Goal: Task Accomplishment & Management: Manage account settings

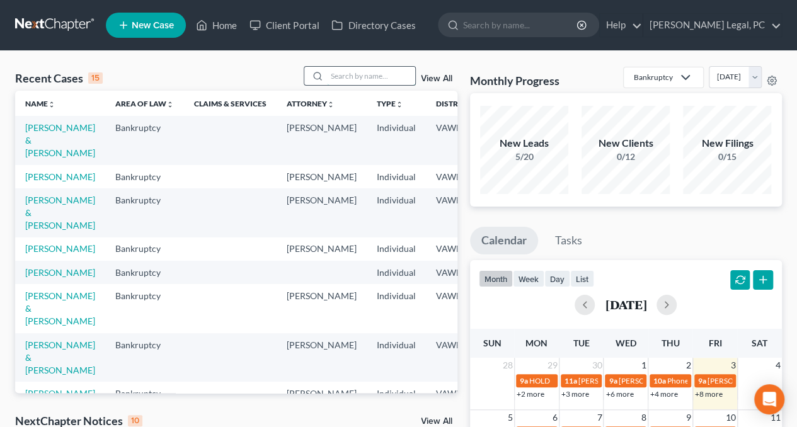
click at [346, 81] on input "search" at bounding box center [371, 76] width 88 height 18
type input "[PERSON_NAME]"
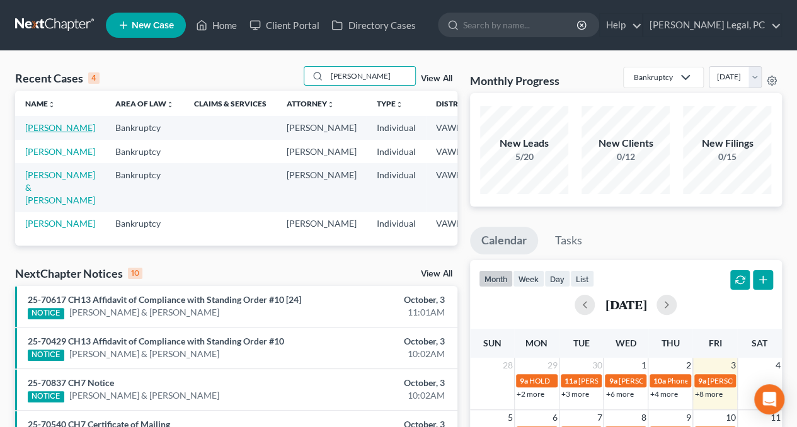
click at [47, 133] on link "[PERSON_NAME]" at bounding box center [60, 127] width 70 height 11
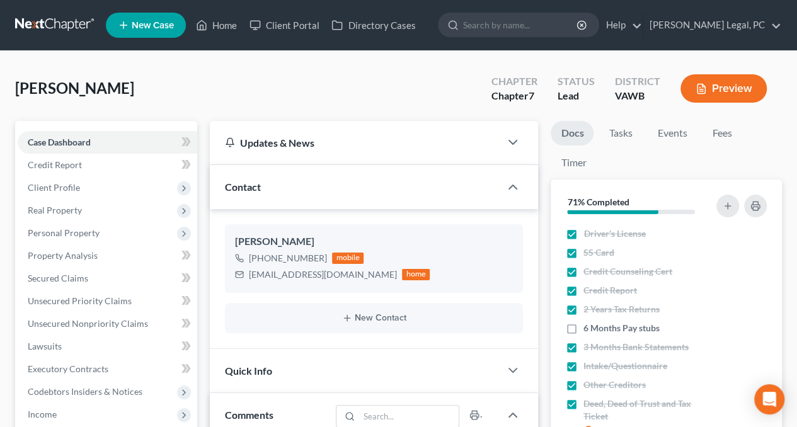
scroll to position [876, 0]
click at [42, 193] on span "Client Profile" at bounding box center [107, 187] width 179 height 23
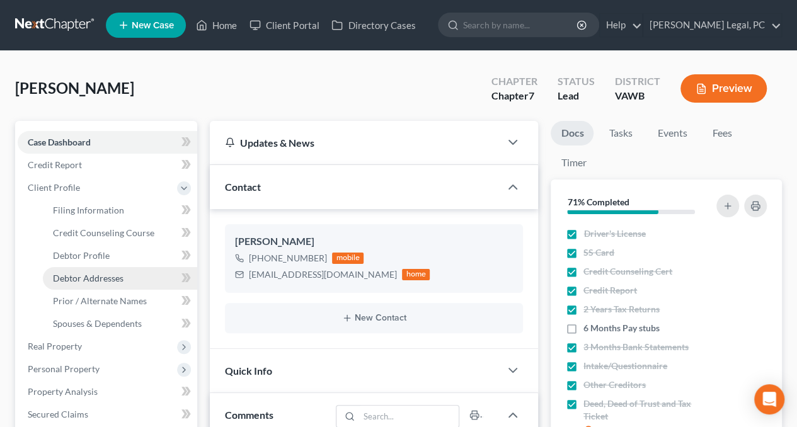
click at [82, 280] on span "Debtor Addresses" at bounding box center [88, 278] width 71 height 11
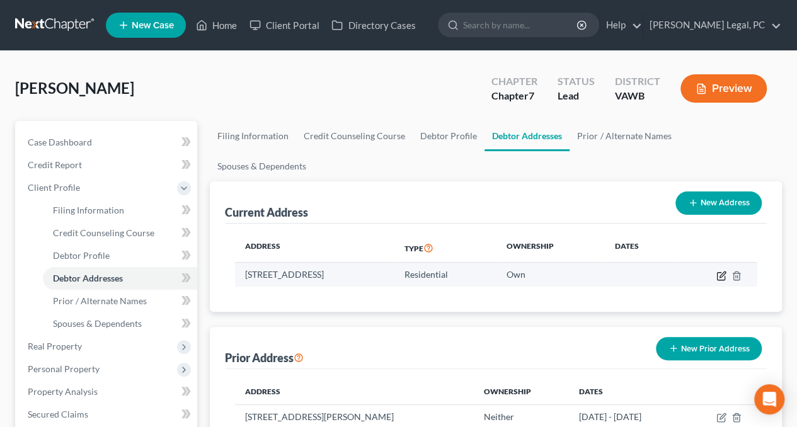
click at [723, 271] on icon "button" at bounding box center [721, 276] width 10 height 10
select select "48"
select select "0"
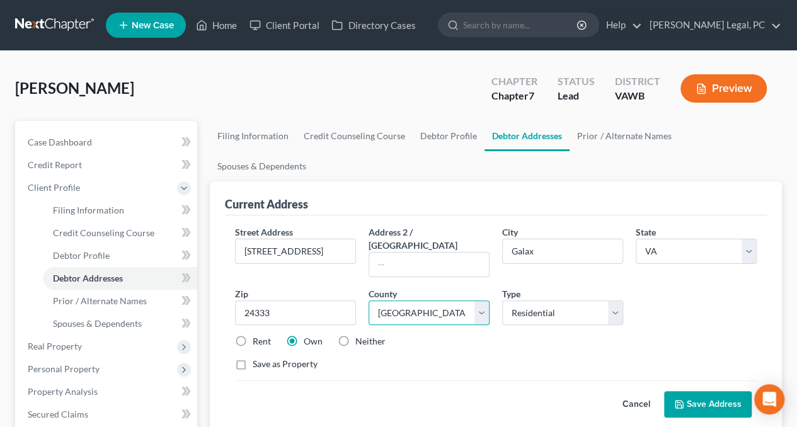
click at [394, 300] on select "County Accomack County Albemarle County Alexandria city Alleghany County Amelia…" at bounding box center [428, 312] width 121 height 25
select select "52"
click at [368, 300] on select "County Accomack County Albemarle County Alexandria city Alleghany County Amelia…" at bounding box center [428, 312] width 121 height 25
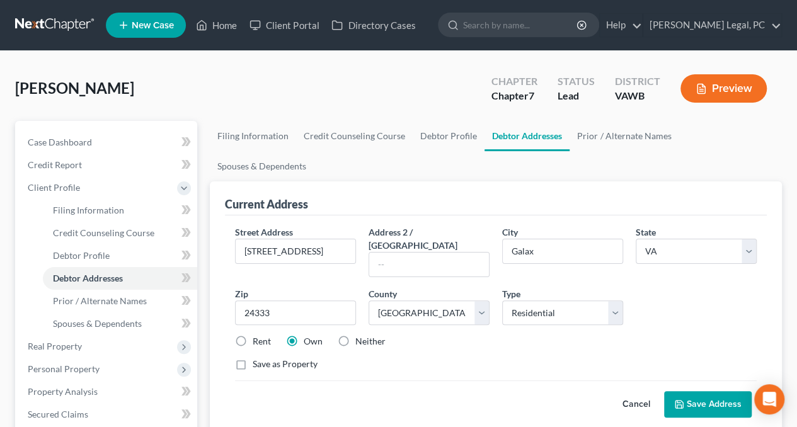
click at [700, 391] on button "Save Address" at bounding box center [708, 404] width 88 height 26
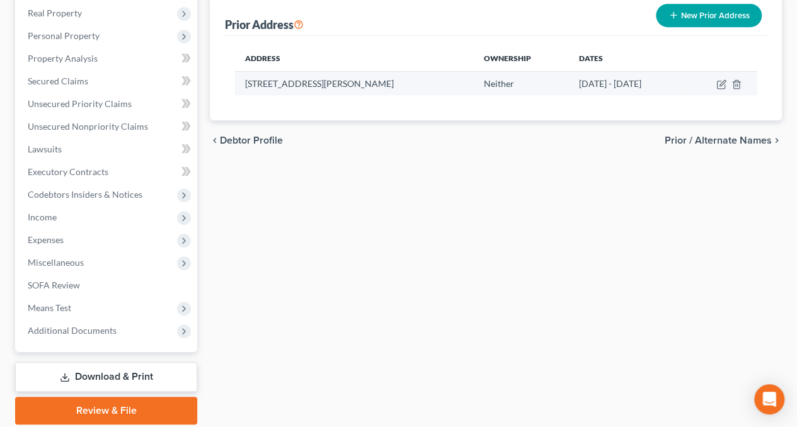
scroll to position [340, 0]
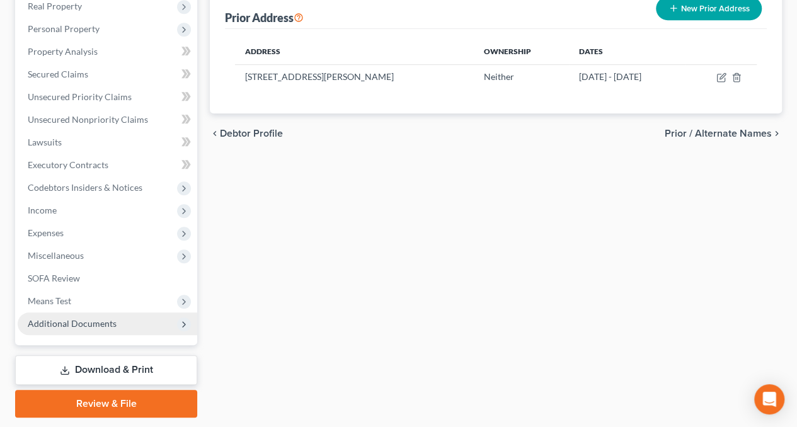
click at [44, 321] on span "Additional Documents" at bounding box center [72, 323] width 89 height 11
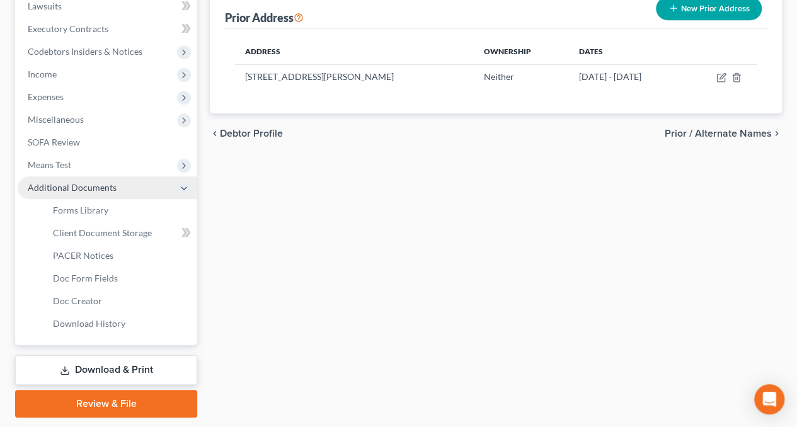
scroll to position [204, 0]
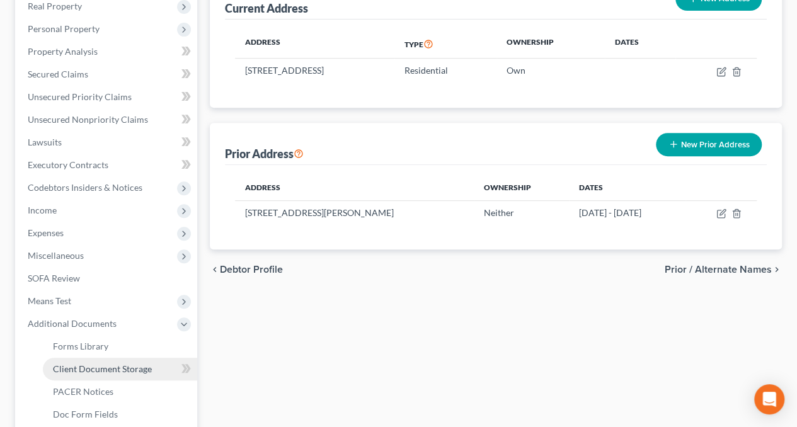
click at [83, 363] on span "Client Document Storage" at bounding box center [102, 368] width 99 height 11
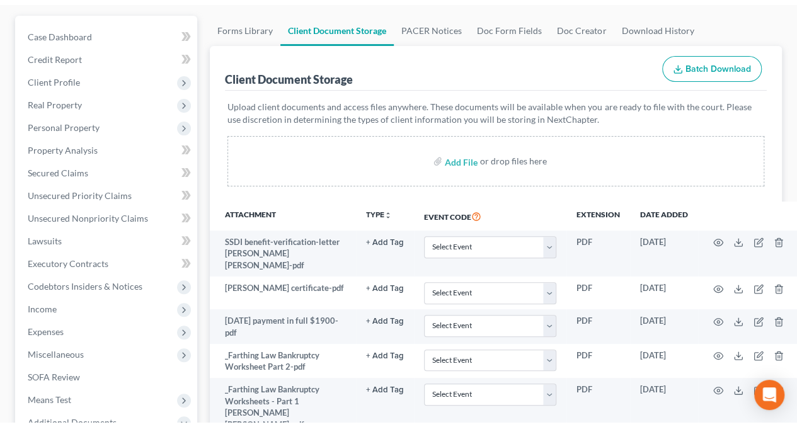
scroll to position [162, 0]
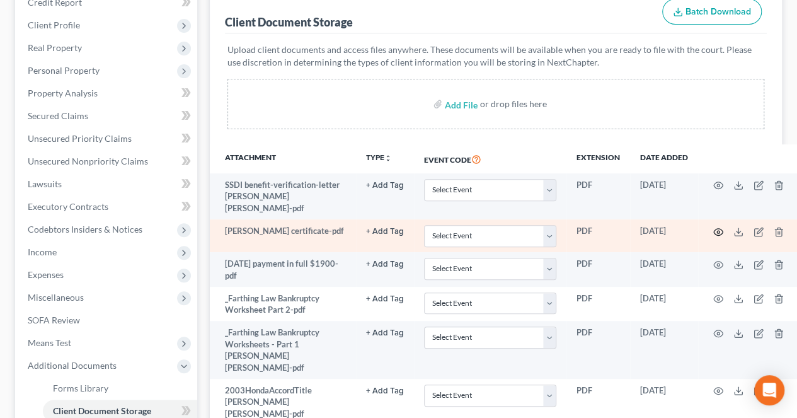
click at [713, 227] on icon "button" at bounding box center [718, 232] width 10 height 10
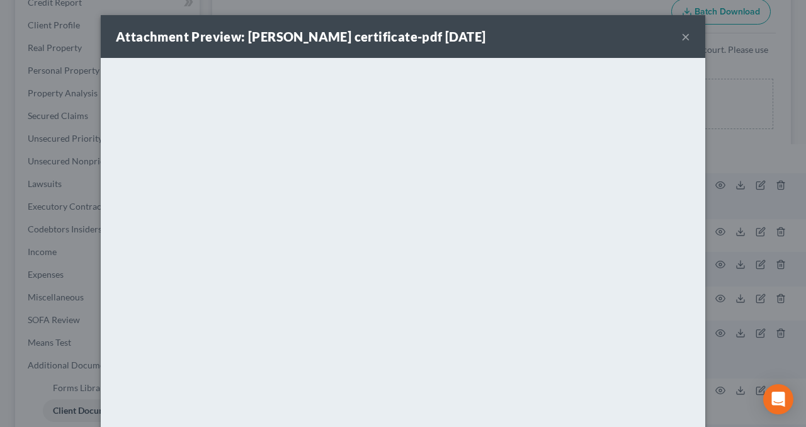
click at [681, 35] on button "×" at bounding box center [685, 36] width 9 height 15
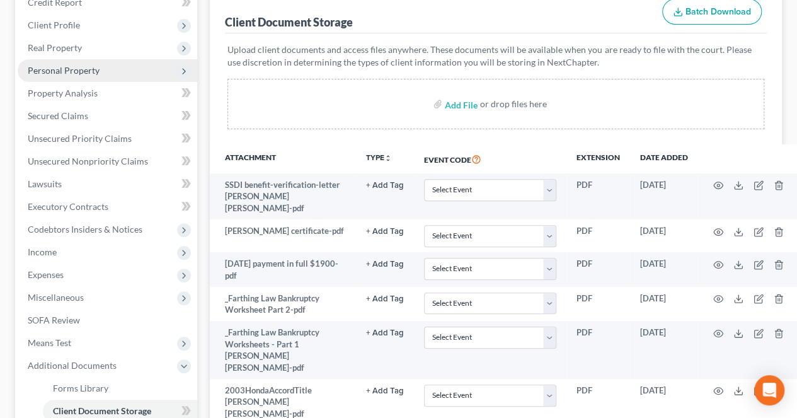
click at [39, 65] on span "Personal Property" at bounding box center [64, 70] width 72 height 11
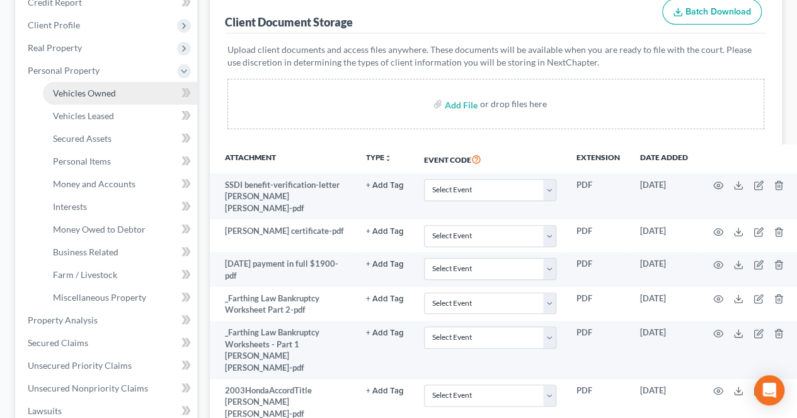
click at [68, 91] on span "Vehicles Owned" at bounding box center [84, 93] width 63 height 11
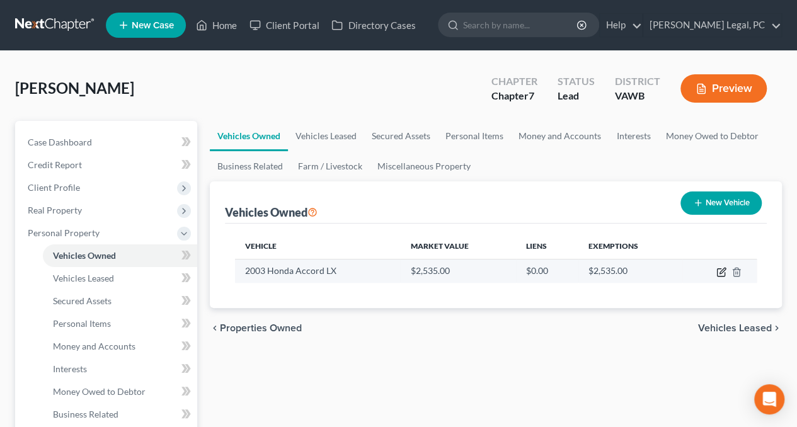
click at [719, 273] on icon "button" at bounding box center [722, 271] width 6 height 6
select select "0"
select select "23"
select select "4"
select select "0"
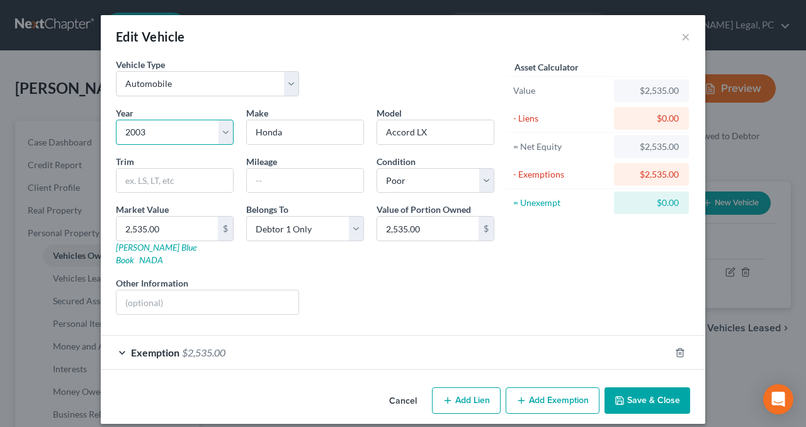
click at [191, 133] on select "Select 2026 2025 2024 2023 2022 2021 2020 2019 2018 2017 2016 2015 2014 2013 20…" at bounding box center [175, 132] width 118 height 25
select select "18"
click at [116, 120] on select "Select 2026 2025 2024 2023 2022 2021 2020 2019 2018 2017 2016 2015 2014 2013 20…" at bounding box center [175, 132] width 118 height 25
click at [444, 132] on input "Accord LX" at bounding box center [435, 132] width 117 height 24
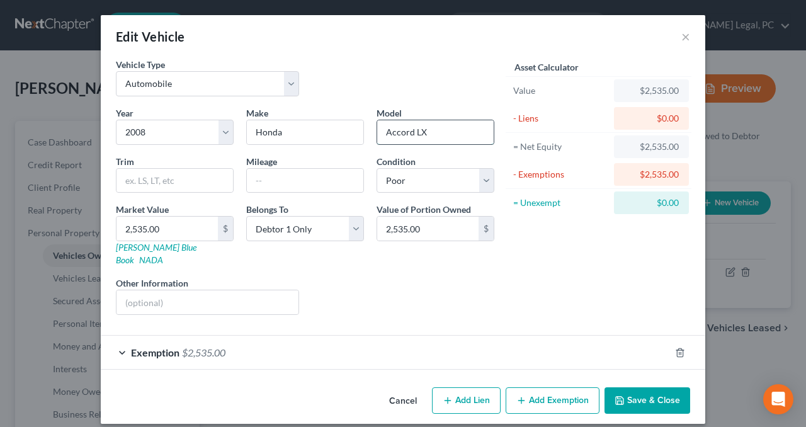
click at [444, 132] on input "Accord LX" at bounding box center [435, 132] width 117 height 24
type input "Civic"
type input "SI"
click at [435, 182] on select "Select Excellent Very Good Good Fair Poor" at bounding box center [436, 180] width 118 height 25
select select "3"
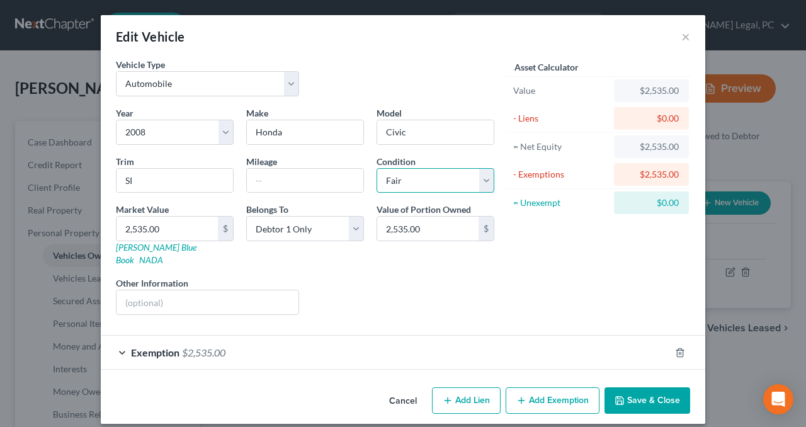
click at [377, 168] on select "Select Excellent Very Good Good Fair Poor" at bounding box center [436, 180] width 118 height 25
click at [182, 231] on input "2,535.00" at bounding box center [167, 229] width 101 height 24
type input "3"
type input "3.00"
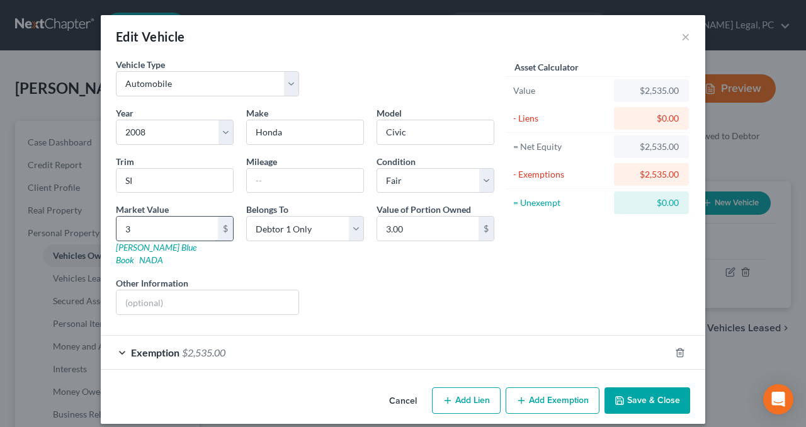
type input "30"
type input "30.00"
type input "300"
type input "300.00"
type input "3000"
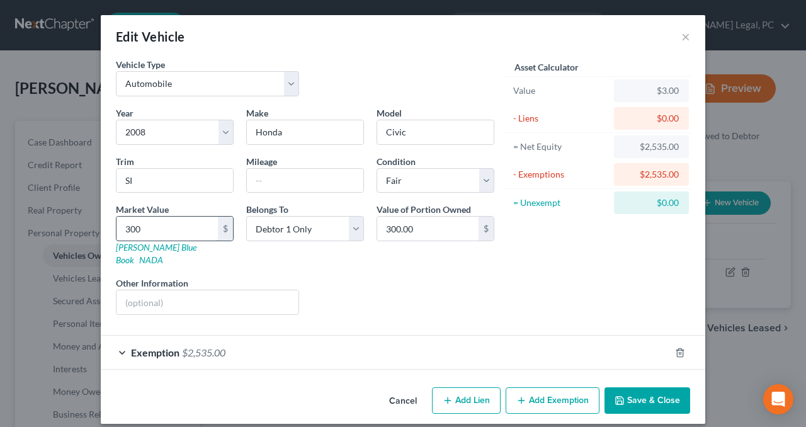
type input "3,000.00"
type input "3,000"
click at [398, 353] on div "Exemption $2,535.00" at bounding box center [385, 352] width 569 height 33
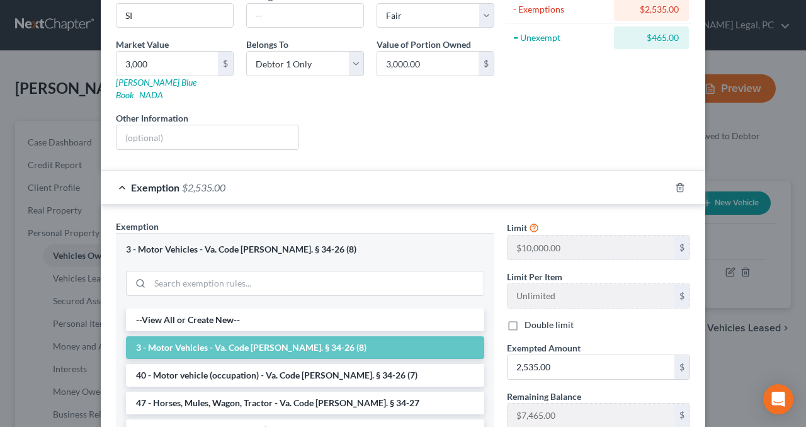
scroll to position [169, 0]
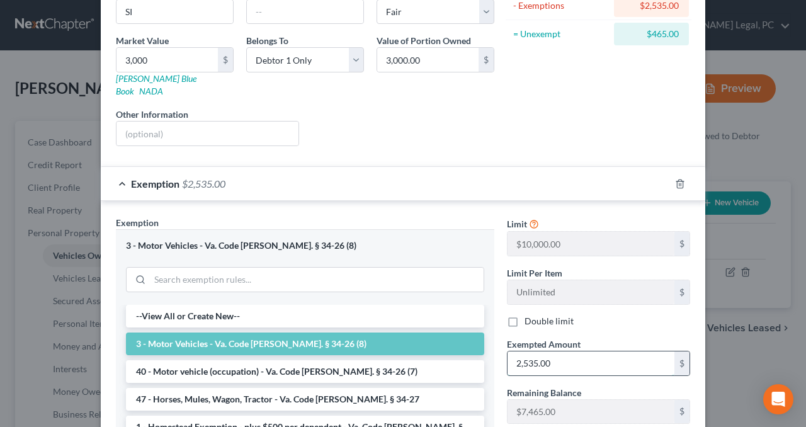
click at [567, 351] on input "2,535.00" at bounding box center [591, 363] width 167 height 24
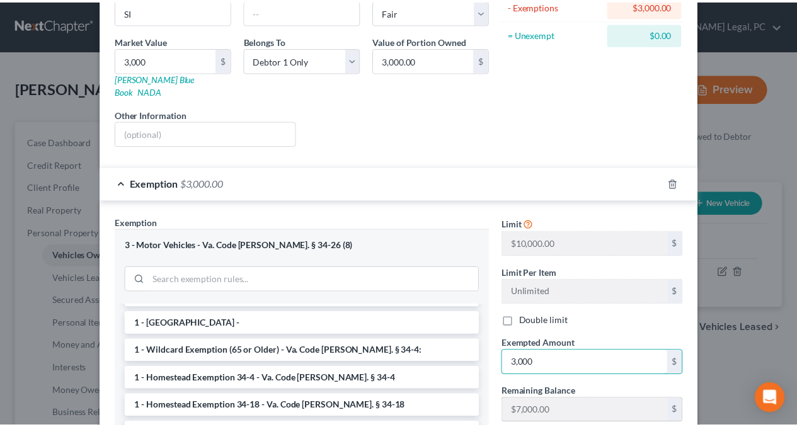
scroll to position [322, 0]
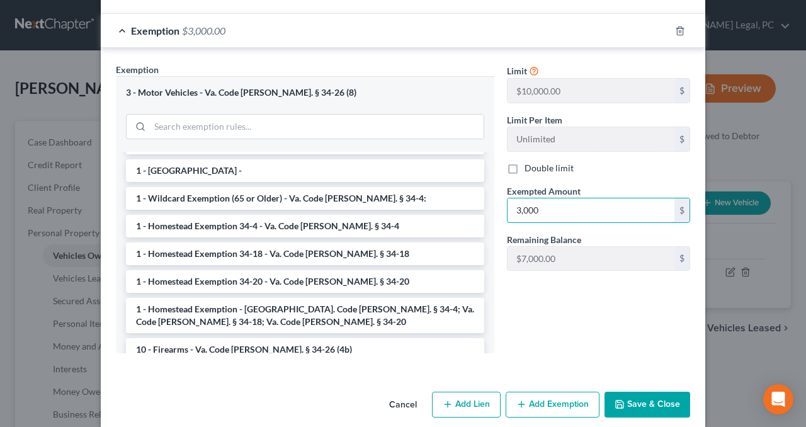
type input "3,000"
click at [637, 392] on button "Save & Close" at bounding box center [648, 405] width 86 height 26
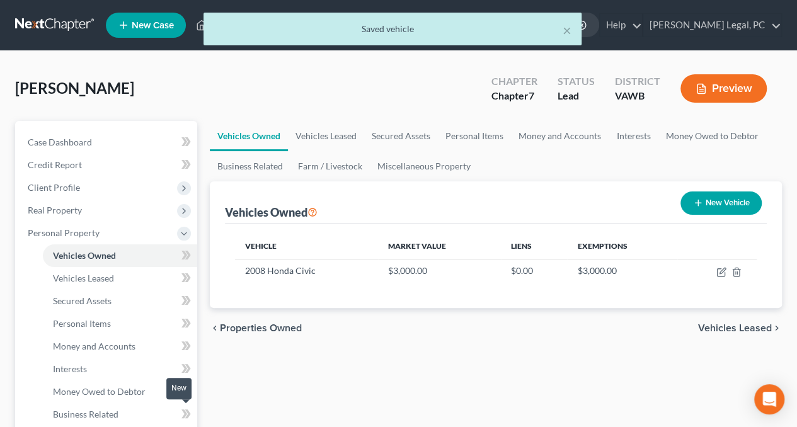
scroll to position [65, 0]
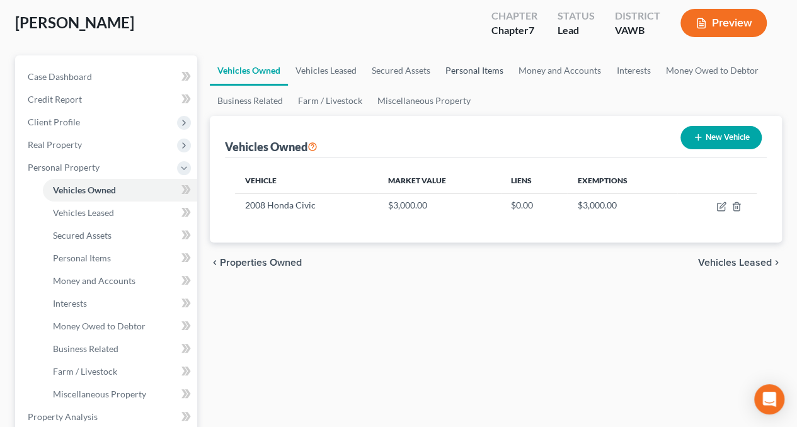
click at [475, 62] on link "Personal Items" at bounding box center [474, 70] width 73 height 30
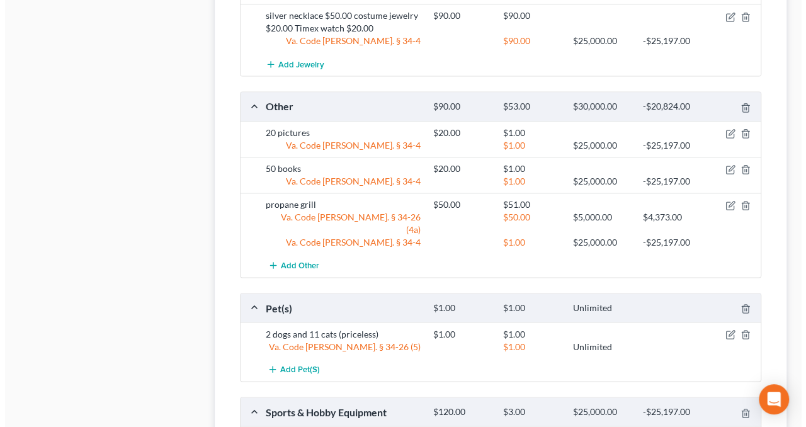
scroll to position [941, 0]
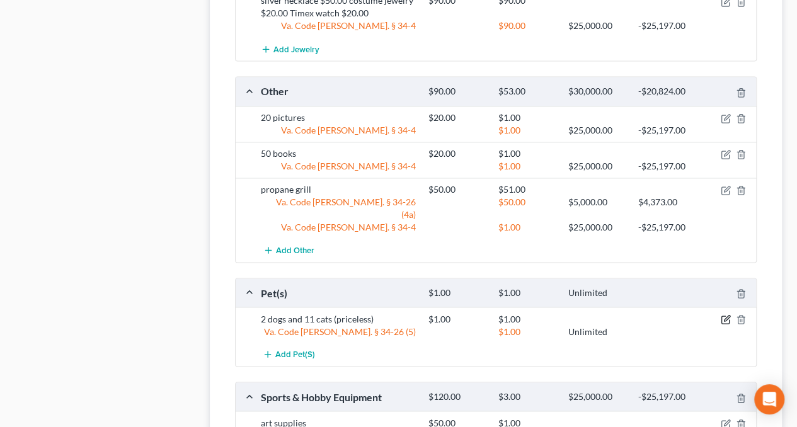
click at [727, 314] on icon "button" at bounding box center [725, 319] width 10 height 10
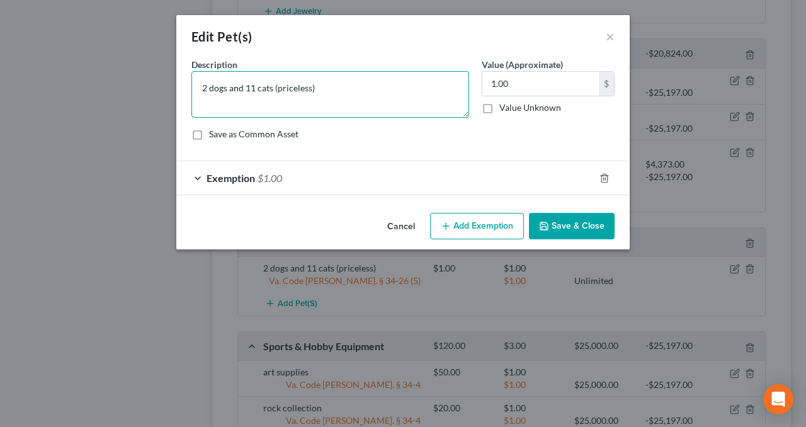
click at [346, 84] on textarea "2 dogs and 11 cats (priceless)" at bounding box center [330, 94] width 278 height 47
type textarea "2 dogs and 11 cats"
type input "7"
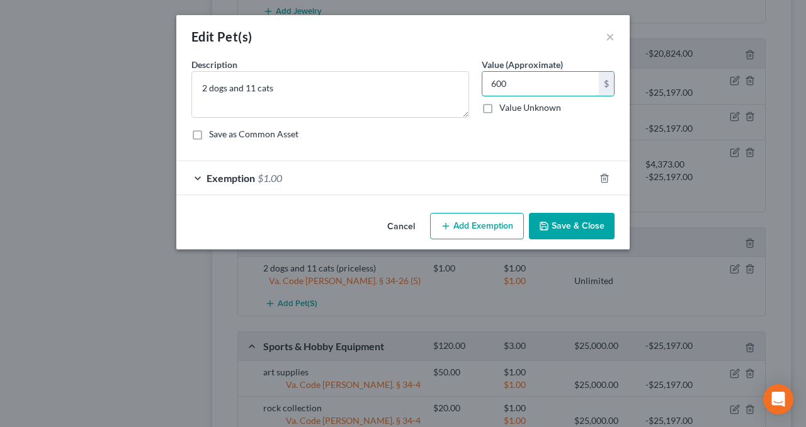
type input "600"
click at [346, 170] on div "Exemption $1.00" at bounding box center [385, 177] width 418 height 33
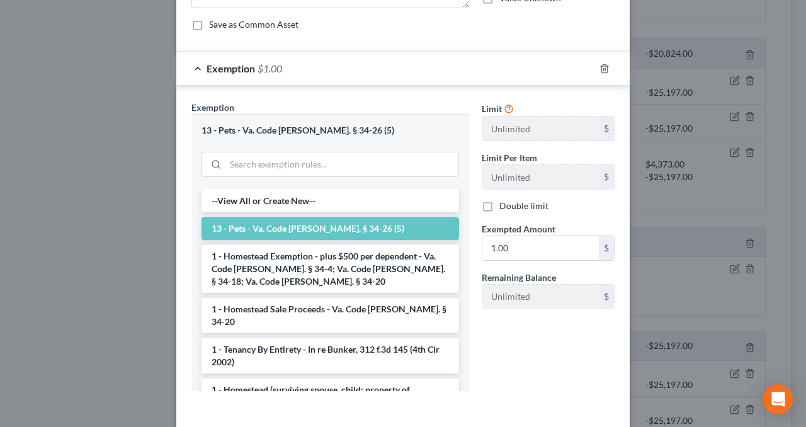
scroll to position [111, 0]
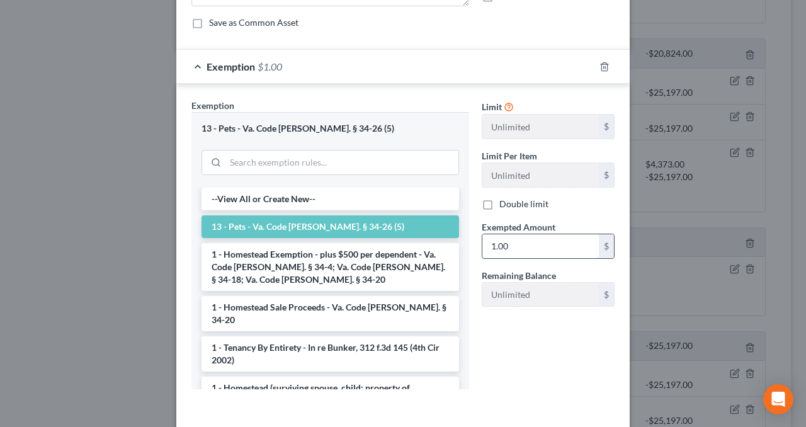
click at [503, 239] on input "1.00" at bounding box center [540, 246] width 117 height 24
type input "600"
click at [493, 313] on div "Limit Unlimited $ Limit Per Item Unlimited $ Double limit Exempted Amount * 600…" at bounding box center [547, 208] width 145 height 218
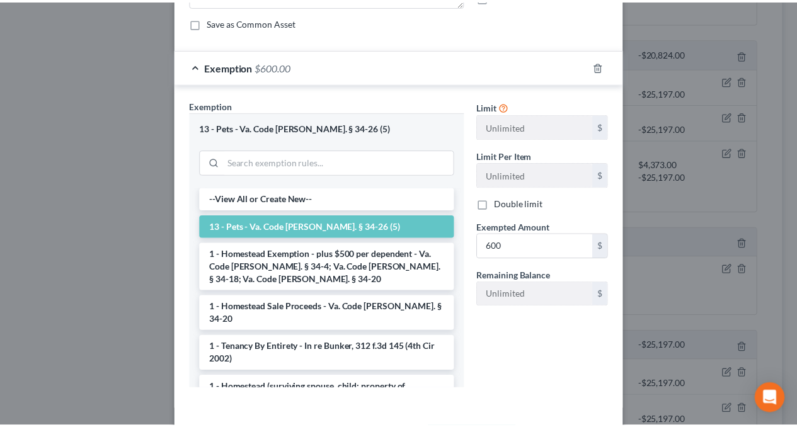
scroll to position [162, 0]
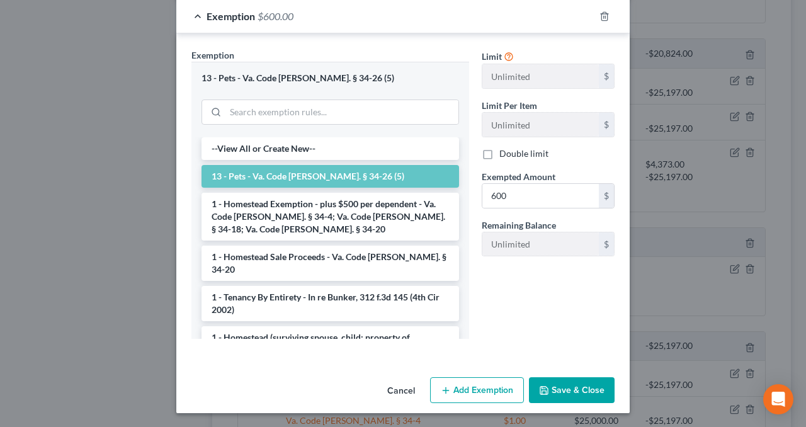
click at [550, 380] on button "Save & Close" at bounding box center [572, 390] width 86 height 26
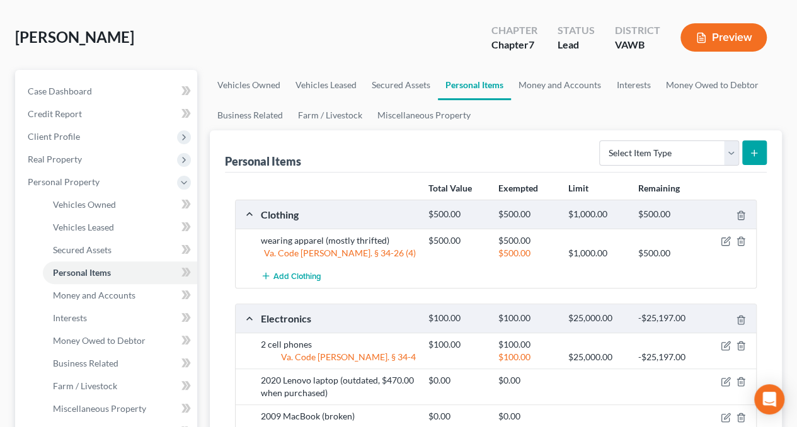
scroll to position [0, 0]
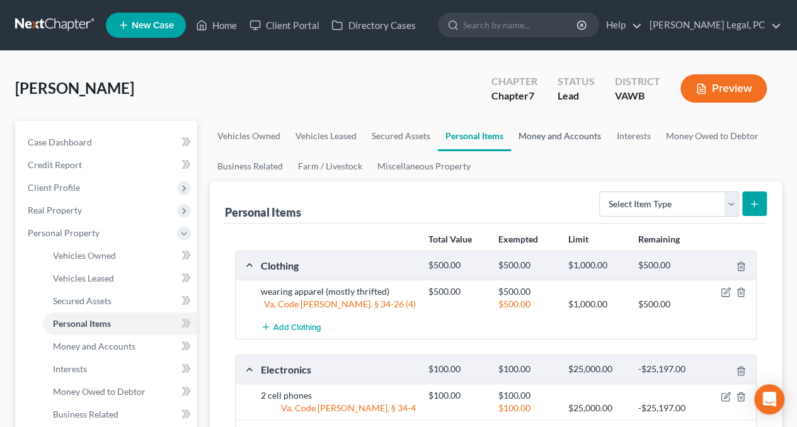
click at [542, 139] on link "Money and Accounts" at bounding box center [560, 136] width 98 height 30
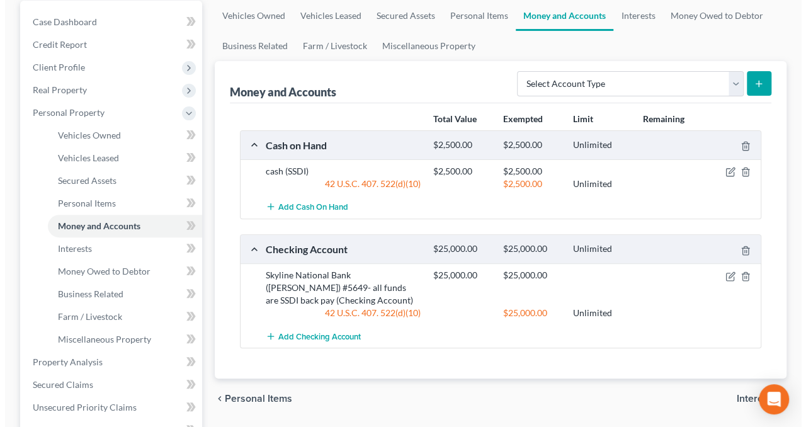
scroll to position [131, 0]
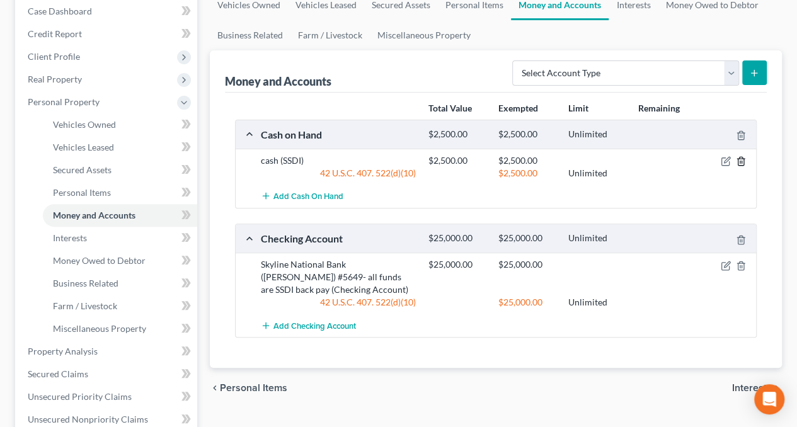
click at [740, 159] on icon "button" at bounding box center [741, 161] width 10 height 10
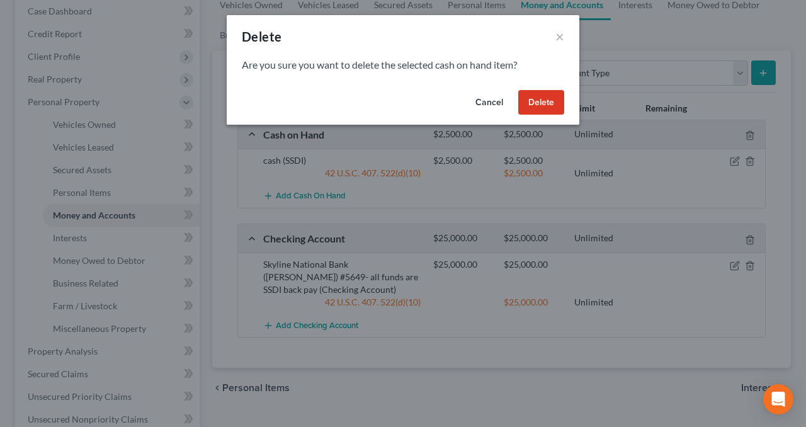
click at [535, 105] on button "Delete" at bounding box center [541, 102] width 46 height 25
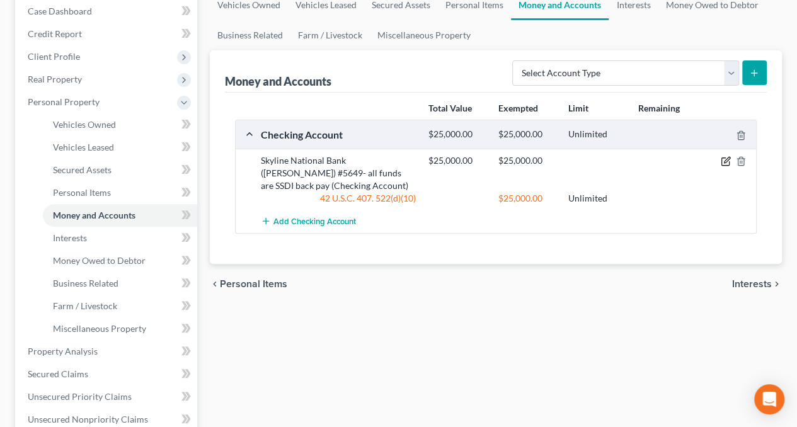
click at [727, 160] on icon "button" at bounding box center [725, 161] width 10 height 10
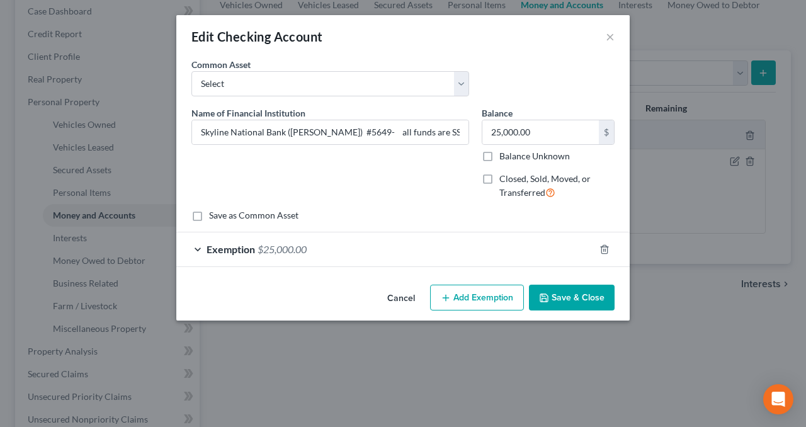
click at [373, 239] on div "Exemption $25,000.00" at bounding box center [385, 248] width 418 height 33
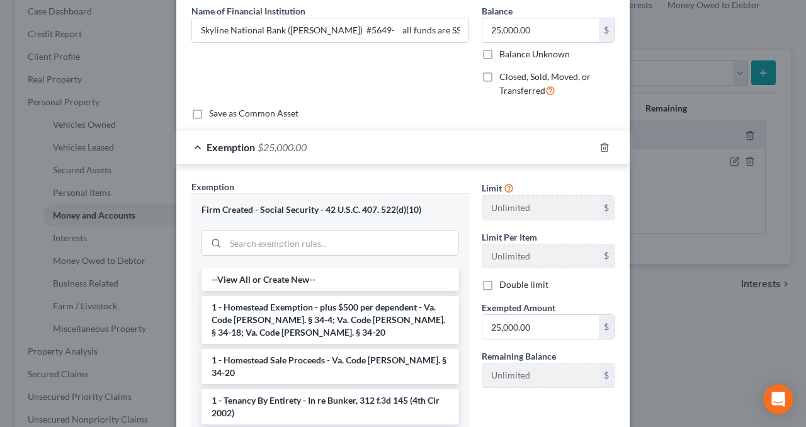
scroll to position [233, 0]
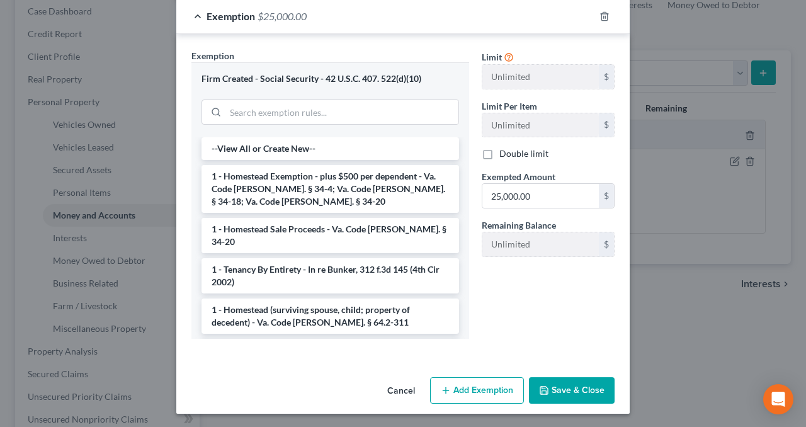
click at [557, 383] on button "Save & Close" at bounding box center [572, 390] width 86 height 26
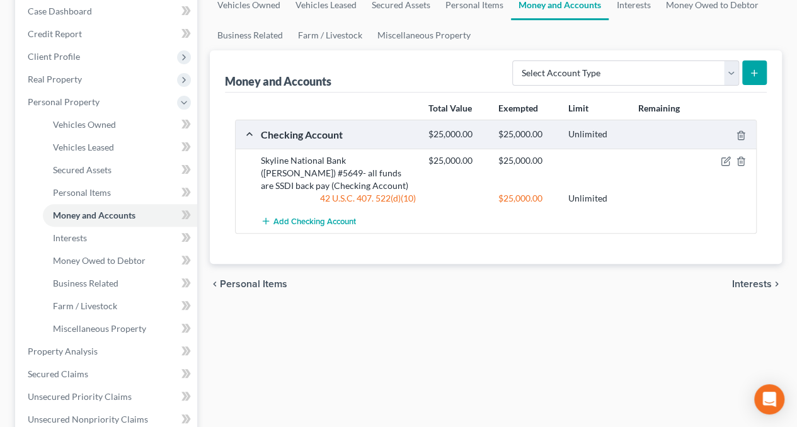
click at [557, 383] on div "Vehicles Owned Vehicles Leased Secured Assets Personal Items Money and Accounts…" at bounding box center [495, 353] width 584 height 727
click at [725, 157] on icon "button" at bounding box center [725, 161] width 10 height 10
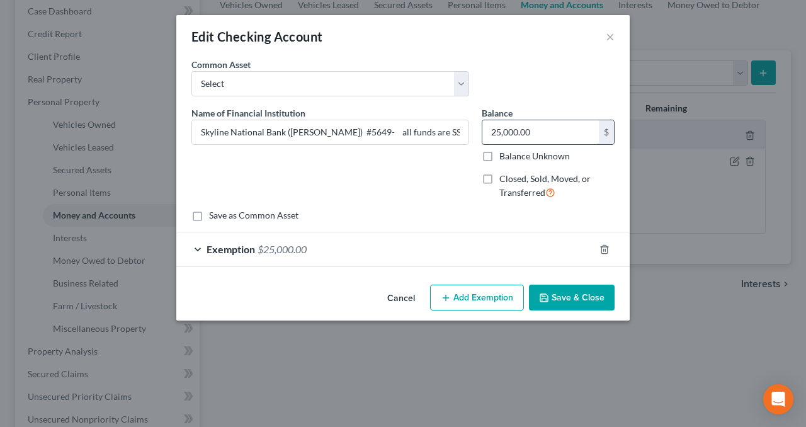
click at [562, 120] on input "25,000.00" at bounding box center [540, 132] width 117 height 24
type input "20,000"
click at [490, 245] on div "Exemption $25,000.00" at bounding box center [385, 248] width 418 height 33
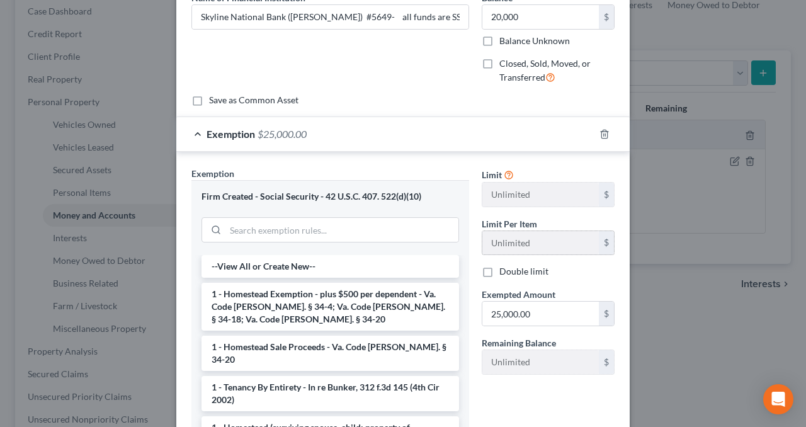
scroll to position [116, 0]
click at [530, 319] on input "25,000.00" at bounding box center [540, 313] width 117 height 24
type input "20,000"
click at [486, 394] on div "Limit Unlimited $ Limit Per Item Unlimited $ Double limit Exempted Amount * 20,…" at bounding box center [547, 316] width 145 height 300
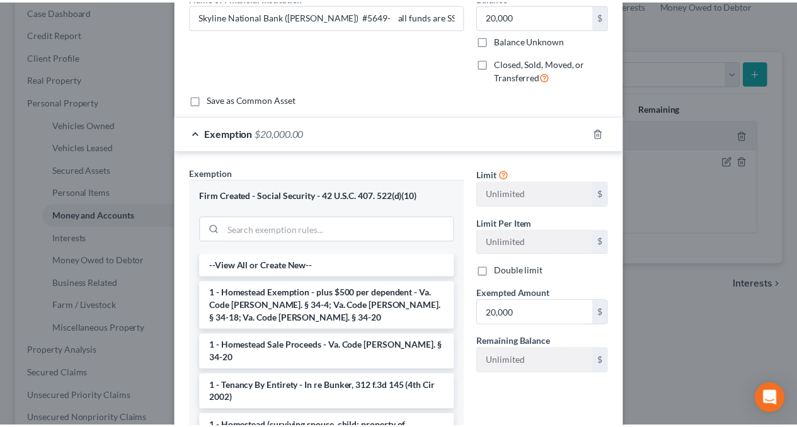
scroll to position [233, 0]
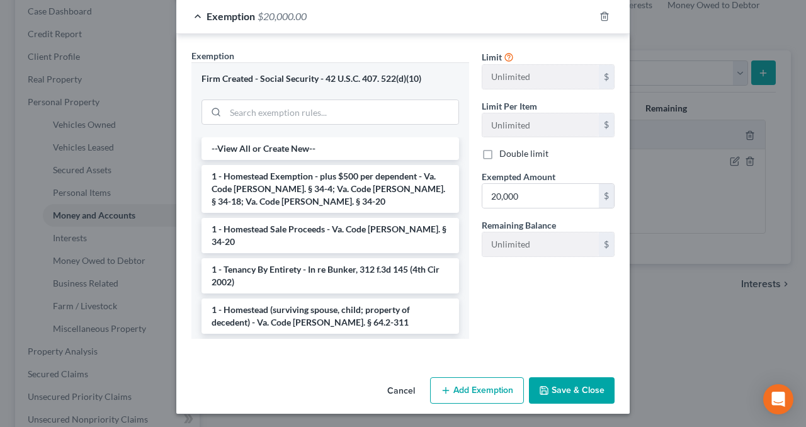
click at [554, 385] on button "Save & Close" at bounding box center [572, 390] width 86 height 26
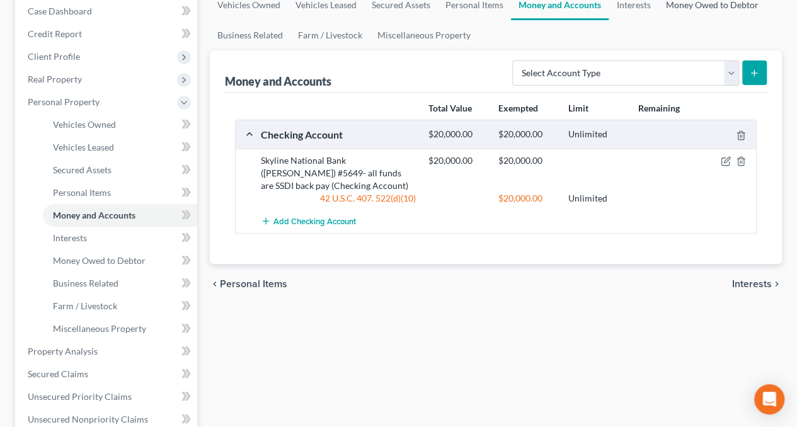
click at [682, 3] on link "Money Owed to Debtor" at bounding box center [711, 5] width 108 height 30
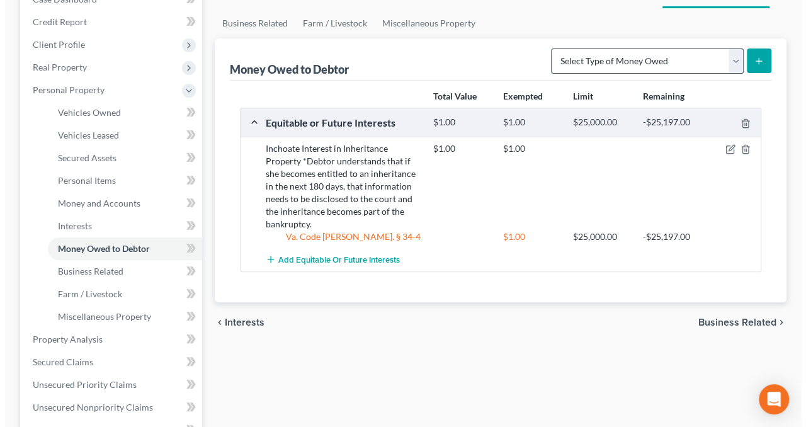
scroll to position [142, 0]
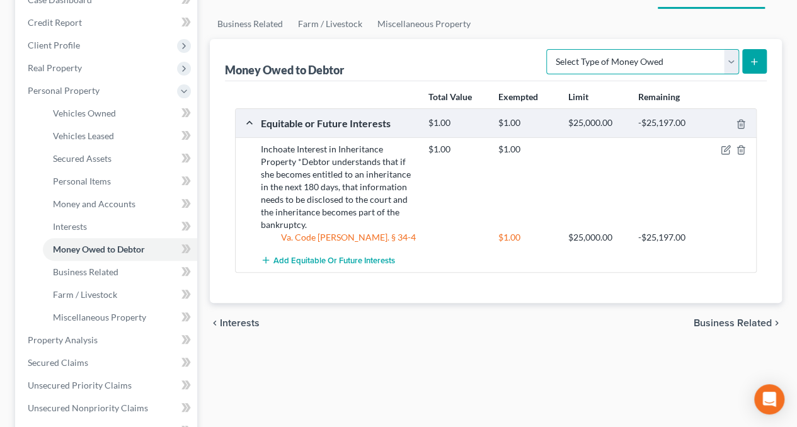
click at [634, 50] on select "Select Type of Money Owed Accounts Receivable Alimony Child Support Claims Agai…" at bounding box center [642, 61] width 193 height 25
select select "expected_tax_refund"
click at [549, 49] on select "Select Type of Money Owed Accounts Receivable Alimony Child Support Claims Agai…" at bounding box center [642, 61] width 193 height 25
click at [749, 60] on icon "submit" at bounding box center [754, 62] width 10 height 10
select select "0"
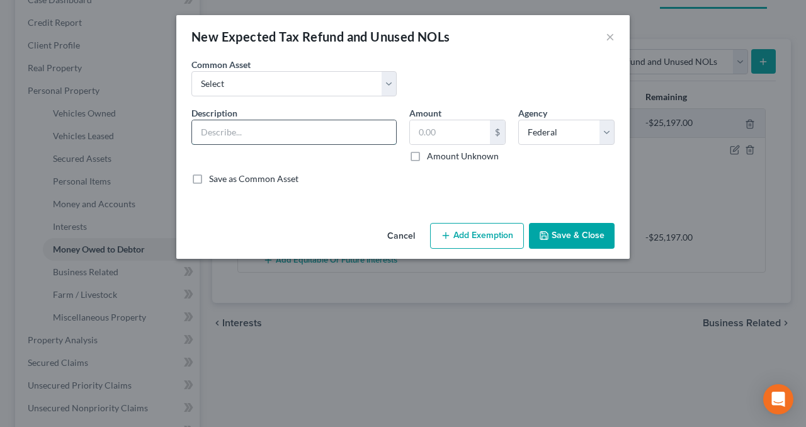
click at [263, 139] on input "text" at bounding box center [294, 132] width 204 height 24
type input "Potential 2025 Federal Tax Refund"
click at [438, 128] on input "text" at bounding box center [450, 132] width 80 height 24
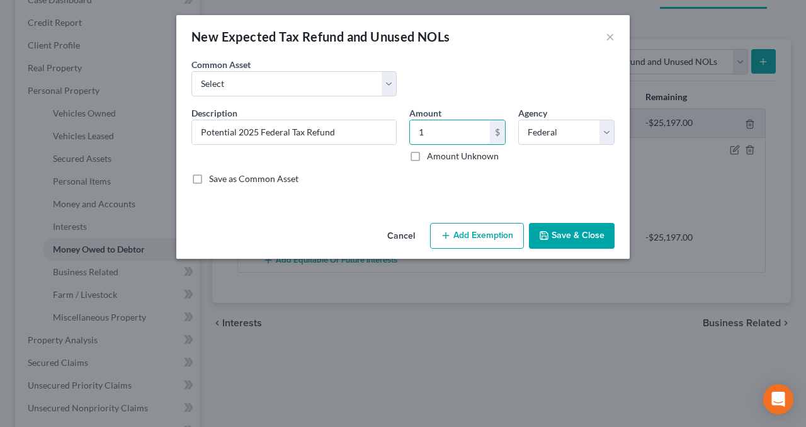
type input "1"
click at [461, 230] on button "Add Exemption" at bounding box center [477, 236] width 94 height 26
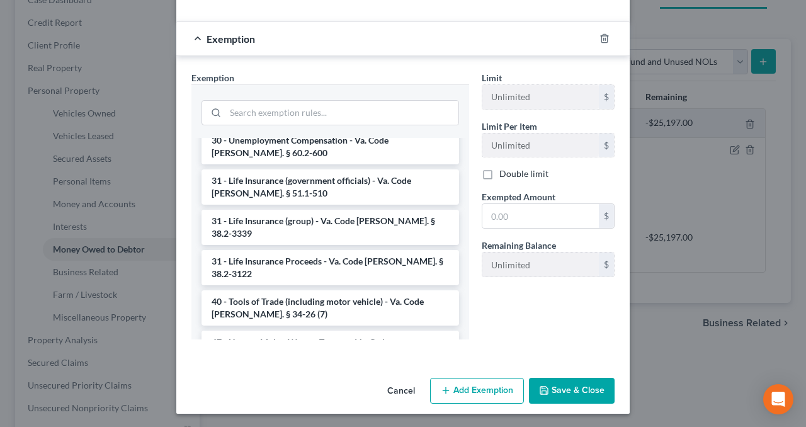
scroll to position [1912, 0]
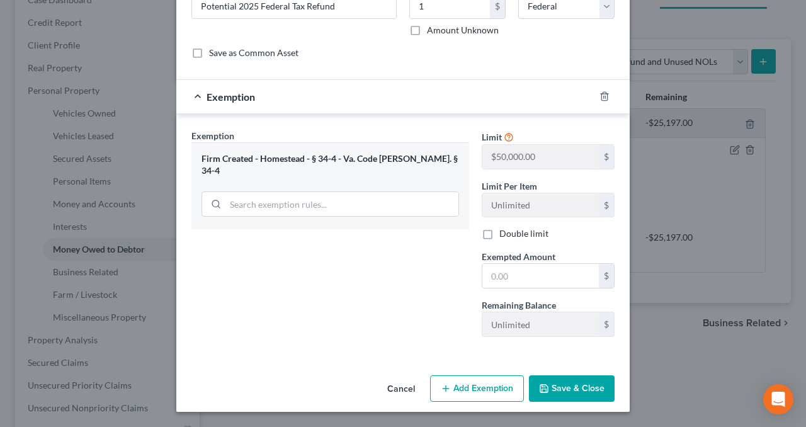
scroll to position [123, 0]
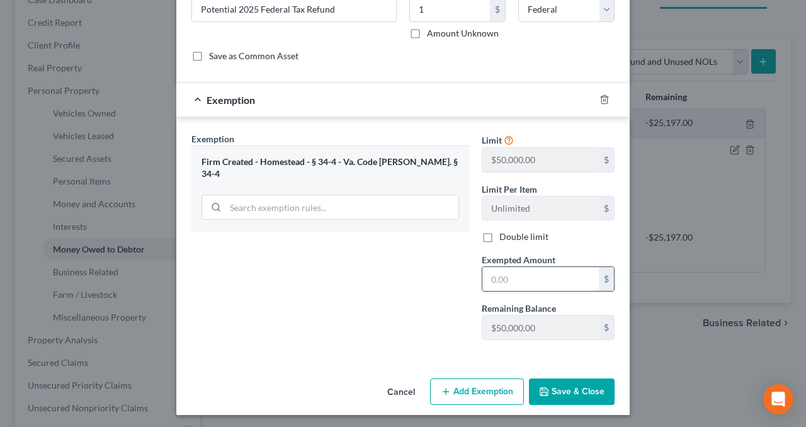
click at [508, 273] on input "text" at bounding box center [540, 279] width 117 height 24
type input "1"
click at [396, 300] on div "Exemption Set must be selected for CA. Exemption * Firm Created - Homestead - §…" at bounding box center [330, 241] width 290 height 218
click at [569, 389] on button "Save & Close" at bounding box center [572, 391] width 86 height 26
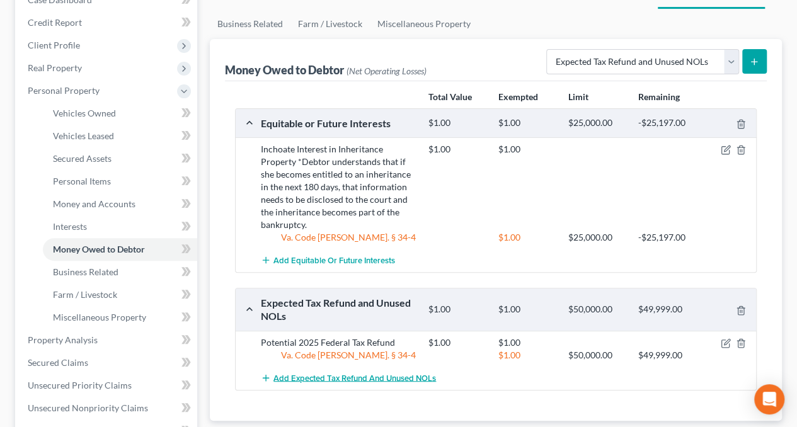
click at [370, 373] on span "Add Expected Tax Refund and Unused NOLs" at bounding box center [354, 378] width 162 height 10
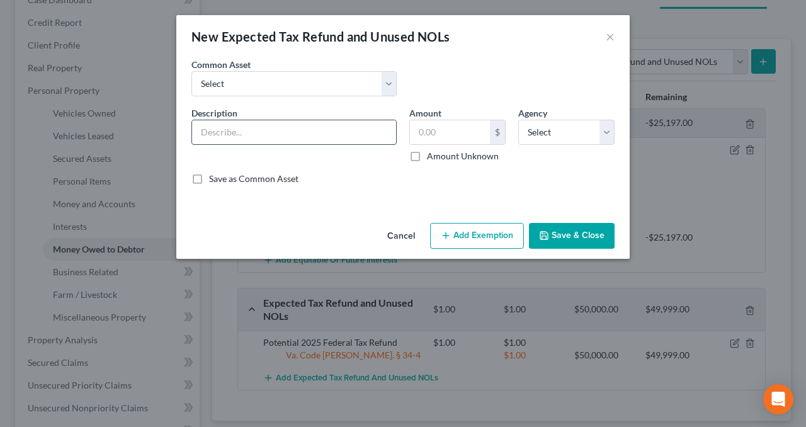
click at [227, 126] on input "text" at bounding box center [294, 132] width 204 height 24
type input "Potential 2025 State Tax Refund"
click at [440, 138] on input "text" at bounding box center [450, 132] width 80 height 24
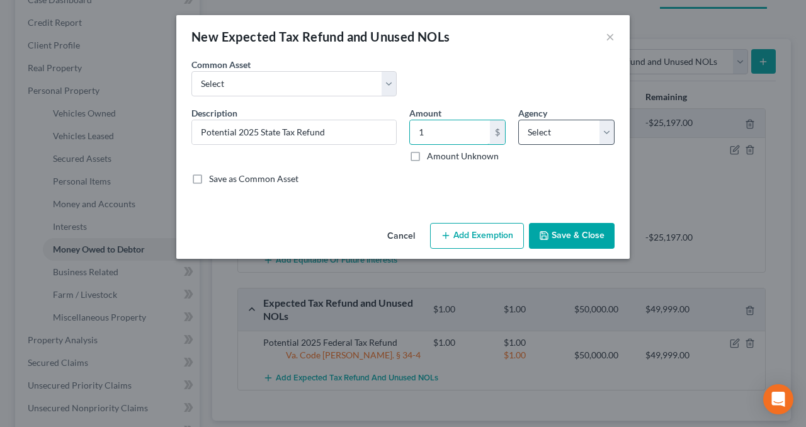
type input "1"
click at [563, 139] on select "Select Federal State Local" at bounding box center [566, 132] width 96 height 25
select select "1"
click at [518, 120] on select "Select Federal State Local" at bounding box center [566, 132] width 96 height 25
click at [462, 245] on button "Add Exemption" at bounding box center [477, 236] width 94 height 26
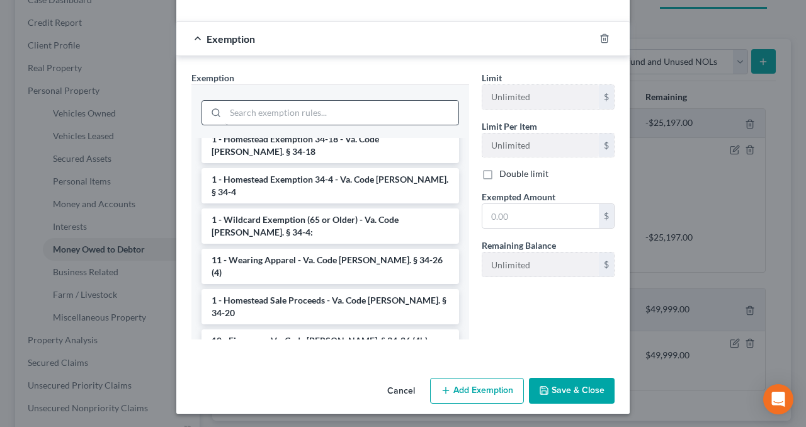
scroll to position [1912, 0]
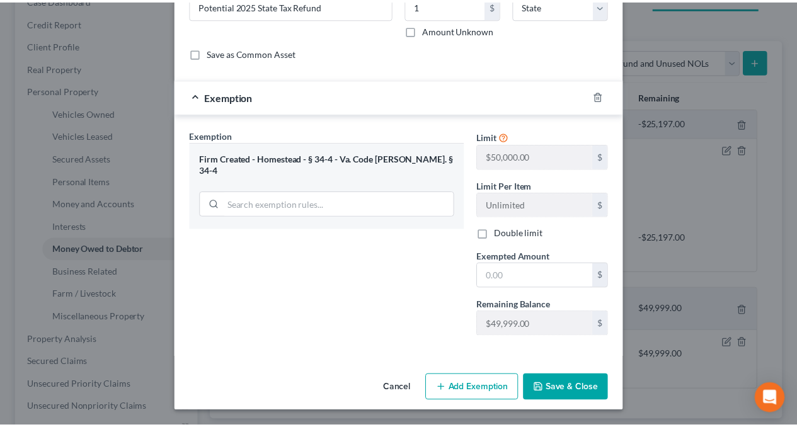
scroll to position [123, 0]
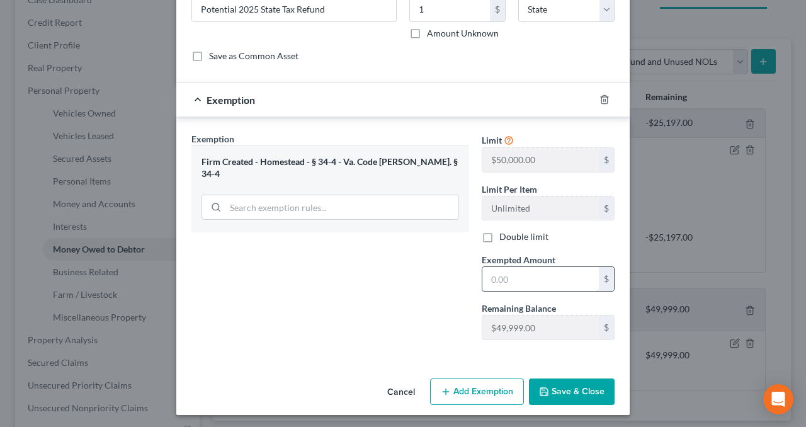
click at [504, 278] on input "text" at bounding box center [540, 279] width 117 height 24
type input "1"
click at [446, 293] on div "Exemption Set must be selected for CA. Exemption * Firm Created - Homestead - §…" at bounding box center [330, 241] width 290 height 218
click at [558, 388] on button "Save & Close" at bounding box center [572, 391] width 86 height 26
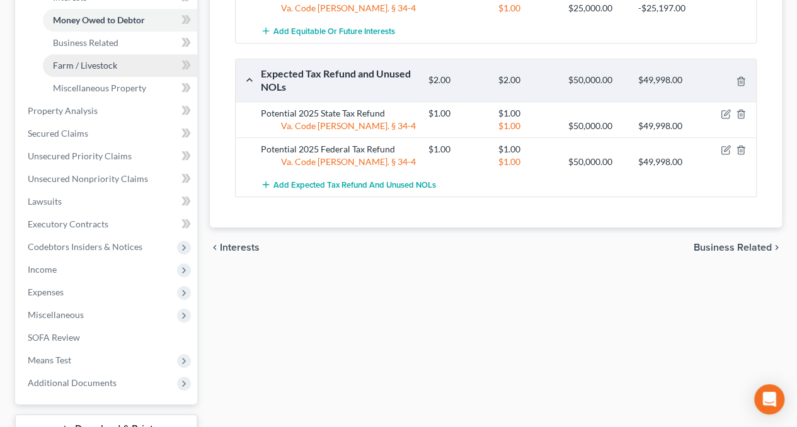
scroll to position [385, 0]
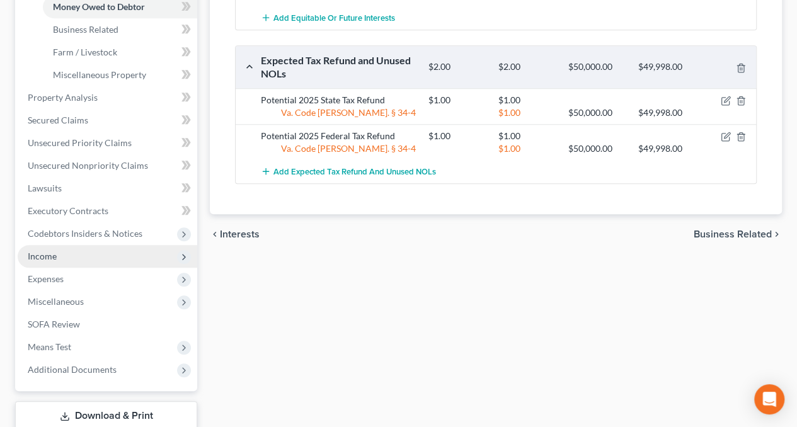
click at [41, 263] on span "Income" at bounding box center [107, 256] width 179 height 23
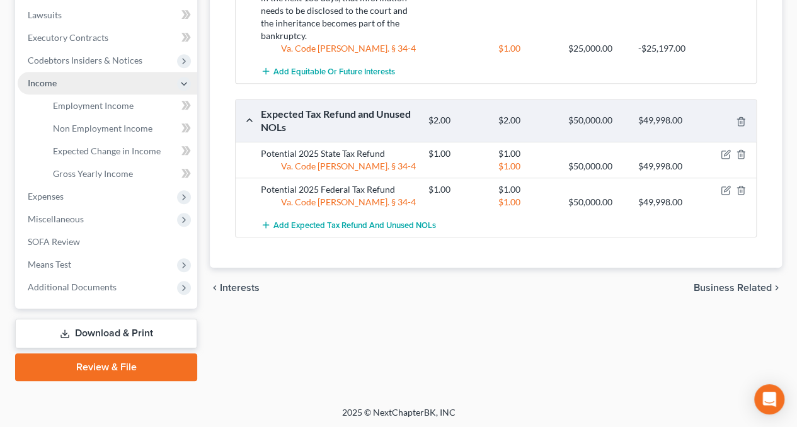
click at [41, 263] on span "Means Test" at bounding box center [49, 264] width 43 height 11
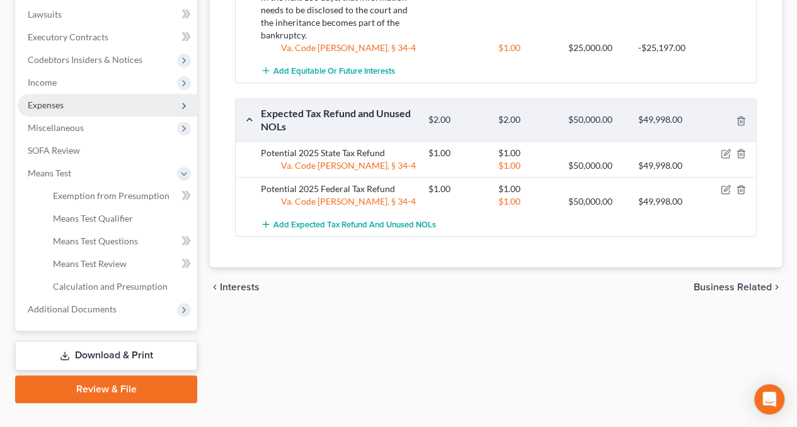
click at [52, 96] on span "Expenses" at bounding box center [107, 105] width 179 height 23
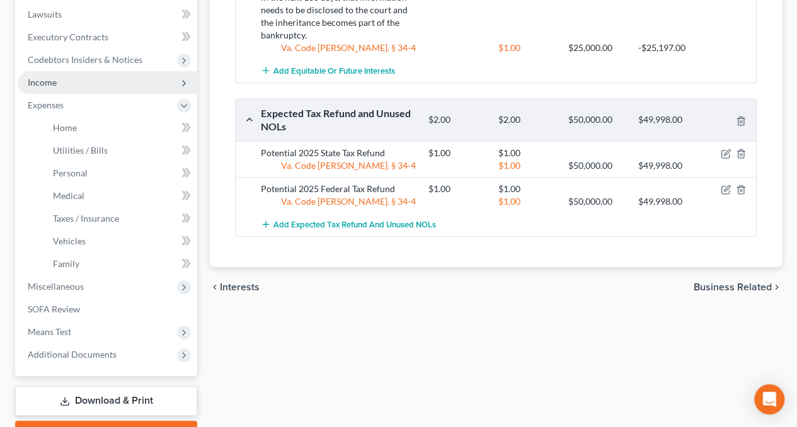
click at [48, 85] on span "Income" at bounding box center [42, 82] width 29 height 11
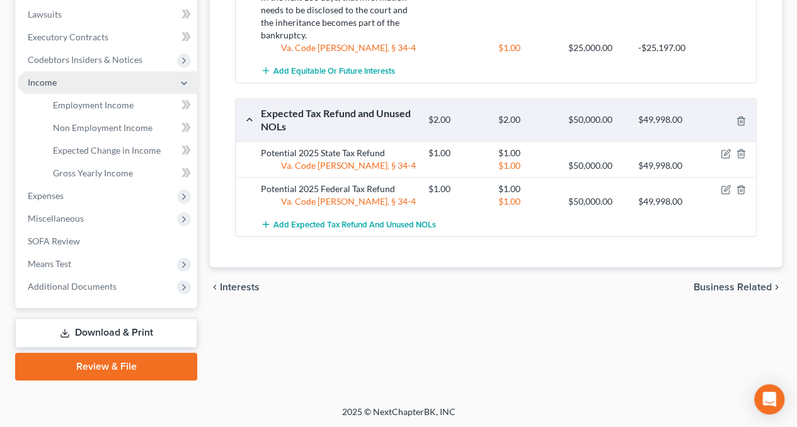
scroll to position [331, 0]
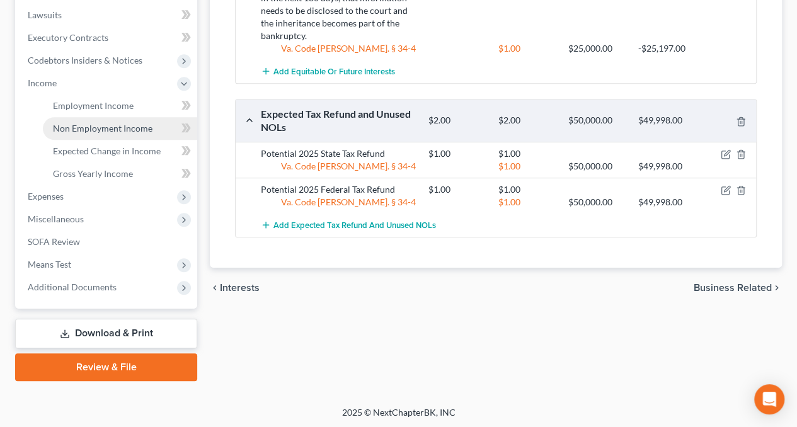
click at [66, 124] on span "Non Employment Income" at bounding box center [103, 128] width 100 height 11
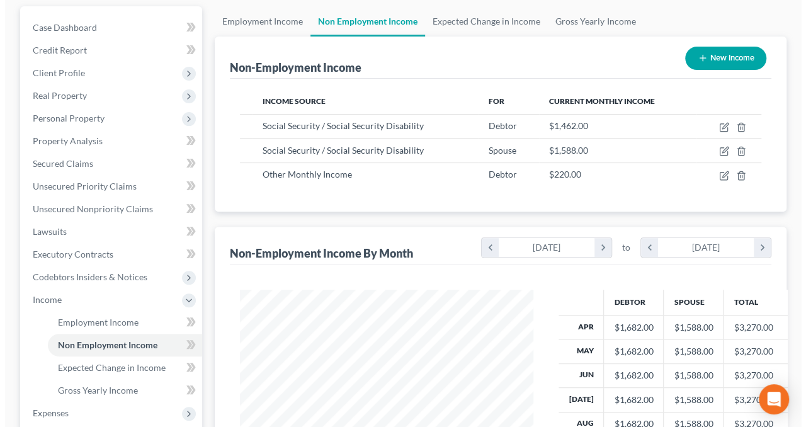
scroll to position [117, 0]
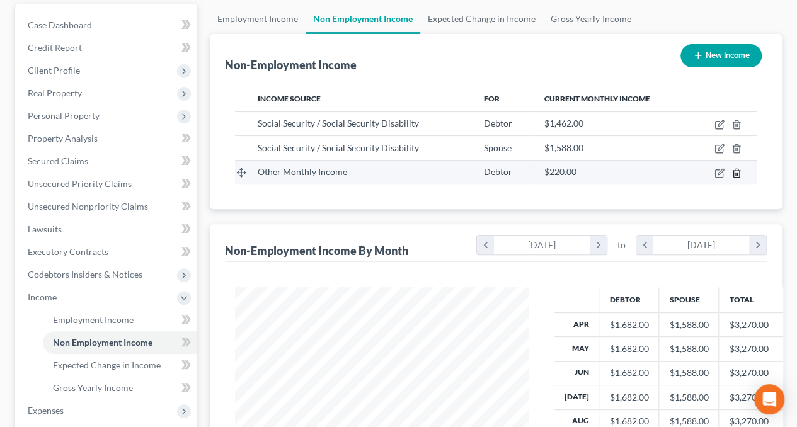
click at [733, 171] on icon "button" at bounding box center [736, 173] width 6 height 8
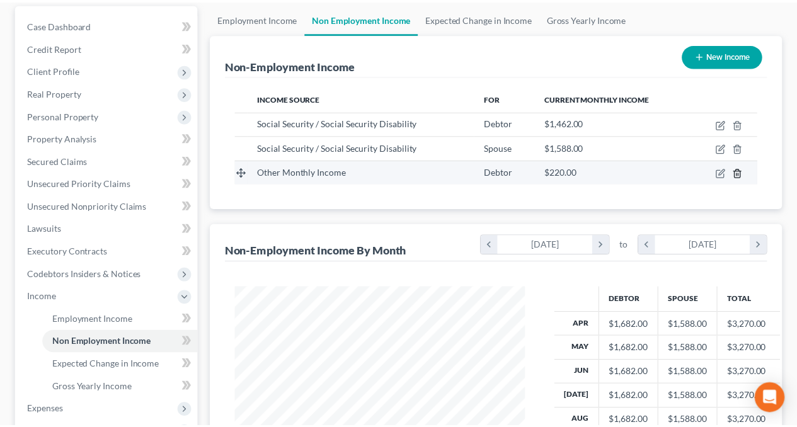
scroll to position [224, 322]
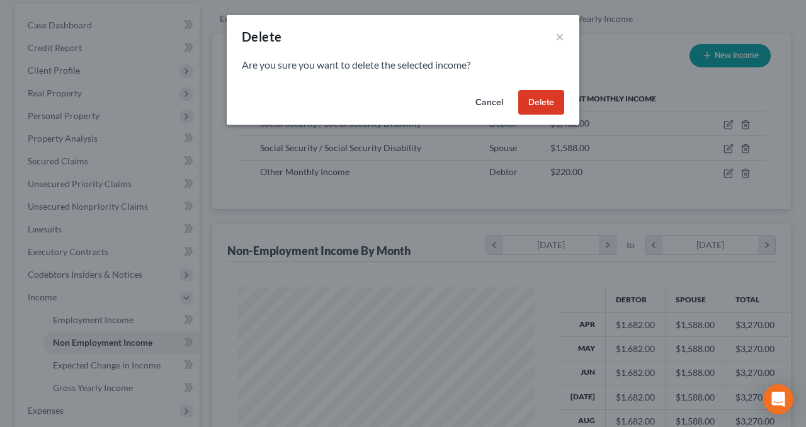
click at [557, 96] on button "Delete" at bounding box center [541, 102] width 46 height 25
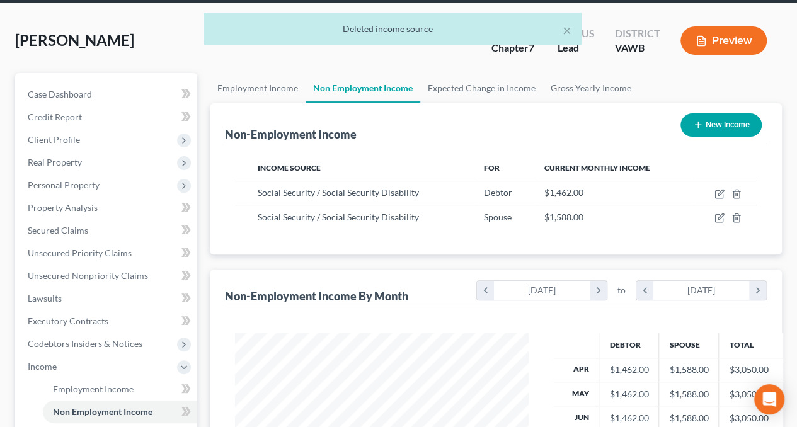
scroll to position [0, 0]
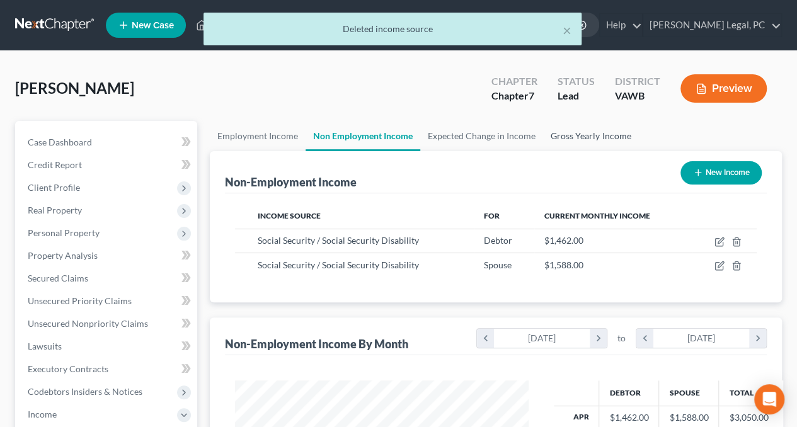
click at [560, 133] on link "Gross Yearly Income" at bounding box center [590, 136] width 95 height 30
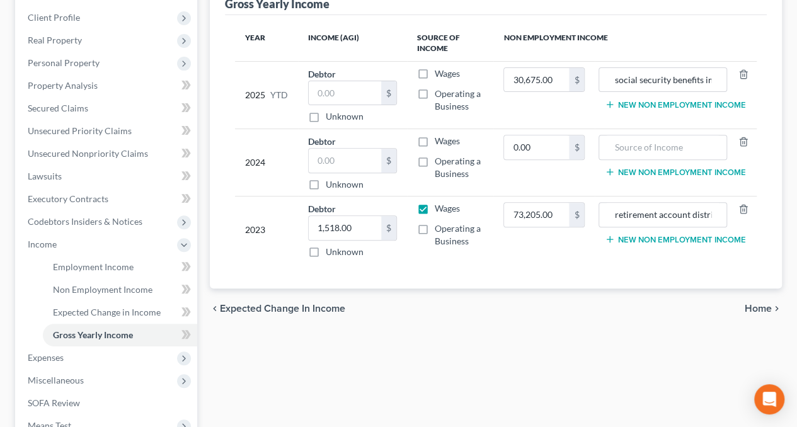
scroll to position [171, 0]
click at [55, 355] on span "Expenses" at bounding box center [46, 356] width 36 height 11
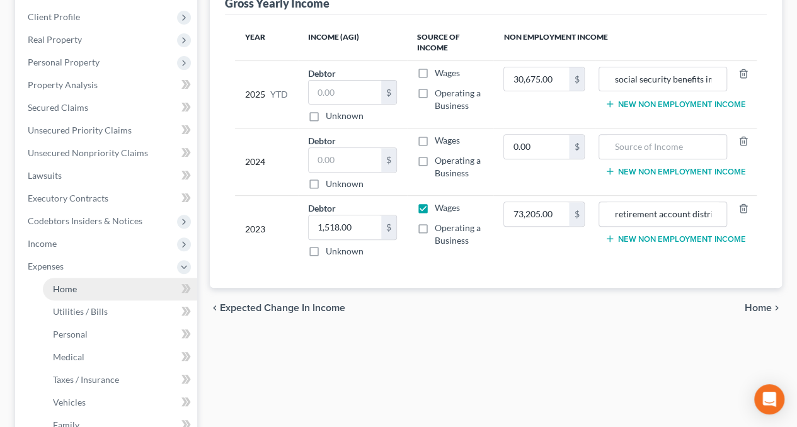
click at [62, 292] on span "Home" at bounding box center [65, 288] width 24 height 11
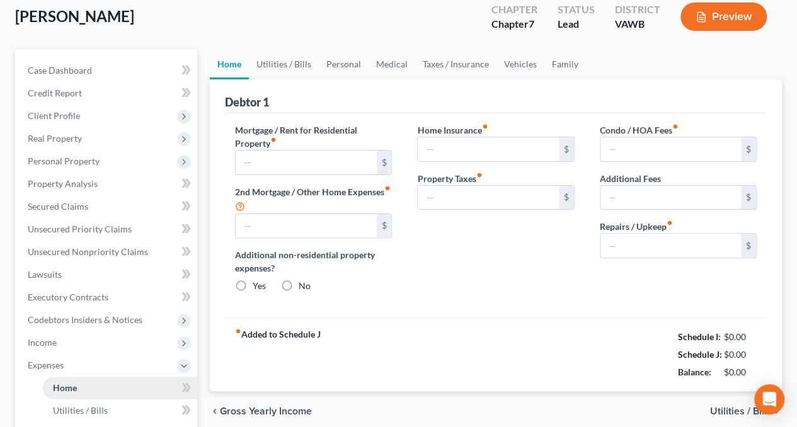
type input "0.00"
radio input "true"
type input "0.00"
type input "38.00"
type input "0.00"
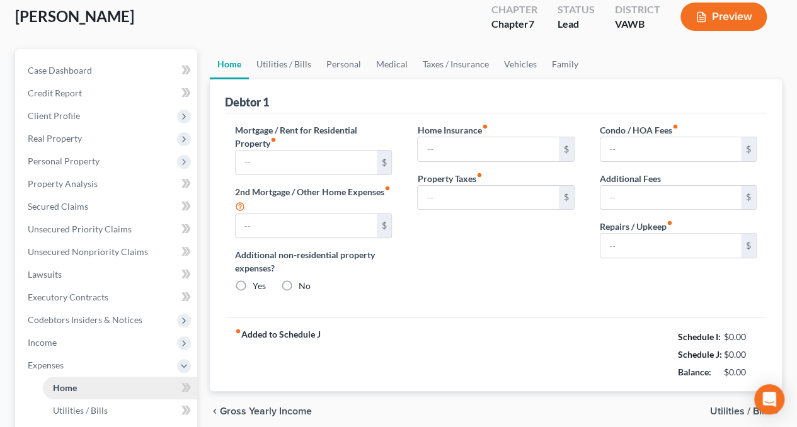
type input "0.00"
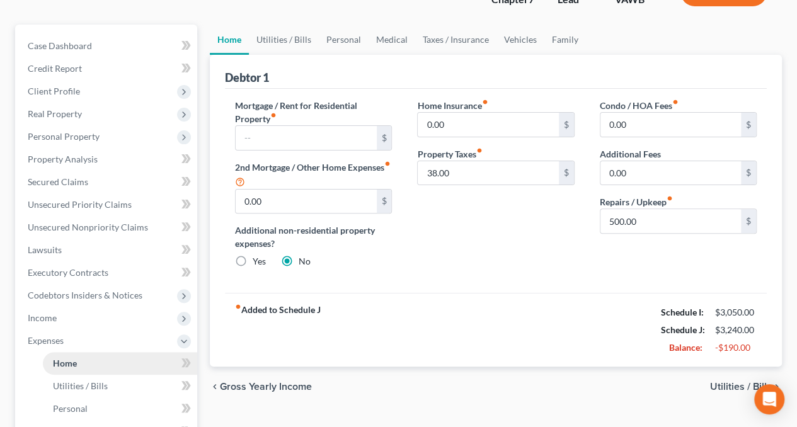
scroll to position [97, 0]
click at [630, 224] on input "500.00" at bounding box center [670, 220] width 140 height 24
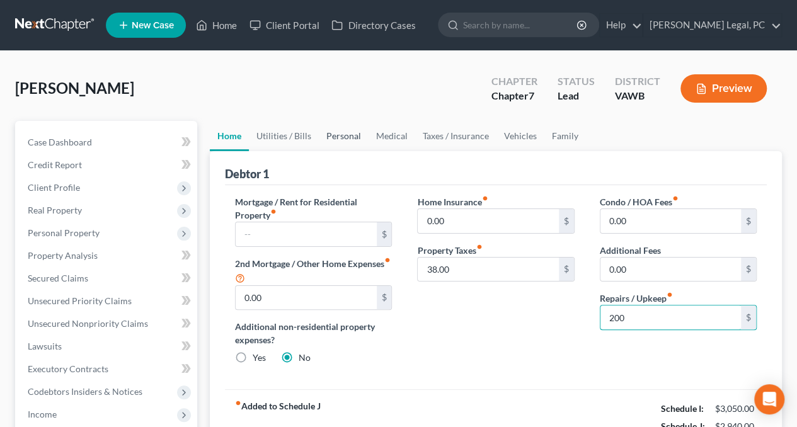
type input "200"
click at [338, 126] on link "Personal" at bounding box center [344, 136] width 50 height 30
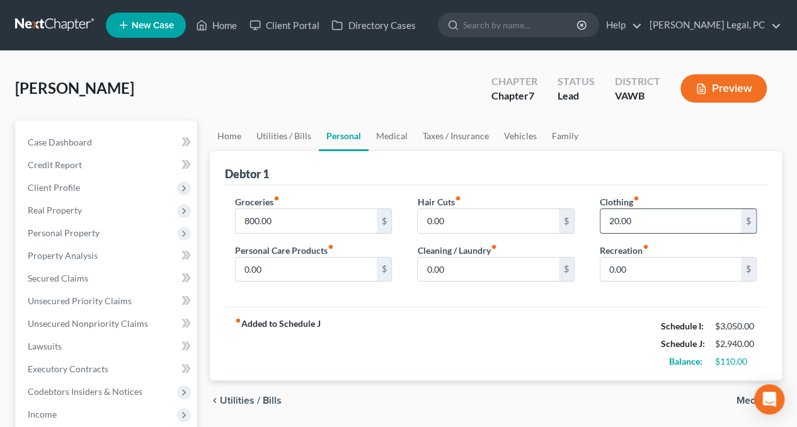
click at [647, 220] on input "20.00" at bounding box center [670, 221] width 140 height 24
type input "150"
click at [328, 267] on input "0.00" at bounding box center [306, 270] width 140 height 24
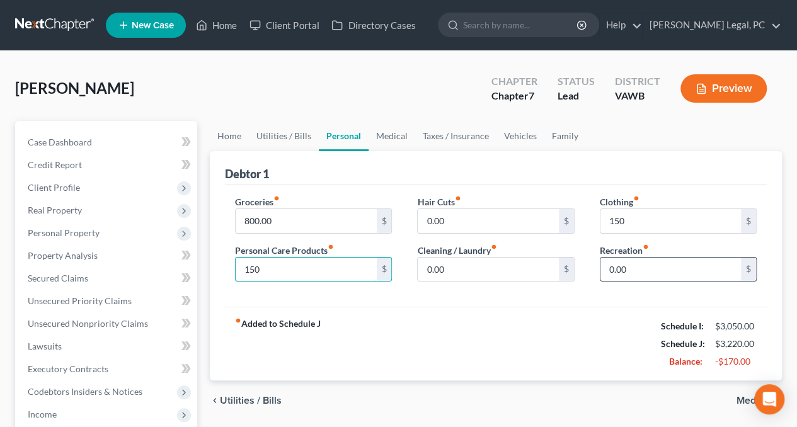
type input "150"
click at [649, 270] on input "0.00" at bounding box center [670, 270] width 140 height 24
type input "100"
click at [558, 128] on link "Family" at bounding box center [565, 136] width 42 height 30
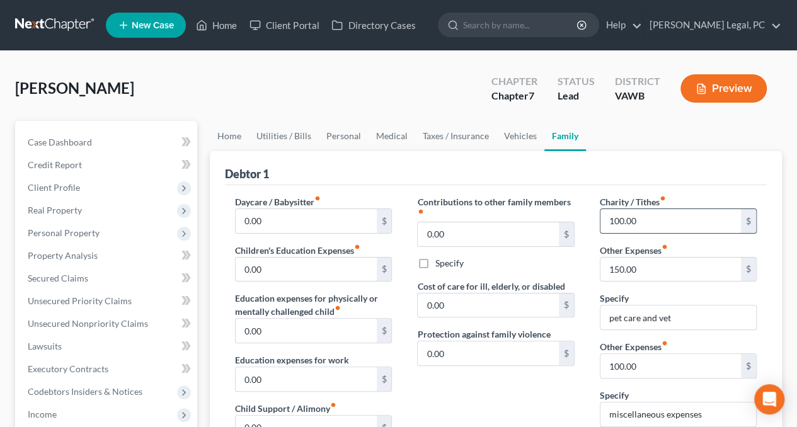
click at [639, 225] on input "100.00" at bounding box center [670, 221] width 140 height 24
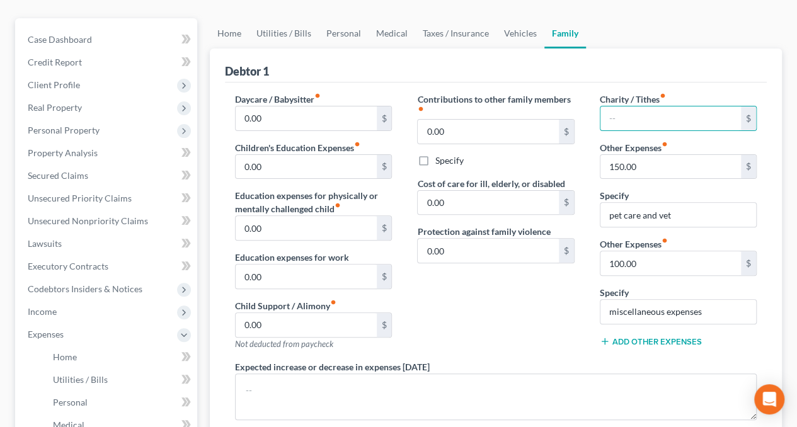
scroll to position [103, 0]
click at [656, 259] on input "text" at bounding box center [670, 263] width 140 height 24
click at [710, 310] on input "miscellaneous expense" at bounding box center [678, 311] width 156 height 24
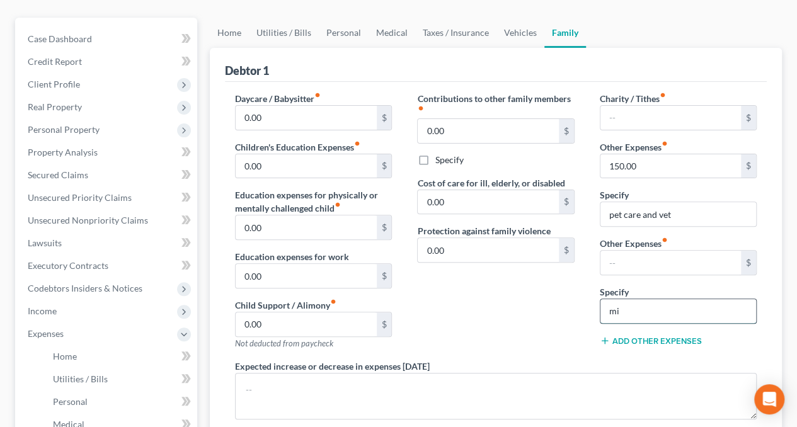
type input "m"
click at [539, 329] on div "Contributions to other family members fiber_manual_record 0.00 $ Specify Cost o…" at bounding box center [495, 226] width 182 height 268
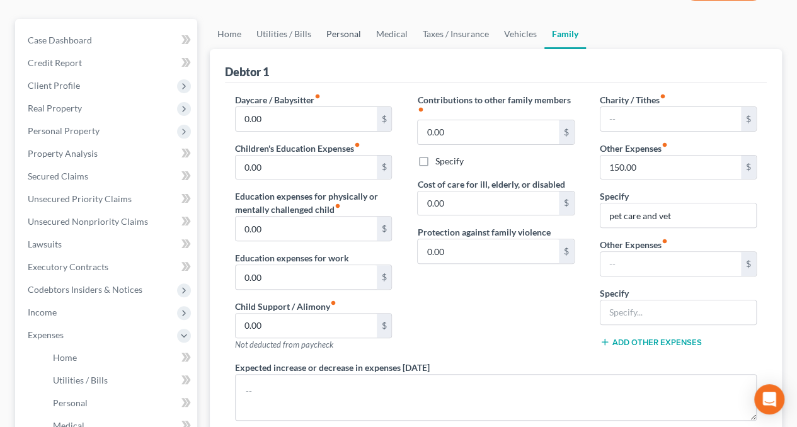
click at [355, 43] on link "Personal" at bounding box center [344, 34] width 50 height 30
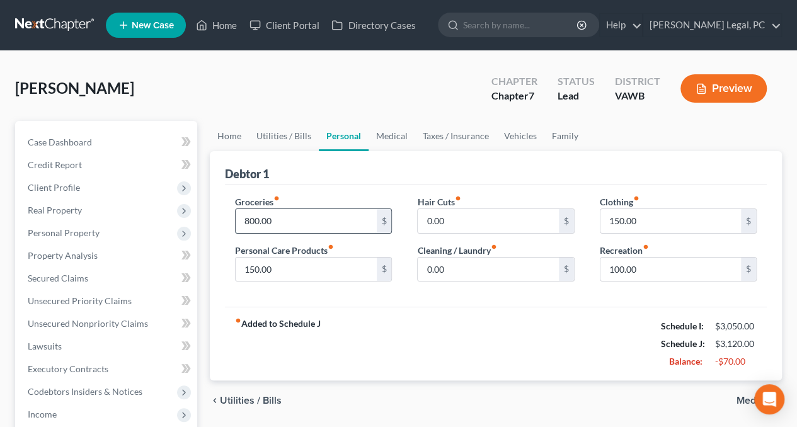
click at [285, 227] on input "800.00" at bounding box center [306, 221] width 140 height 24
click at [403, 343] on div "fiber_manual_record Added to Schedule J Schedule I: $3,050.00 Schedule J: $3,02…" at bounding box center [496, 344] width 542 height 74
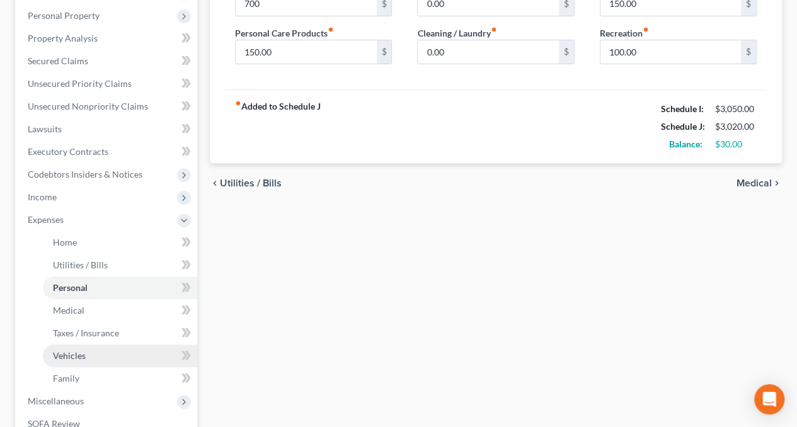
scroll to position [217, 0]
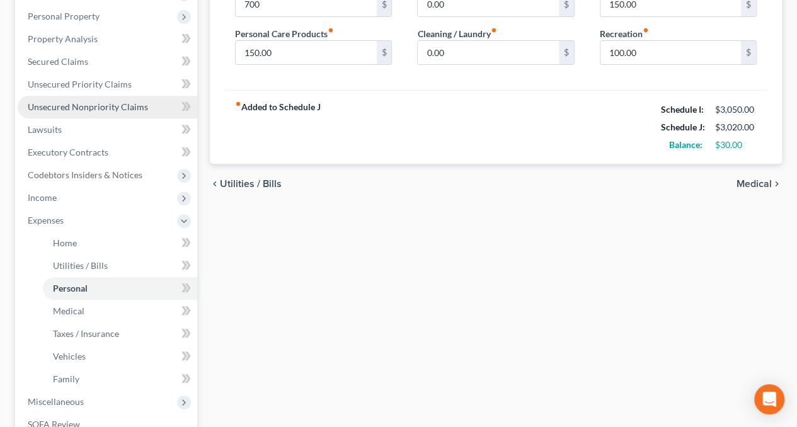
click at [65, 108] on span "Unsecured Nonpriority Claims" at bounding box center [88, 106] width 120 height 11
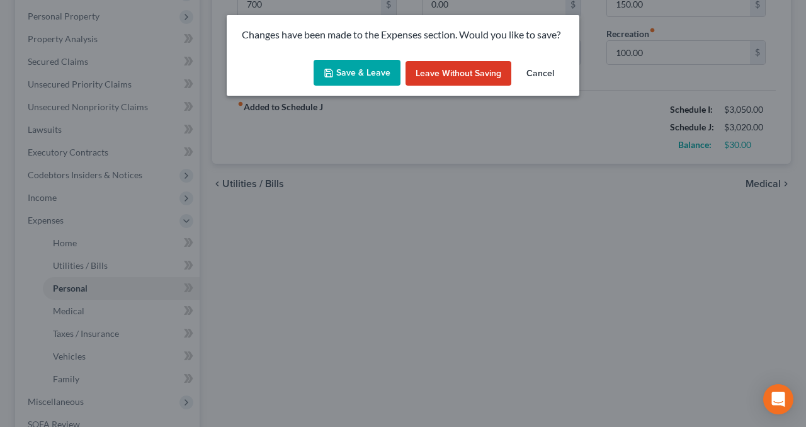
click at [346, 66] on button "Save & Leave" at bounding box center [357, 73] width 87 height 26
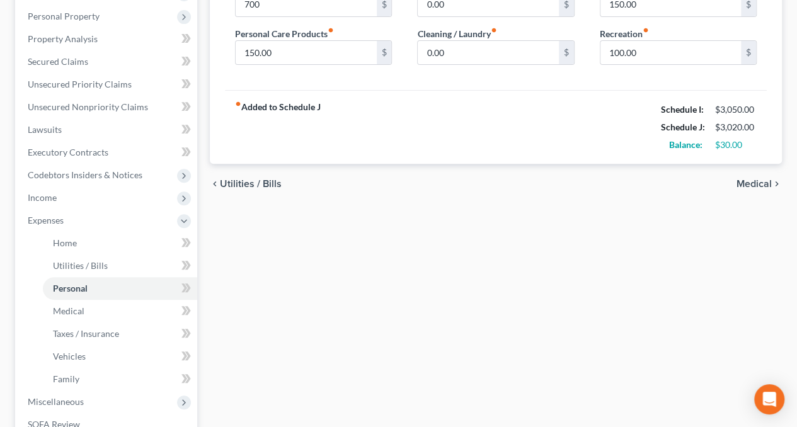
type input "700.00"
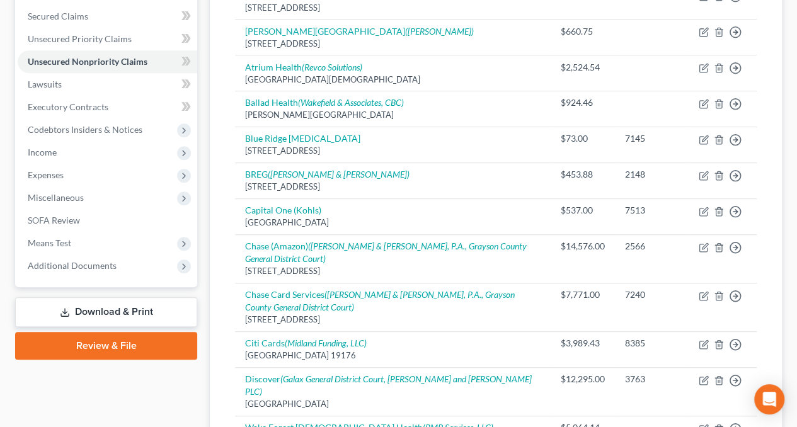
scroll to position [262, 0]
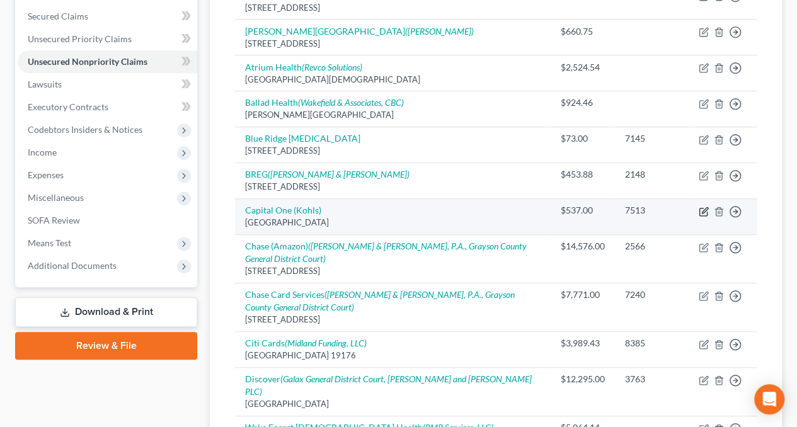
click at [707, 208] on icon "button" at bounding box center [703, 212] width 10 height 10
select select "28"
select select "2"
select select "0"
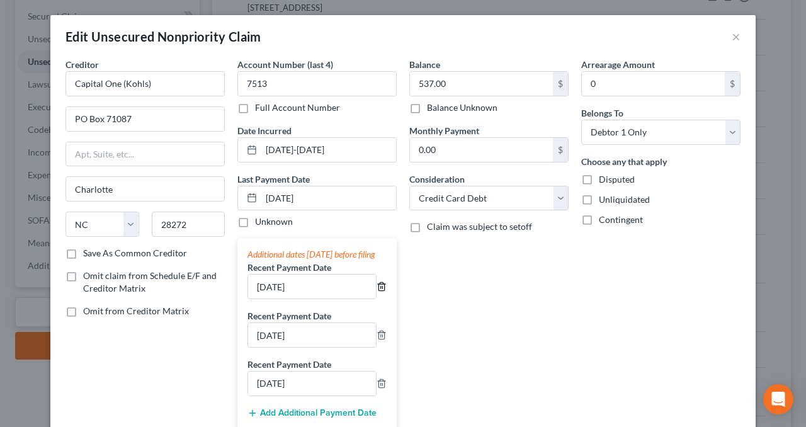
click at [377, 292] on icon "button" at bounding box center [382, 286] width 10 height 10
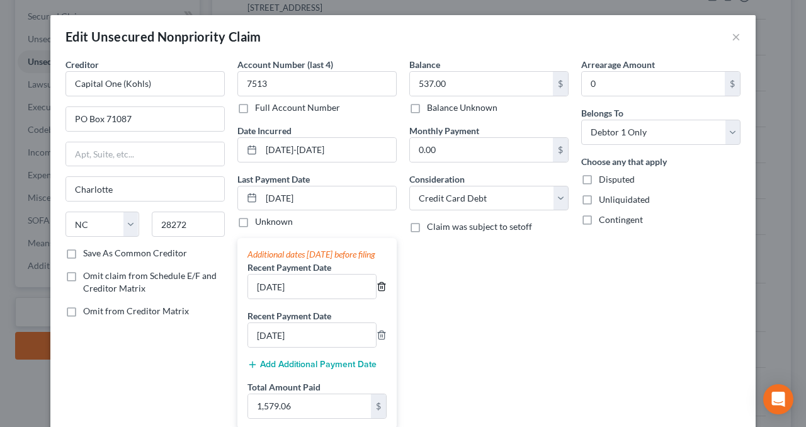
click at [377, 292] on icon "button" at bounding box center [382, 286] width 10 height 10
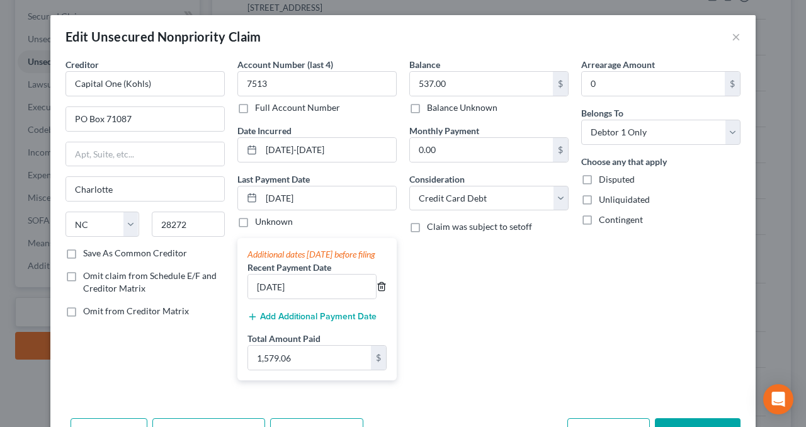
click at [377, 292] on icon "button" at bounding box center [382, 286] width 10 height 10
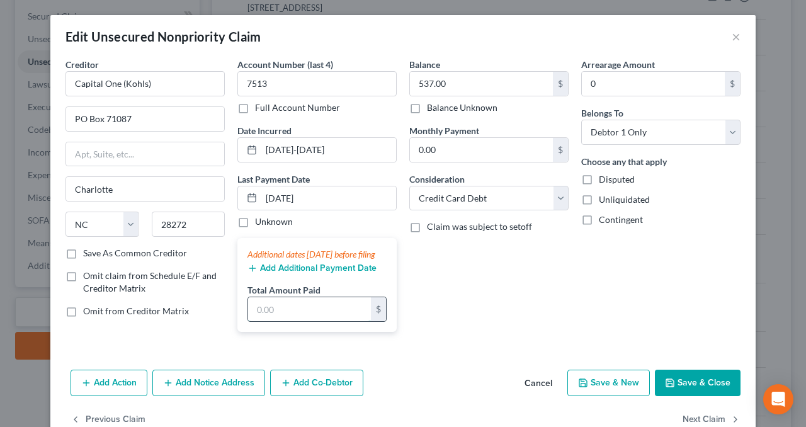
click at [312, 319] on input "text" at bounding box center [309, 309] width 123 height 24
type input "0"
click at [603, 309] on div "Arrearage Amount 0 $ Belongs To * Select Debtor 1 Only Debtor 2 Only Debtor 1 A…" at bounding box center [661, 200] width 172 height 284
click at [688, 382] on button "Save & Close" at bounding box center [698, 383] width 86 height 26
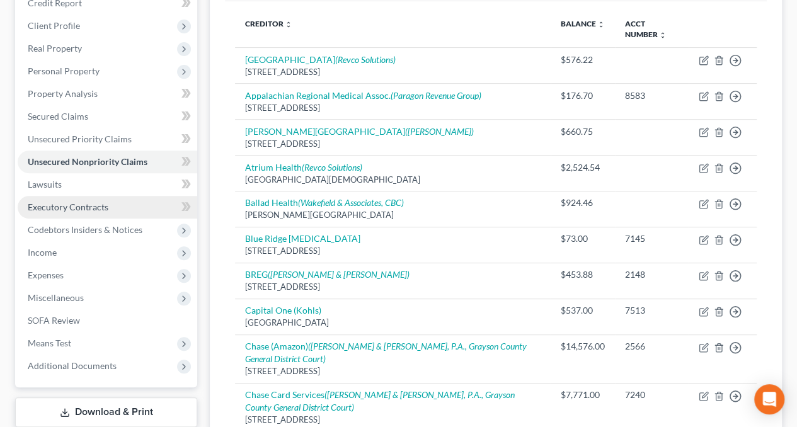
scroll to position [161, 0]
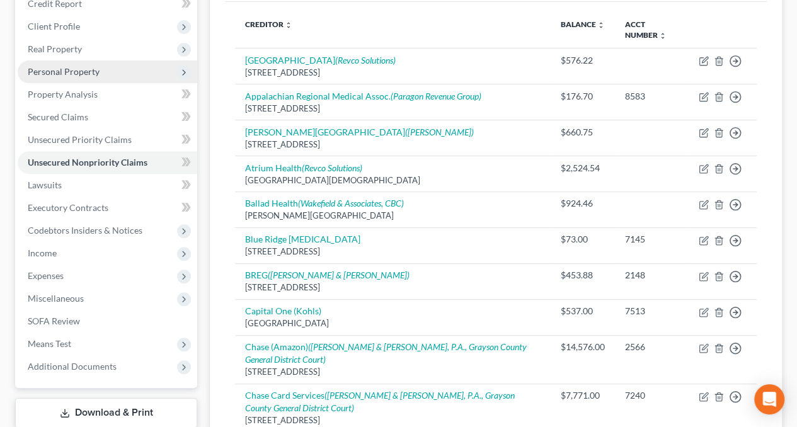
click at [69, 76] on span "Personal Property" at bounding box center [64, 71] width 72 height 11
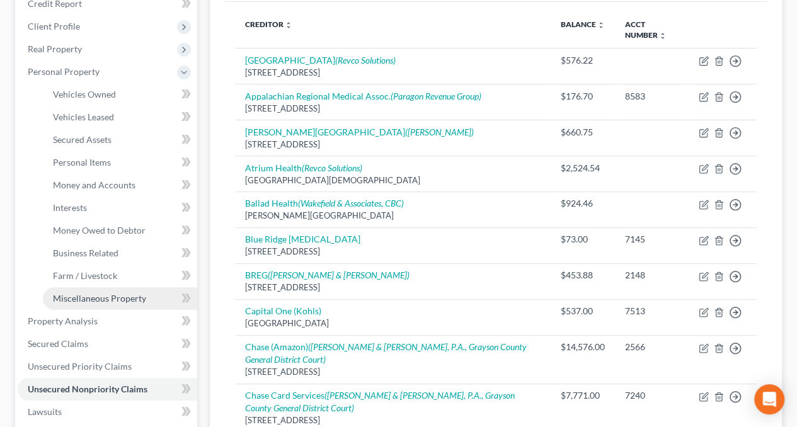
click at [83, 293] on span "Miscellaneous Property" at bounding box center [99, 298] width 93 height 11
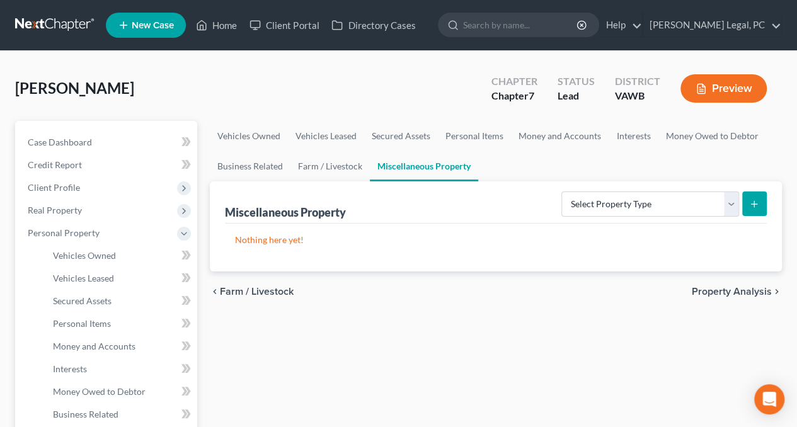
click at [652, 217] on div "Select Property Type Assigned for Creditor Benefit [DATE] Holding for Another N…" at bounding box center [661, 202] width 210 height 33
click at [646, 202] on select "Select Property Type Assigned for Creditor Benefit [DATE] Holding for Another N…" at bounding box center [650, 203] width 178 height 25
select select "transferred"
click at [561, 191] on select "Select Property Type Assigned for Creditor Benefit [DATE] Holding for Another N…" at bounding box center [650, 203] width 178 height 25
click at [752, 205] on icon "submit" at bounding box center [754, 204] width 10 height 10
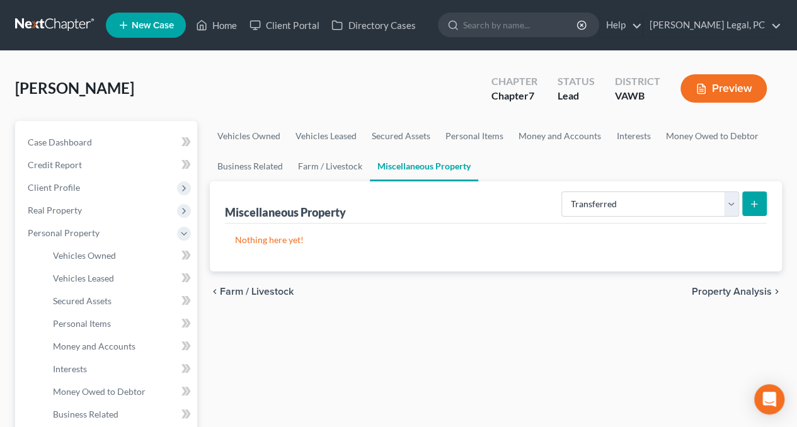
select select "Ordinary ([DATE])"
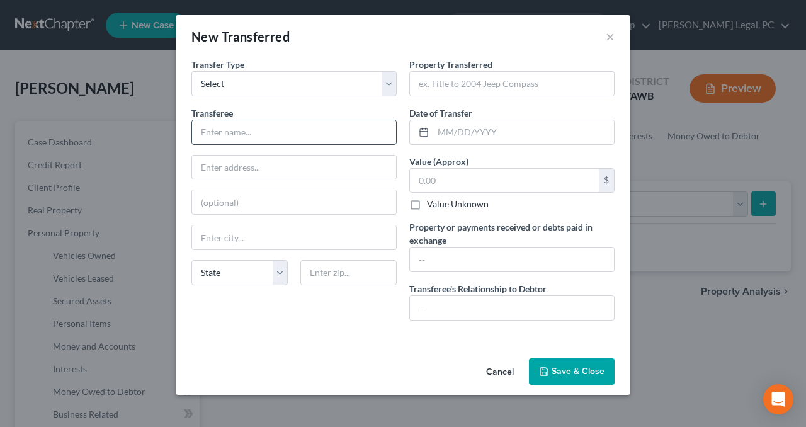
click at [260, 127] on input "text" at bounding box center [294, 132] width 204 height 24
type input "[PERSON_NAME]"
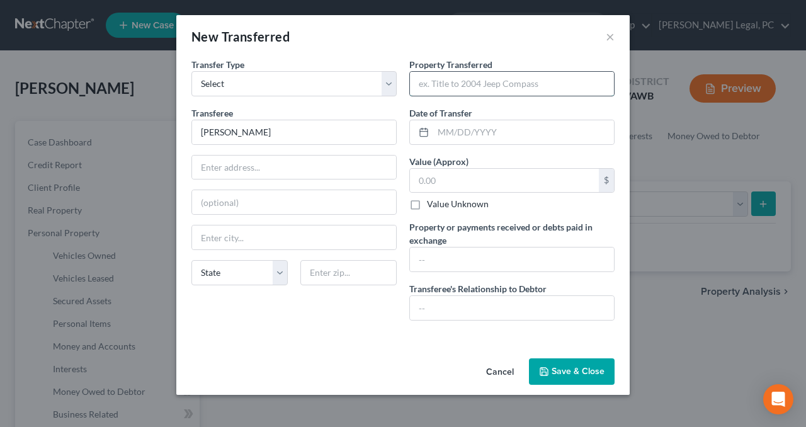
click at [443, 82] on input "text" at bounding box center [512, 84] width 204 height 24
type input "2003 Honda Accord"
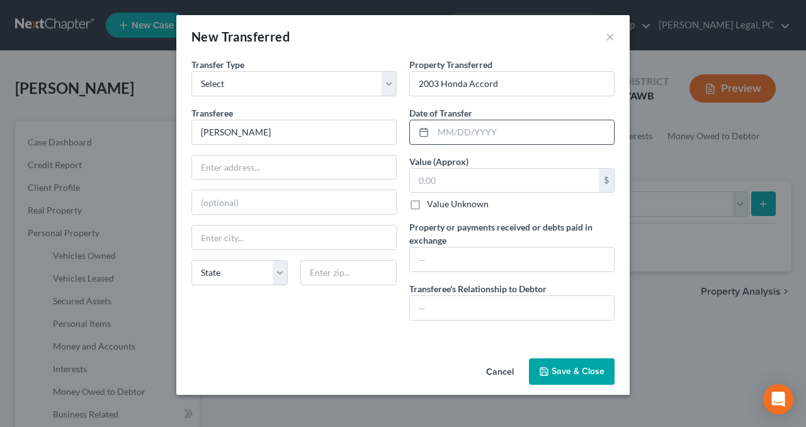
click at [446, 134] on input "text" at bounding box center [523, 132] width 181 height 24
type input "09/25/2025"
type input "1,500"
type input "$1500"
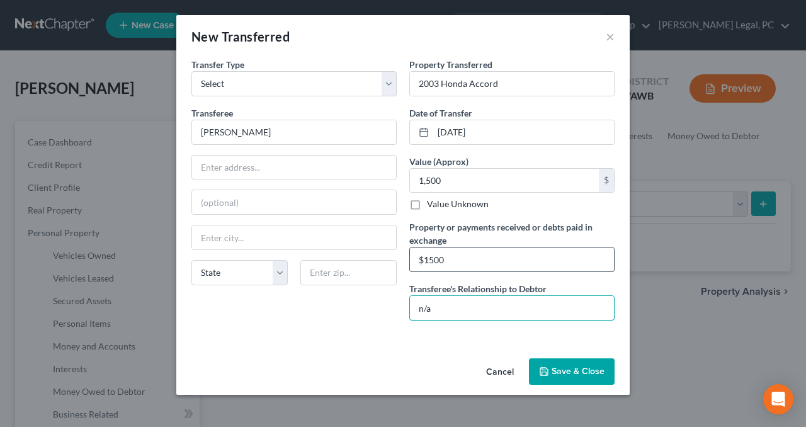
type input "n/a"
click at [429, 261] on input "$1500" at bounding box center [512, 259] width 204 height 24
type input "$1,500"
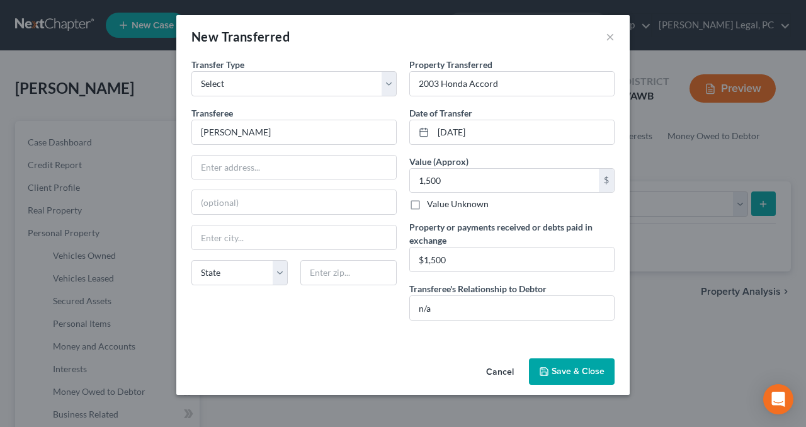
click at [564, 373] on button "Save & Close" at bounding box center [572, 371] width 86 height 26
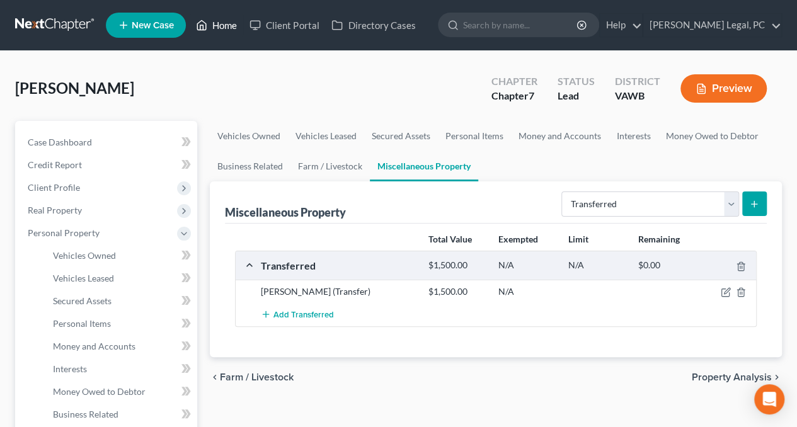
click at [218, 25] on link "Home" at bounding box center [217, 25] width 54 height 23
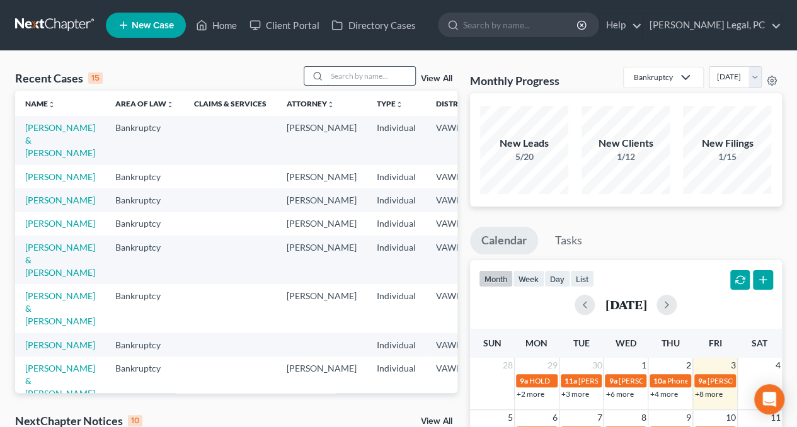
click at [336, 76] on input "search" at bounding box center [371, 76] width 88 height 18
type input "grimes"
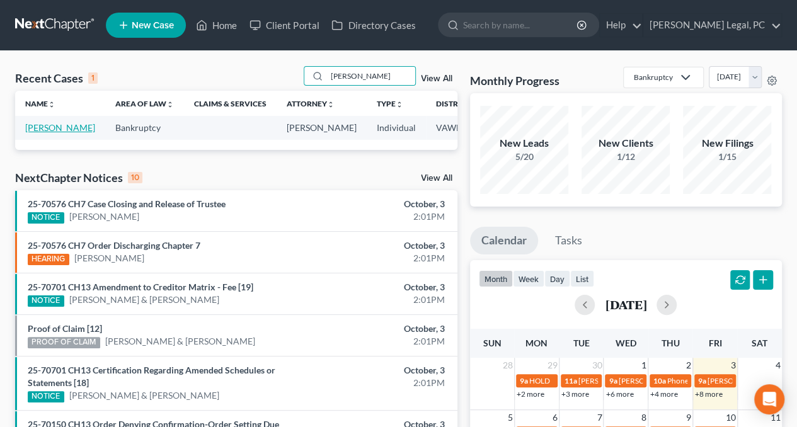
click at [43, 133] on link "[PERSON_NAME]" at bounding box center [60, 127] width 70 height 11
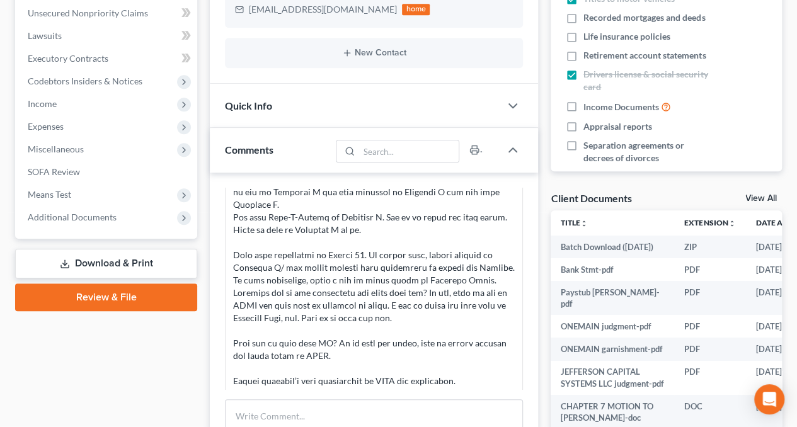
scroll to position [273, 0]
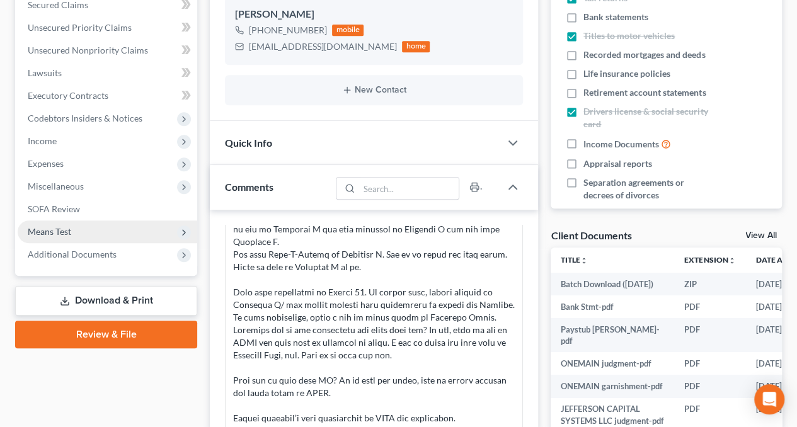
click at [47, 222] on span "Means Test" at bounding box center [107, 231] width 179 height 23
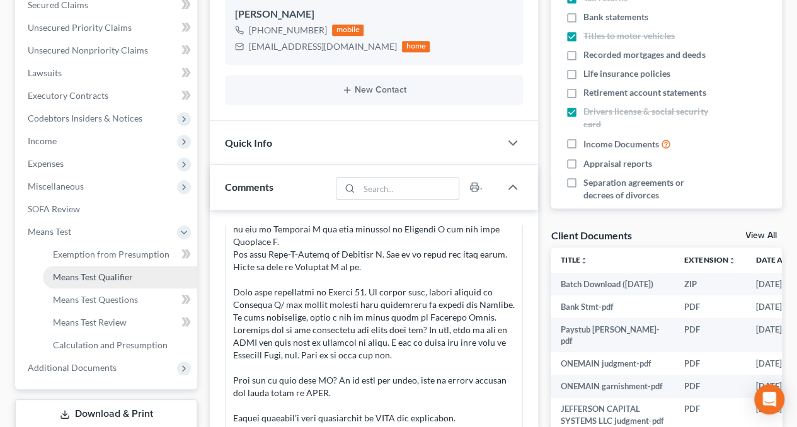
click at [87, 283] on link "Means Test Qualifier" at bounding box center [120, 277] width 154 height 23
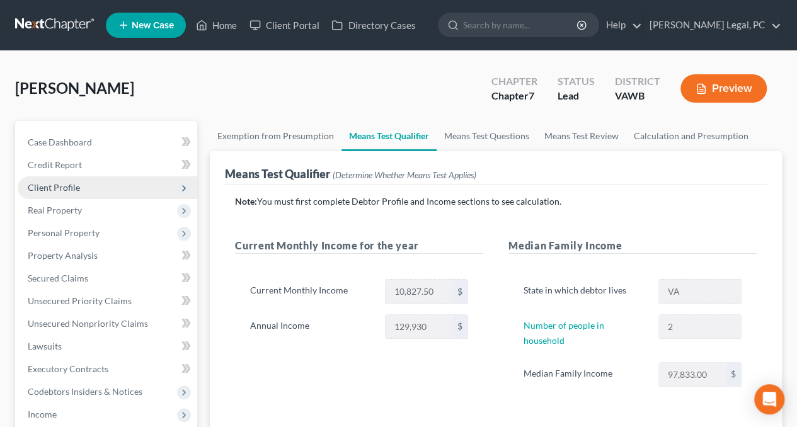
click at [67, 194] on span "Client Profile" at bounding box center [107, 187] width 179 height 23
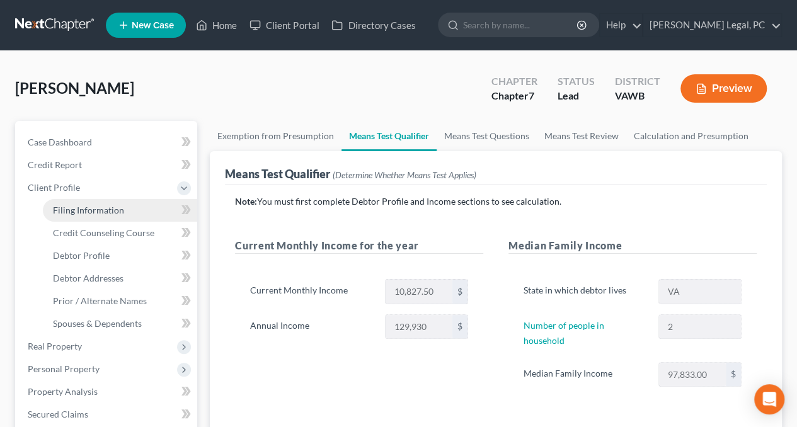
click at [88, 212] on span "Filing Information" at bounding box center [88, 210] width 71 height 11
select select "1"
select select "0"
select select "84"
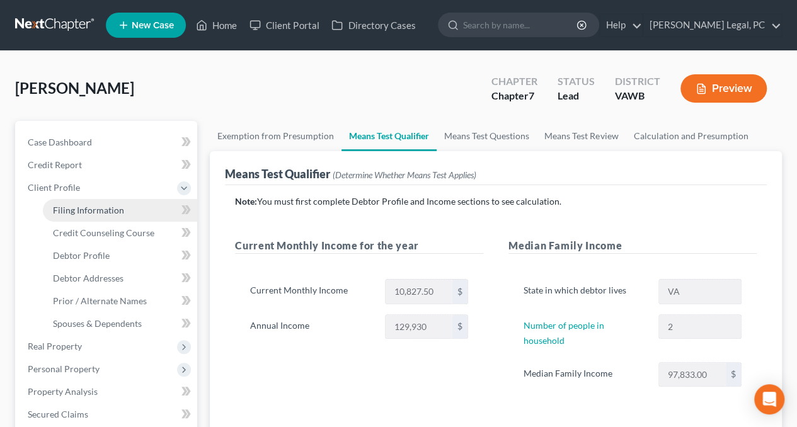
select select "0"
select select "48"
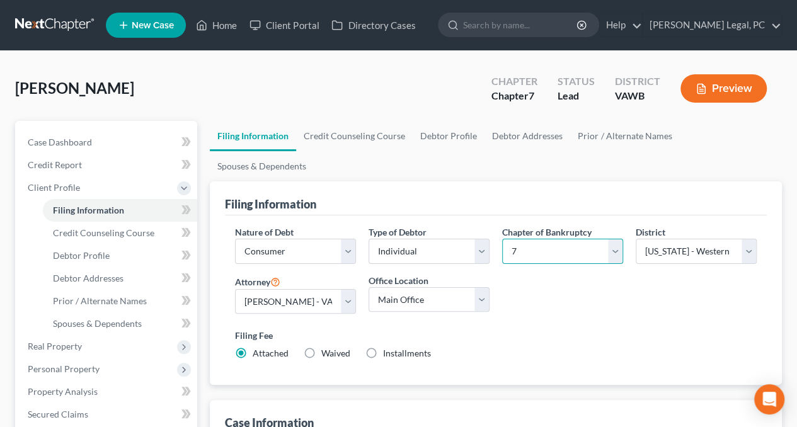
click at [559, 239] on select "Select 7 11 12 13" at bounding box center [562, 251] width 121 height 25
select select "3"
click at [502, 239] on select "Select 7 11 12 13" at bounding box center [562, 251] width 121 height 25
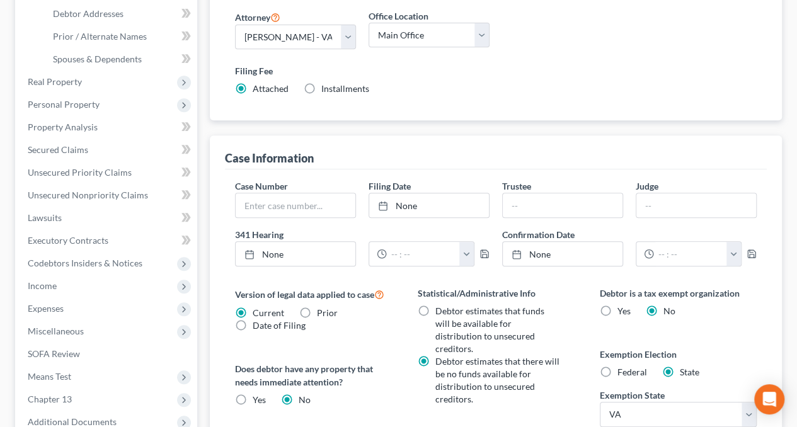
scroll to position [463, 0]
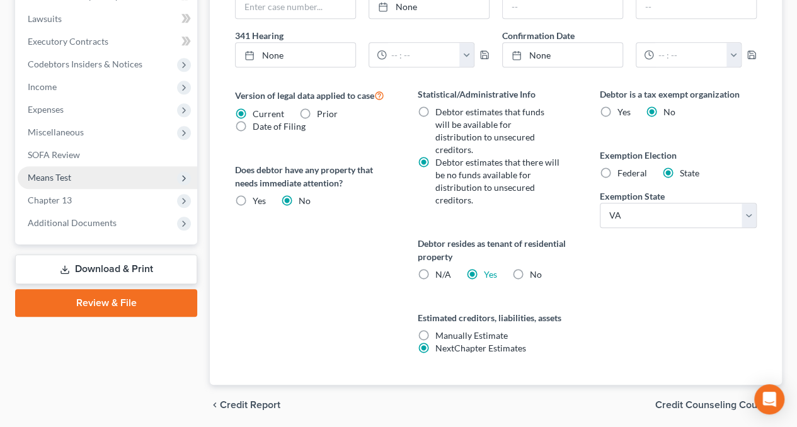
click at [96, 177] on span "Means Test" at bounding box center [107, 177] width 179 height 23
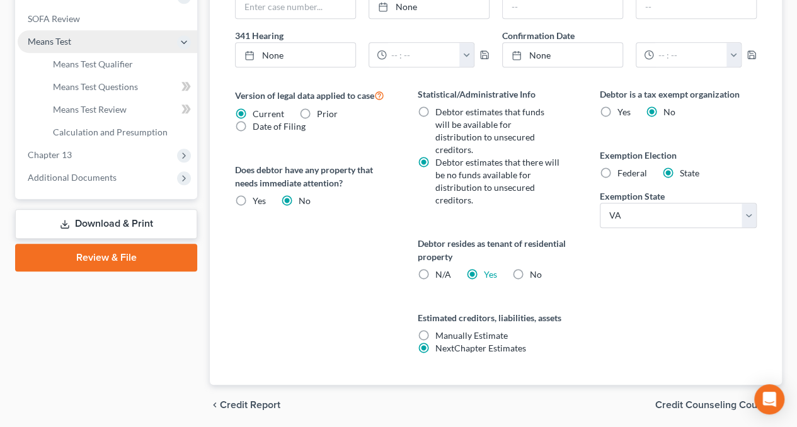
scroll to position [327, 0]
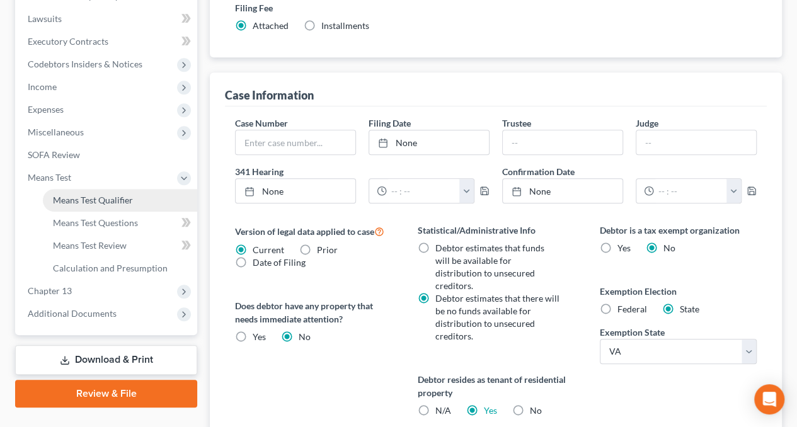
click at [100, 202] on span "Means Test Qualifier" at bounding box center [93, 200] width 80 height 11
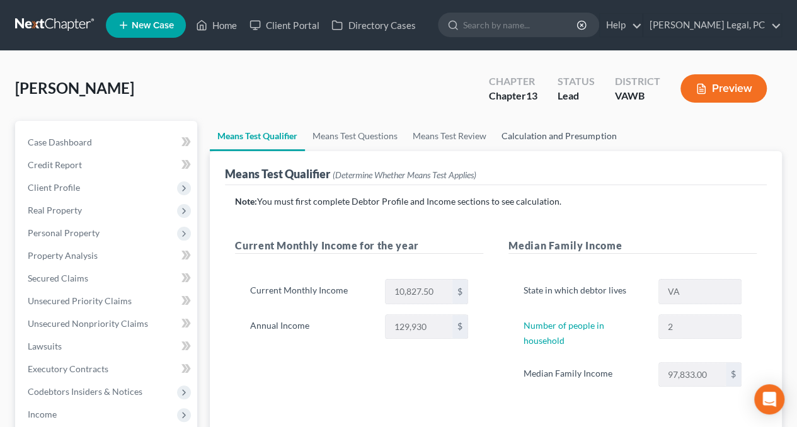
click at [529, 128] on link "Calculation and Presumption" at bounding box center [559, 136] width 130 height 30
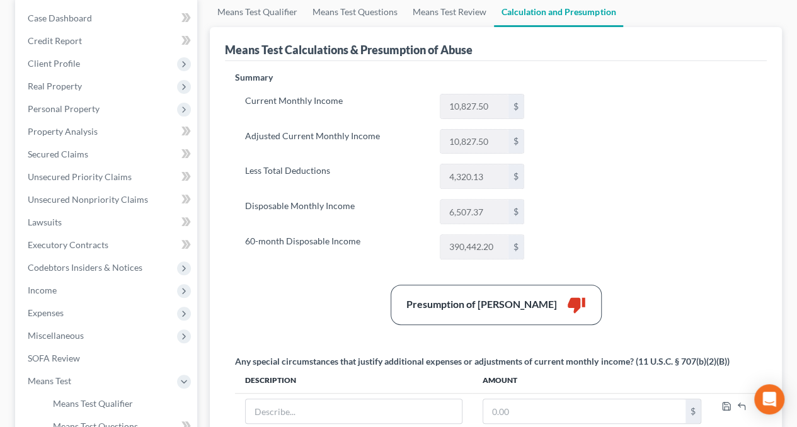
scroll to position [123, 0]
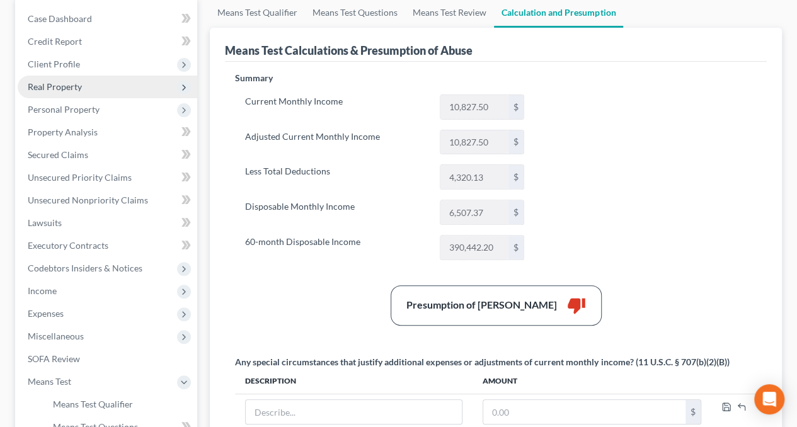
click at [69, 83] on span "Real Property" at bounding box center [55, 86] width 54 height 11
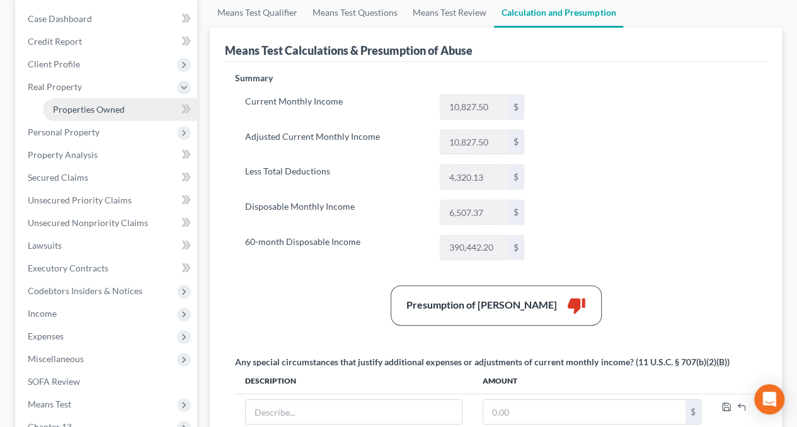
click at [77, 104] on span "Properties Owned" at bounding box center [89, 109] width 72 height 11
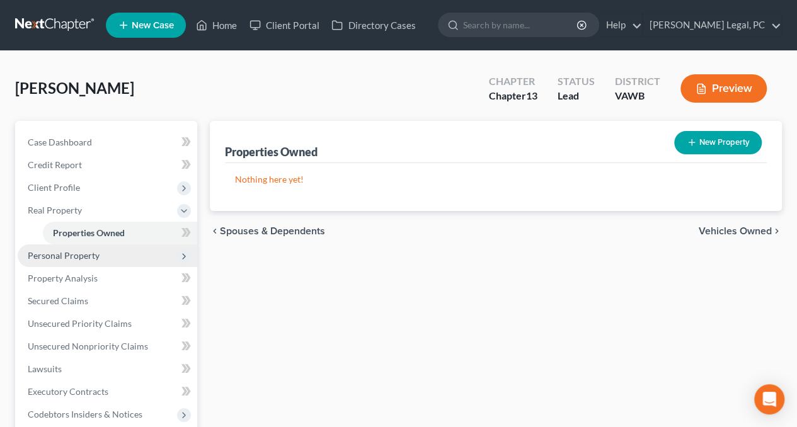
click at [83, 248] on span "Personal Property" at bounding box center [107, 255] width 179 height 23
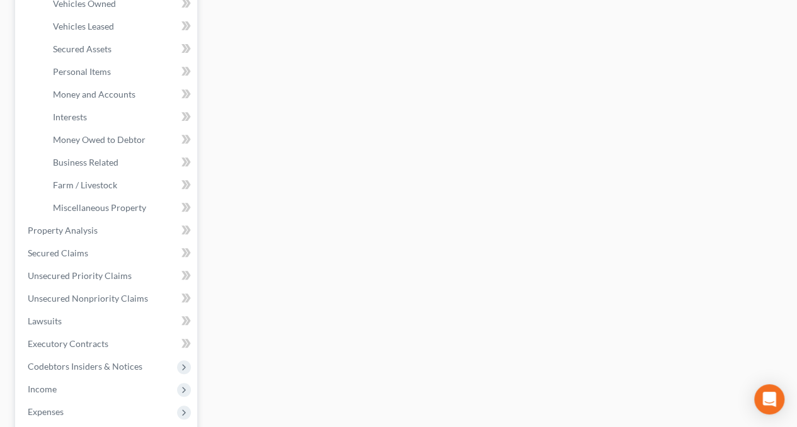
scroll to position [255, 0]
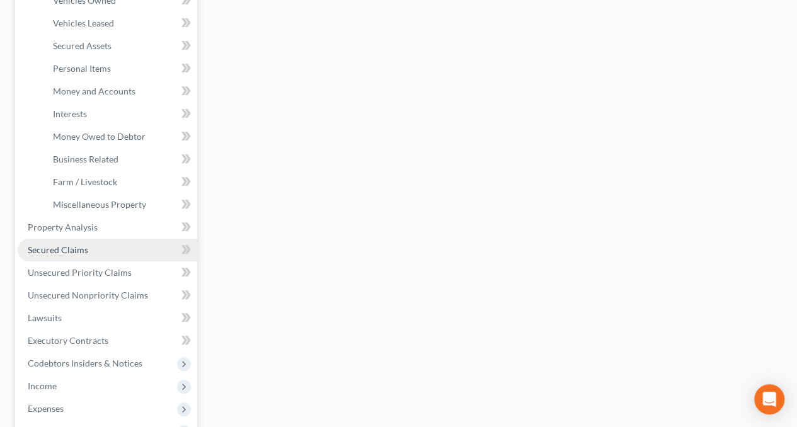
click at [67, 246] on span "Secured Claims" at bounding box center [58, 249] width 60 height 11
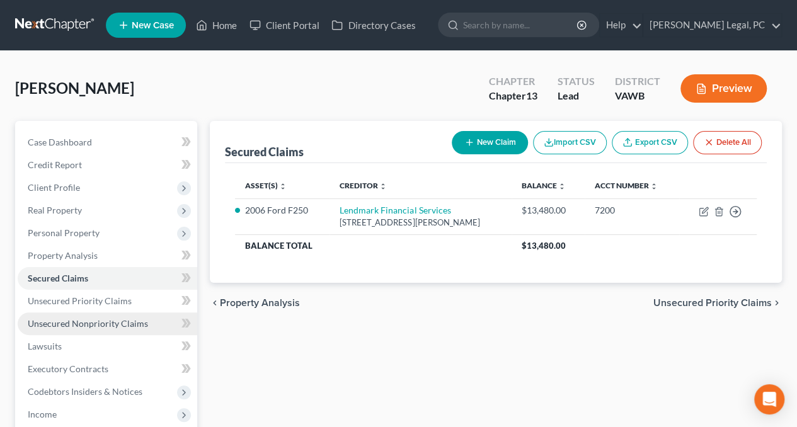
click at [65, 322] on span "Unsecured Nonpriority Claims" at bounding box center [88, 323] width 120 height 11
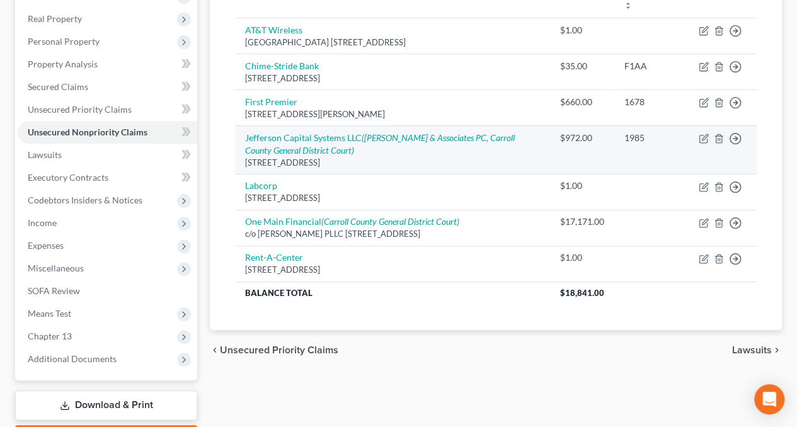
scroll to position [193, 0]
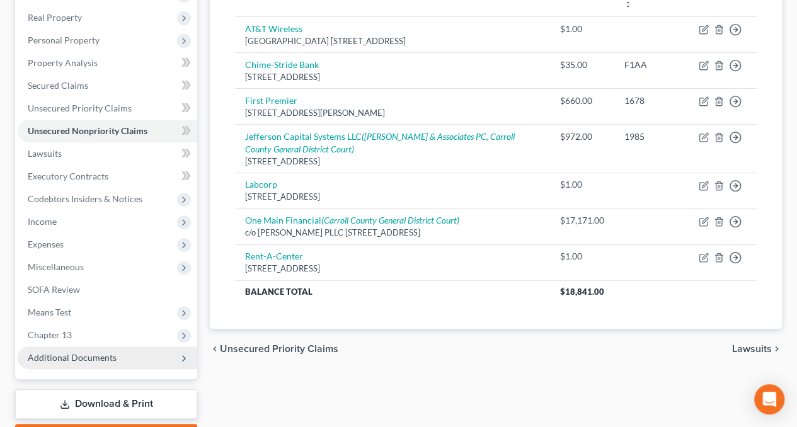
click at [40, 352] on span "Additional Documents" at bounding box center [72, 357] width 89 height 11
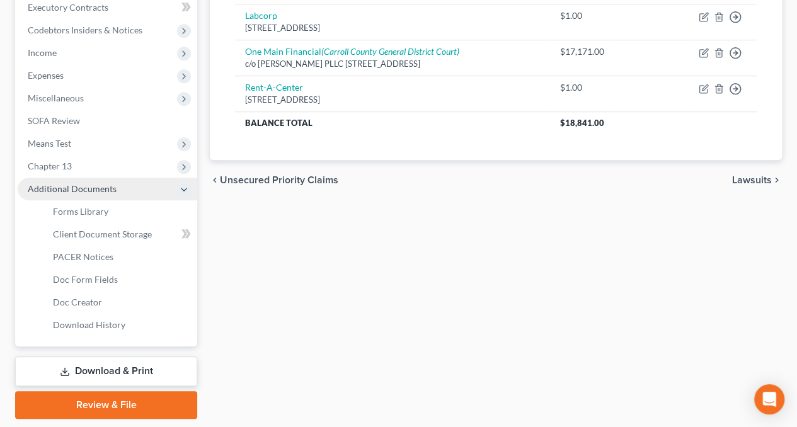
scroll to position [361, 0]
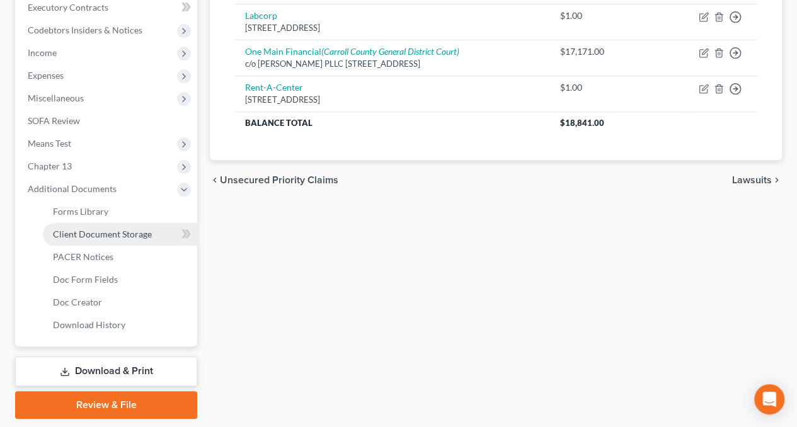
click at [94, 237] on span "Client Document Storage" at bounding box center [102, 234] width 99 height 11
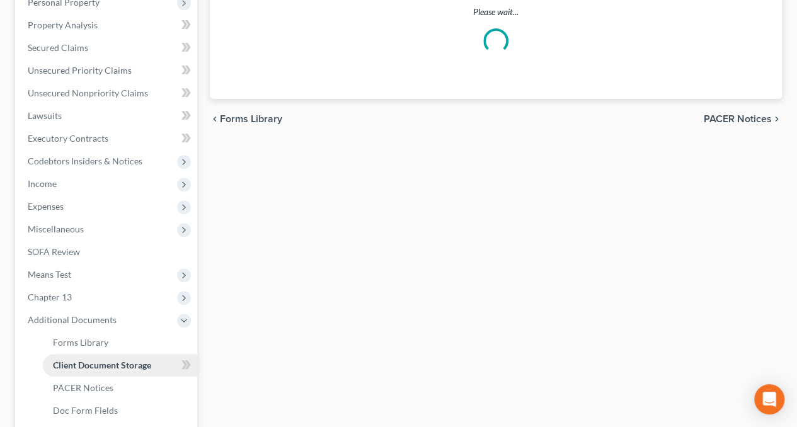
select select "0"
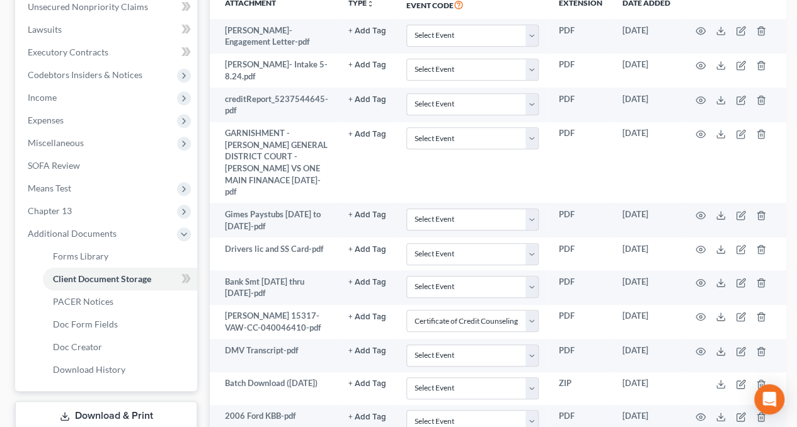
scroll to position [308, 0]
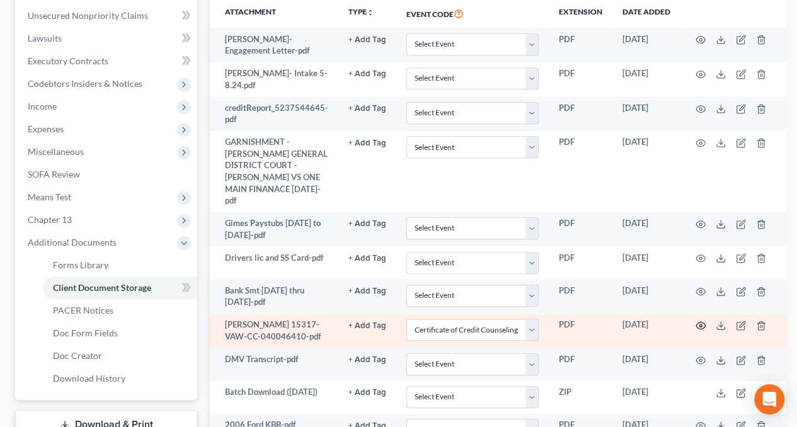
click at [700, 324] on icon "button" at bounding box center [700, 326] width 10 height 10
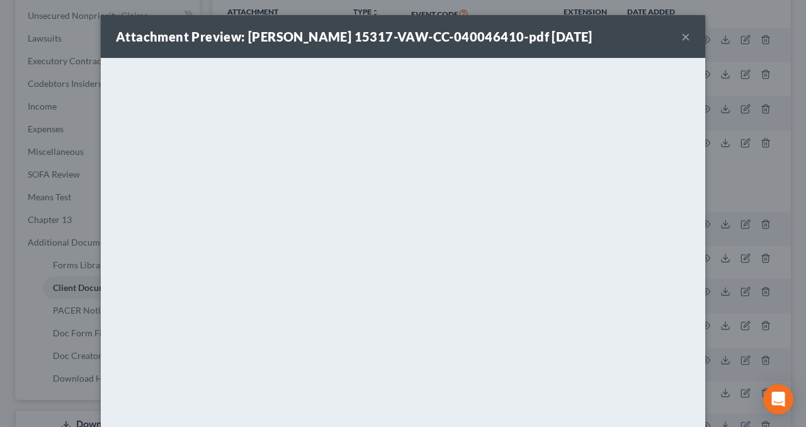
click at [0, 219] on div "Attachment Preview: Grimes, Jonathan W 15317-VAW-CC-040046410-pdf 09/03/2025 × …" at bounding box center [403, 213] width 806 height 427
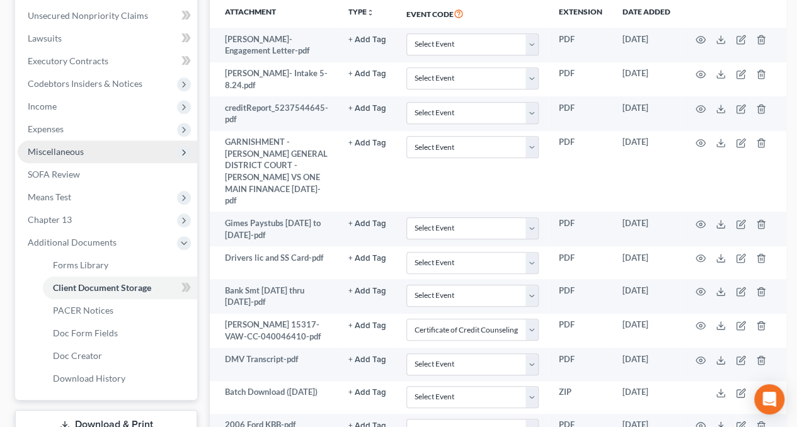
click at [63, 155] on span "Miscellaneous" at bounding box center [56, 151] width 56 height 11
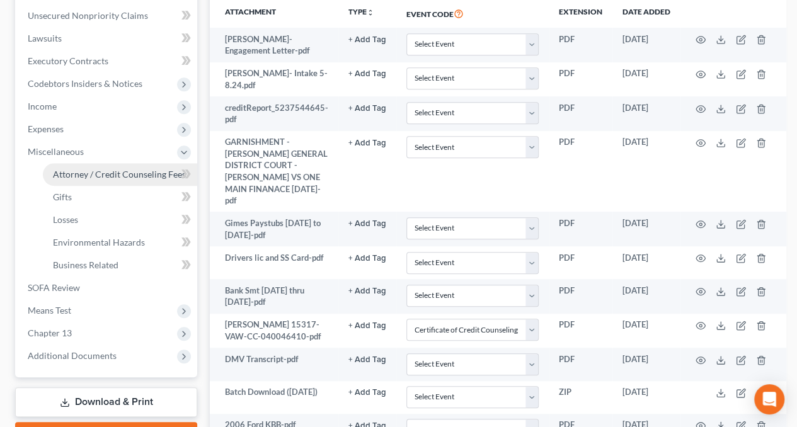
click at [81, 179] on link "Attorney / Credit Counseling Fees" at bounding box center [120, 174] width 154 height 23
select select "0"
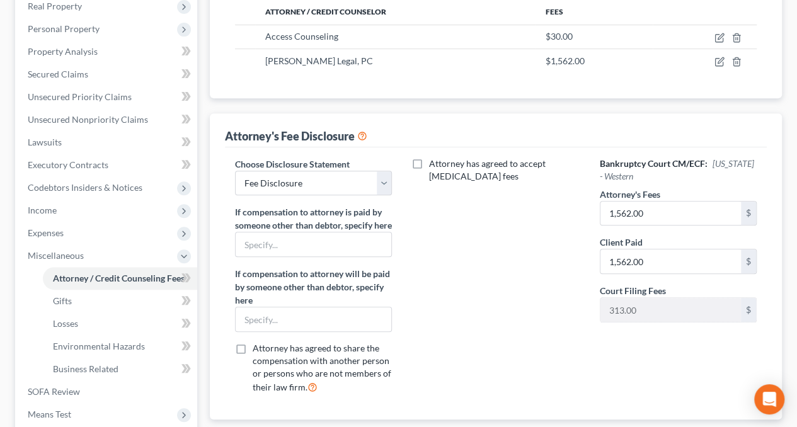
scroll to position [207, 0]
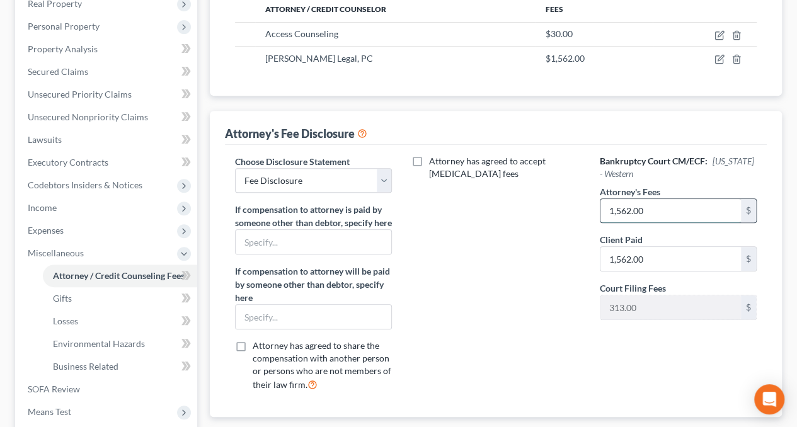
click at [649, 212] on input "1,562.00" at bounding box center [670, 211] width 140 height 24
type input "4,750"
click at [657, 253] on input "1,562.00" at bounding box center [670, 259] width 140 height 24
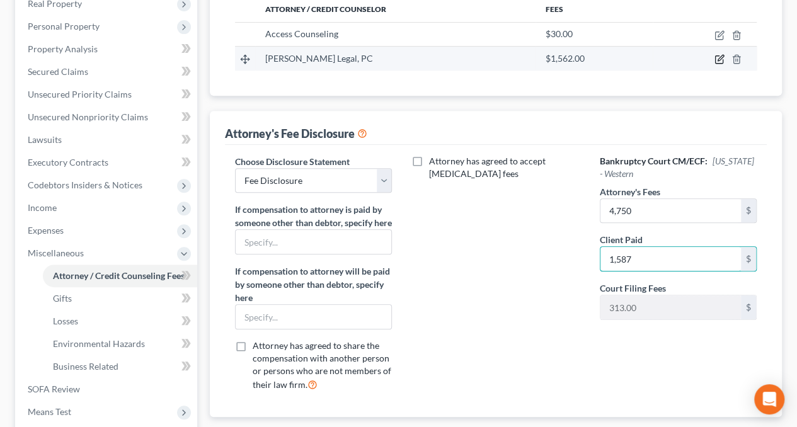
type input "1,587"
click at [723, 55] on icon "button" at bounding box center [720, 58] width 6 height 6
select select "48"
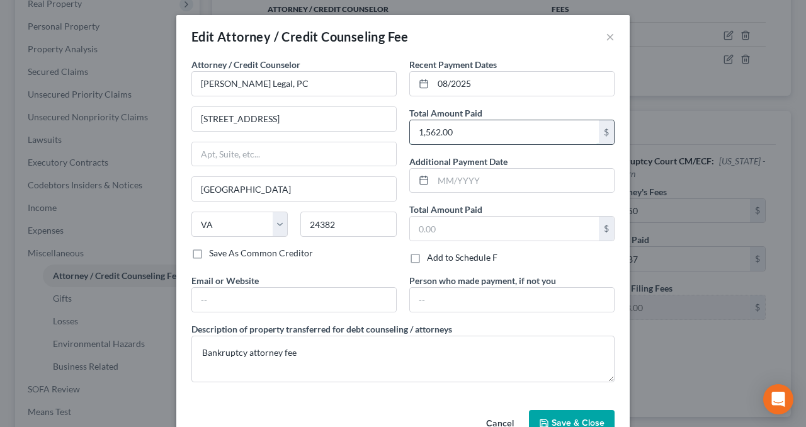
click at [469, 130] on input "1,562.00" at bounding box center [504, 132] width 189 height 24
type input "1,587"
click at [555, 418] on span "Save & Close" at bounding box center [578, 423] width 53 height 11
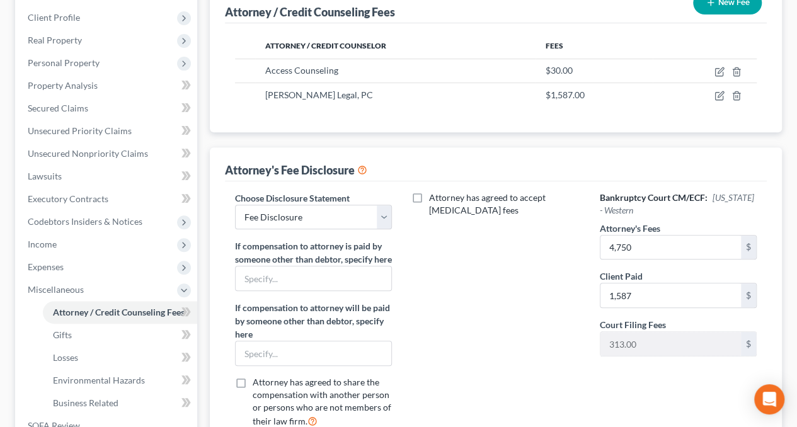
scroll to position [126, 0]
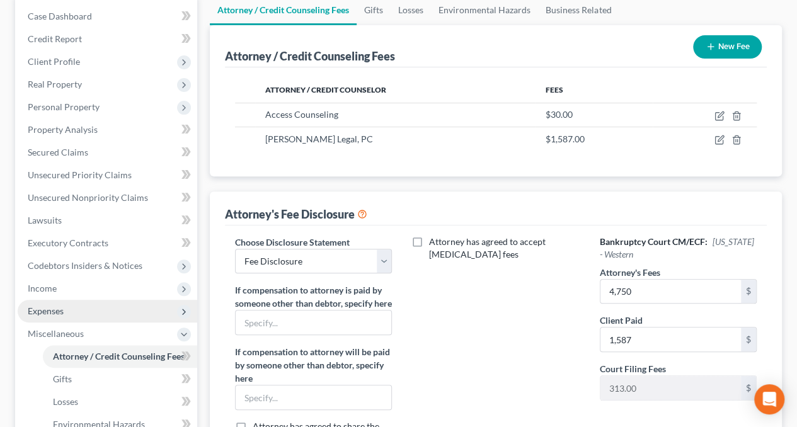
click at [42, 317] on span "Expenses" at bounding box center [107, 311] width 179 height 23
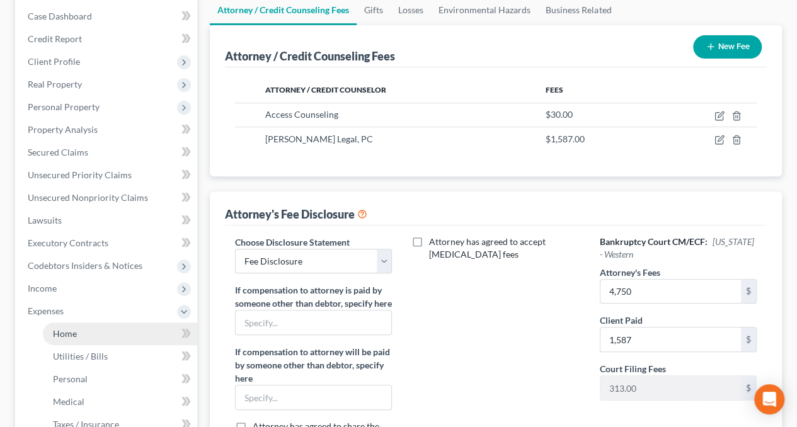
click at [70, 331] on span "Home" at bounding box center [65, 333] width 24 height 11
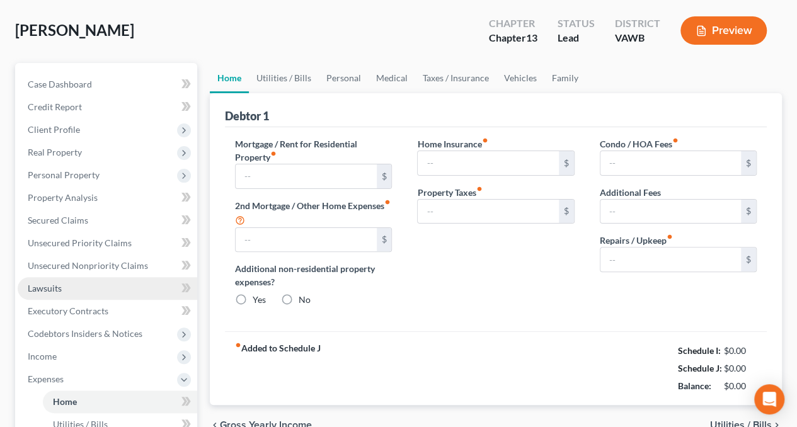
type input "600.00"
type input "0.00"
radio input "true"
type input "0.00"
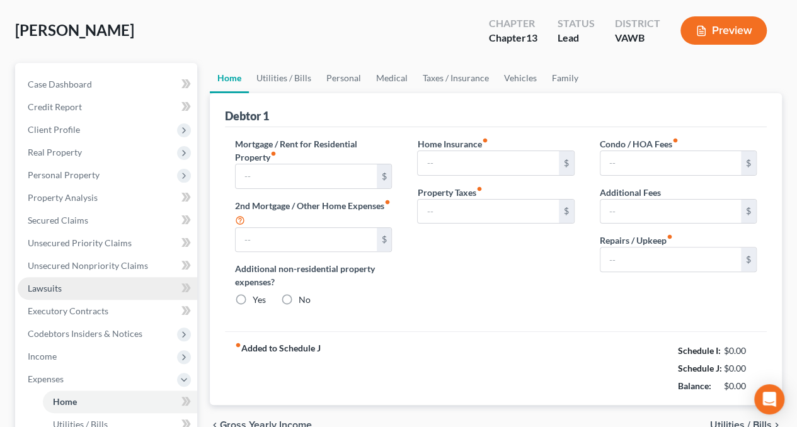
type input "0.00"
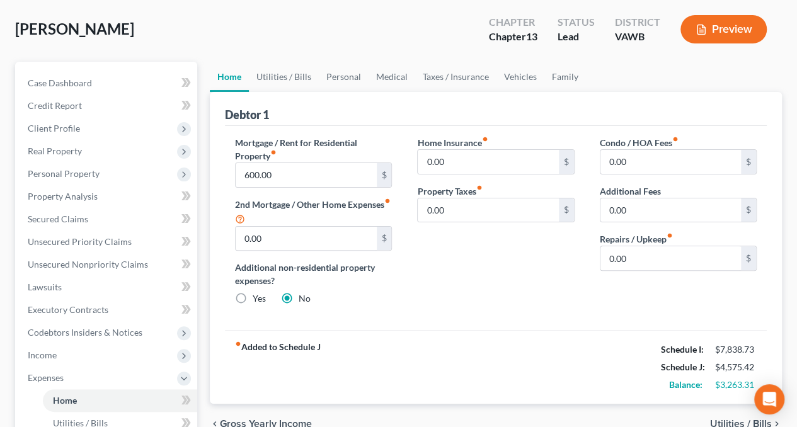
scroll to position [55, 0]
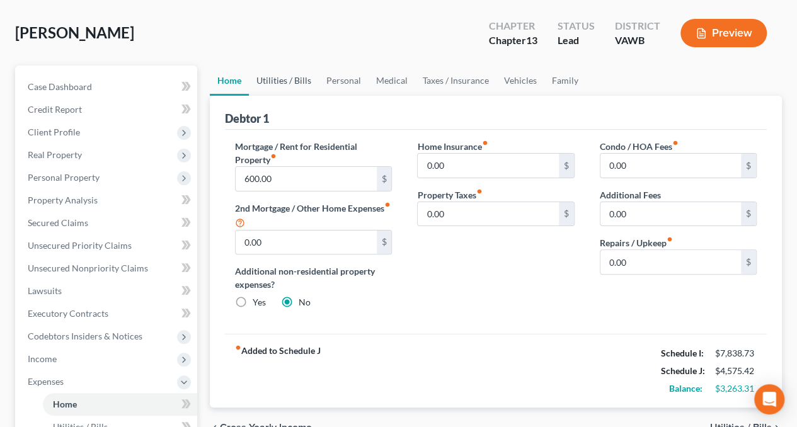
click at [273, 76] on link "Utilities / Bills" at bounding box center [284, 80] width 70 height 30
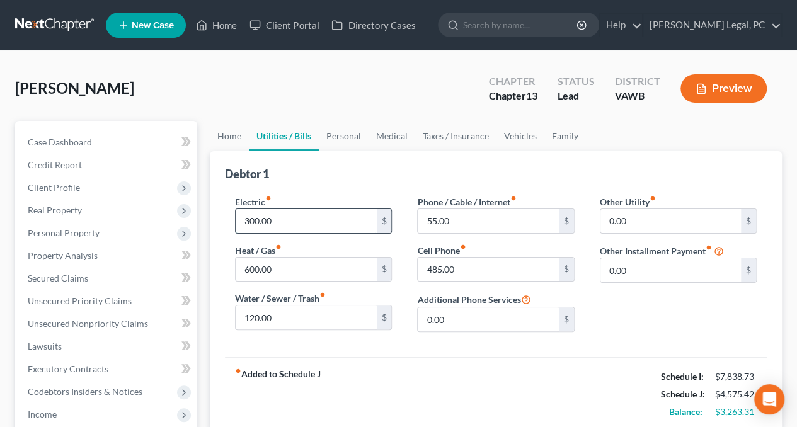
click at [294, 216] on input "300.00" at bounding box center [306, 221] width 140 height 24
type input "500"
click at [293, 265] on input "600.00" at bounding box center [306, 270] width 140 height 24
click at [349, 132] on link "Personal" at bounding box center [344, 136] width 50 height 30
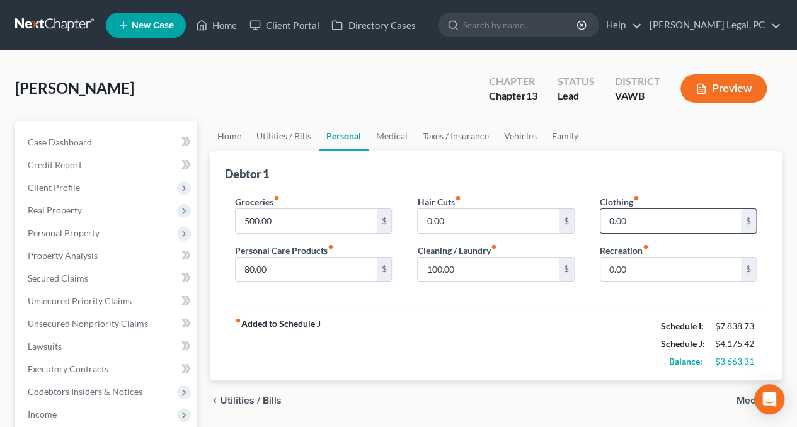
click at [632, 229] on input "0.00" at bounding box center [670, 221] width 140 height 24
type input "150"
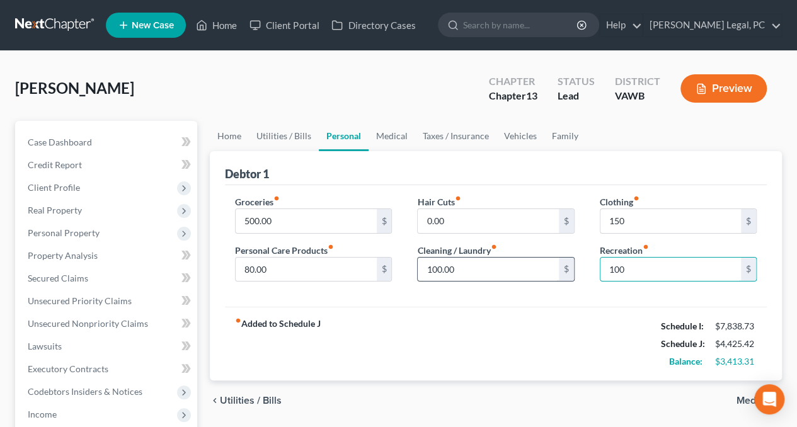
type input "100"
click at [480, 268] on input "text" at bounding box center [488, 270] width 140 height 24
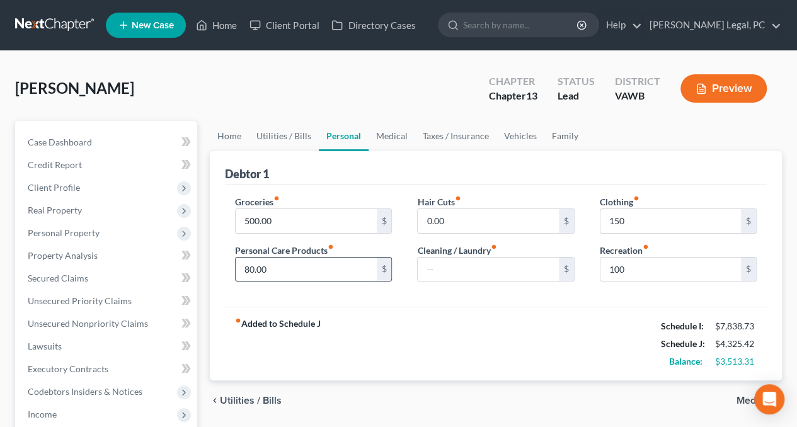
click at [312, 268] on input "80.00" at bounding box center [306, 270] width 140 height 24
type input "150"
click at [426, 304] on div "Groceries fiber_manual_record 500.00 $ Personal Care Products fiber_manual_reco…" at bounding box center [496, 246] width 542 height 122
click at [384, 130] on link "Medical" at bounding box center [391, 136] width 47 height 30
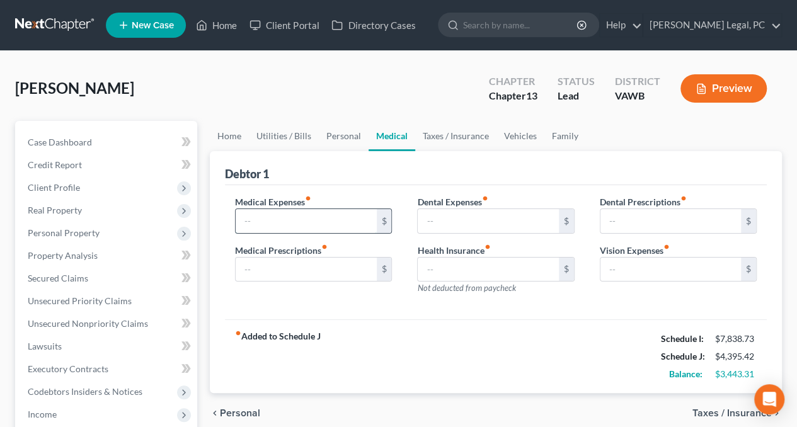
click at [285, 213] on input "text" at bounding box center [306, 221] width 140 height 24
type input "200"
click at [514, 135] on link "Vehicles" at bounding box center [520, 136] width 48 height 30
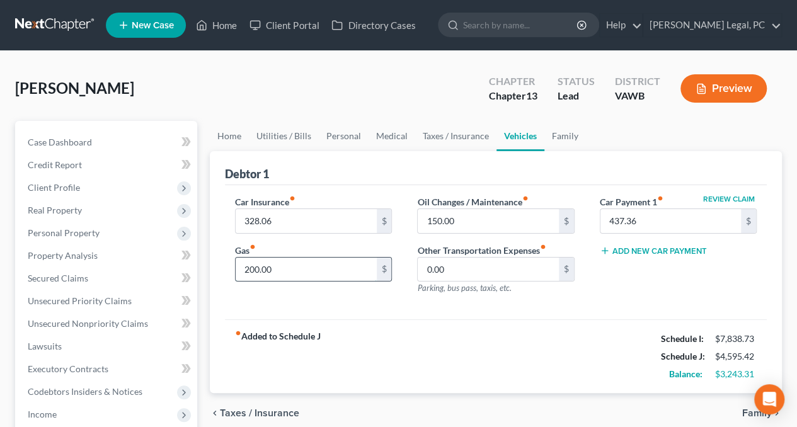
click at [283, 270] on input "200.00" at bounding box center [306, 270] width 140 height 24
type input "400"
click at [451, 323] on div "fiber_manual_record Added to Schedule J Schedule I: $7,838.73 Schedule J: $4,79…" at bounding box center [496, 356] width 542 height 74
click at [568, 127] on link "Family" at bounding box center [565, 136] width 42 height 30
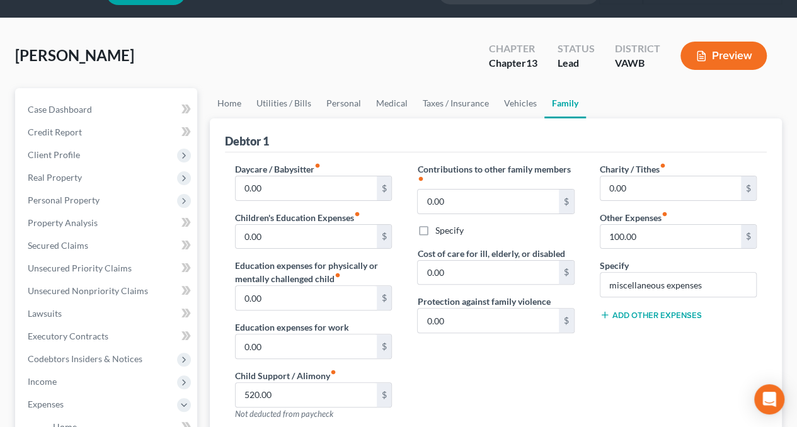
scroll to position [38, 0]
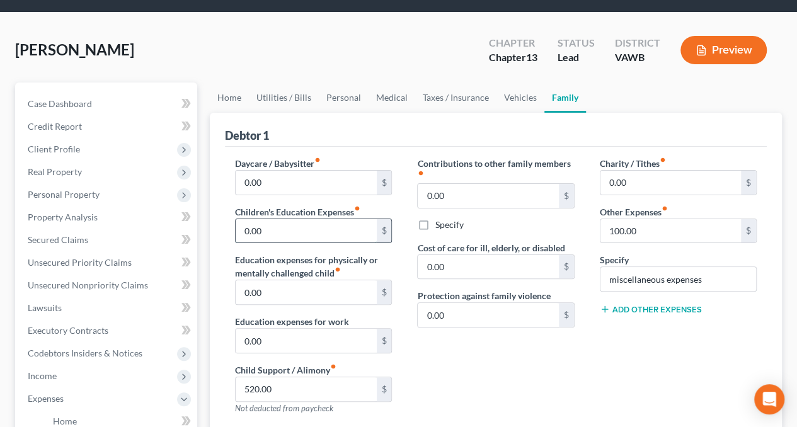
click at [319, 231] on input "0.00" at bounding box center [306, 231] width 140 height 24
click at [299, 186] on input "0.00" at bounding box center [306, 183] width 140 height 24
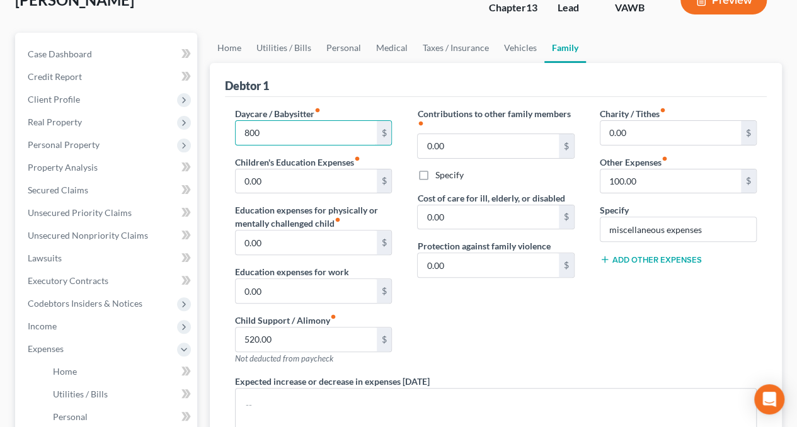
scroll to position [91, 0]
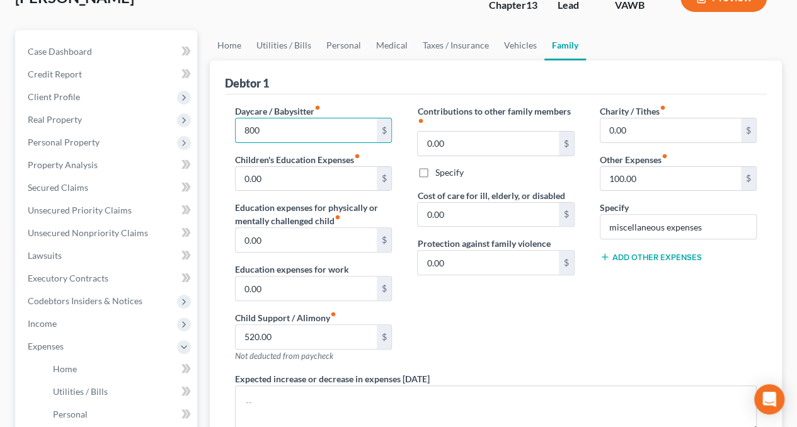
type input "800"
click at [641, 254] on button "Add Other Expenses" at bounding box center [651, 257] width 102 height 10
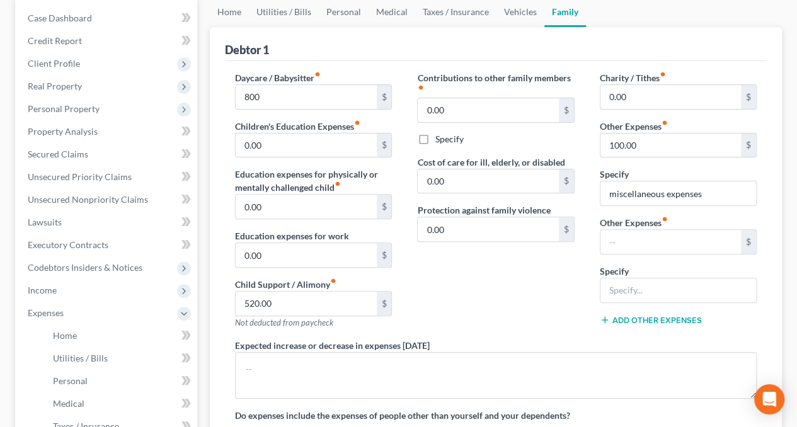
scroll to position [125, 0]
click at [630, 242] on input "text" at bounding box center [670, 241] width 140 height 24
type input "200"
click at [634, 135] on input "100.00" at bounding box center [670, 145] width 140 height 24
type input "200"
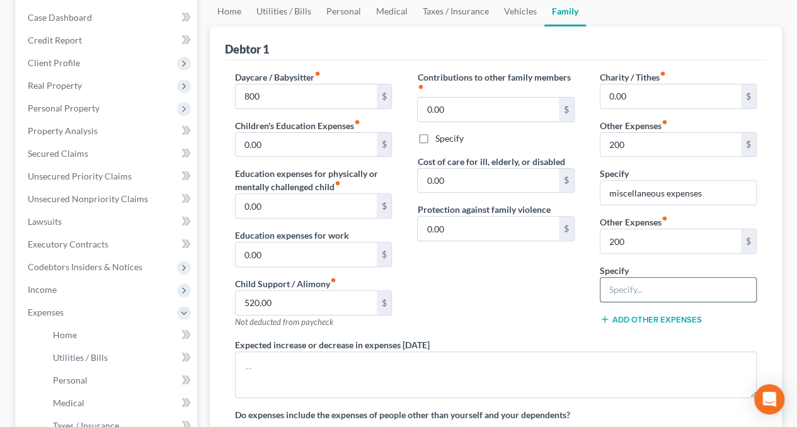
click at [636, 288] on input "text" at bounding box center [678, 290] width 156 height 24
type input "pet food and care"
click at [632, 317] on button "Add Other Expenses" at bounding box center [651, 319] width 102 height 10
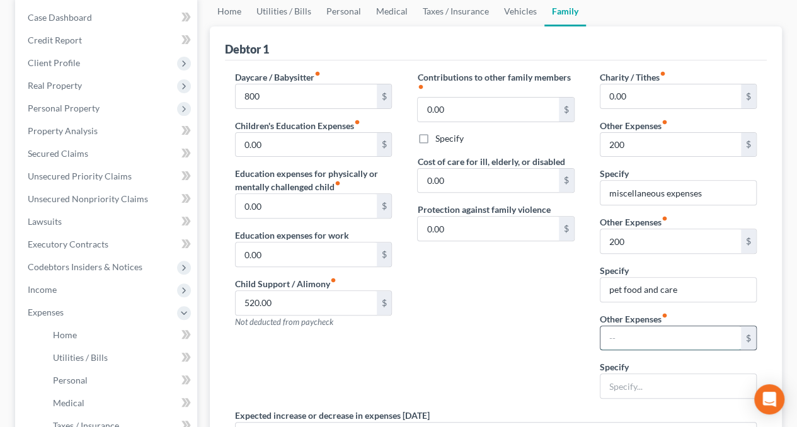
click at [631, 328] on input "text" at bounding box center [670, 338] width 140 height 24
type input "1,032"
click at [630, 390] on input "text" at bounding box center [678, 386] width 156 height 24
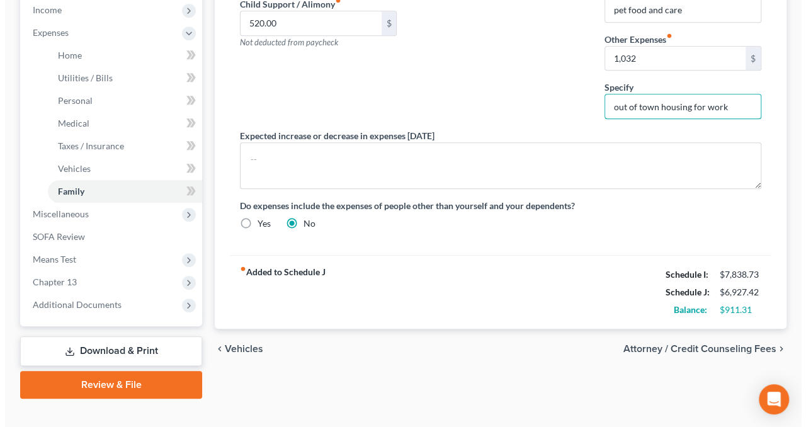
scroll to position [422, 0]
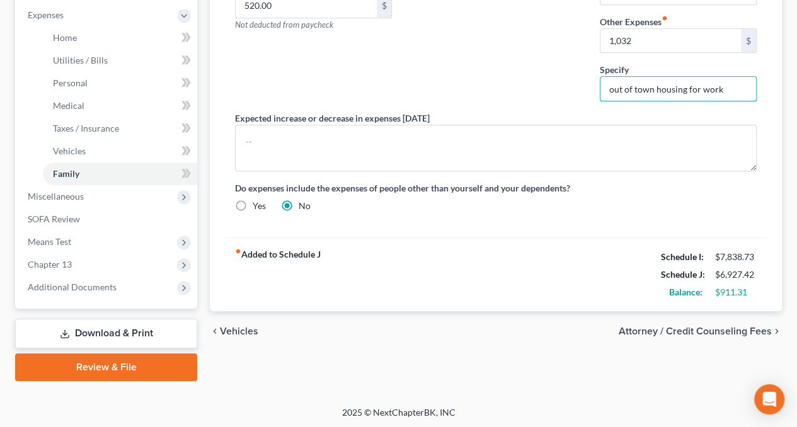
type input "out of town housing for work"
click at [644, 332] on span "Attorney / Credit Counseling Fees" at bounding box center [694, 331] width 153 height 10
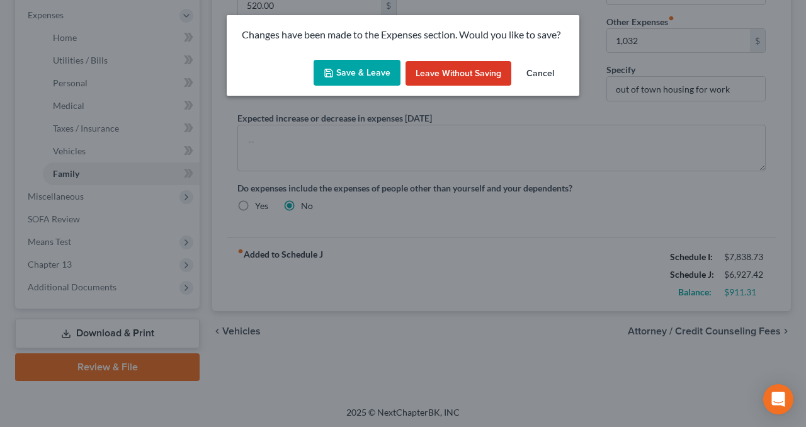
click at [358, 71] on button "Save & Leave" at bounding box center [357, 73] width 87 height 26
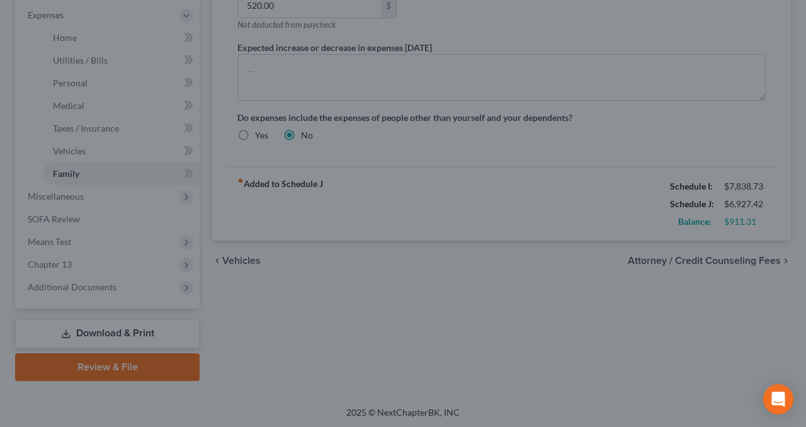
type input "800.00"
type input "200.00"
select select "0"
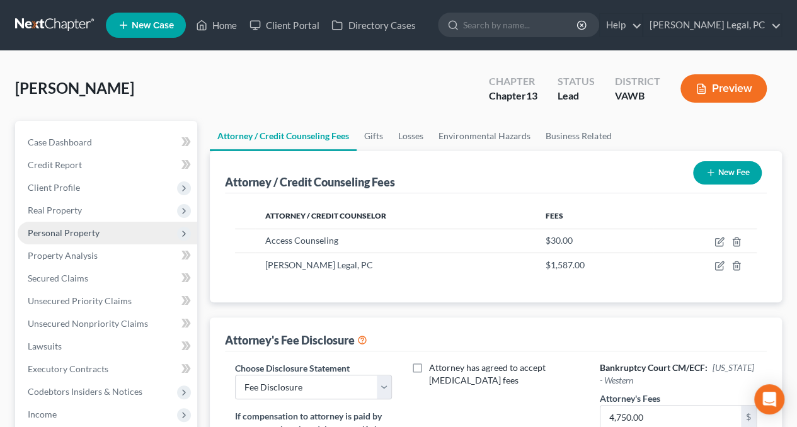
click at [64, 237] on span "Personal Property" at bounding box center [107, 233] width 179 height 23
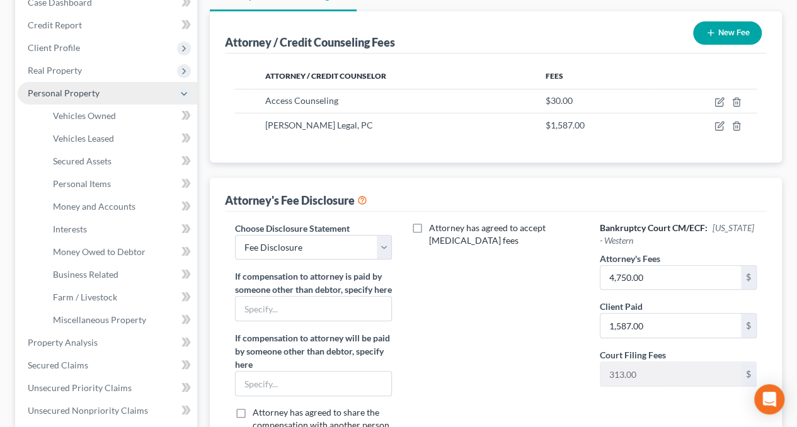
scroll to position [148, 0]
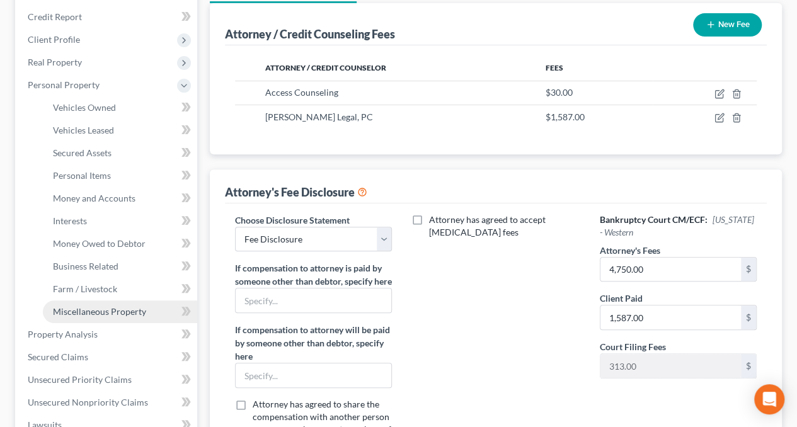
click at [88, 308] on span "Miscellaneous Property" at bounding box center [99, 311] width 93 height 11
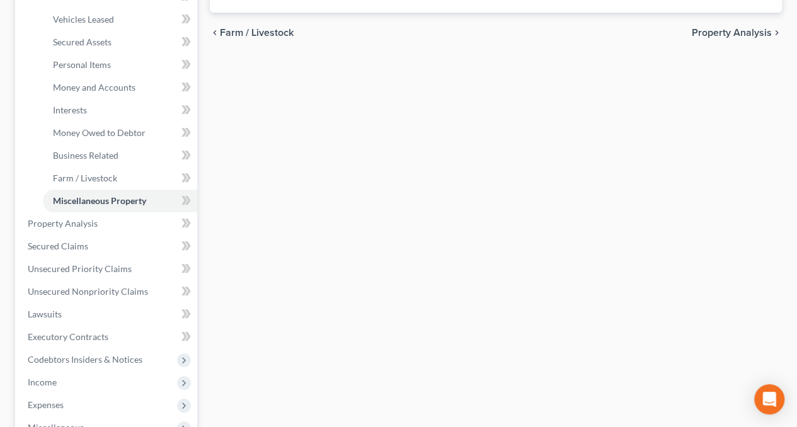
scroll to position [261, 0]
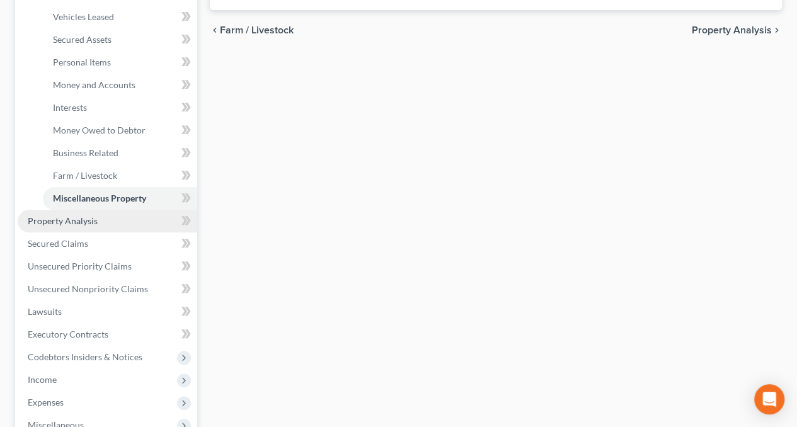
click at [65, 224] on span "Property Analysis" at bounding box center [63, 220] width 70 height 11
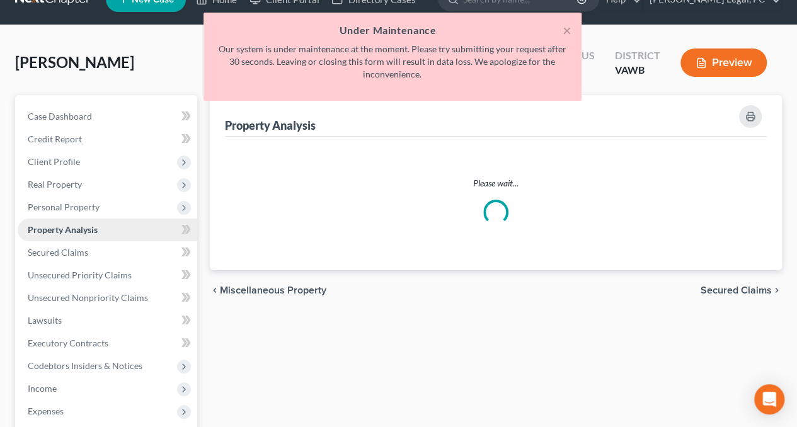
scroll to position [26, 0]
click at [567, 31] on button "×" at bounding box center [566, 30] width 9 height 15
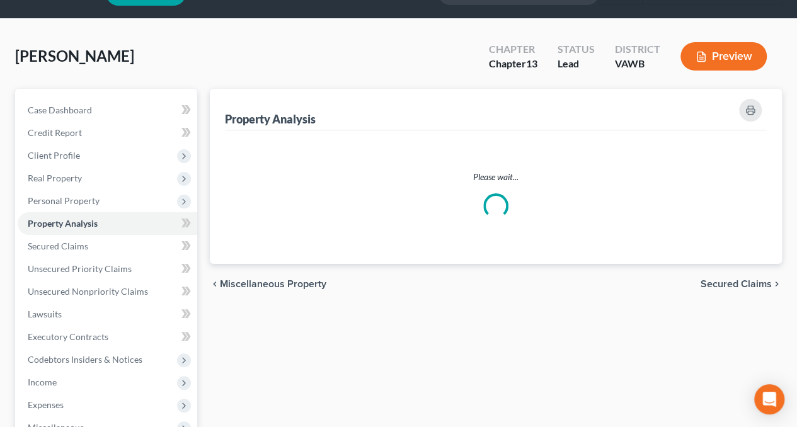
scroll to position [33, 0]
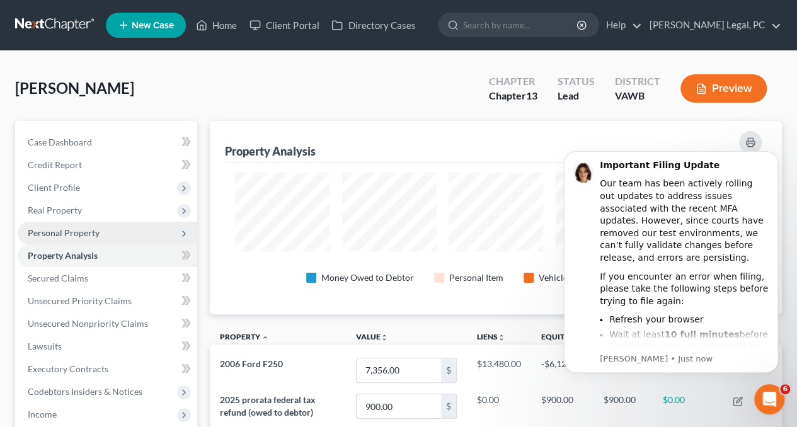
click at [84, 236] on span "Personal Property" at bounding box center [64, 232] width 72 height 11
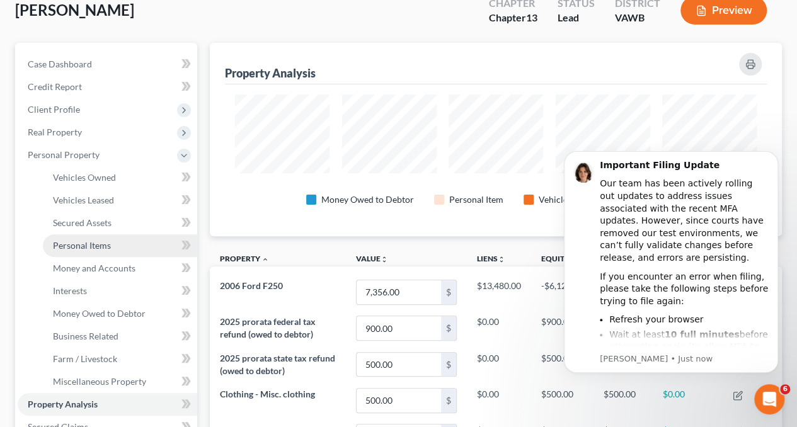
scroll to position [79, 0]
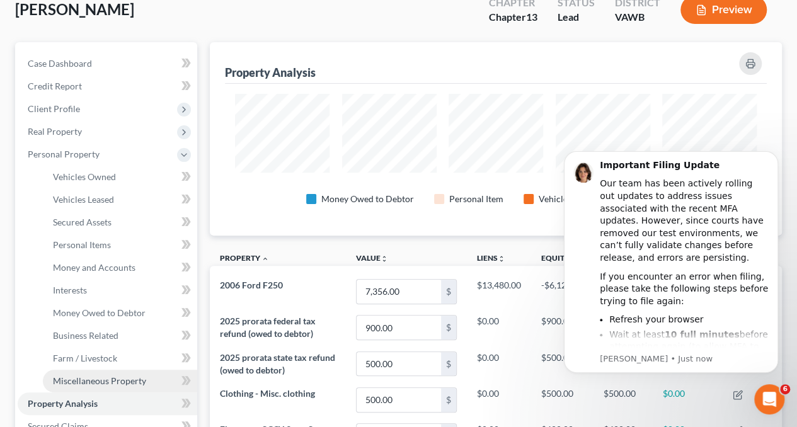
click at [94, 378] on span "Miscellaneous Property" at bounding box center [99, 380] width 93 height 11
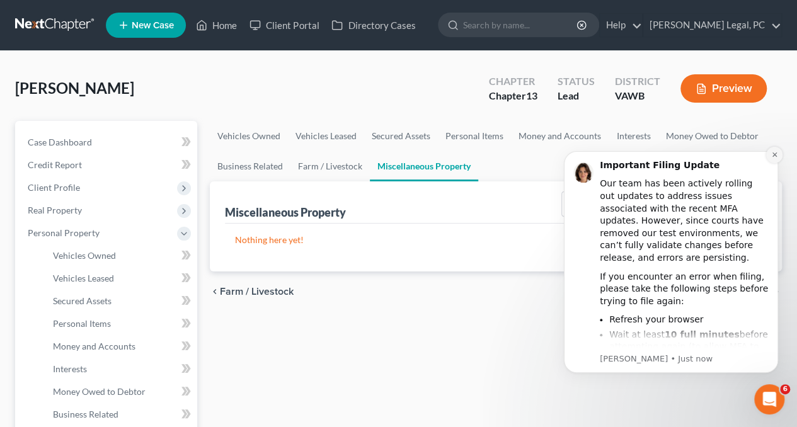
click at [776, 156] on icon "Dismiss notification" at bounding box center [774, 154] width 7 height 7
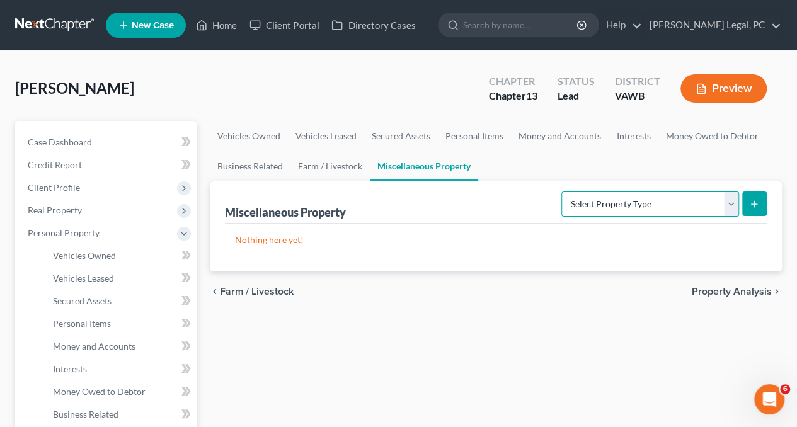
click at [623, 198] on select "Select Property Type Assigned for Creditor Benefit [DATE] Holding for Another N…" at bounding box center [650, 203] width 178 height 25
select select "transferred"
click at [561, 191] on select "Select Property Type Assigned for Creditor Benefit [DATE] Holding for Another N…" at bounding box center [650, 203] width 178 height 25
click at [756, 201] on icon "submit" at bounding box center [754, 204] width 10 height 10
select select "Ordinary ([DATE])"
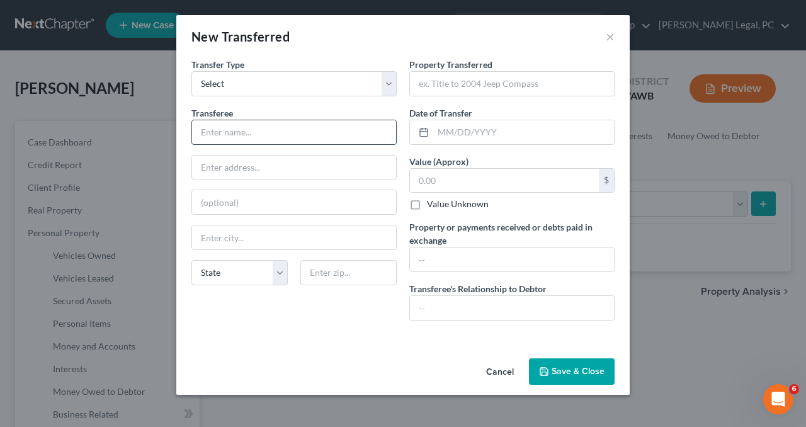
click at [302, 130] on input "text" at bounding box center [294, 132] width 204 height 24
type input "[PERSON_NAME]"
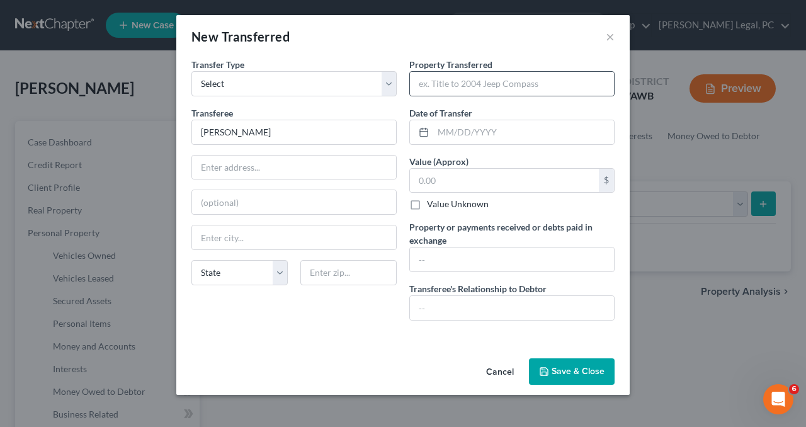
click at [453, 71] on div at bounding box center [511, 83] width 205 height 25
click at [455, 77] on input "text" at bounding box center [512, 84] width 204 height 24
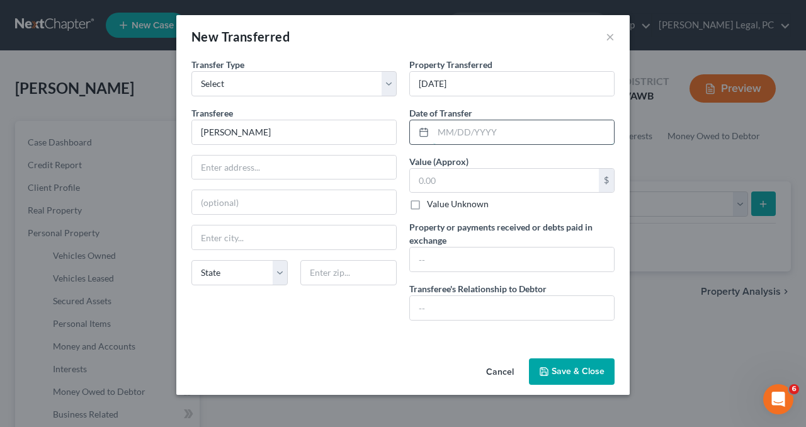
click at [449, 126] on input "text" at bounding box center [523, 132] width 181 height 24
click at [484, 91] on input "[DATE]" at bounding box center [512, 84] width 204 height 24
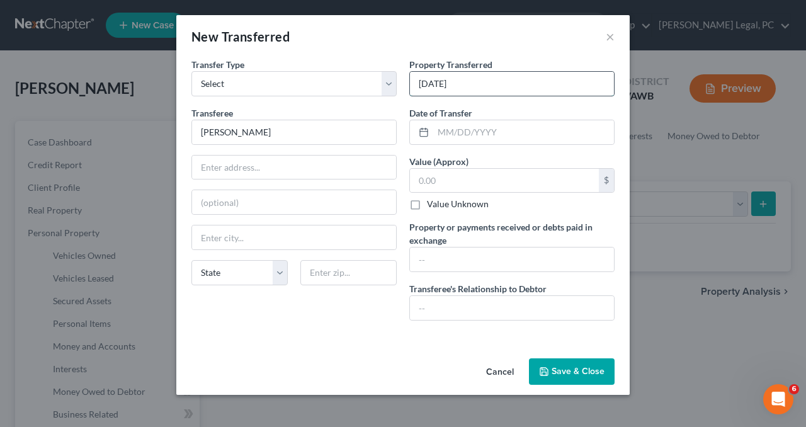
click at [484, 91] on input "[DATE]" at bounding box center [512, 84] width 204 height 24
type input "Camper"
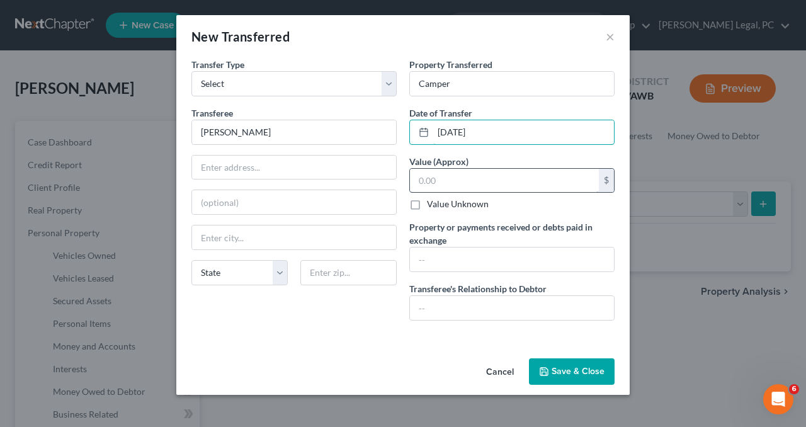
type input "[DATE]"
click at [472, 179] on input "text" at bounding box center [504, 181] width 189 height 24
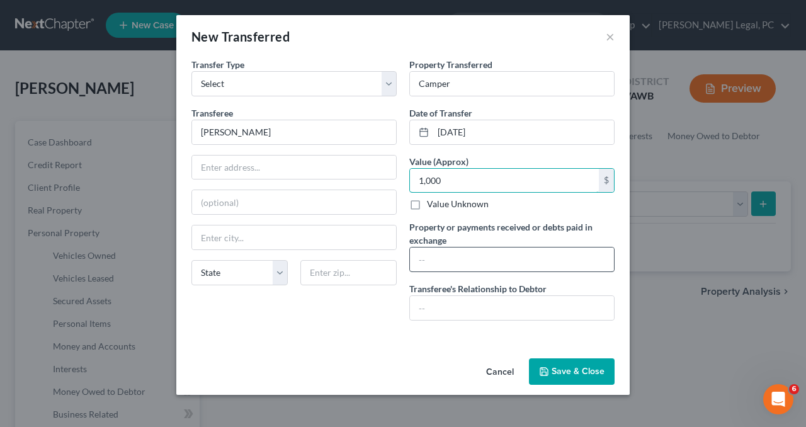
type input "1,000"
click at [458, 254] on input "text" at bounding box center [512, 259] width 204 height 24
type input "$1,000"
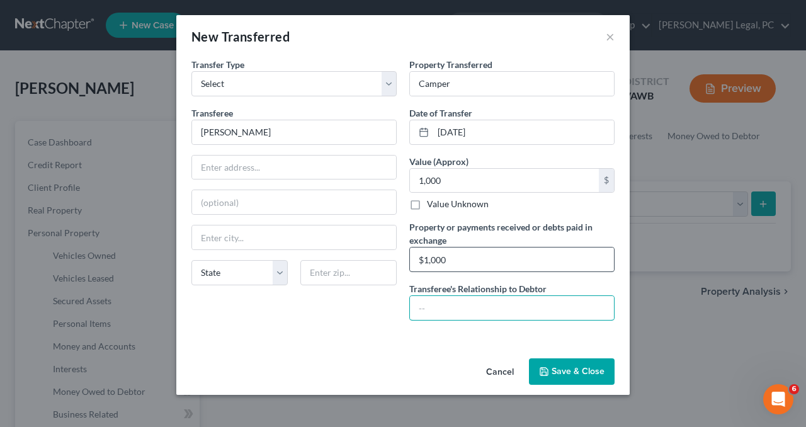
type input "N"
type input "n/a"
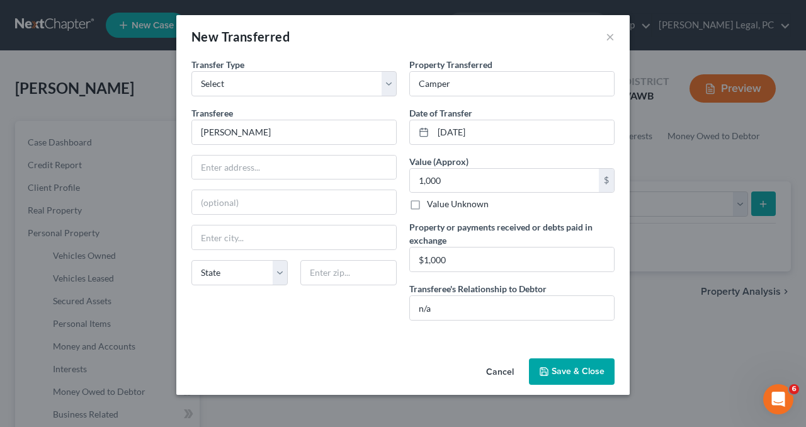
click at [558, 370] on button "Save & Close" at bounding box center [572, 371] width 86 height 26
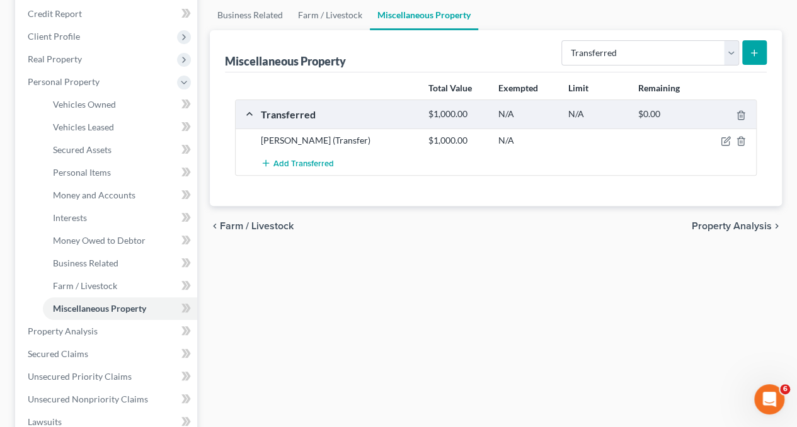
scroll to position [152, 0]
click at [82, 202] on link "Money and Accounts" at bounding box center [120, 194] width 154 height 23
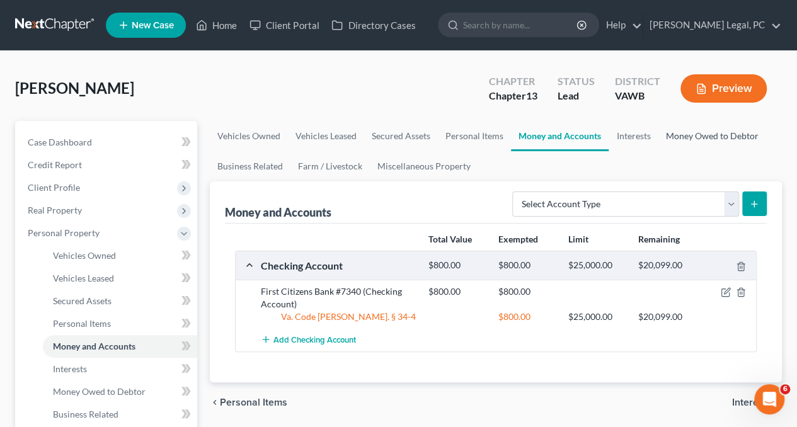
click at [685, 131] on link "Money Owed to Debtor" at bounding box center [711, 136] width 108 height 30
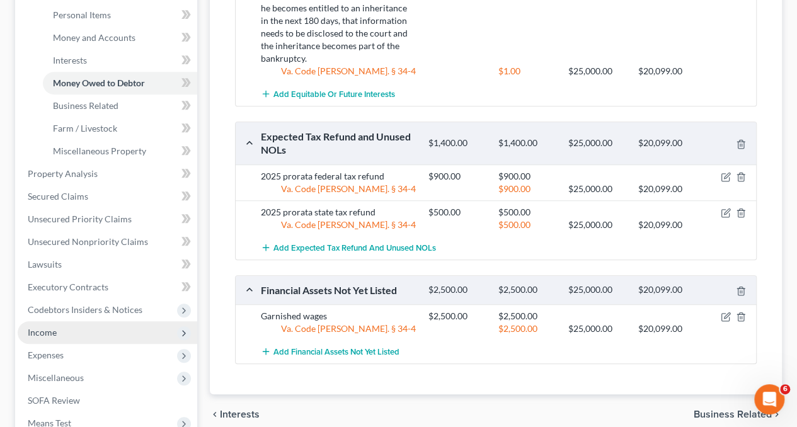
scroll to position [334, 0]
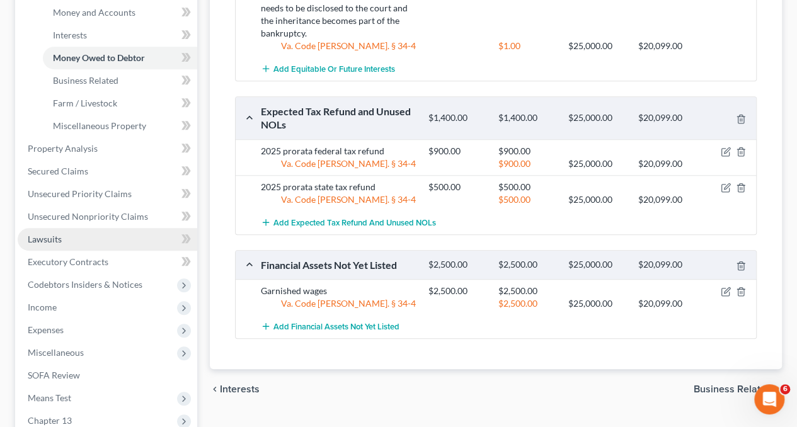
click at [55, 246] on link "Lawsuits" at bounding box center [107, 239] width 179 height 23
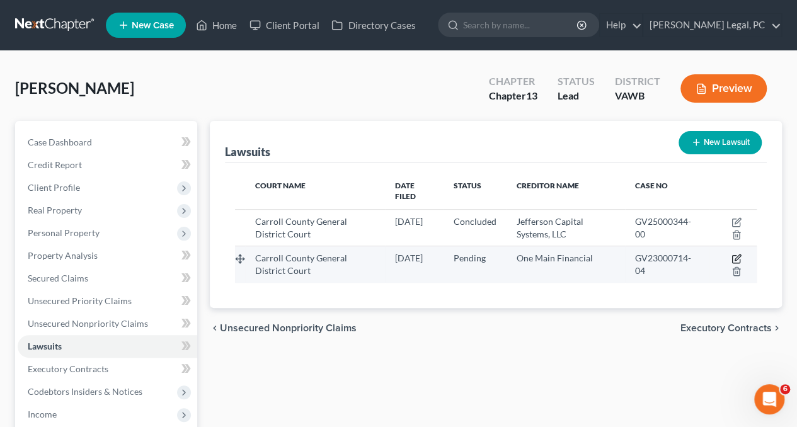
click at [733, 254] on icon "button" at bounding box center [736, 259] width 10 height 10
select select "48"
select select "0"
select select "4"
select select "48"
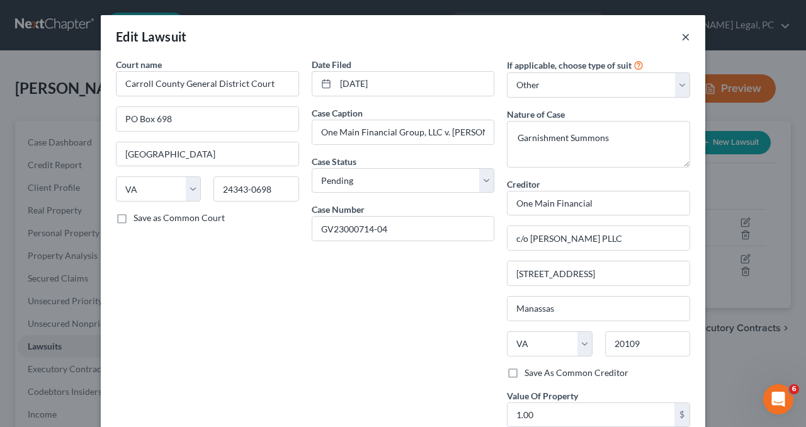
click at [684, 33] on button "×" at bounding box center [685, 36] width 9 height 15
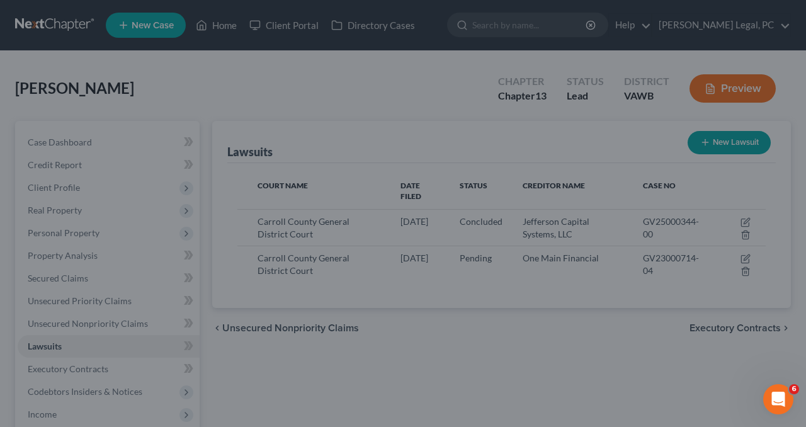
click at [684, 33] on div "New Lawsuit × Court name * [GEOGRAPHIC_DATA] [GEOGRAPHIC_DATA] [US_STATE][GEOGR…" at bounding box center [403, 213] width 806 height 427
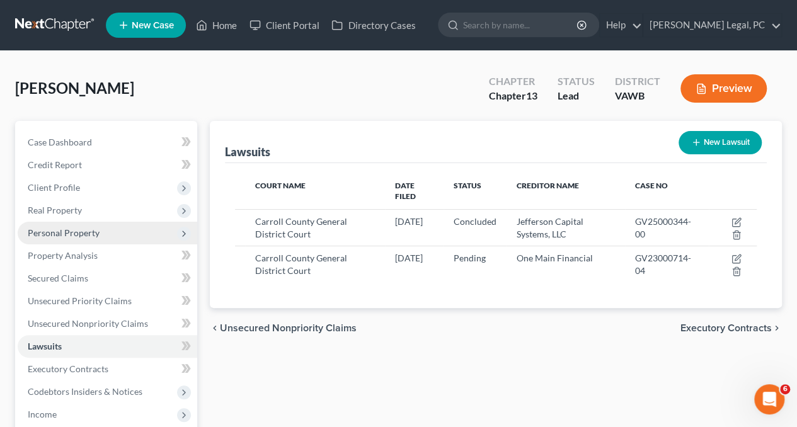
click at [59, 241] on span "Personal Property" at bounding box center [107, 233] width 179 height 23
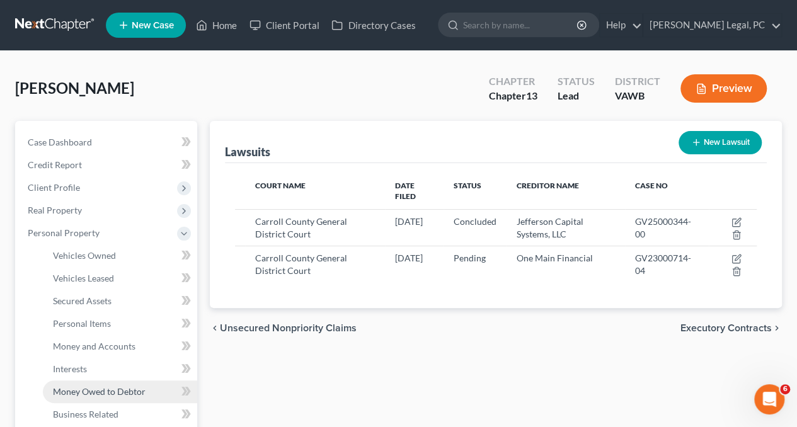
click at [69, 390] on span "Money Owed to Debtor" at bounding box center [99, 391] width 93 height 11
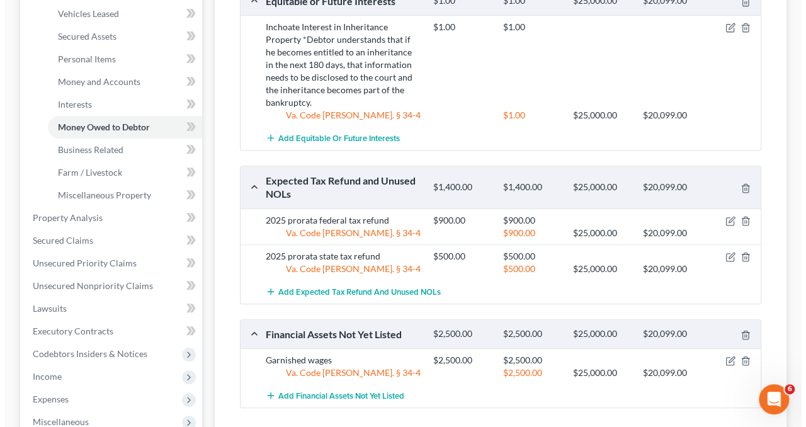
scroll to position [312, 0]
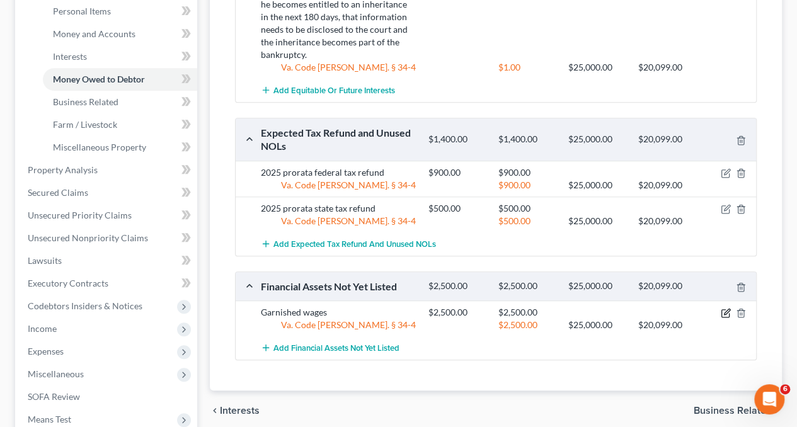
click at [729, 309] on icon "button" at bounding box center [727, 312] width 6 height 6
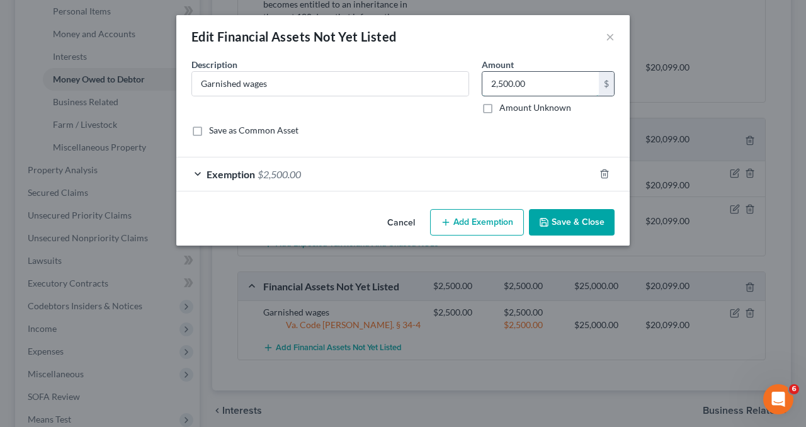
click at [526, 79] on input "2,500.00" at bounding box center [540, 84] width 117 height 24
type input "4,600"
click at [494, 172] on div "Exemption $2,500.00" at bounding box center [385, 173] width 418 height 33
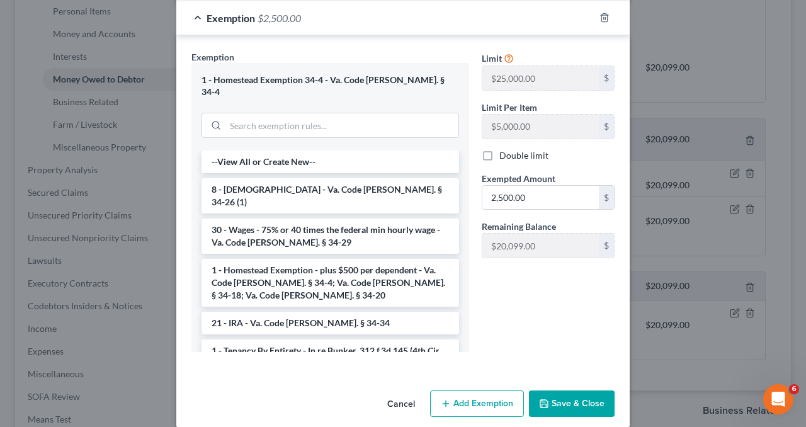
scroll to position [157, 0]
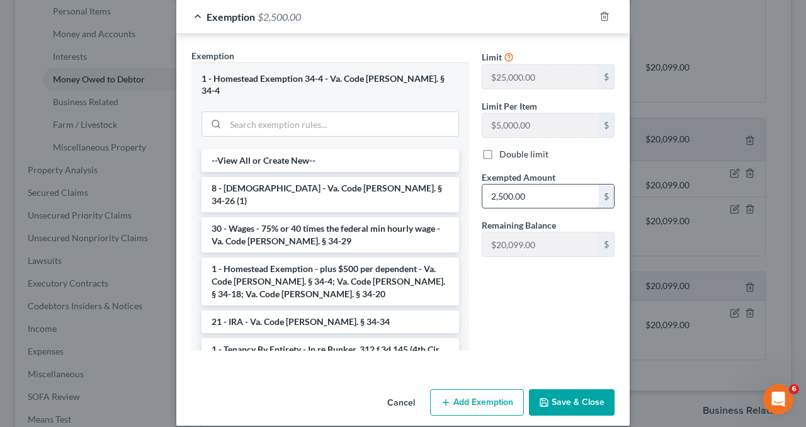
click at [533, 192] on input "2,500.00" at bounding box center [540, 197] width 117 height 24
type input "4,600"
click at [559, 393] on button "Save & Close" at bounding box center [572, 402] width 86 height 26
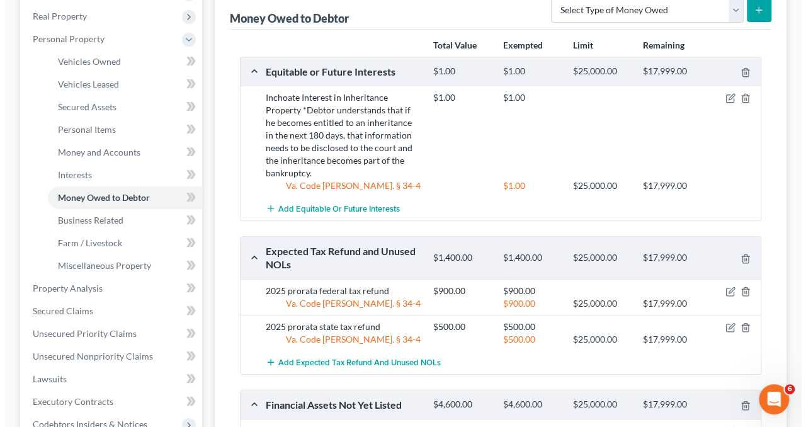
scroll to position [198, 0]
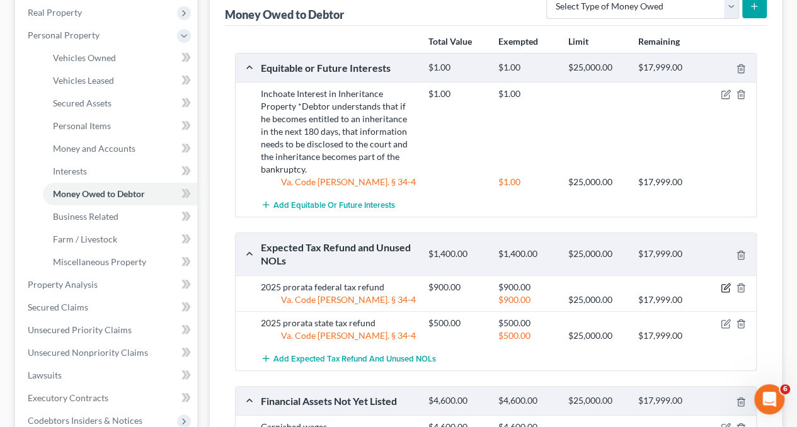
click at [724, 285] on icon "button" at bounding box center [725, 288] width 10 height 10
select select "0"
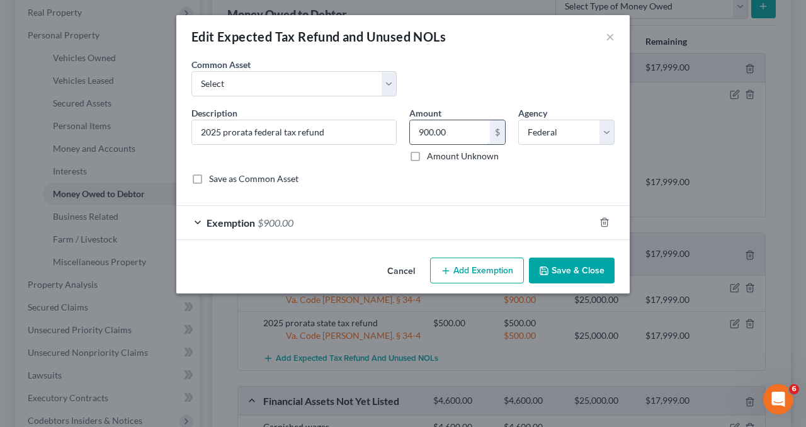
click at [452, 129] on input "900.00" at bounding box center [450, 132] width 80 height 24
type input "1"
click at [461, 219] on div "Exemption $900.00" at bounding box center [385, 222] width 418 height 33
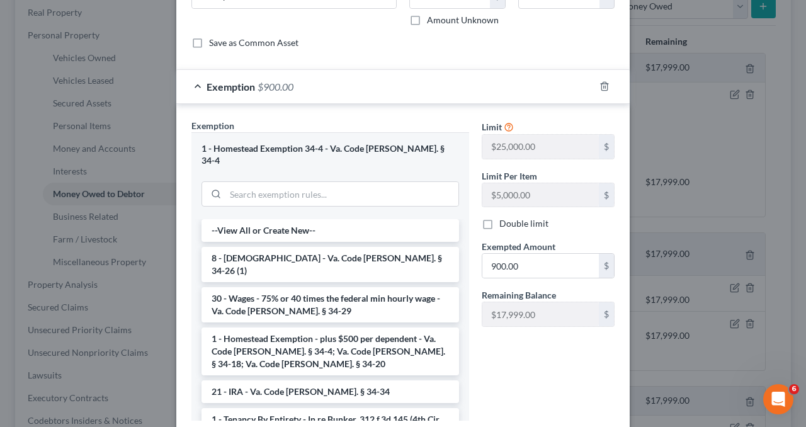
scroll to position [137, 0]
click at [535, 259] on input "900.00" at bounding box center [540, 265] width 117 height 24
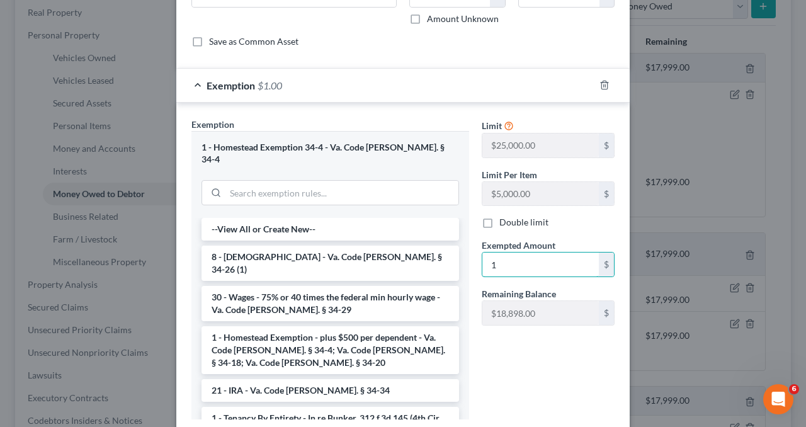
type input "1"
click at [511, 368] on div "Limit $25,000.00 $ Limit Per Item $5,000.00 $ Double limit Exempted Amount * 1 …" at bounding box center [547, 274] width 145 height 312
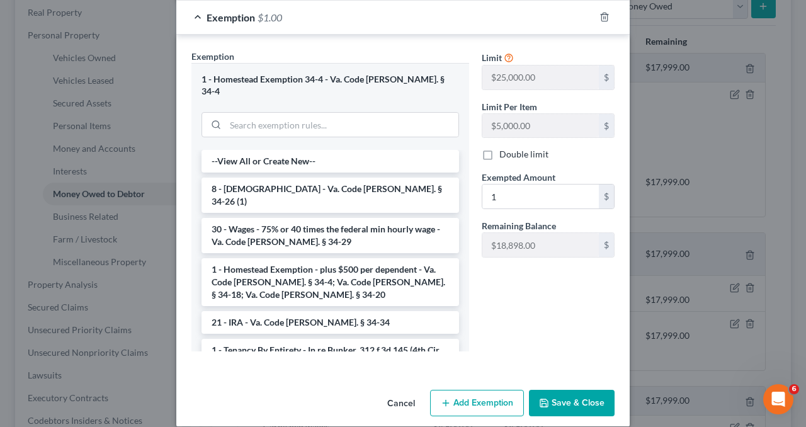
scroll to position [205, 0]
click at [563, 391] on button "Save & Close" at bounding box center [572, 403] width 86 height 26
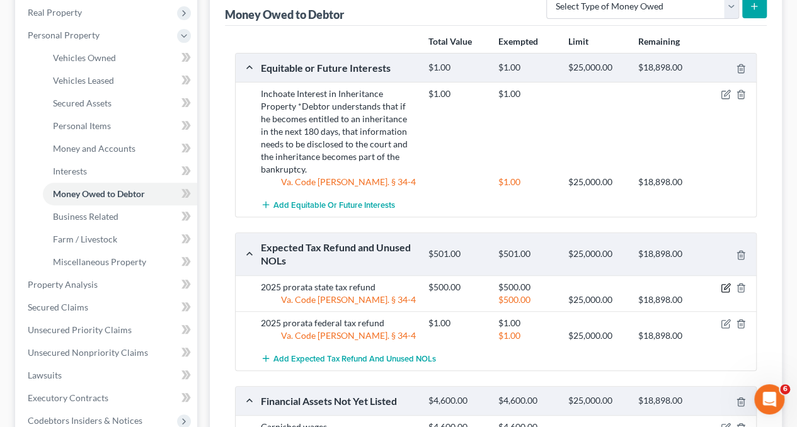
click at [725, 283] on icon "button" at bounding box center [725, 288] width 10 height 10
select select "1"
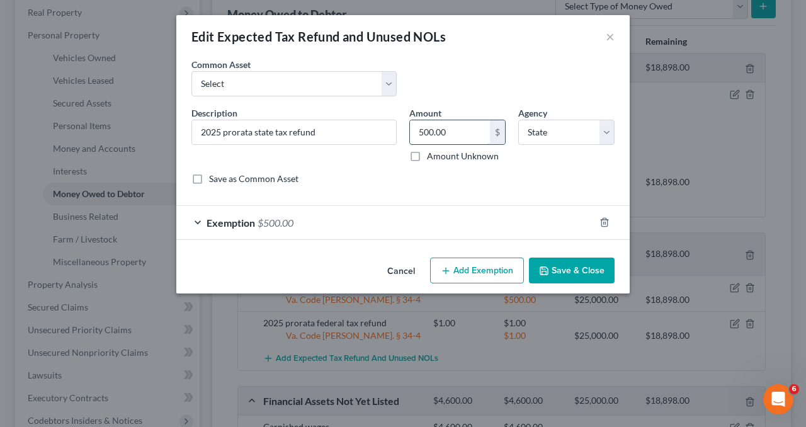
click at [460, 135] on input "500.00" at bounding box center [450, 132] width 80 height 24
type input "1"
click at [465, 222] on div "Exemption $500.00" at bounding box center [385, 222] width 418 height 33
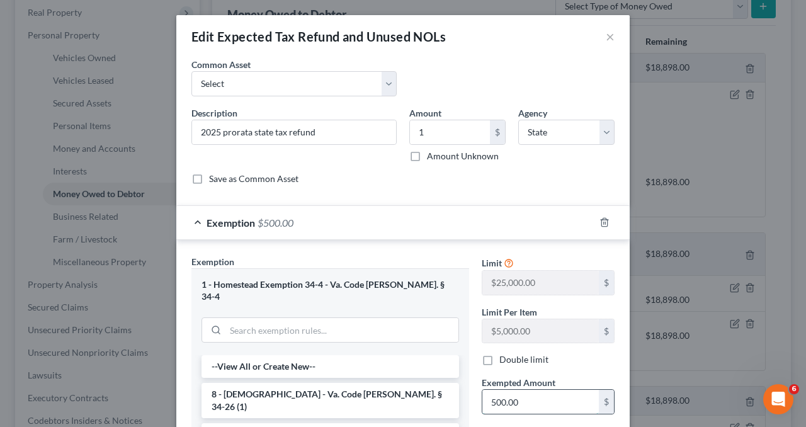
click at [535, 399] on input "500.00" at bounding box center [540, 402] width 117 height 24
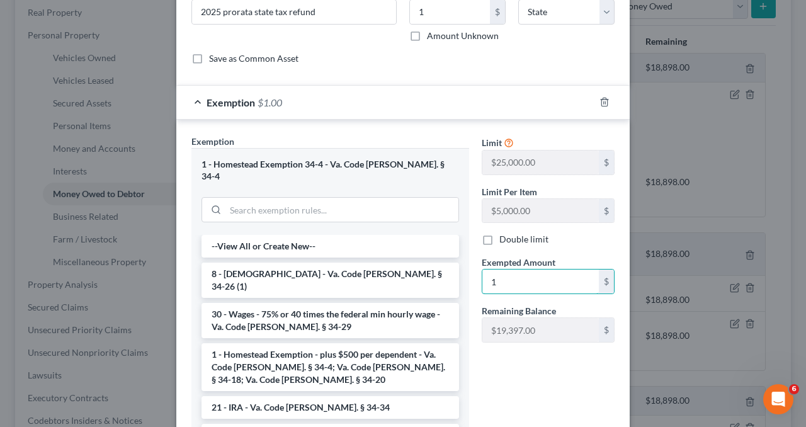
type input "1"
click at [486, 404] on div "Limit $25,000.00 $ Limit Per Item $5,000.00 $ Double limit Exempted Amount * 1 …" at bounding box center [547, 291] width 145 height 312
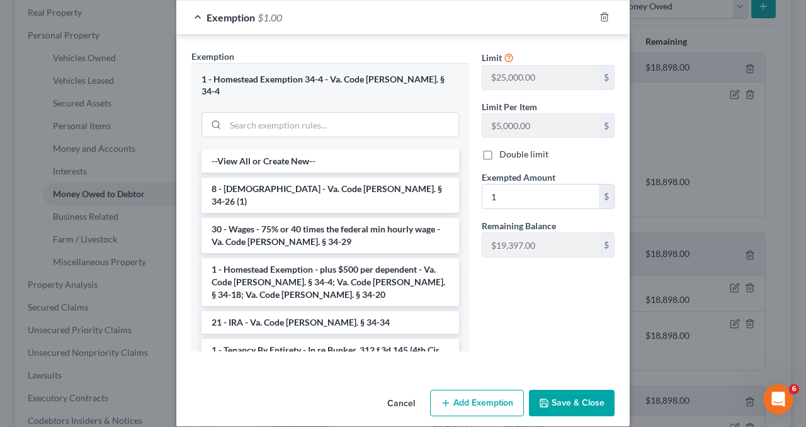
click at [569, 390] on button "Save & Close" at bounding box center [572, 403] width 86 height 26
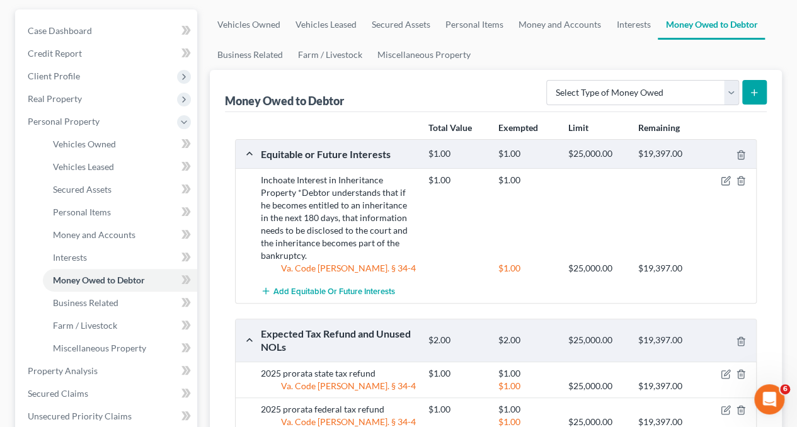
scroll to position [60, 0]
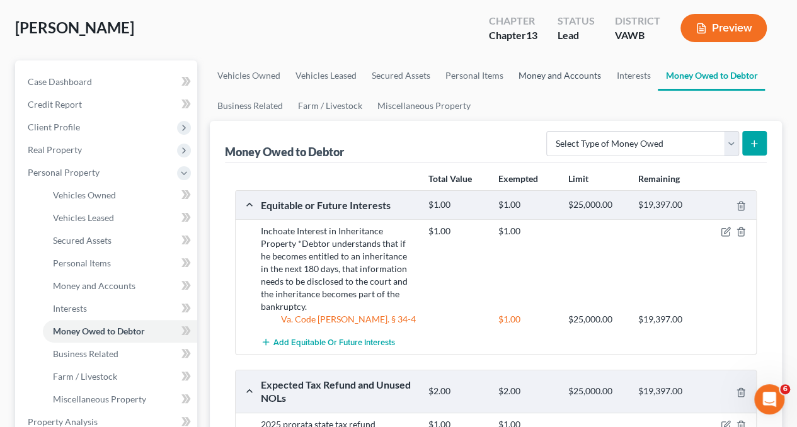
click at [535, 72] on link "Money and Accounts" at bounding box center [560, 75] width 98 height 30
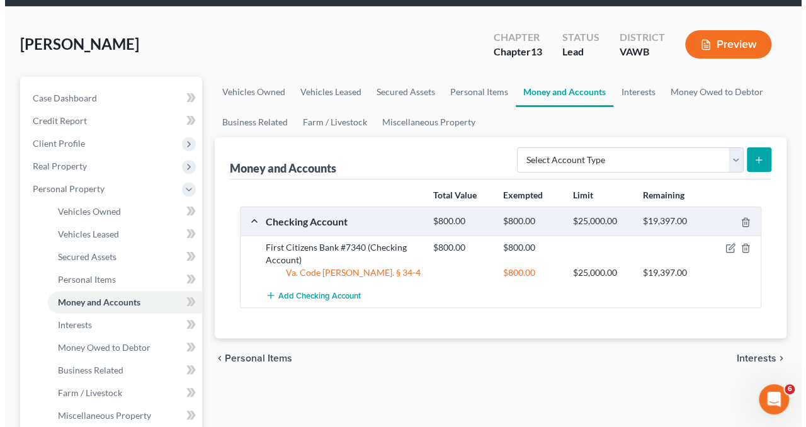
scroll to position [45, 0]
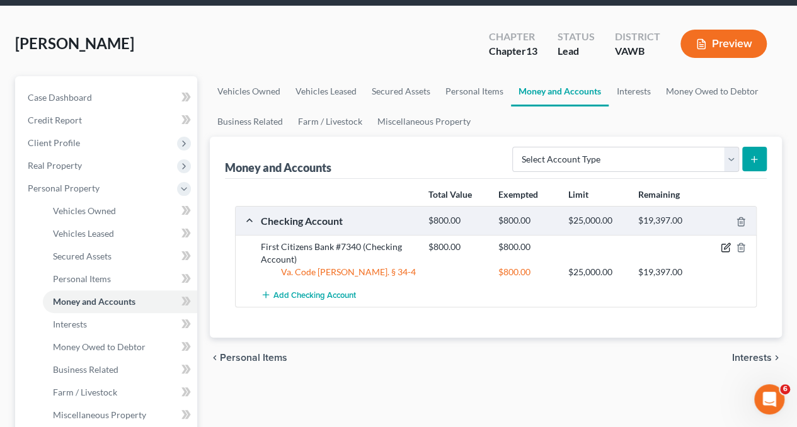
click at [725, 246] on icon "button" at bounding box center [725, 247] width 10 height 10
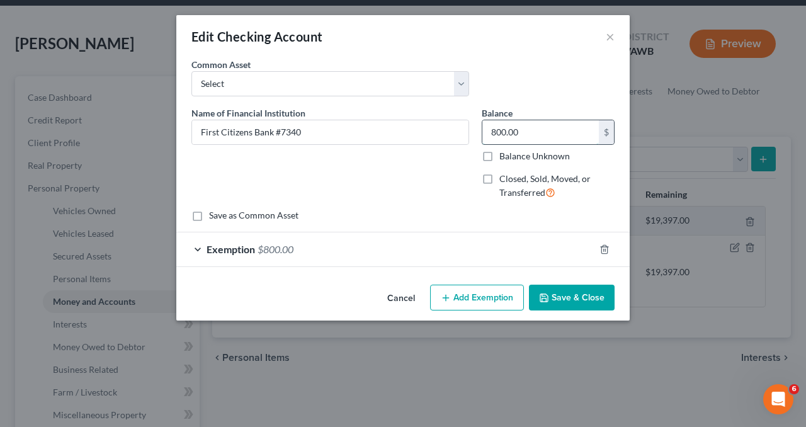
click at [532, 122] on input "800.00" at bounding box center [540, 132] width 117 height 24
click at [503, 260] on div "Exemption $800.00" at bounding box center [385, 248] width 418 height 33
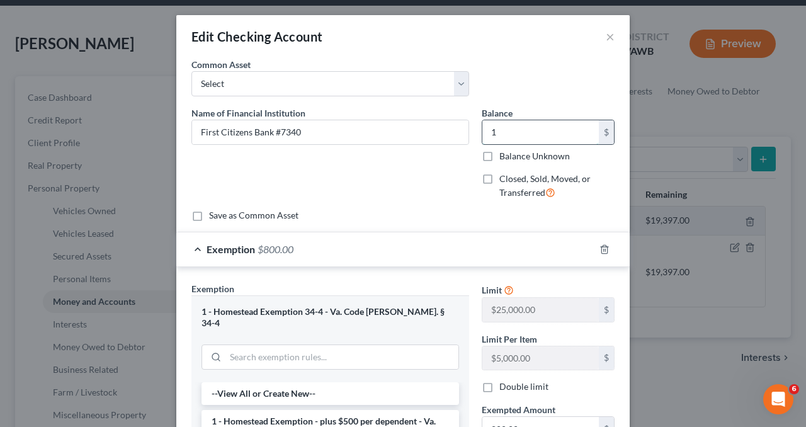
click at [501, 135] on input "1" at bounding box center [540, 132] width 117 height 24
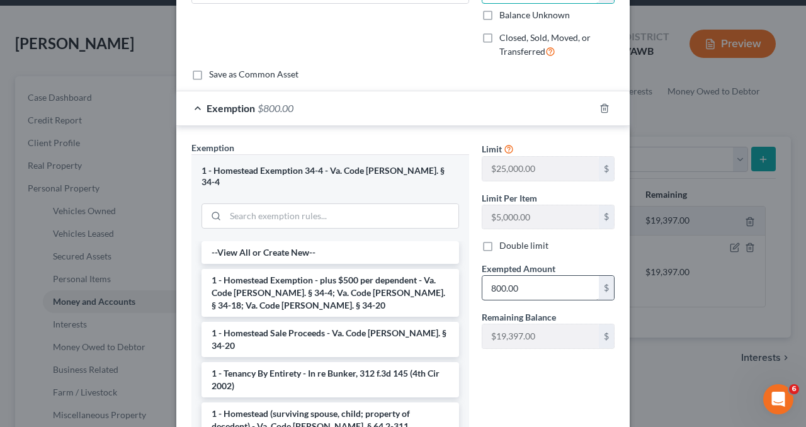
type input "300"
click at [518, 296] on input "800.00" at bounding box center [540, 288] width 117 height 24
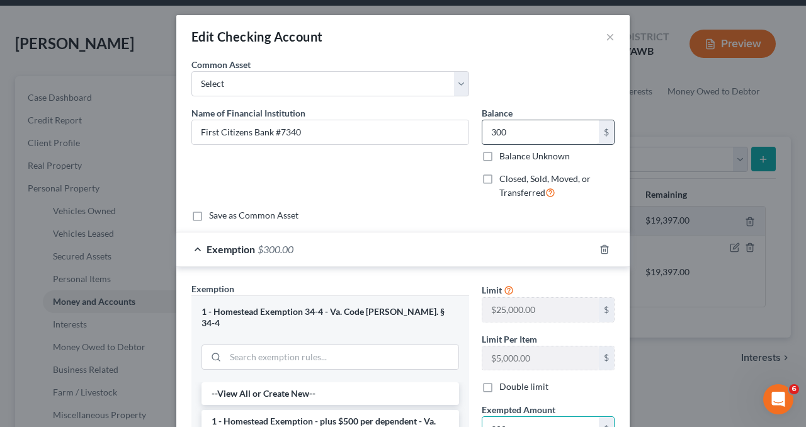
type input "300"
click at [518, 137] on input "300" at bounding box center [540, 132] width 117 height 24
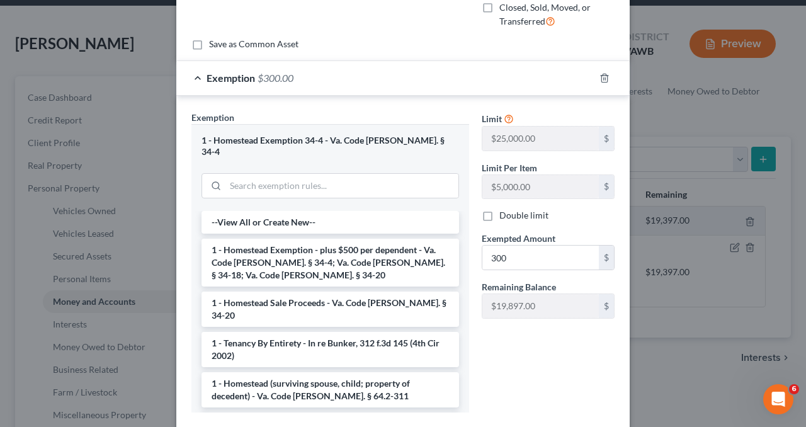
scroll to position [172, 0]
type input "200"
click at [516, 251] on input "300" at bounding box center [540, 257] width 117 height 24
type input "200"
click at [490, 343] on div "Limit $25,000.00 $ Limit Per Item $5,000.00 $ Double limit Exempted Amount * 20…" at bounding box center [547, 266] width 145 height 312
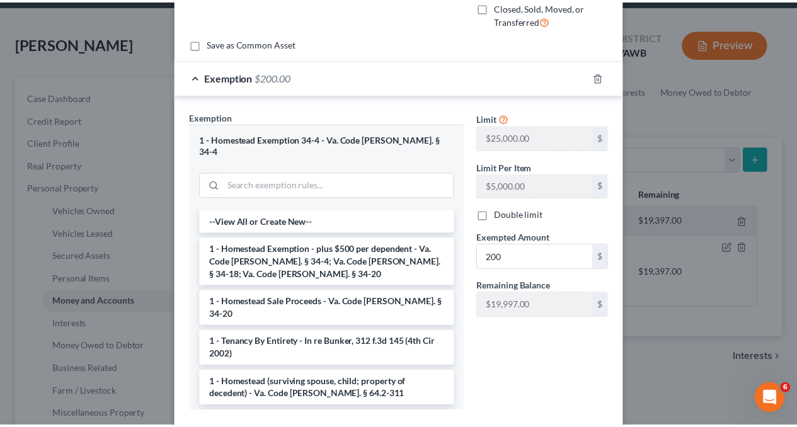
scroll to position [233, 0]
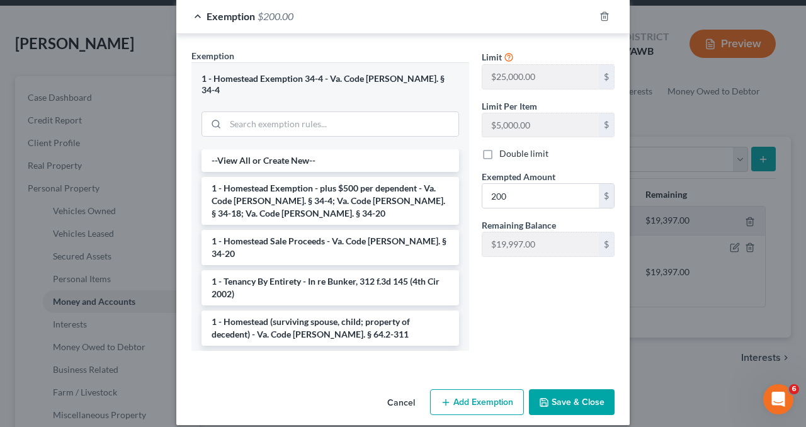
click at [555, 390] on button "Save & Close" at bounding box center [572, 402] width 86 height 26
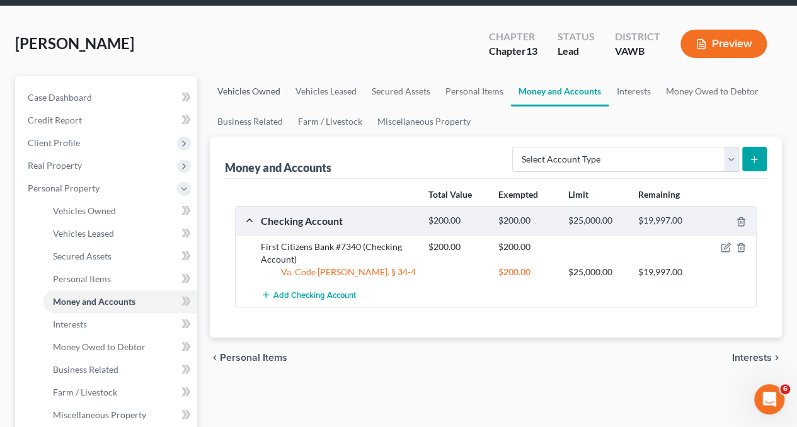
click at [266, 86] on link "Vehicles Owned" at bounding box center [249, 91] width 78 height 30
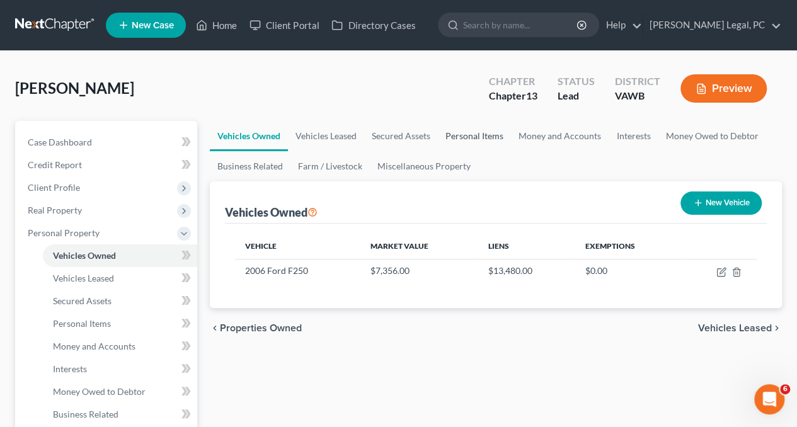
click at [467, 136] on link "Personal Items" at bounding box center [474, 136] width 73 height 30
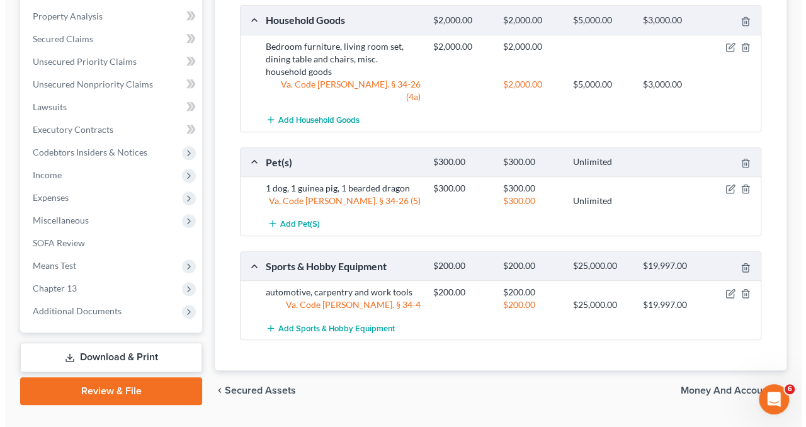
scroll to position [467, 0]
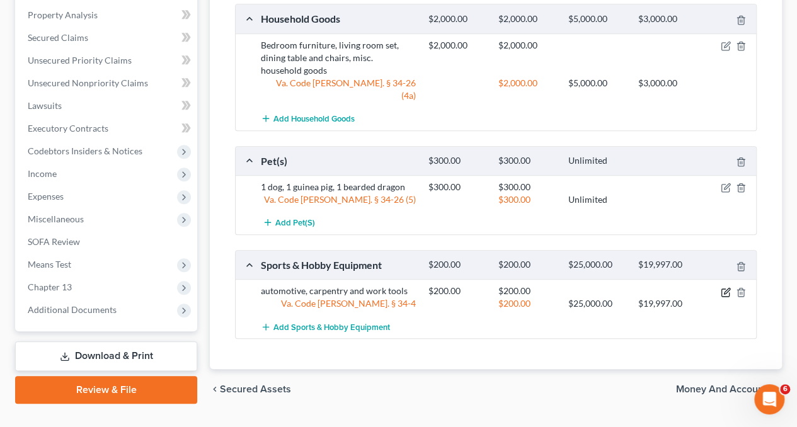
click at [724, 287] on icon "button" at bounding box center [725, 292] width 10 height 10
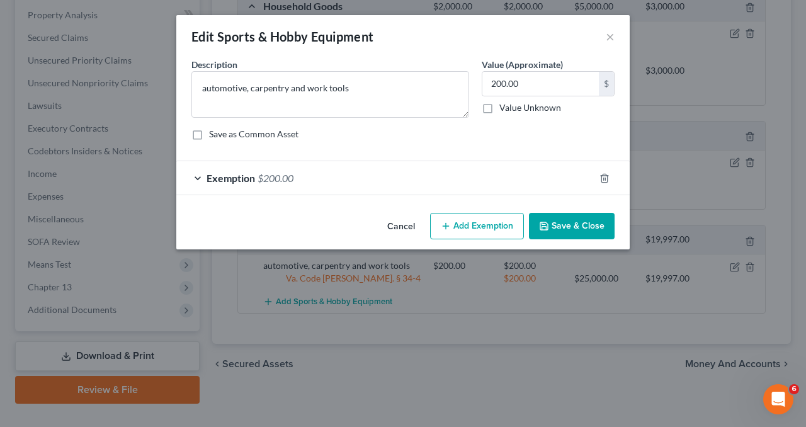
click at [505, 181] on div "Exemption $200.00" at bounding box center [385, 177] width 418 height 33
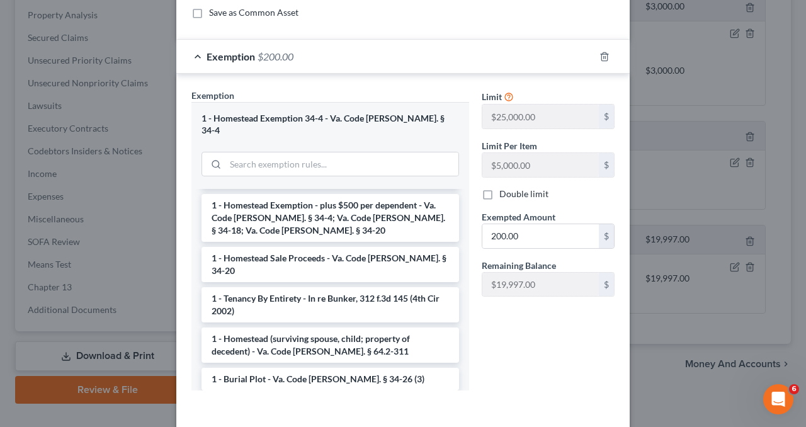
scroll to position [0, 0]
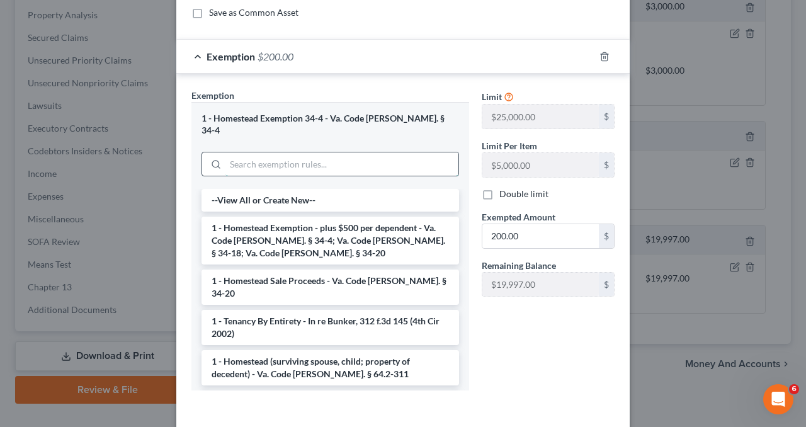
click at [310, 152] on input "search" at bounding box center [341, 164] width 233 height 24
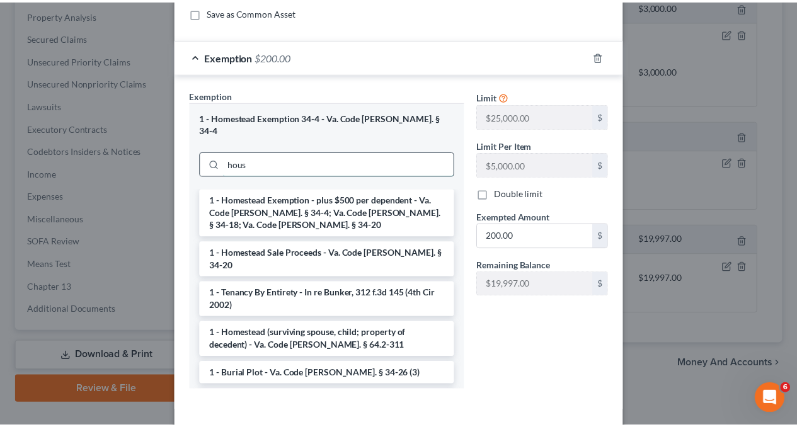
scroll to position [79, 0]
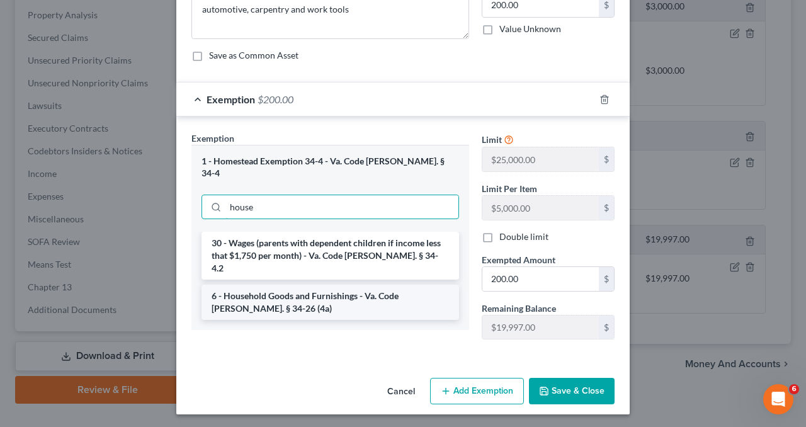
type input "house"
click at [315, 285] on li "6 - Household Goods and Furnishings - Va. Code [PERSON_NAME]. § 34-26 (4a)" at bounding box center [331, 302] width 258 height 35
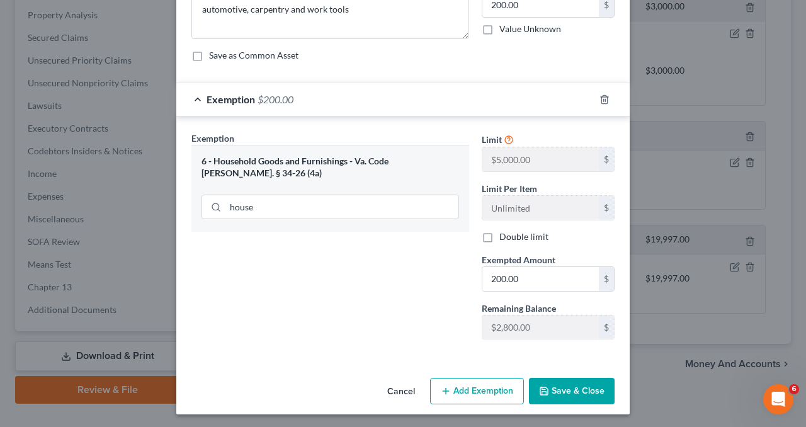
click at [574, 390] on button "Save & Close" at bounding box center [572, 391] width 86 height 26
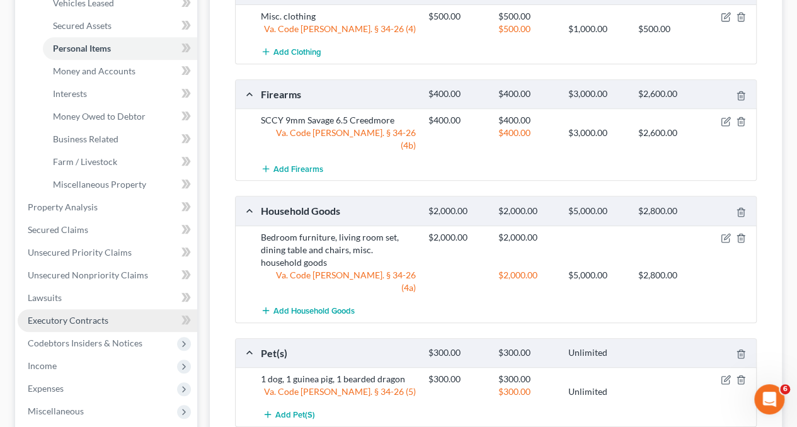
scroll to position [273, 0]
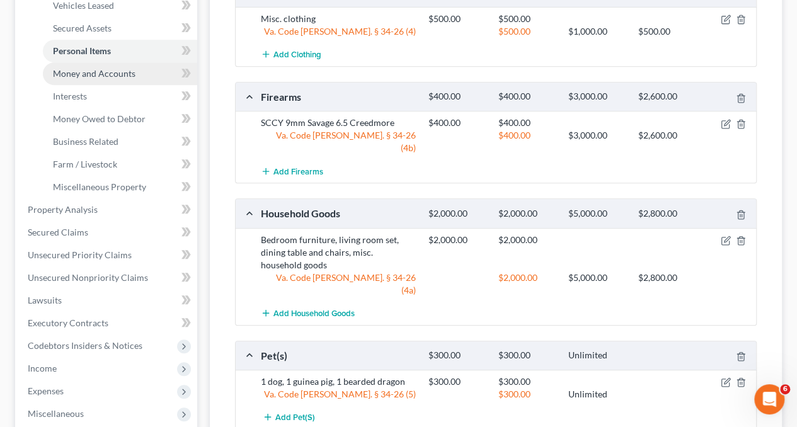
click at [111, 70] on span "Money and Accounts" at bounding box center [94, 73] width 82 height 11
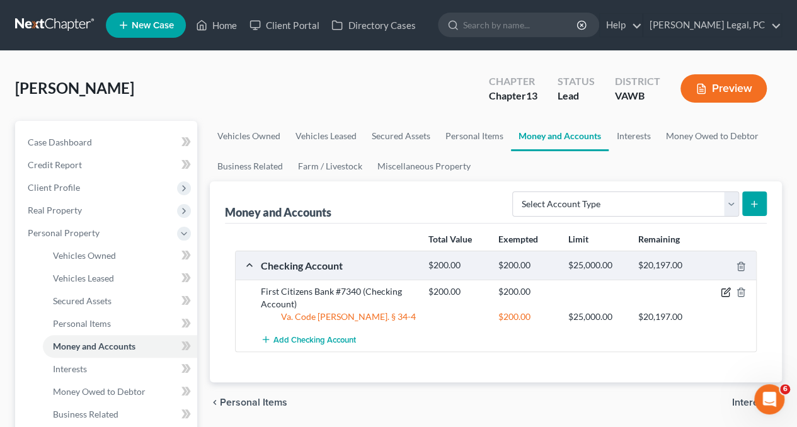
click at [720, 290] on icon "button" at bounding box center [725, 292] width 10 height 10
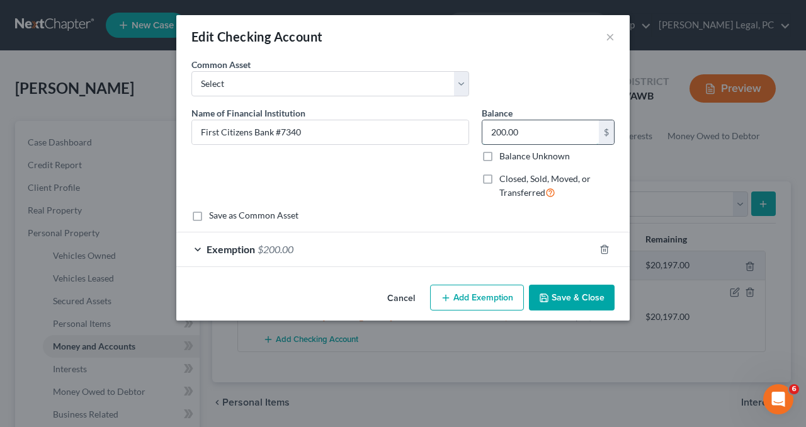
click at [532, 138] on input "200.00" at bounding box center [540, 132] width 117 height 24
type input "350"
click at [509, 239] on div "Exemption $200.00" at bounding box center [385, 248] width 418 height 33
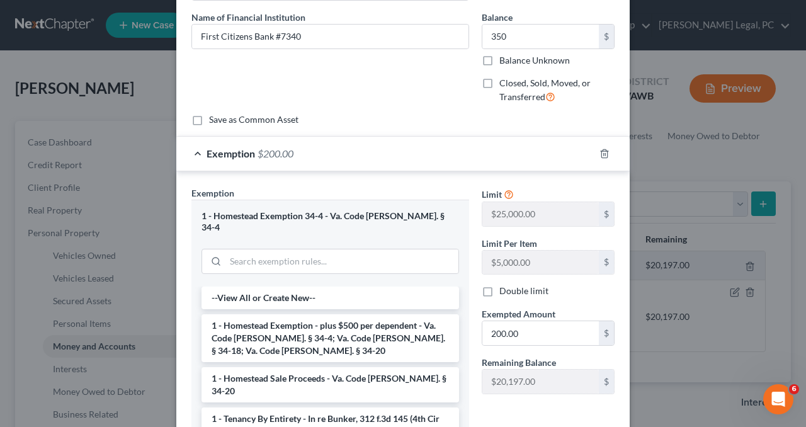
scroll to position [97, 0]
click at [535, 331] on input "200.00" at bounding box center [540, 332] width 117 height 24
type input "350"
click at [467, 359] on div "Exemption Set must be selected for CA. Exemption * 1 - Homestead Exemption 34-4…" at bounding box center [330, 341] width 290 height 312
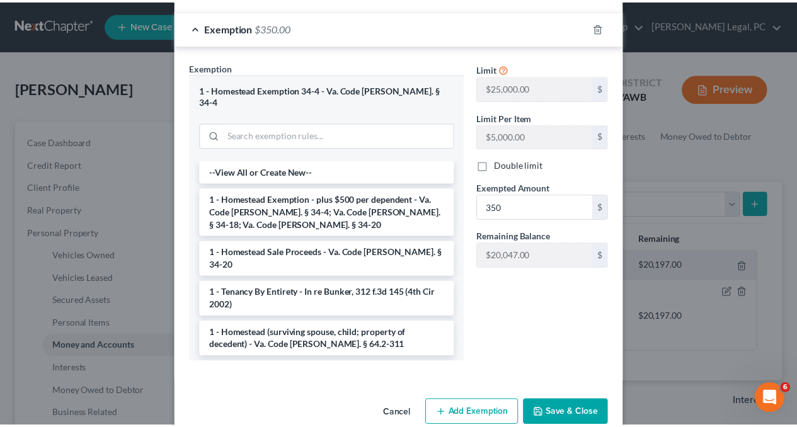
scroll to position [223, 0]
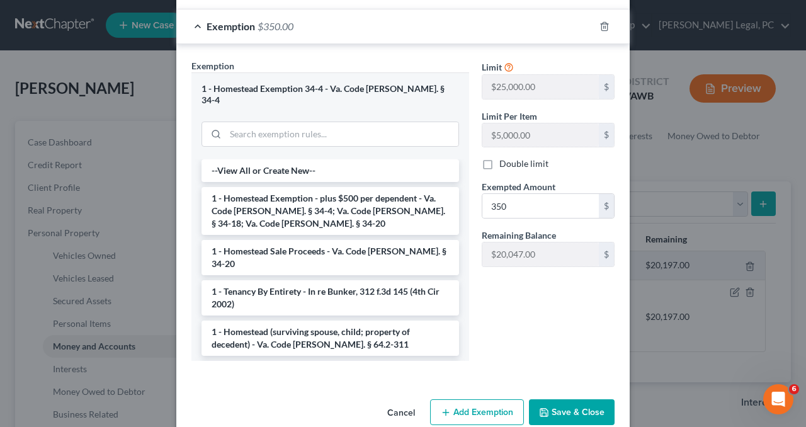
click at [555, 407] on button "Save & Close" at bounding box center [572, 412] width 86 height 26
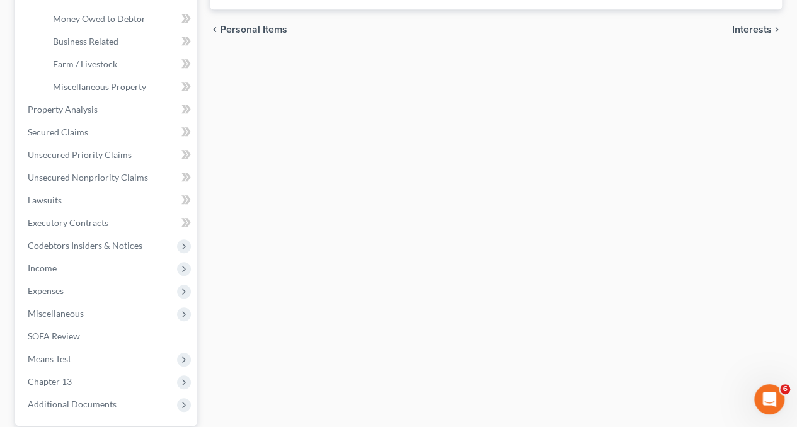
scroll to position [393, 0]
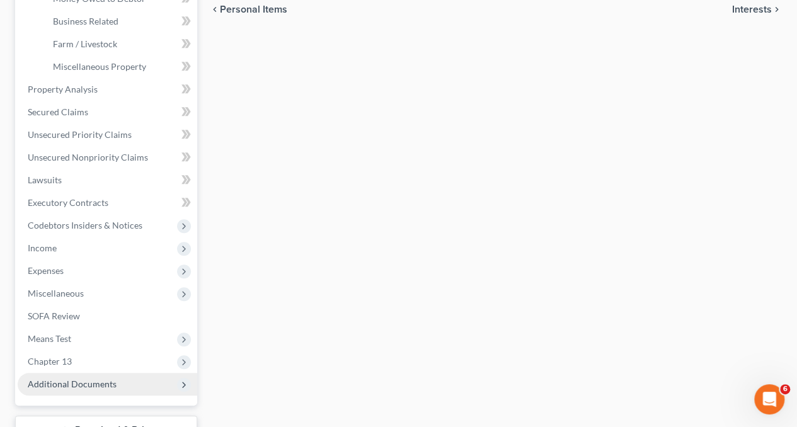
click at [57, 382] on span "Additional Documents" at bounding box center [72, 383] width 89 height 11
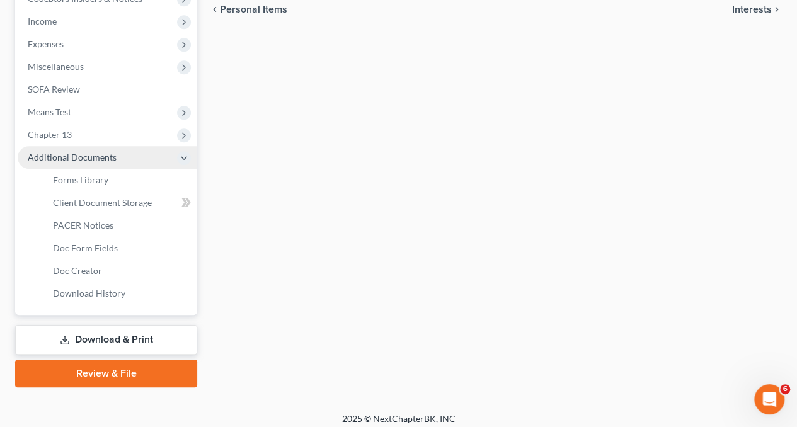
scroll to position [399, 0]
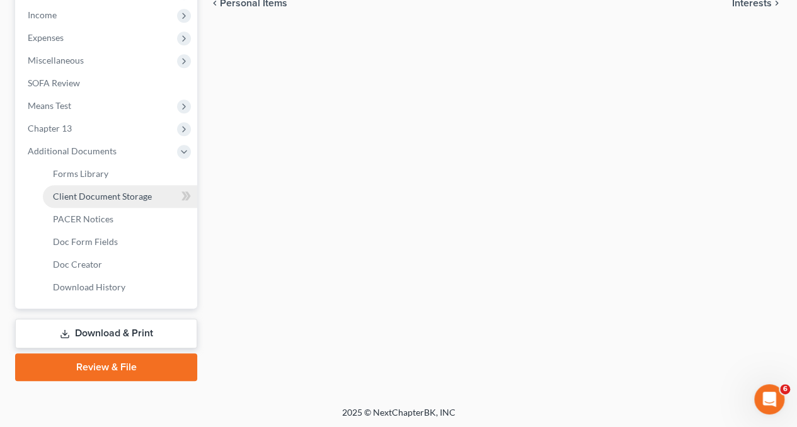
click at [91, 195] on span "Client Document Storage" at bounding box center [102, 196] width 99 height 11
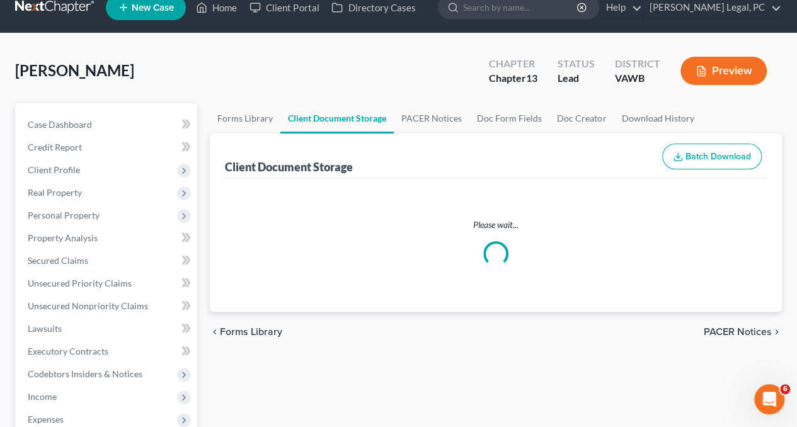
scroll to position [5, 0]
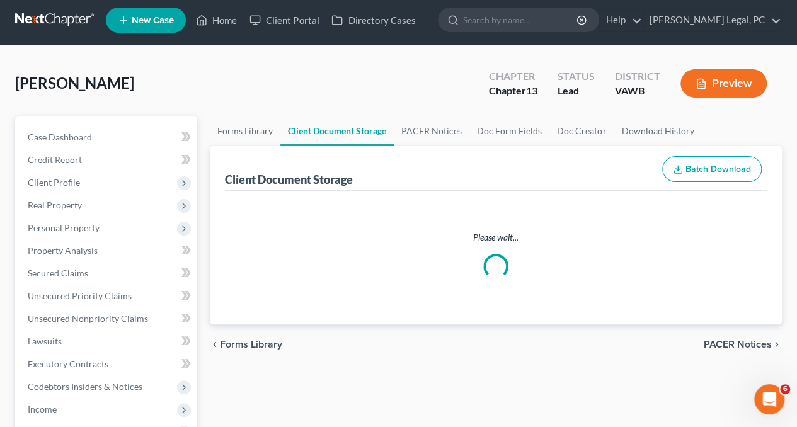
select select "0"
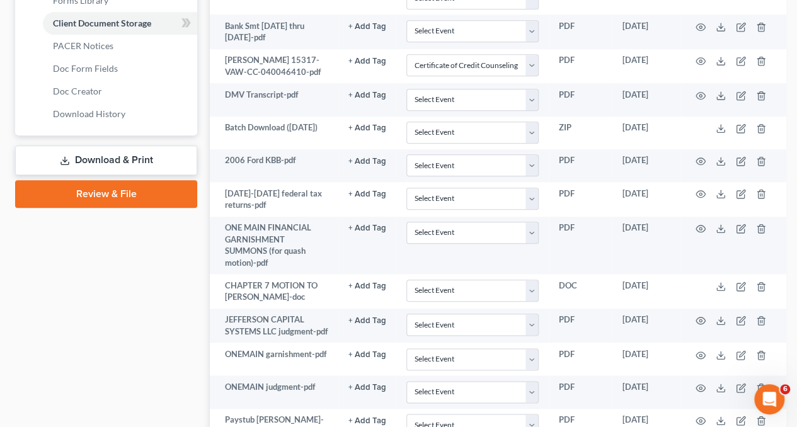
scroll to position [575, 0]
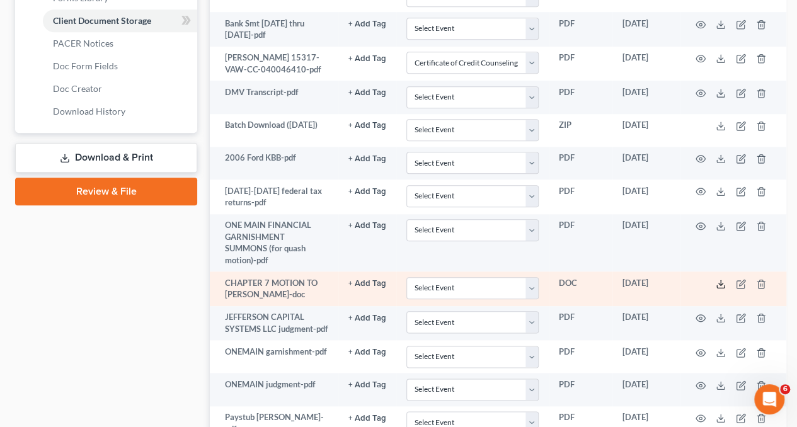
click at [722, 289] on icon at bounding box center [720, 284] width 10 height 10
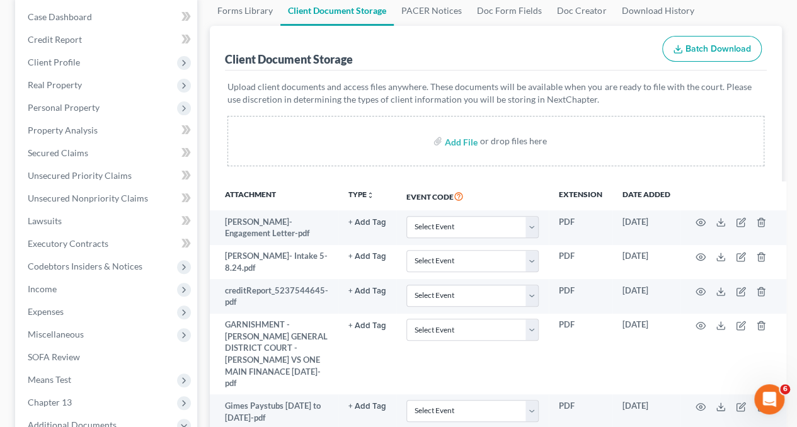
scroll to position [0, 0]
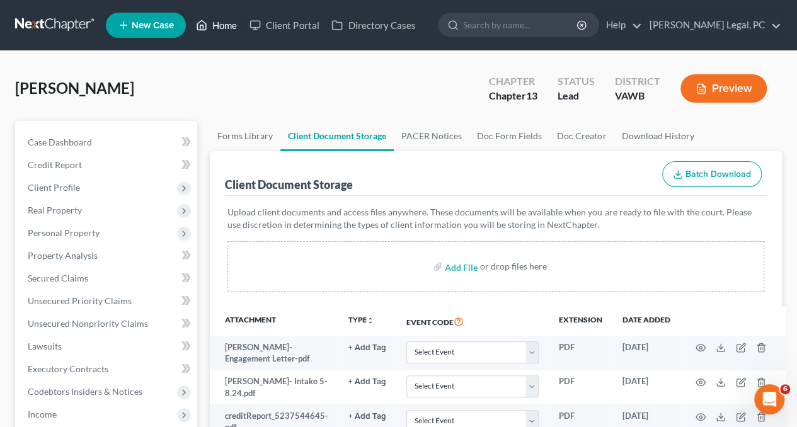
click at [219, 29] on link "Home" at bounding box center [217, 25] width 54 height 23
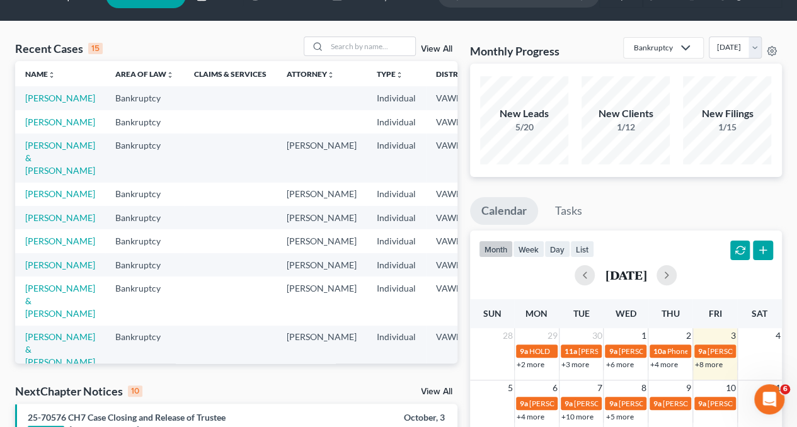
scroll to position [28, 0]
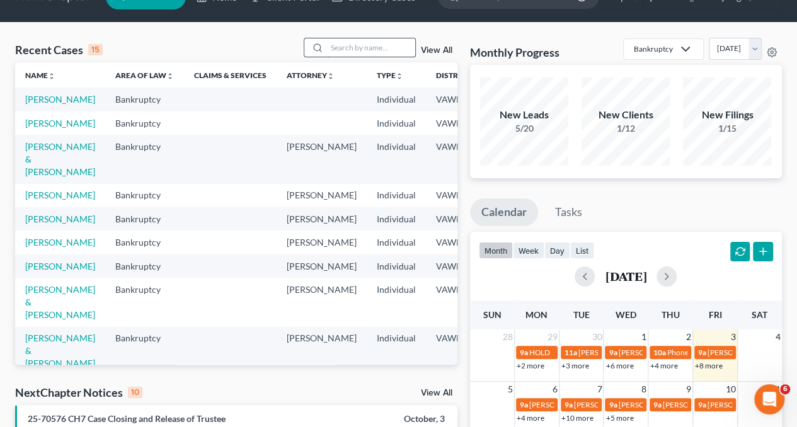
click at [352, 39] on input "search" at bounding box center [371, 47] width 88 height 18
type input "[PERSON_NAME]"
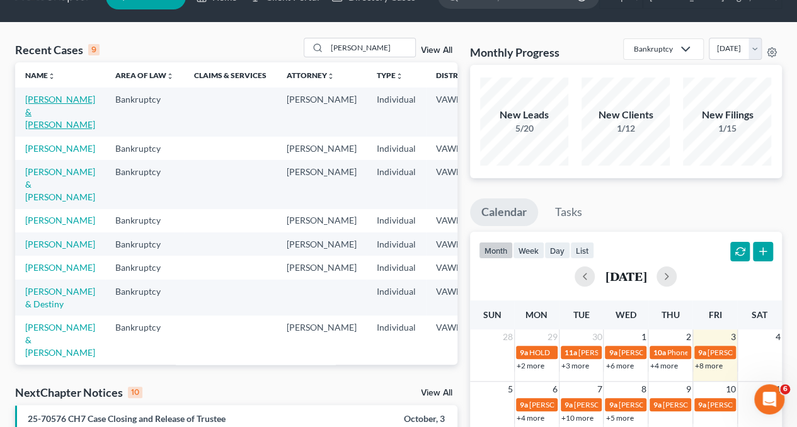
click at [47, 115] on link "[PERSON_NAME] & [PERSON_NAME]" at bounding box center [60, 112] width 70 height 36
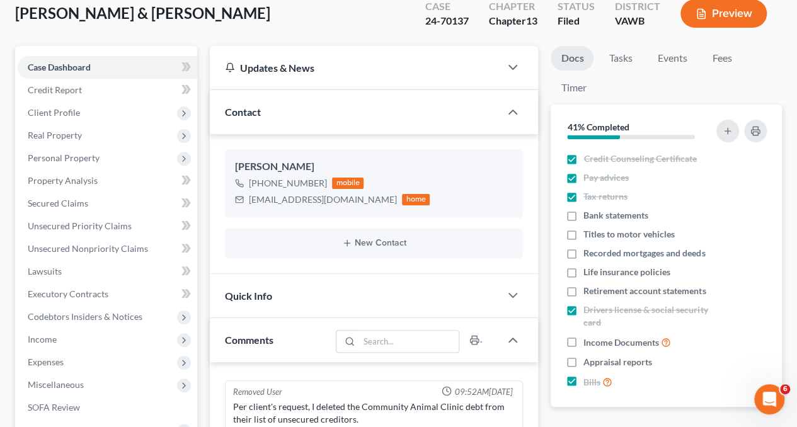
scroll to position [74, 0]
click at [48, 154] on span "Personal Property" at bounding box center [64, 158] width 72 height 11
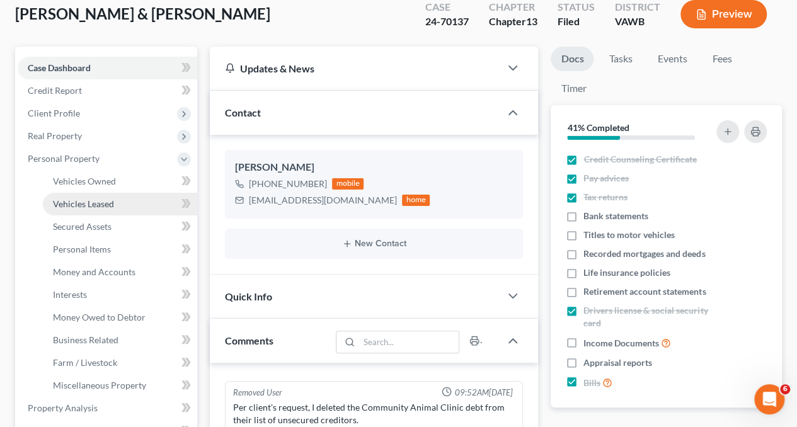
scroll to position [179, 0]
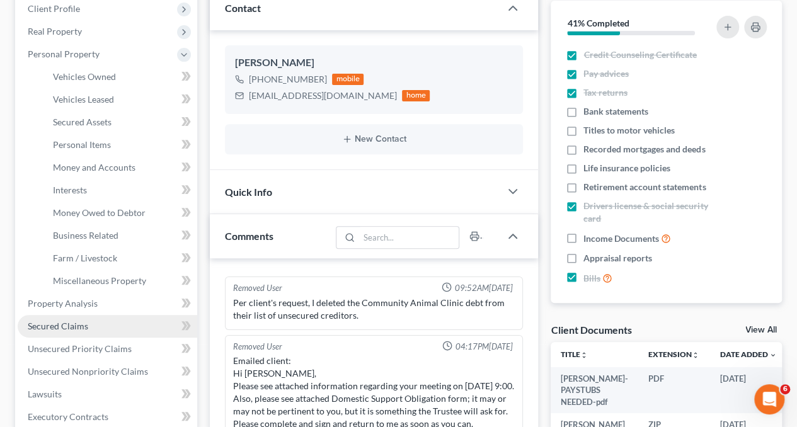
click at [62, 324] on span "Secured Claims" at bounding box center [58, 326] width 60 height 11
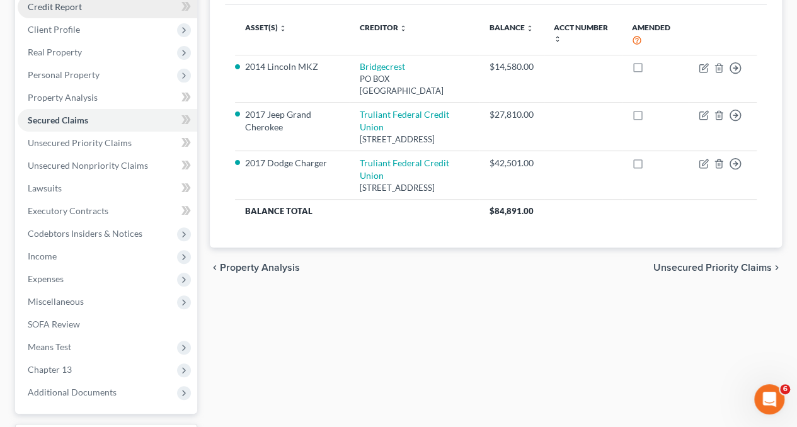
scroll to position [161, 0]
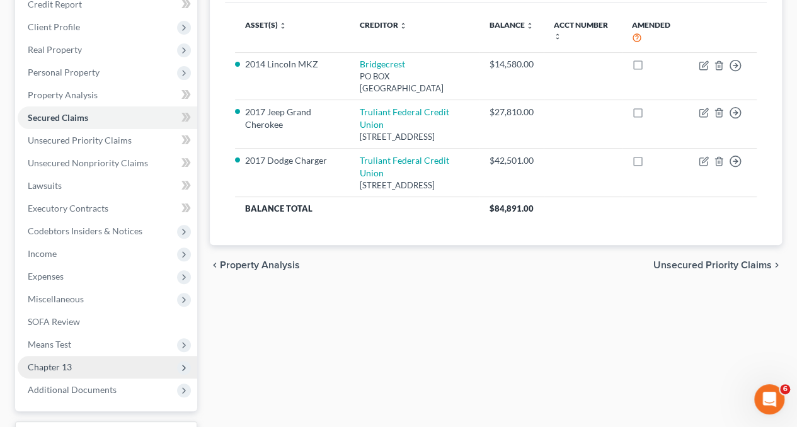
click at [49, 372] on span "Chapter 13" at bounding box center [107, 367] width 179 height 23
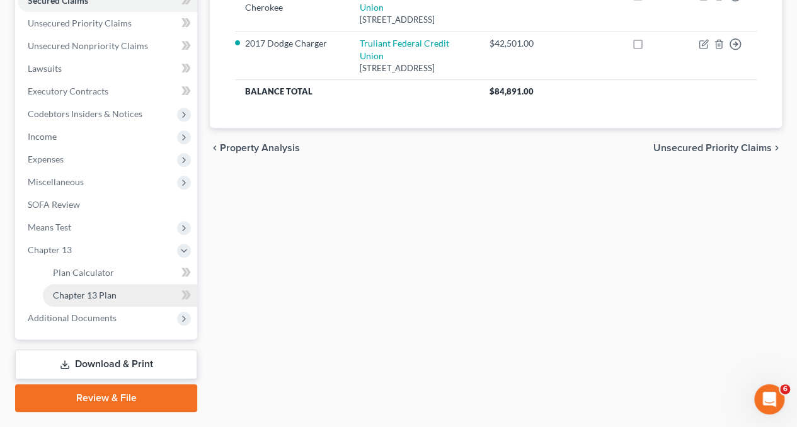
click at [81, 295] on span "Chapter 13 Plan" at bounding box center [85, 295] width 64 height 11
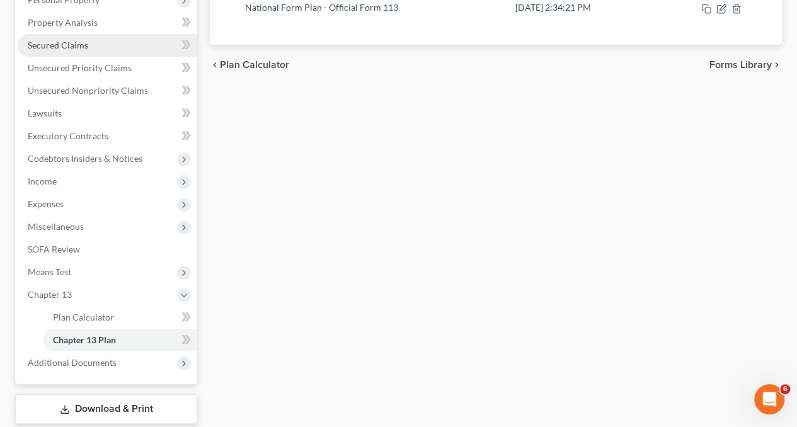
scroll to position [254, 0]
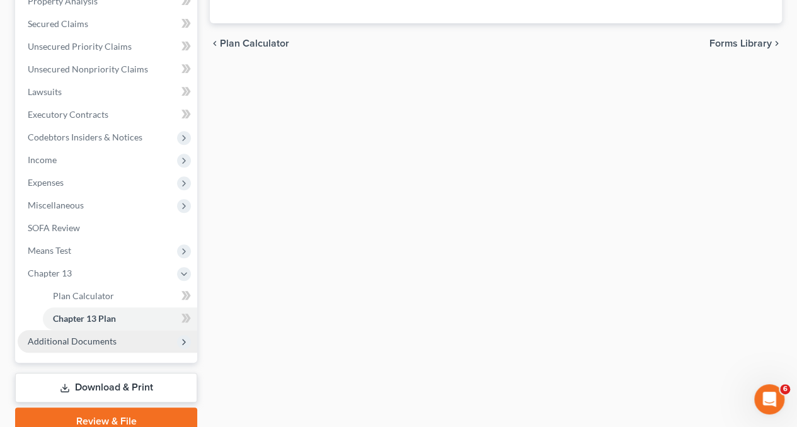
click at [65, 348] on span "Additional Documents" at bounding box center [107, 341] width 179 height 23
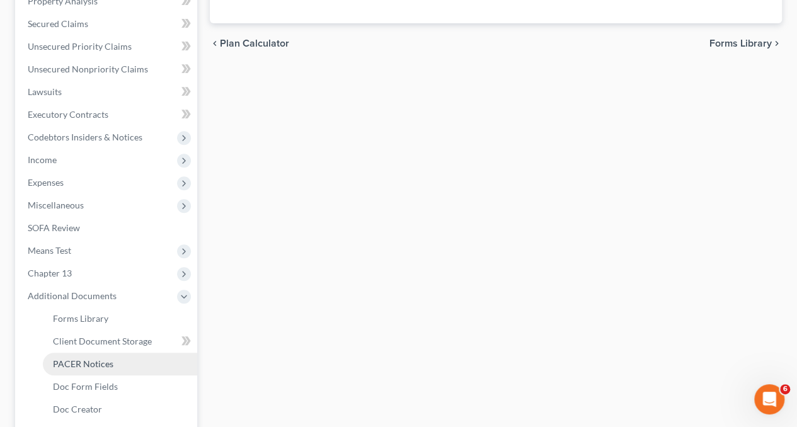
click at [77, 358] on span "PACER Notices" at bounding box center [83, 363] width 60 height 11
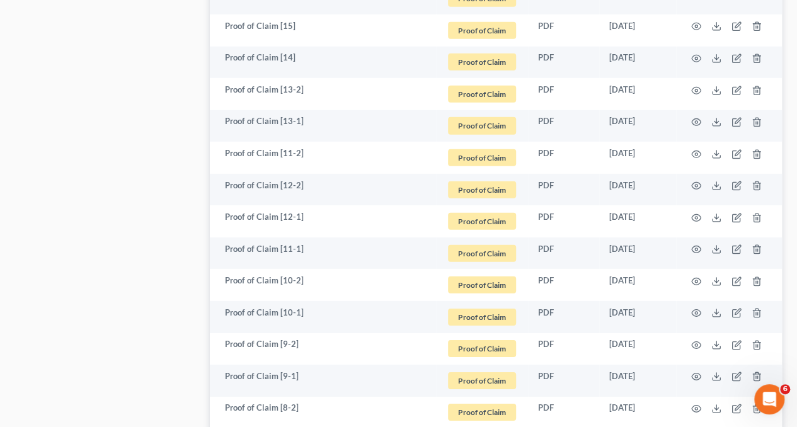
scroll to position [1796, 0]
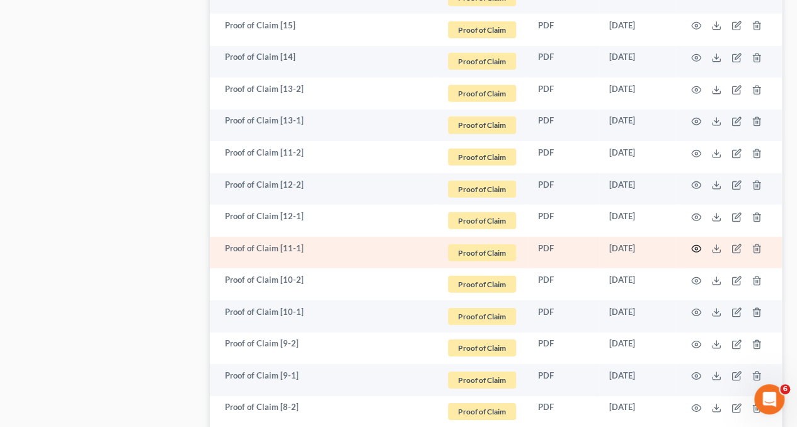
click at [696, 249] on circle "button" at bounding box center [696, 248] width 3 height 3
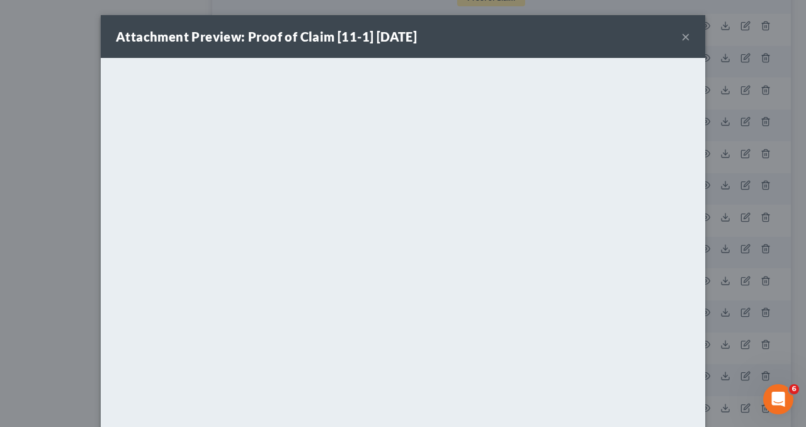
click at [681, 39] on button "×" at bounding box center [685, 36] width 9 height 15
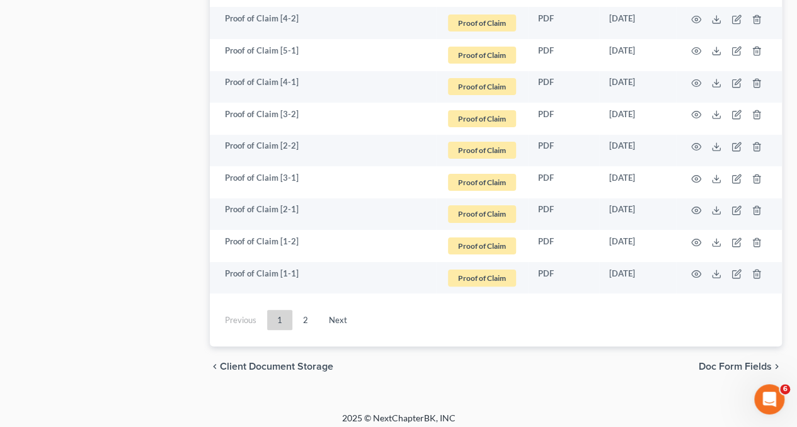
scroll to position [2414, 0]
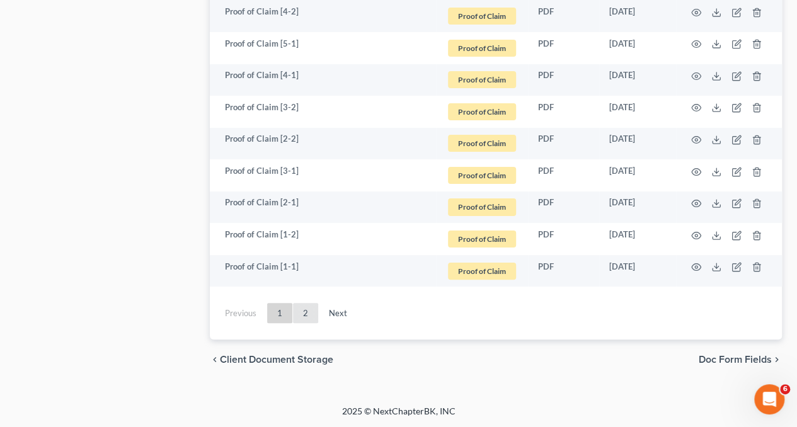
click at [310, 307] on link "2" at bounding box center [305, 313] width 25 height 20
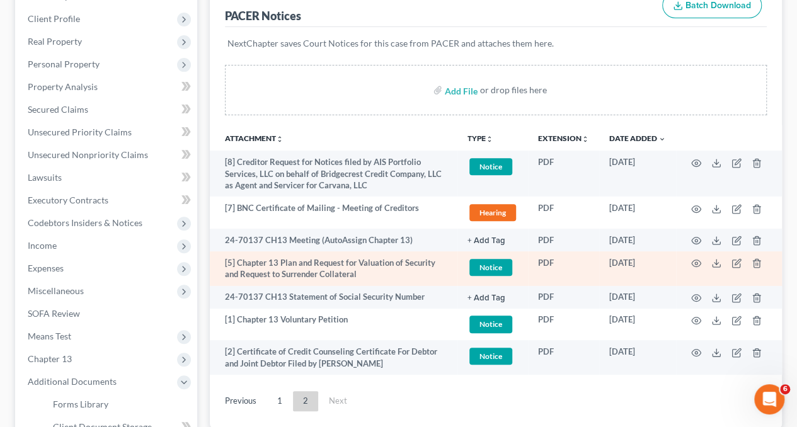
scroll to position [171, 0]
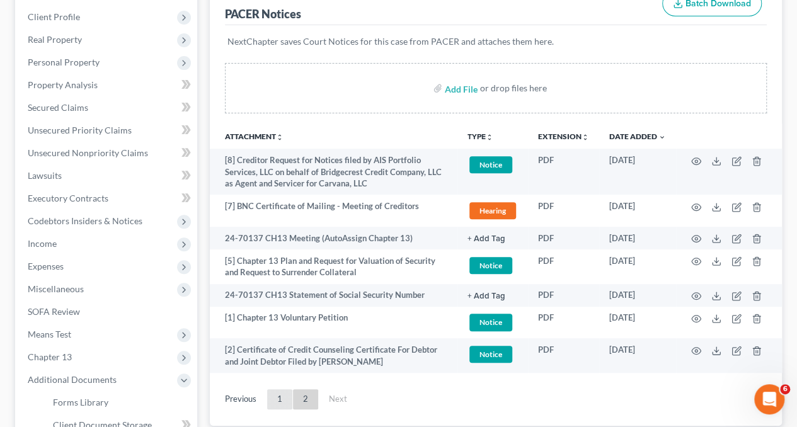
click at [278, 394] on link "1" at bounding box center [279, 399] width 25 height 20
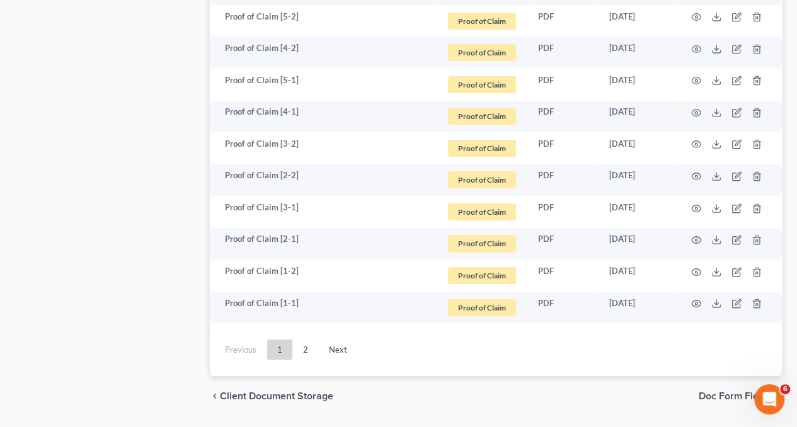
scroll to position [2414, 0]
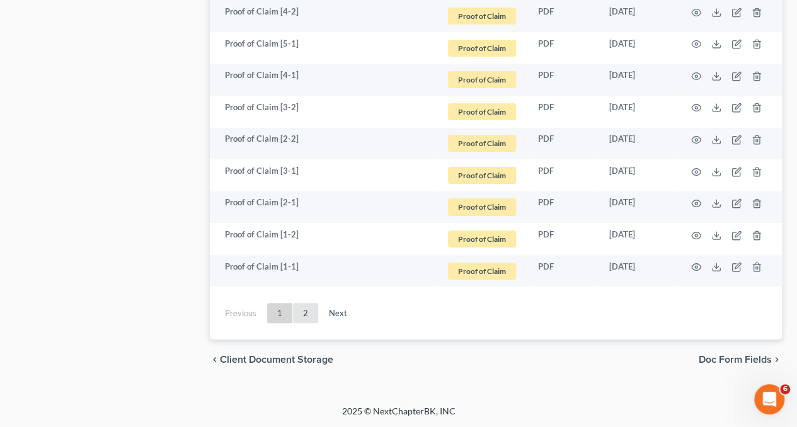
click at [305, 318] on link "2" at bounding box center [305, 313] width 25 height 20
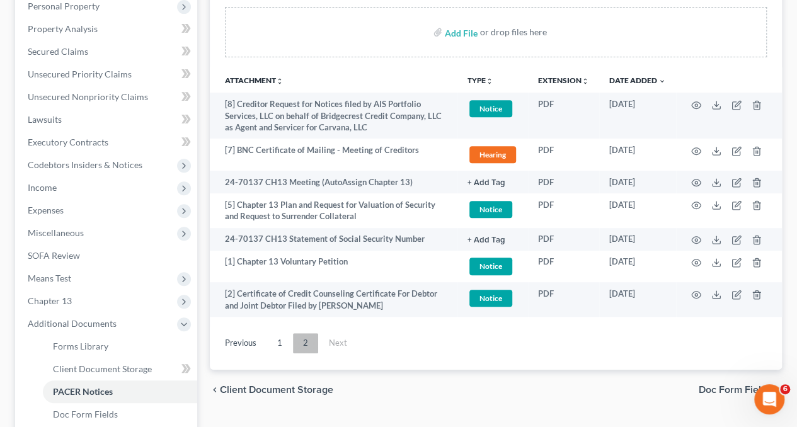
scroll to position [225, 0]
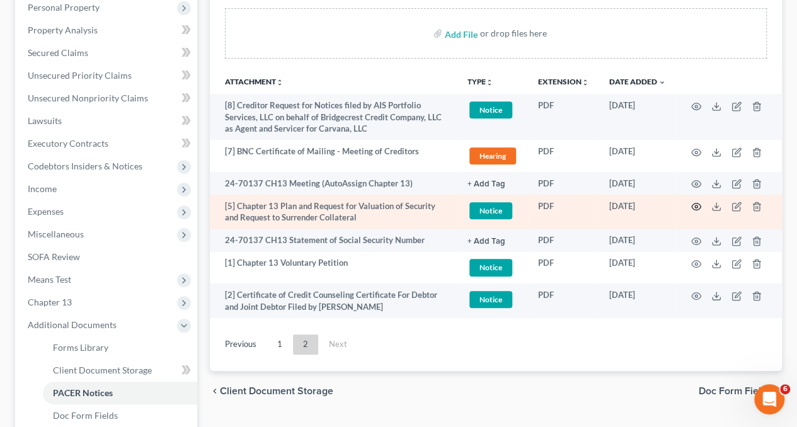
click at [694, 207] on icon "button" at bounding box center [696, 207] width 10 height 10
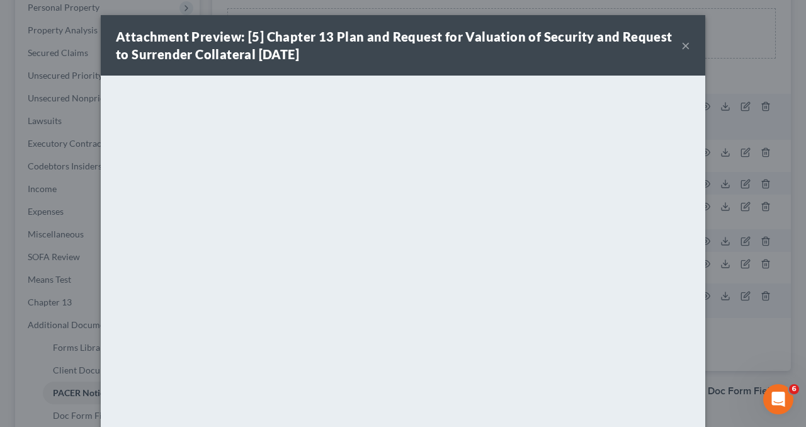
click at [681, 51] on button "×" at bounding box center [685, 45] width 9 height 15
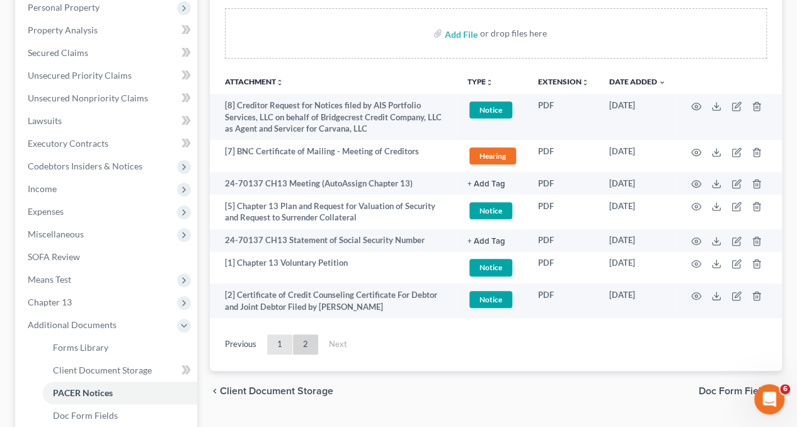
click at [278, 340] on link "1" at bounding box center [279, 344] width 25 height 20
click at [278, 340] on div "Add File or drop files here Attachment unfold_more expand_more expand_less TYPE…" at bounding box center [496, 189] width 572 height 362
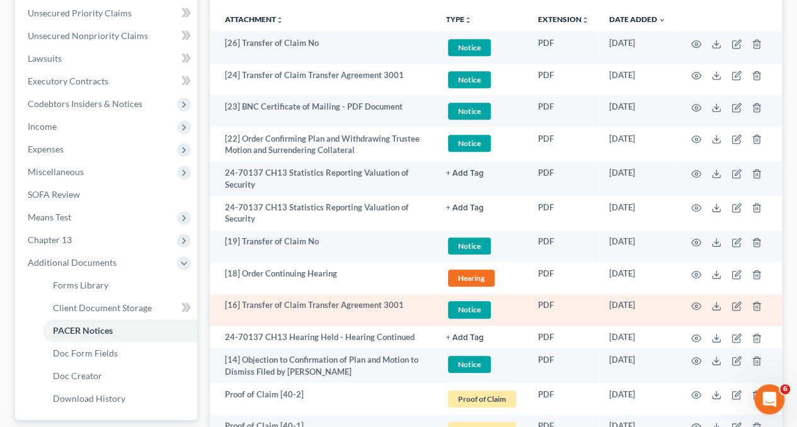
scroll to position [287, 0]
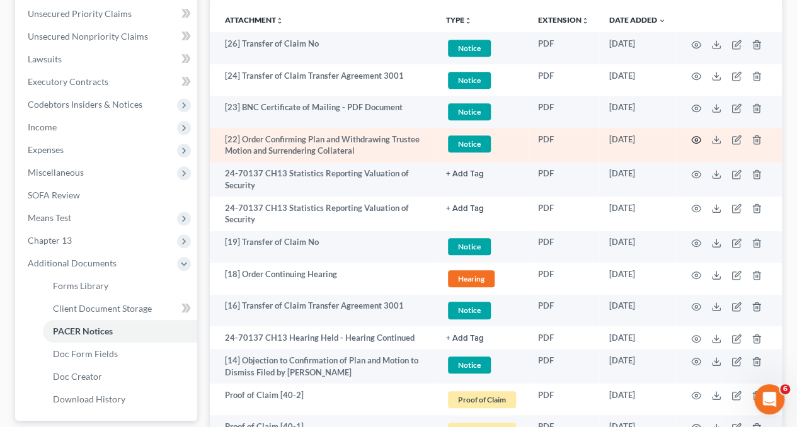
click at [695, 140] on circle "button" at bounding box center [696, 140] width 3 height 3
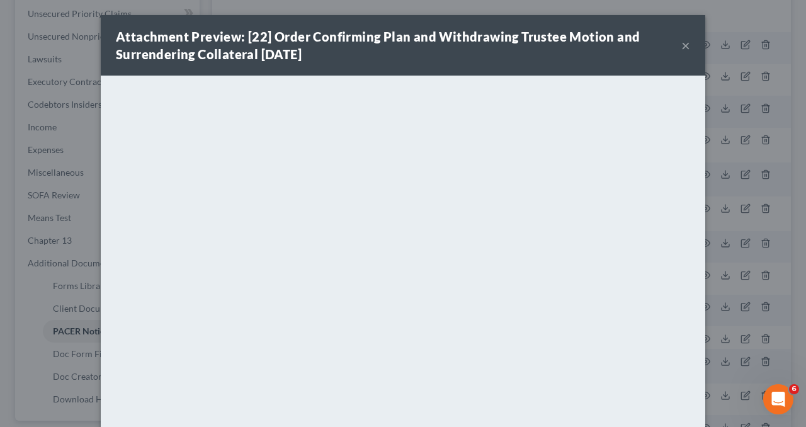
click at [681, 47] on button "×" at bounding box center [685, 45] width 9 height 15
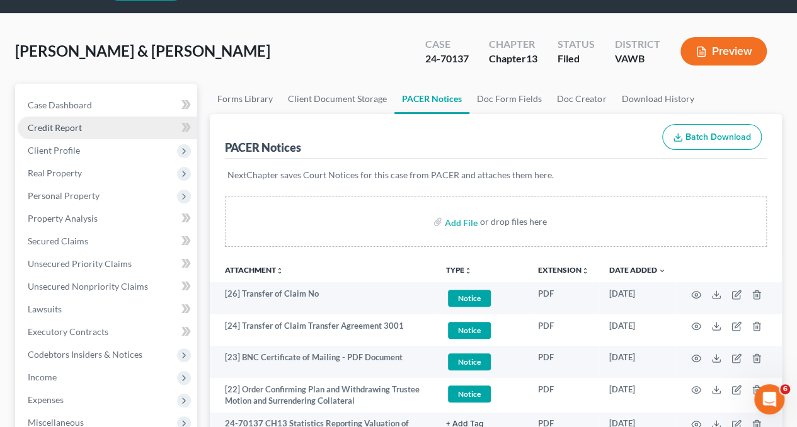
scroll to position [0, 0]
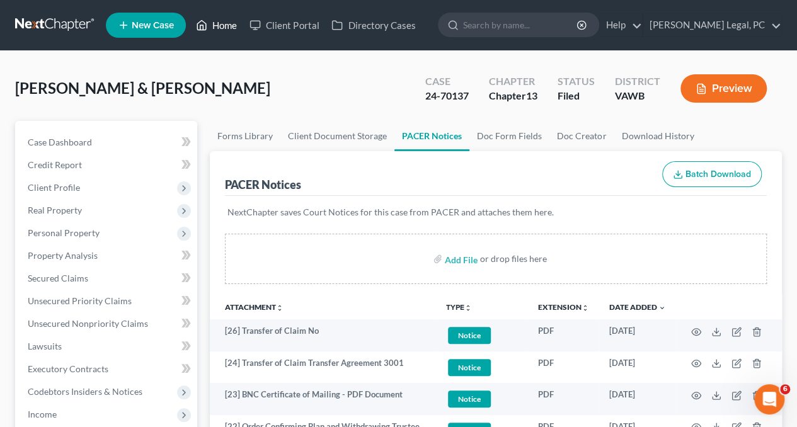
click at [227, 25] on link "Home" at bounding box center [217, 25] width 54 height 23
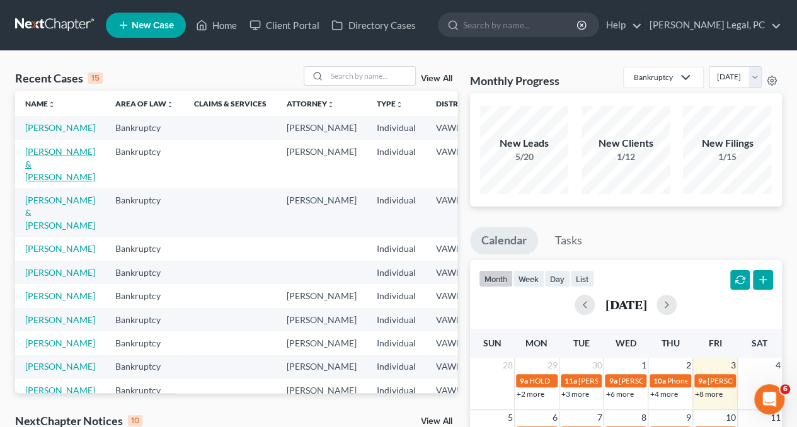
click at [43, 176] on link "[PERSON_NAME] & [PERSON_NAME]" at bounding box center [60, 164] width 70 height 36
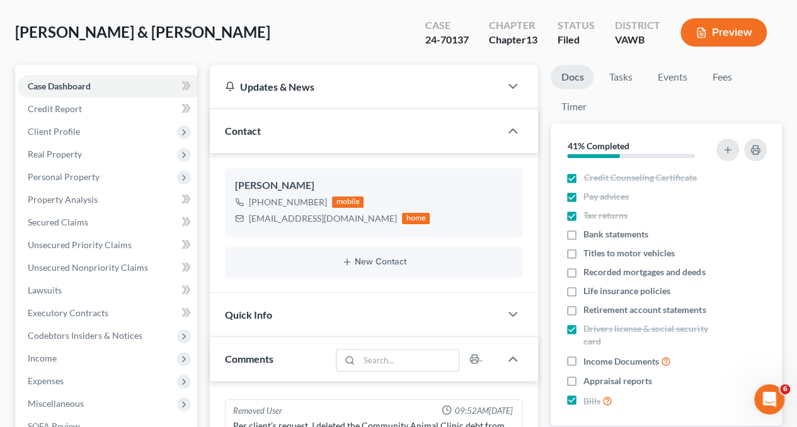
scroll to position [57, 0]
click at [76, 258] on link "Unsecured Nonpriority Claims" at bounding box center [107, 267] width 179 height 23
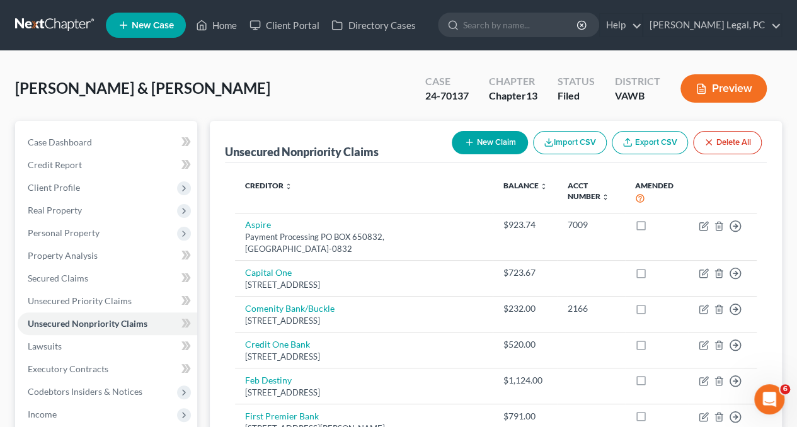
click at [724, 87] on button "Preview" at bounding box center [723, 88] width 86 height 28
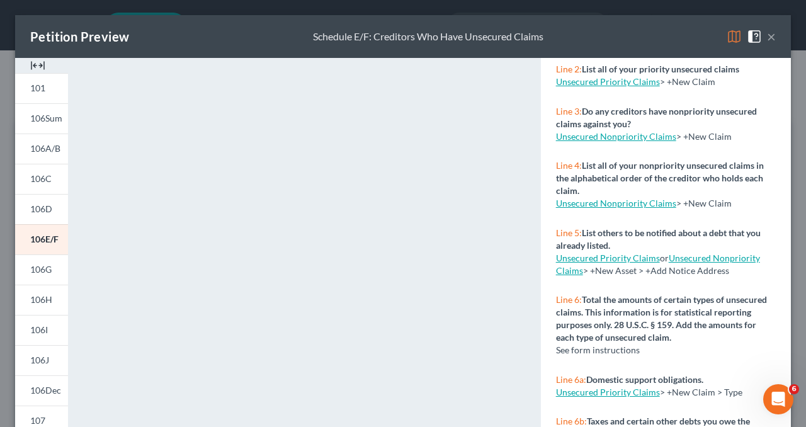
click at [767, 40] on button "×" at bounding box center [771, 36] width 9 height 15
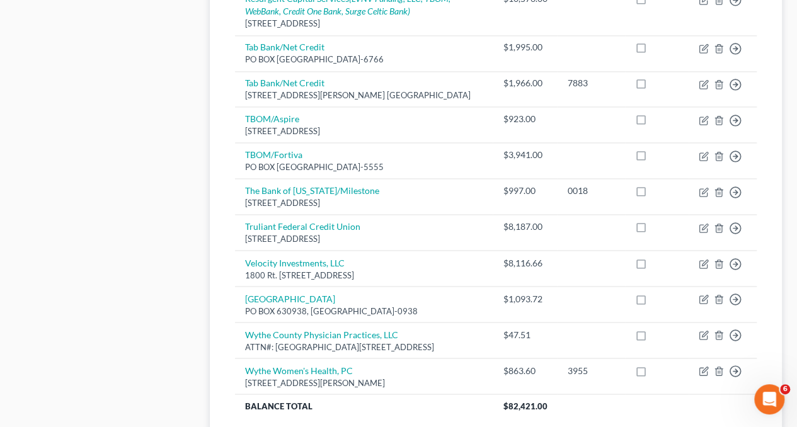
scroll to position [934, 0]
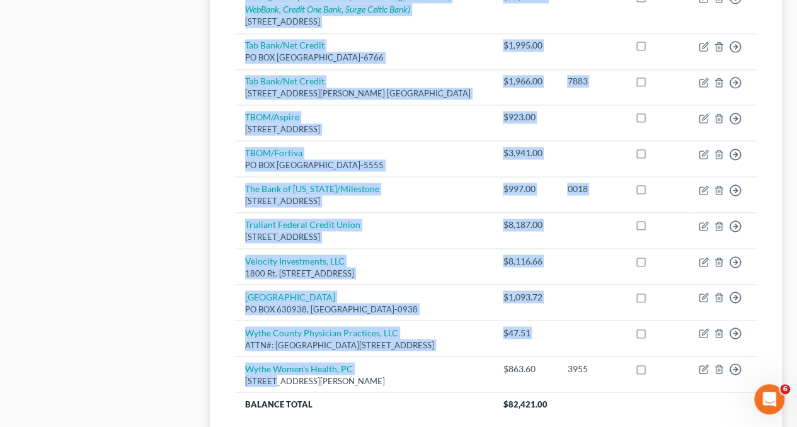
drag, startPoint x: 275, startPoint y: 344, endPoint x: 95, endPoint y: 329, distance: 180.1
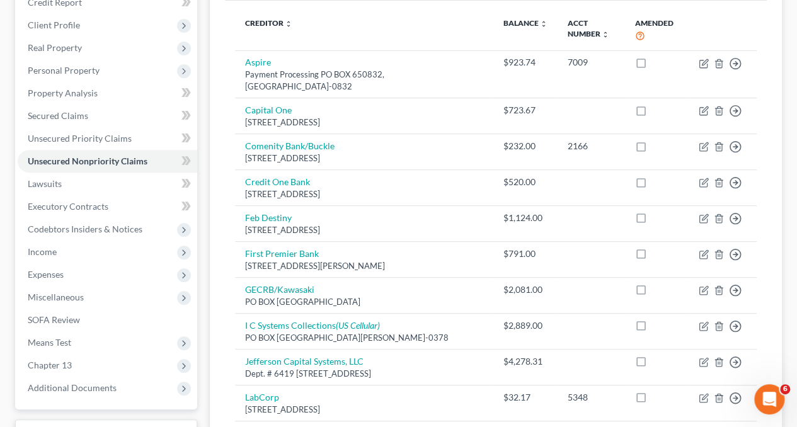
scroll to position [0, 0]
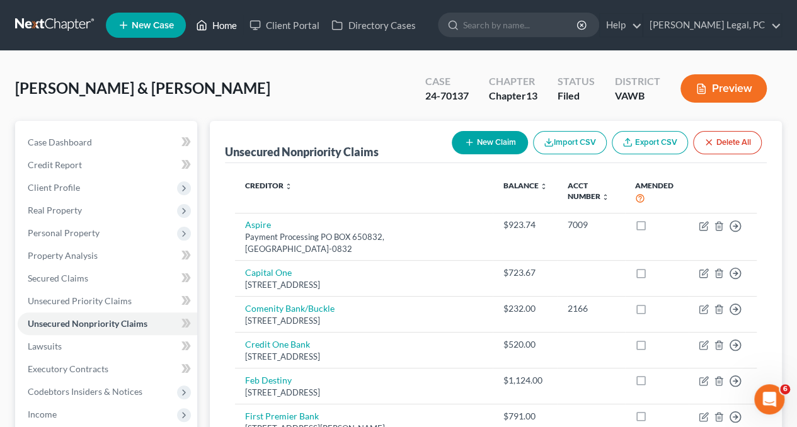
click at [218, 28] on link "Home" at bounding box center [217, 25] width 54 height 23
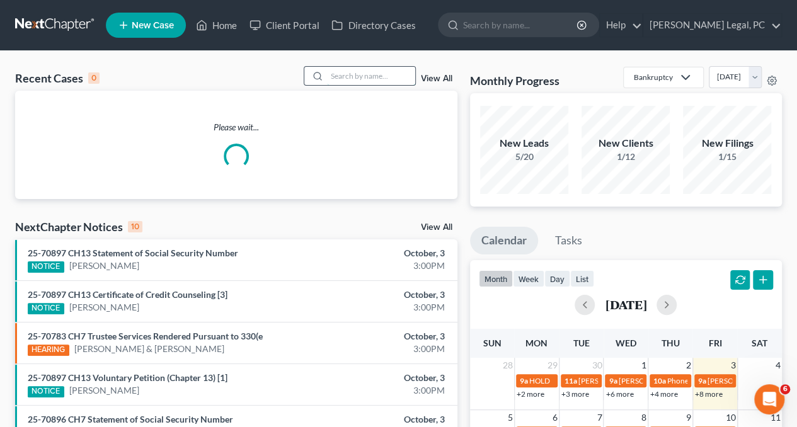
click at [357, 77] on input "search" at bounding box center [371, 76] width 88 height 18
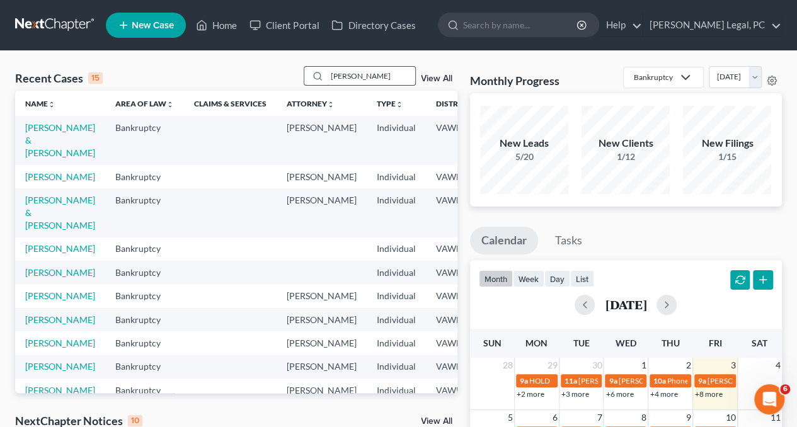
type input "[PERSON_NAME]"
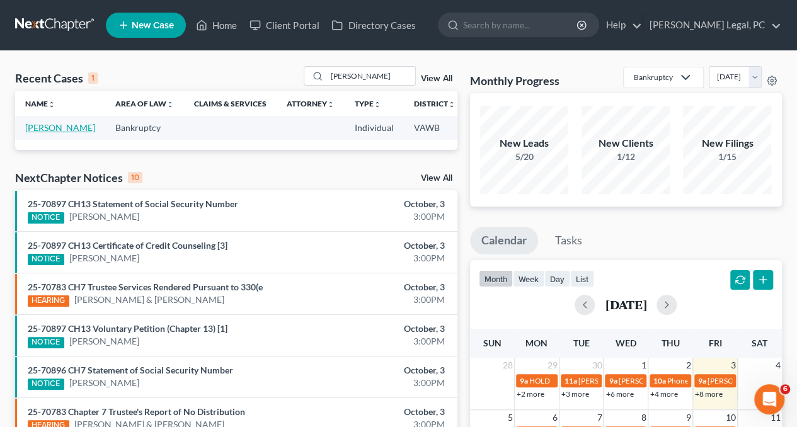
click at [33, 133] on link "[PERSON_NAME]" at bounding box center [60, 127] width 70 height 11
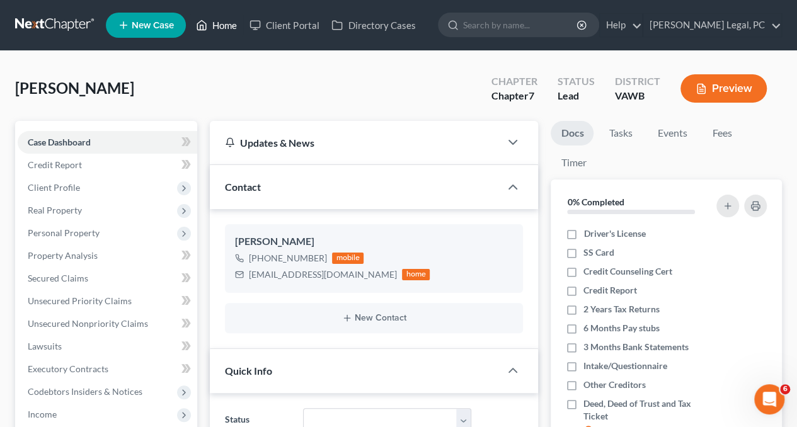
click at [217, 26] on link "Home" at bounding box center [217, 25] width 54 height 23
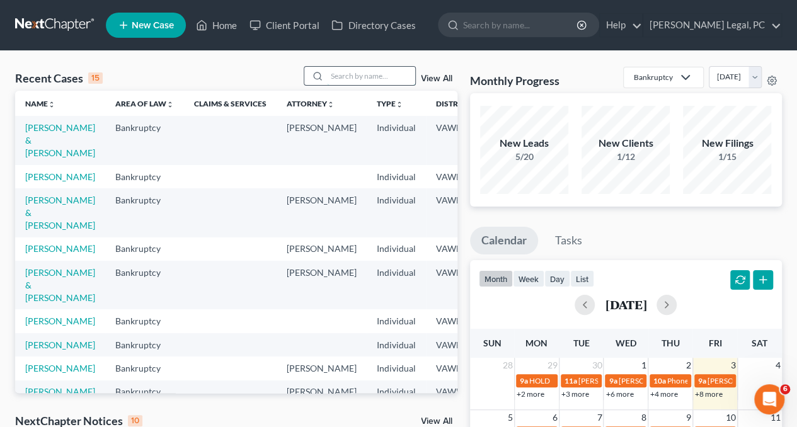
click at [363, 79] on input "search" at bounding box center [371, 76] width 88 height 18
type input "[PERSON_NAME]"
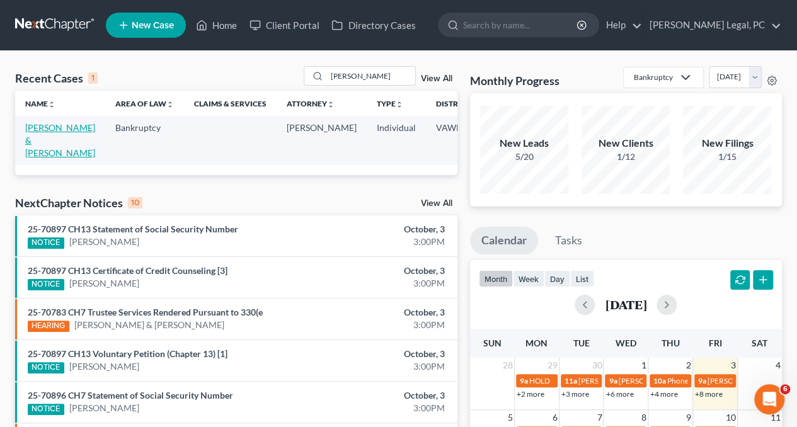
click at [43, 135] on link "[PERSON_NAME] & [PERSON_NAME]" at bounding box center [60, 140] width 70 height 36
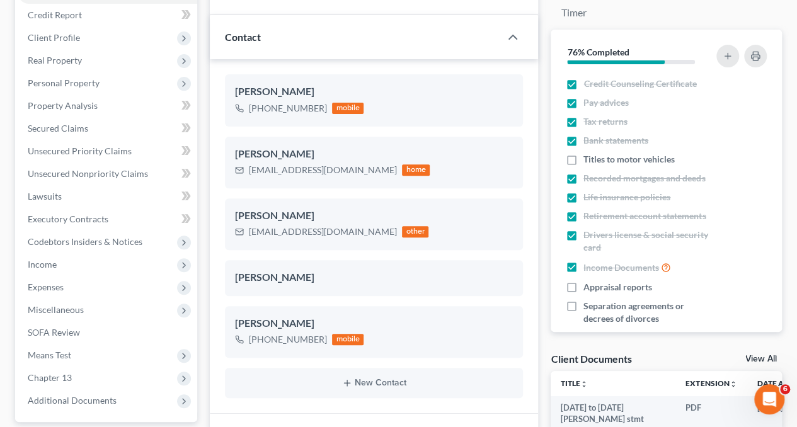
scroll to position [159, 0]
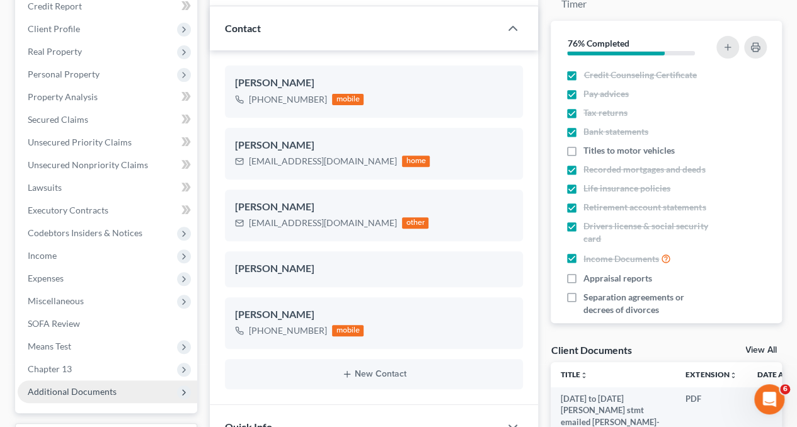
click at [52, 394] on span "Additional Documents" at bounding box center [72, 391] width 89 height 11
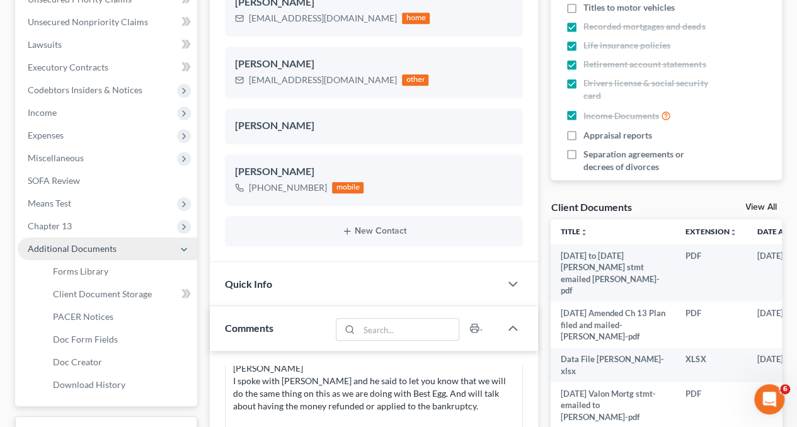
scroll to position [313, 0]
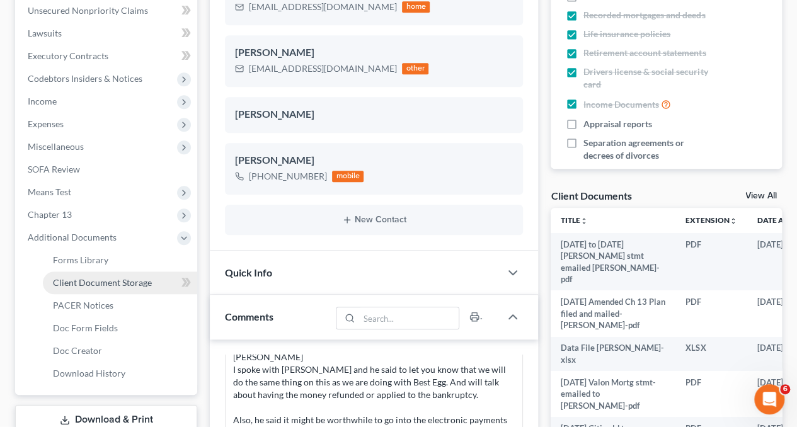
click at [84, 284] on span "Client Document Storage" at bounding box center [102, 282] width 99 height 11
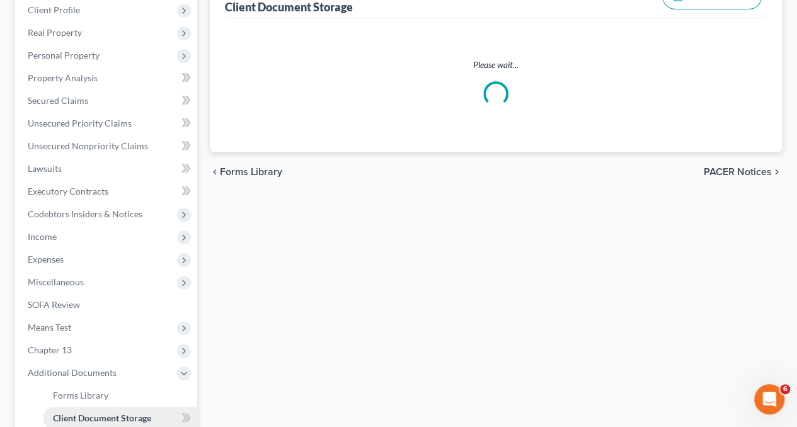
scroll to position [40, 0]
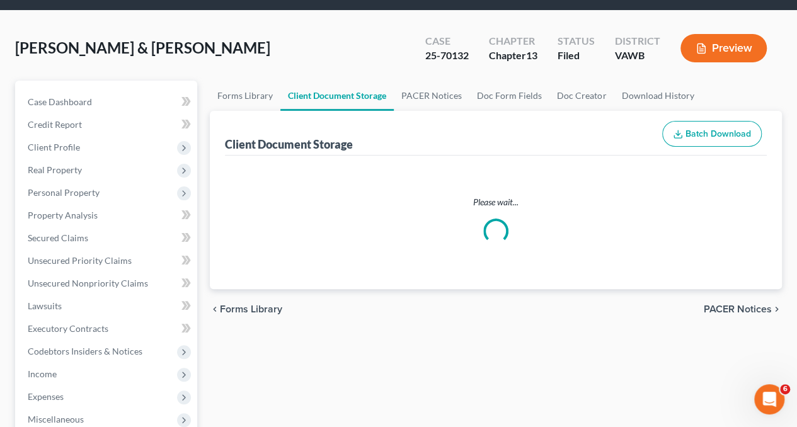
select select "0"
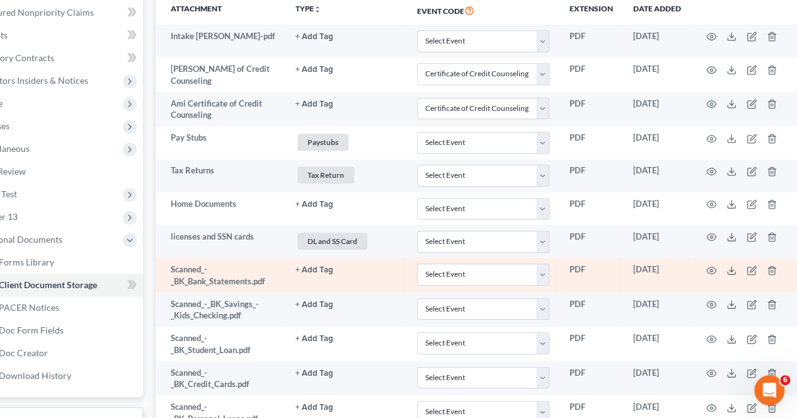
scroll to position [312, 59]
click at [712, 268] on circle "button" at bounding box center [711, 269] width 3 height 3
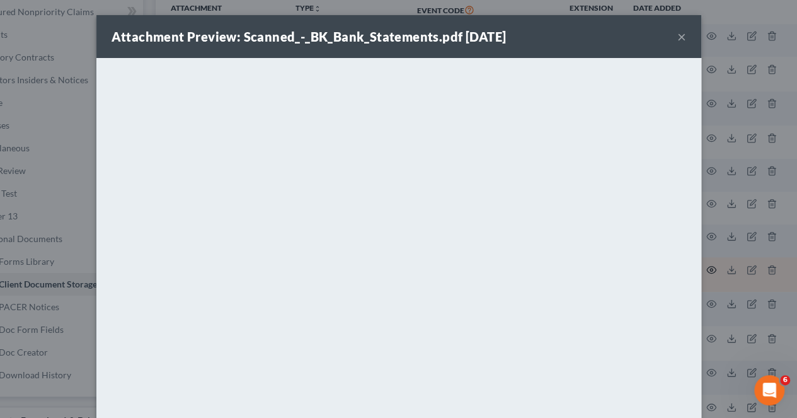
scroll to position [312, 52]
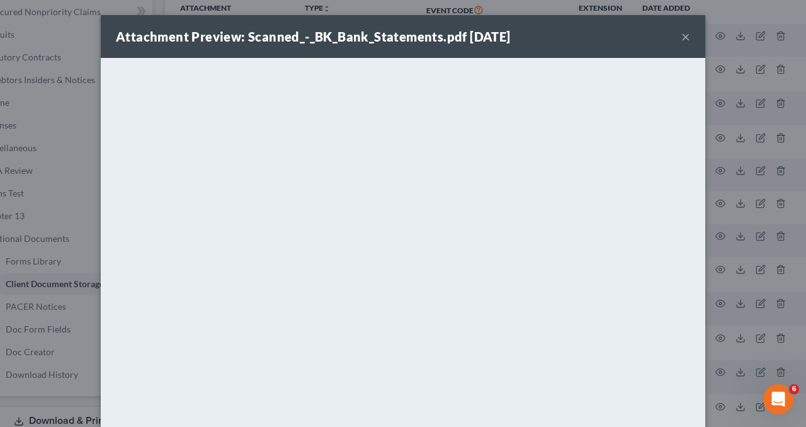
click at [681, 40] on button "×" at bounding box center [685, 36] width 9 height 15
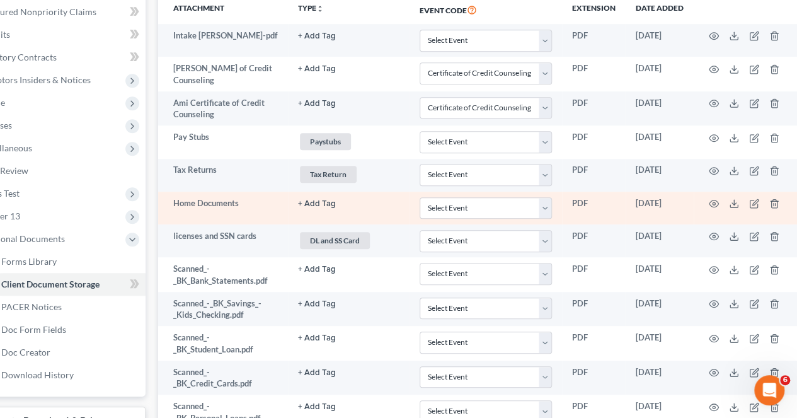
scroll to position [0, 52]
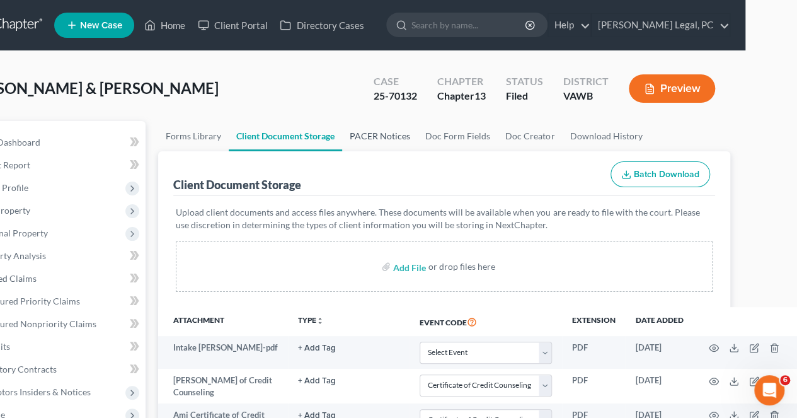
click at [384, 139] on link "PACER Notices" at bounding box center [380, 136] width 76 height 30
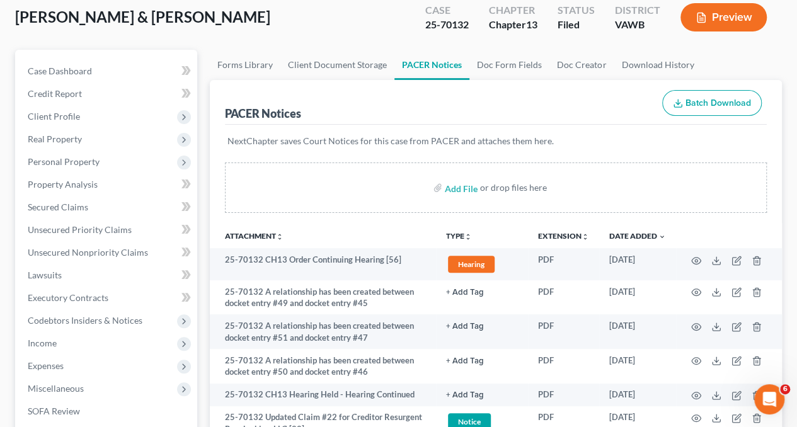
scroll to position [72, 0]
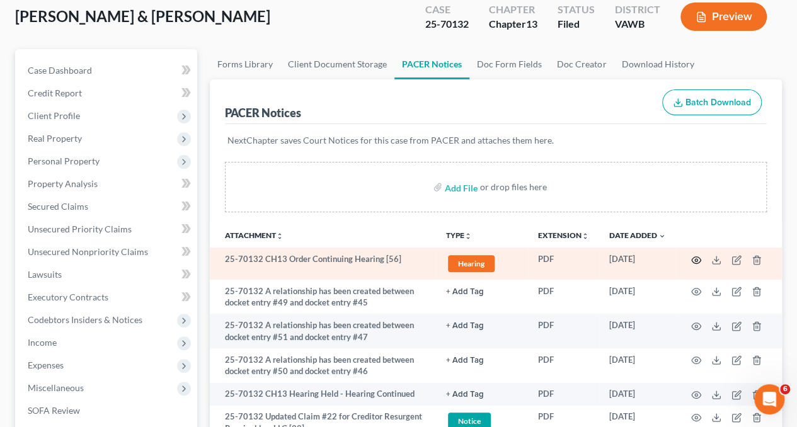
click at [699, 258] on icon "button" at bounding box center [695, 259] width 9 height 7
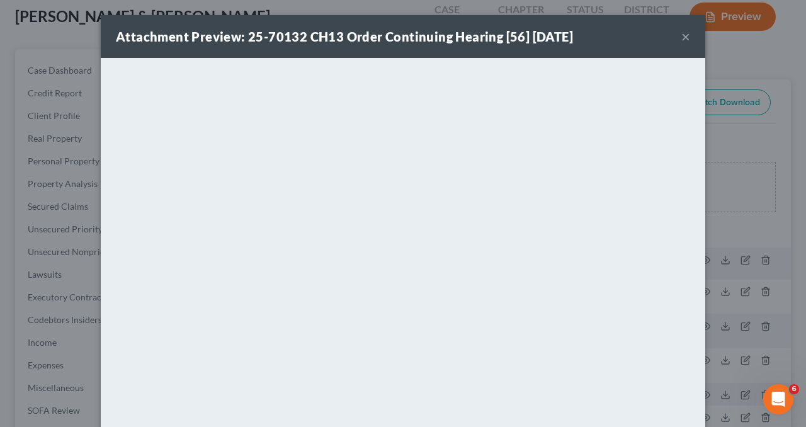
click at [681, 34] on button "×" at bounding box center [685, 36] width 9 height 15
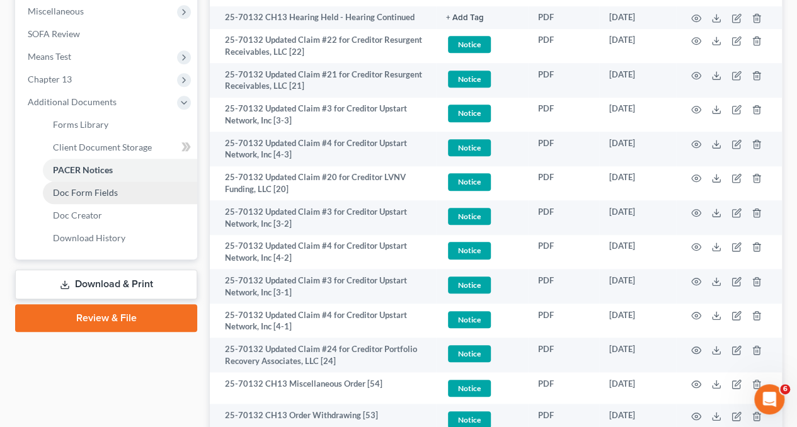
scroll to position [443, 0]
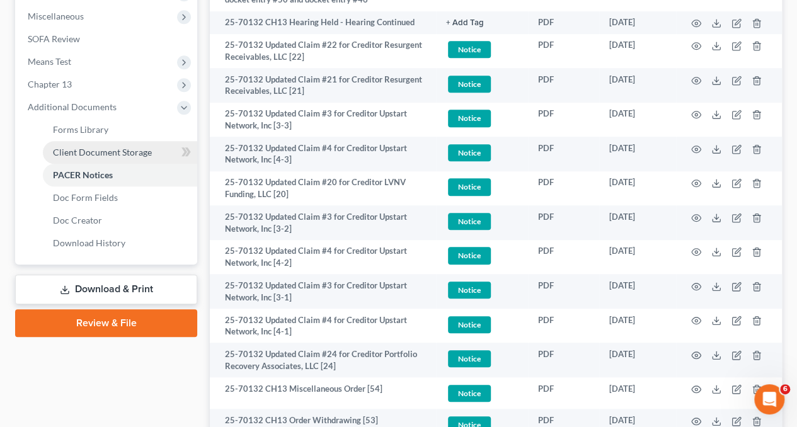
click at [94, 150] on span "Client Document Storage" at bounding box center [102, 152] width 99 height 11
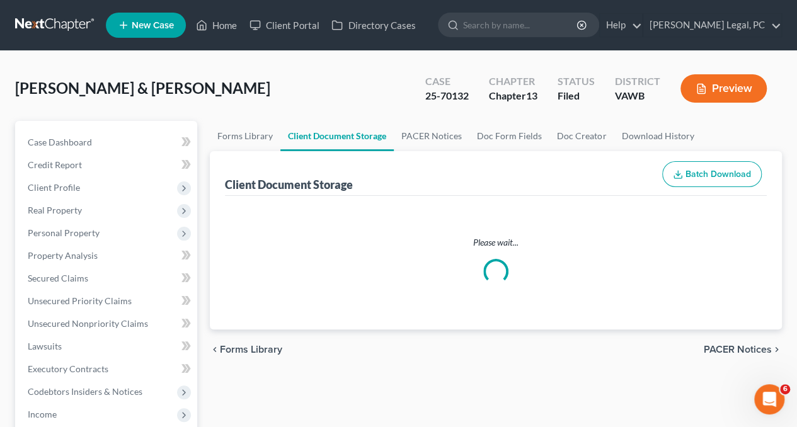
select select "0"
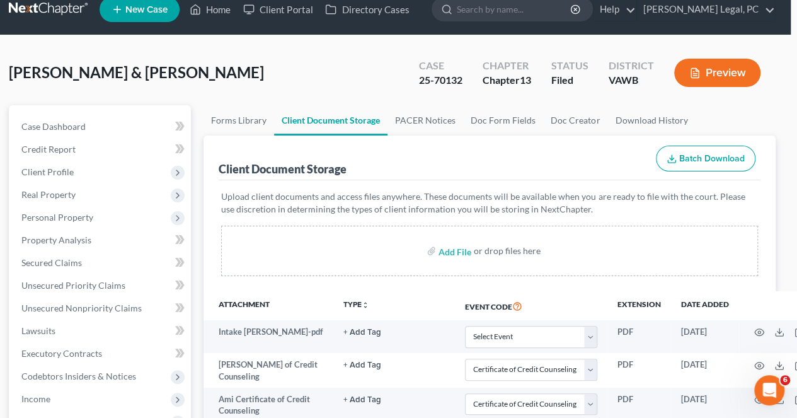
scroll to position [15, 6]
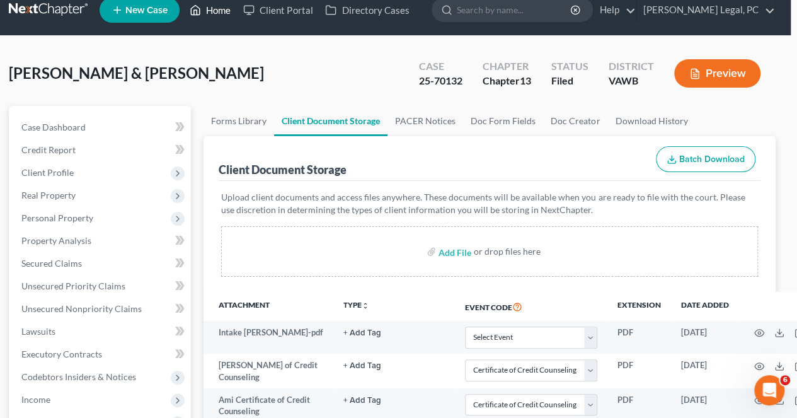
click at [217, 11] on link "Home" at bounding box center [210, 10] width 54 height 23
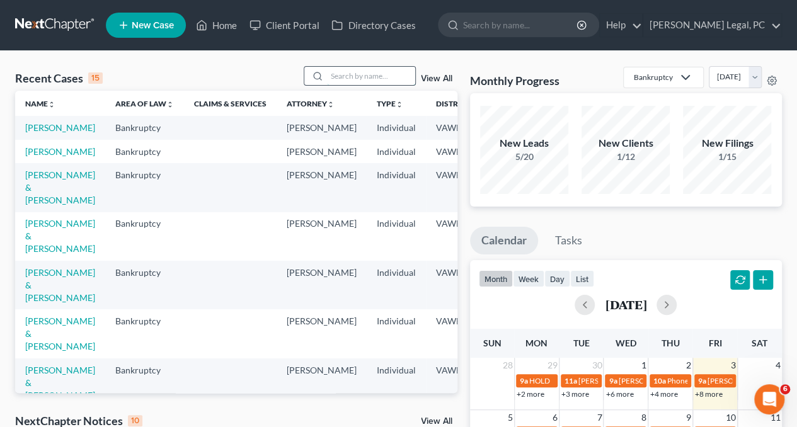
click at [339, 74] on input "search" at bounding box center [371, 76] width 88 height 18
click at [343, 79] on input "search" at bounding box center [371, 76] width 88 height 18
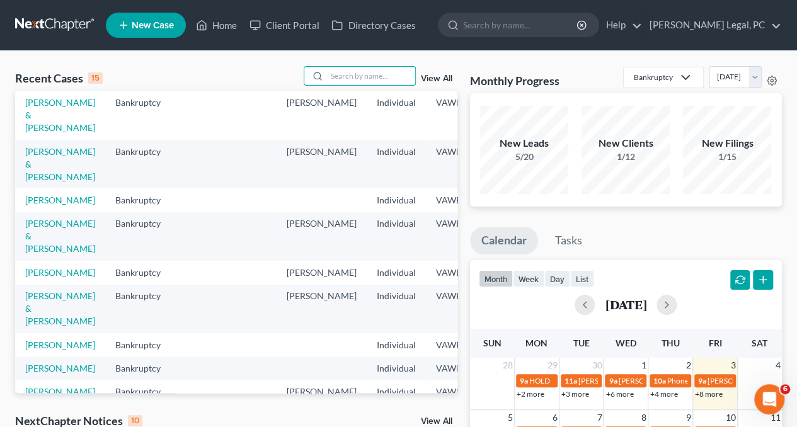
scroll to position [220, 0]
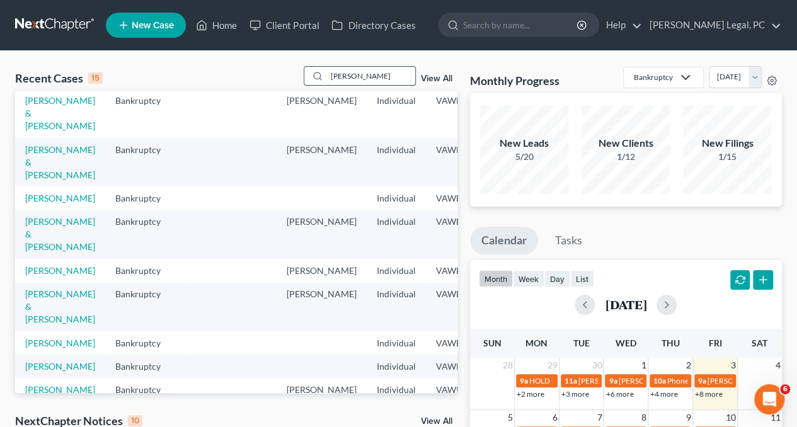
type input "[PERSON_NAME]"
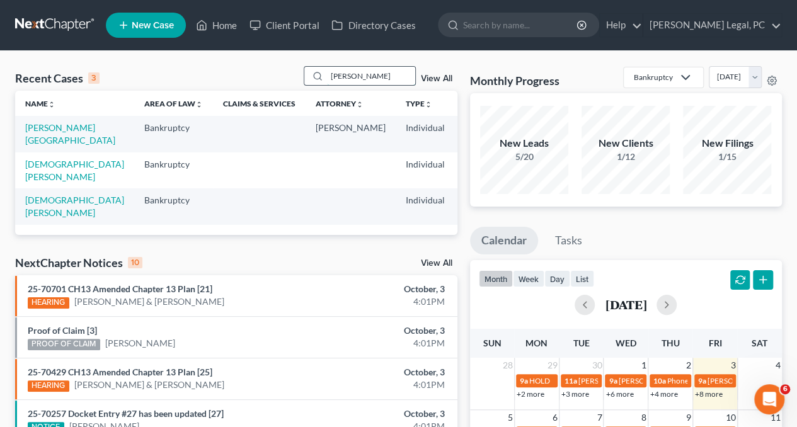
scroll to position [0, 0]
click at [35, 140] on link "[PERSON_NAME][GEOGRAPHIC_DATA]" at bounding box center [70, 133] width 90 height 23
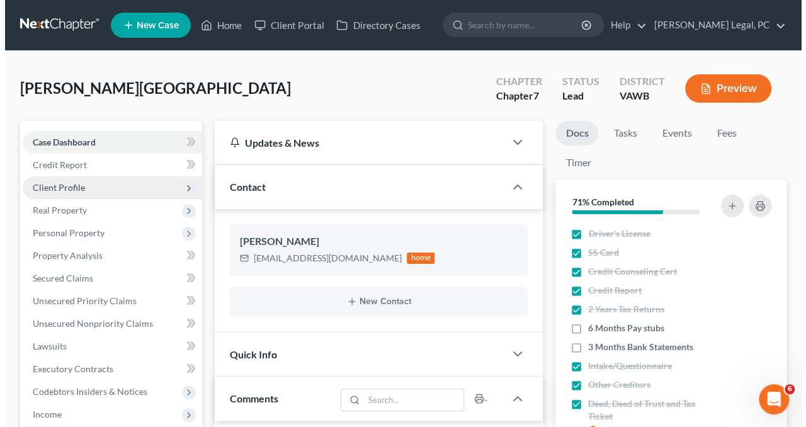
scroll to position [637, 0]
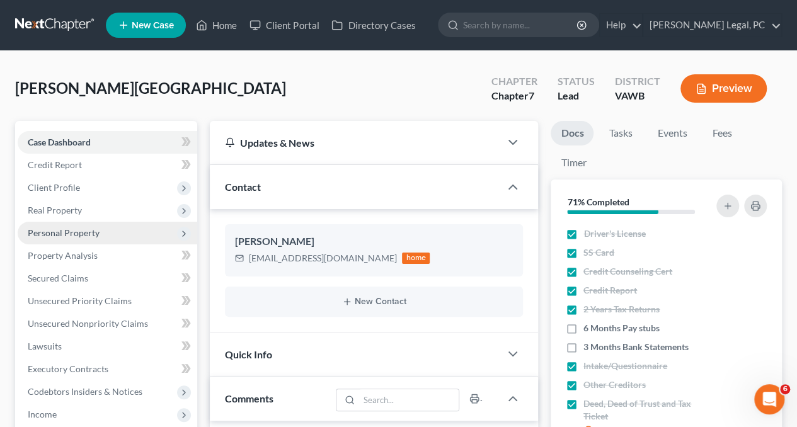
click at [64, 228] on span "Personal Property" at bounding box center [64, 232] width 72 height 11
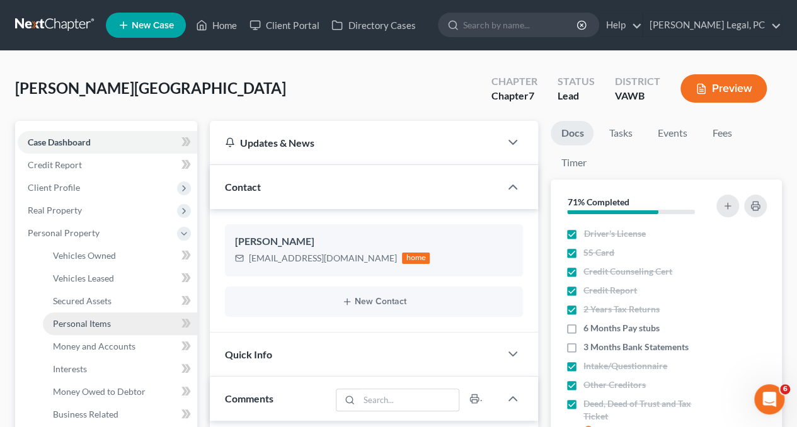
click at [86, 324] on span "Personal Items" at bounding box center [82, 323] width 58 height 11
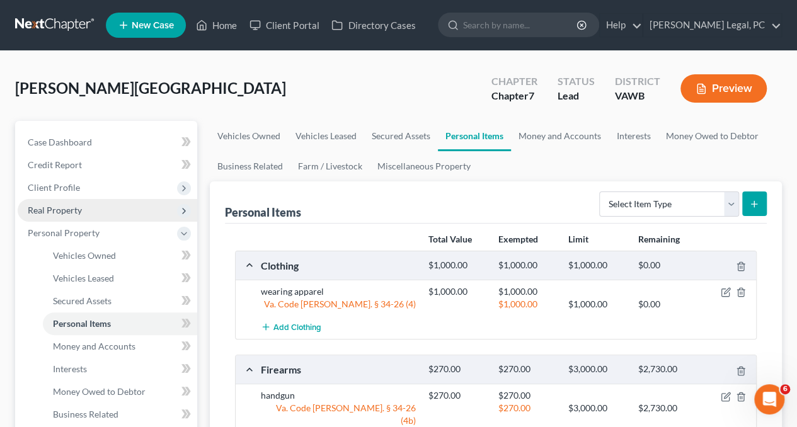
click at [60, 212] on span "Real Property" at bounding box center [55, 210] width 54 height 11
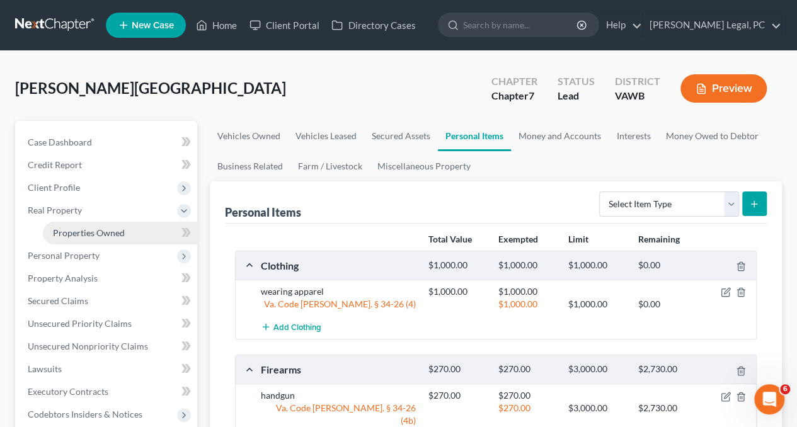
click at [78, 229] on span "Properties Owned" at bounding box center [89, 232] width 72 height 11
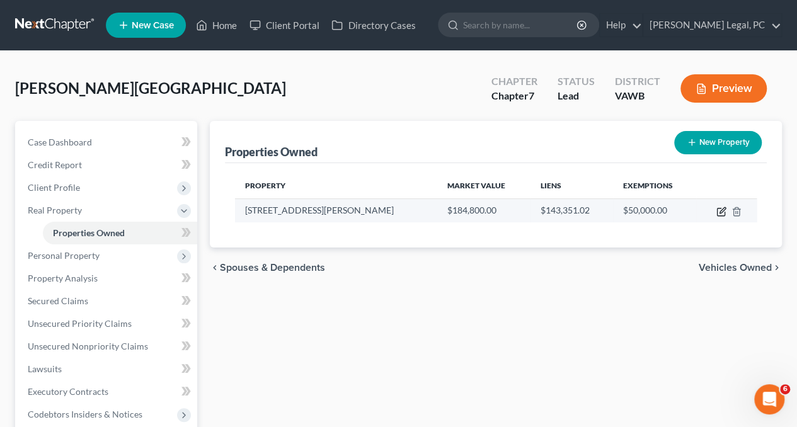
click at [722, 212] on icon "button" at bounding box center [721, 212] width 10 height 10
select select "48"
select select "3"
select select "6"
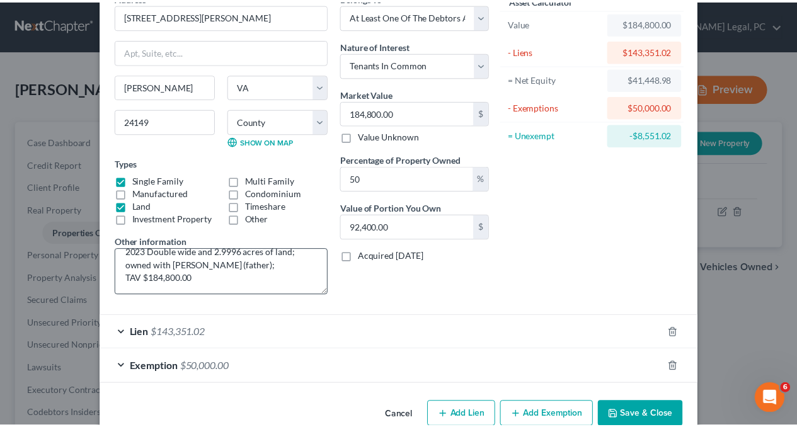
scroll to position [68, 0]
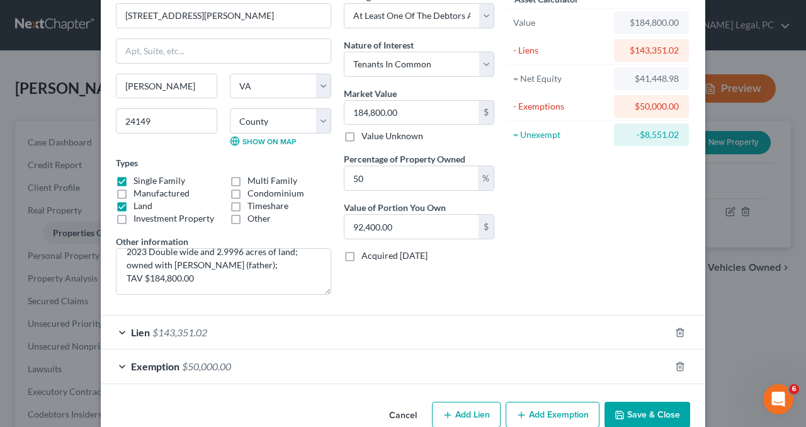
click at [623, 411] on button "Save & Close" at bounding box center [648, 415] width 86 height 26
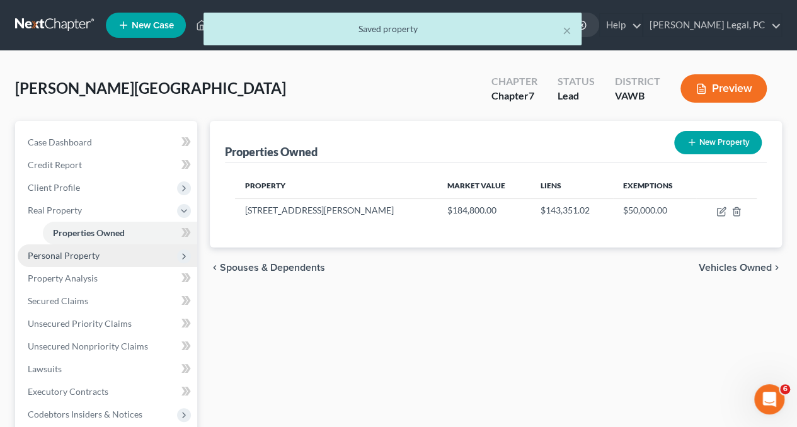
click at [52, 256] on span "Personal Property" at bounding box center [64, 255] width 72 height 11
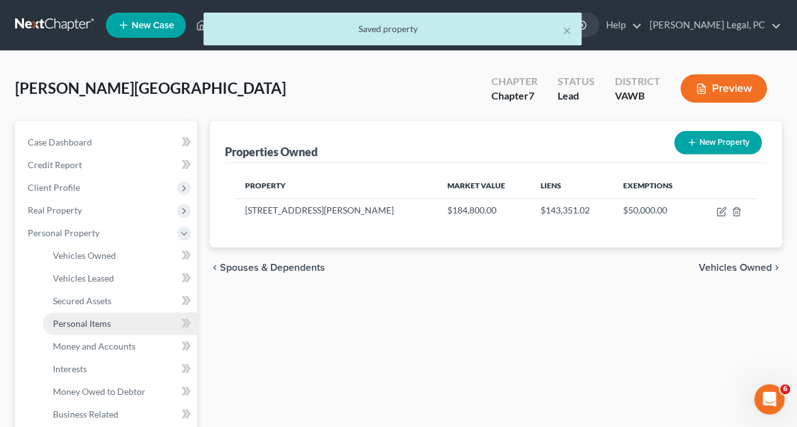
click at [85, 320] on span "Personal Items" at bounding box center [82, 323] width 58 height 11
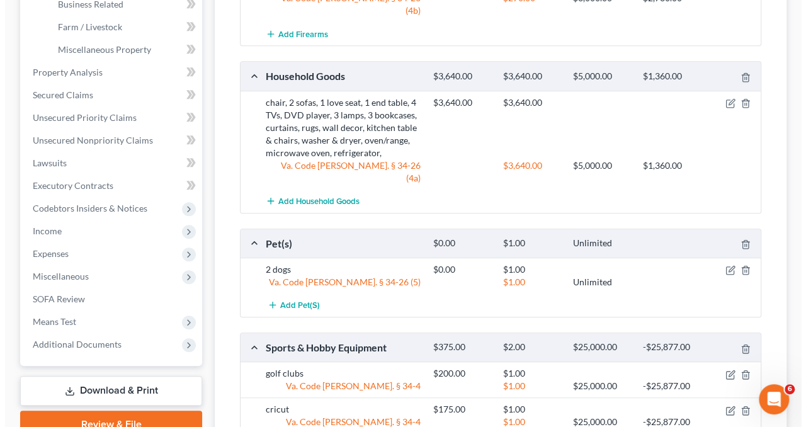
scroll to position [411, 0]
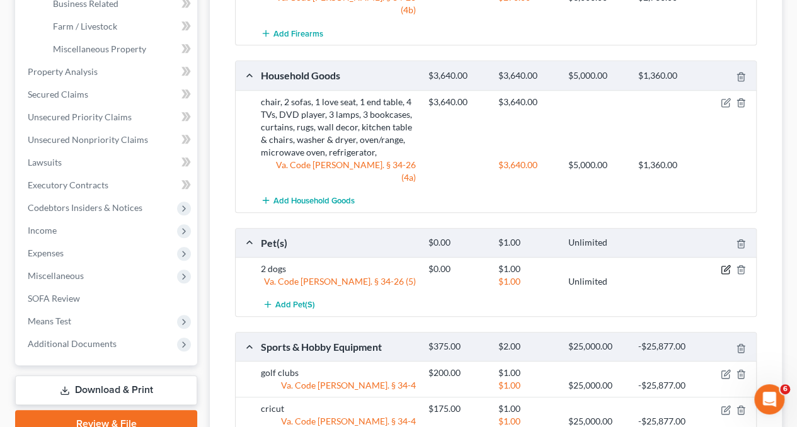
click at [725, 264] on icon "button" at bounding box center [725, 269] width 10 height 10
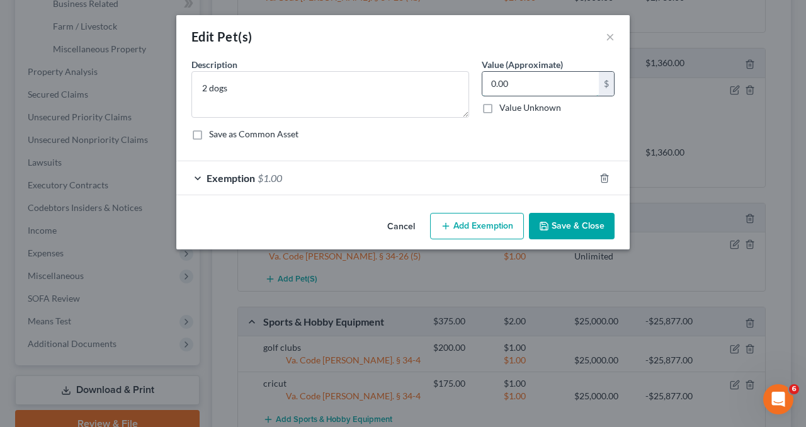
click at [528, 83] on input "0.00" at bounding box center [540, 84] width 117 height 24
type input "200"
click at [489, 181] on div "Exemption $1.00" at bounding box center [385, 177] width 418 height 33
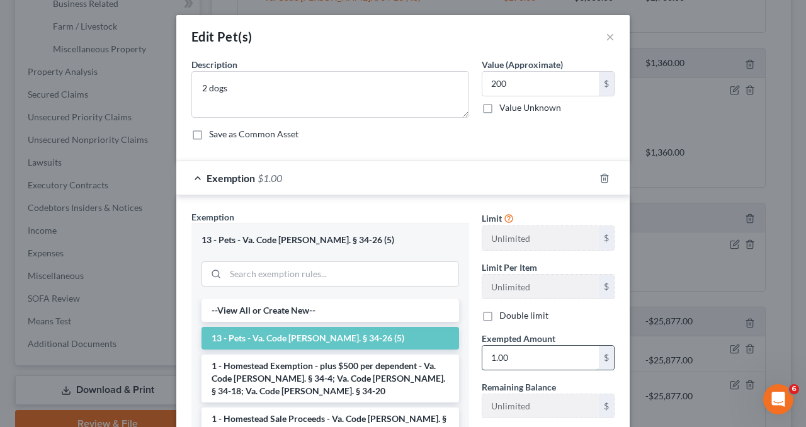
click at [518, 353] on input "1.00" at bounding box center [540, 358] width 117 height 24
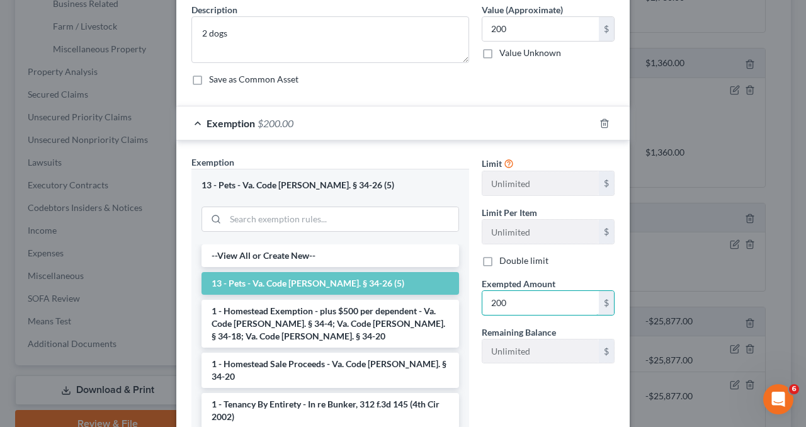
type input "200"
click at [509, 385] on div "Limit Unlimited $ Limit Per Item Unlimited $ Double limit Exempted Amount * 200…" at bounding box center [547, 306] width 145 height 300
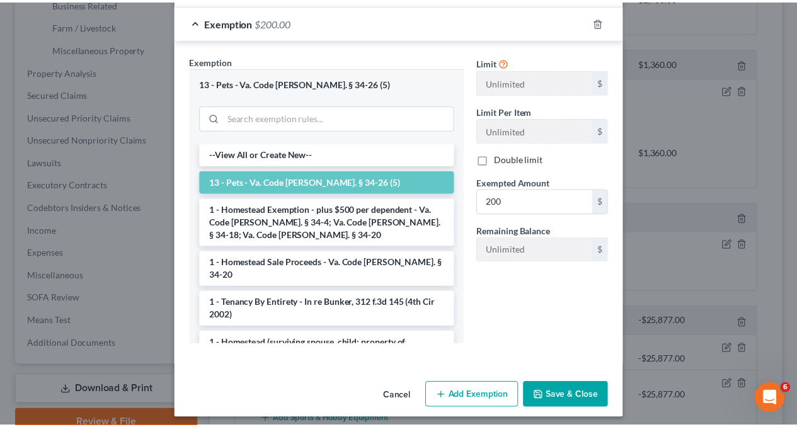
scroll to position [162, 0]
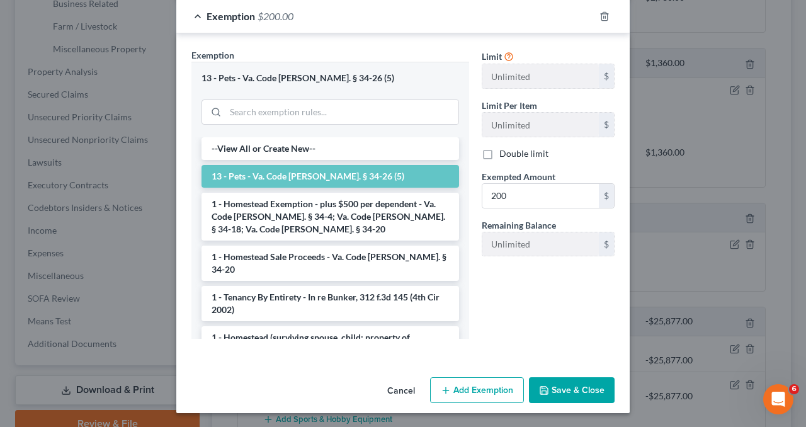
click at [553, 392] on button "Save & Close" at bounding box center [572, 390] width 86 height 26
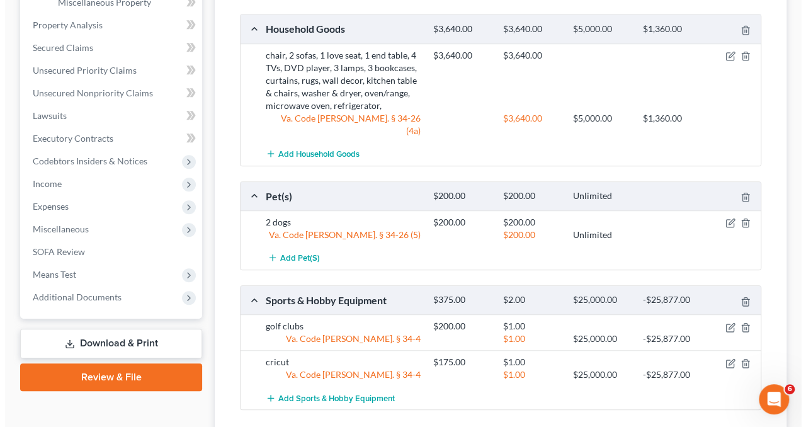
scroll to position [458, 0]
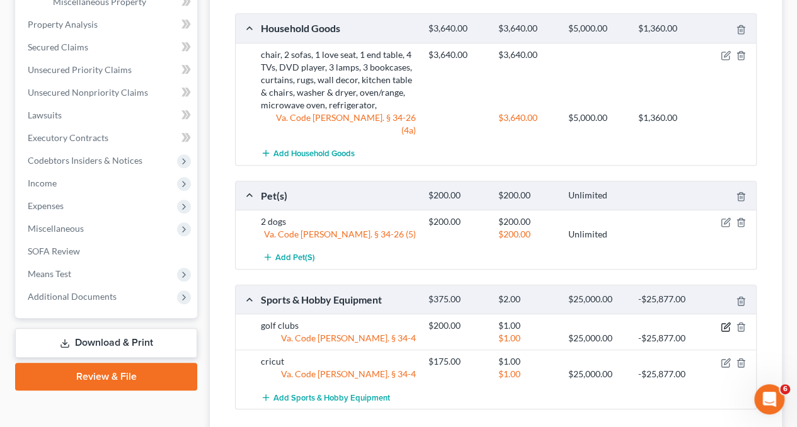
click at [727, 322] on icon "button" at bounding box center [727, 325] width 6 height 6
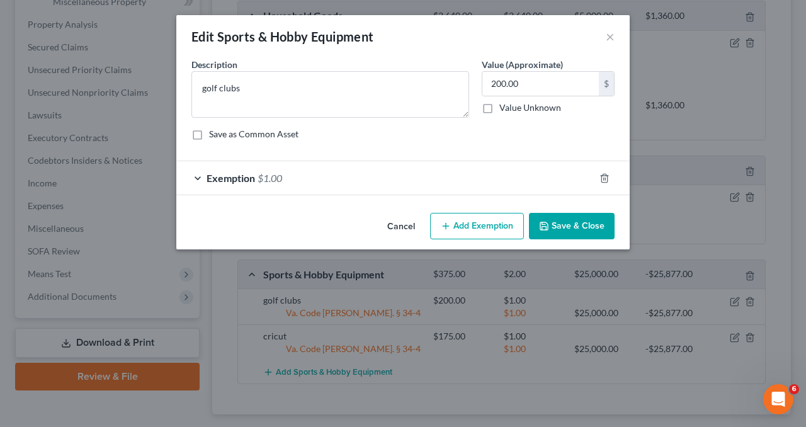
click at [406, 176] on div "Exemption $1.00" at bounding box center [385, 177] width 418 height 33
click at [368, 179] on div "Exemption $1.00" at bounding box center [385, 177] width 418 height 33
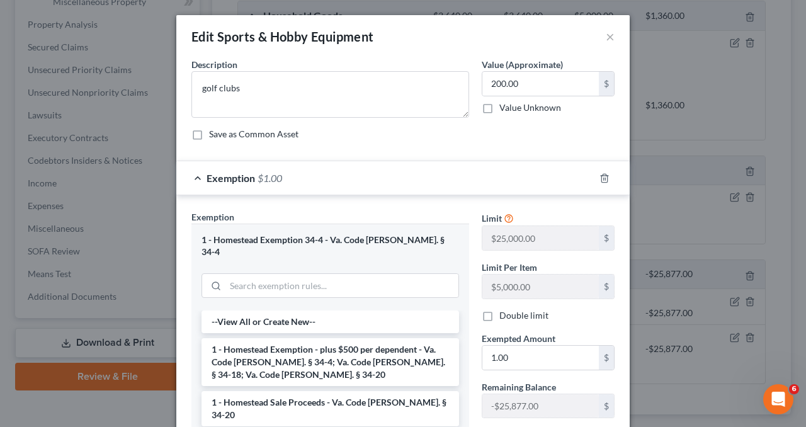
scroll to position [50, 0]
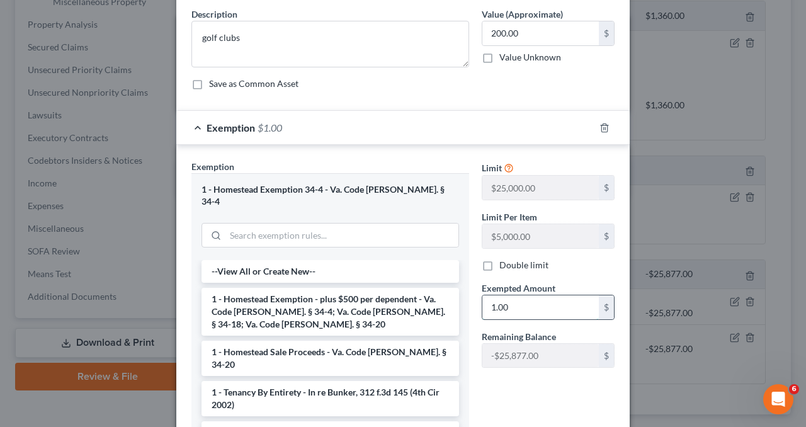
click at [522, 304] on input "1.00" at bounding box center [540, 307] width 117 height 24
type input "2"
type input "2.00"
type input "20"
type input "20.00"
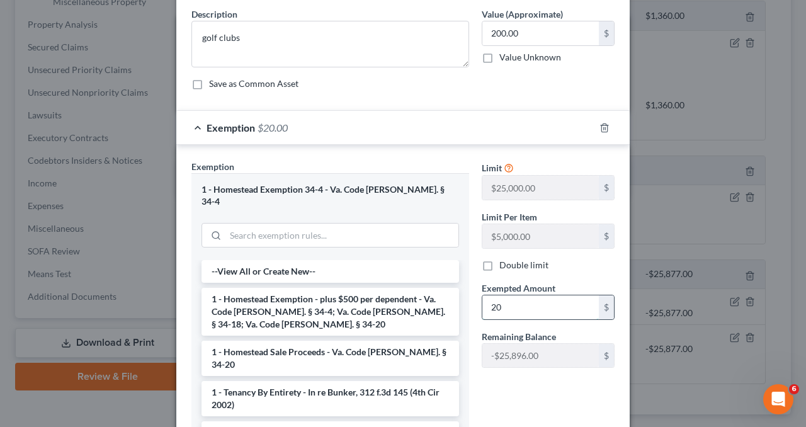
type input "200"
type input "200.00"
type input "200"
click at [475, 382] on div "Limit $25,000.00 $ Limit Per Item $5,000.00 $ Double limit Exempted Amount * 20…" at bounding box center [547, 316] width 145 height 312
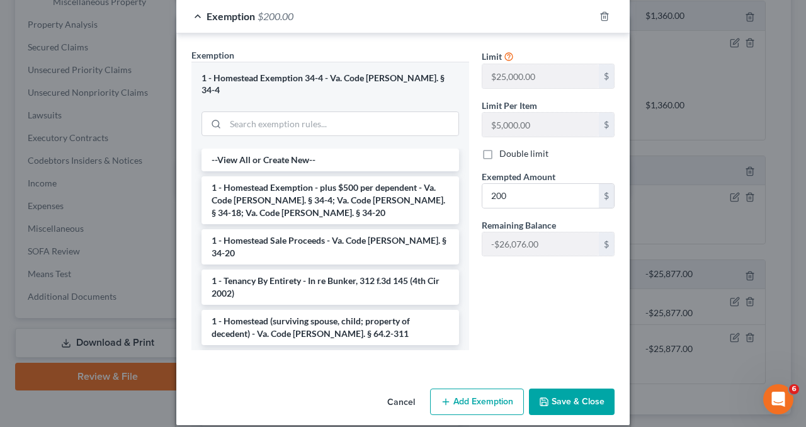
click at [562, 389] on button "Save & Close" at bounding box center [572, 402] width 86 height 26
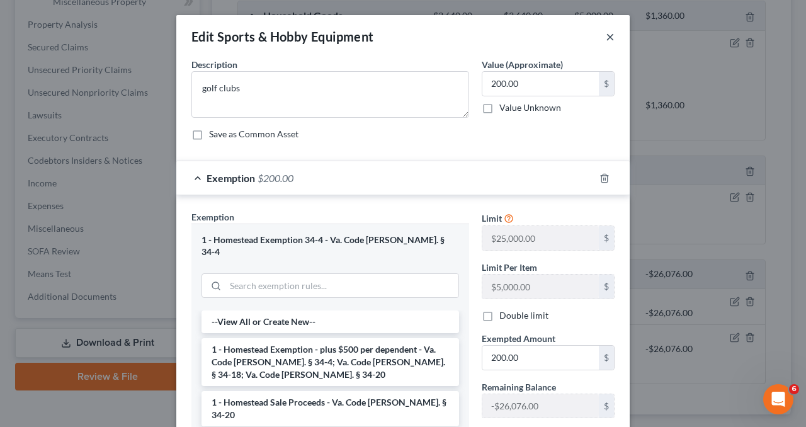
click at [608, 35] on button "×" at bounding box center [610, 36] width 9 height 15
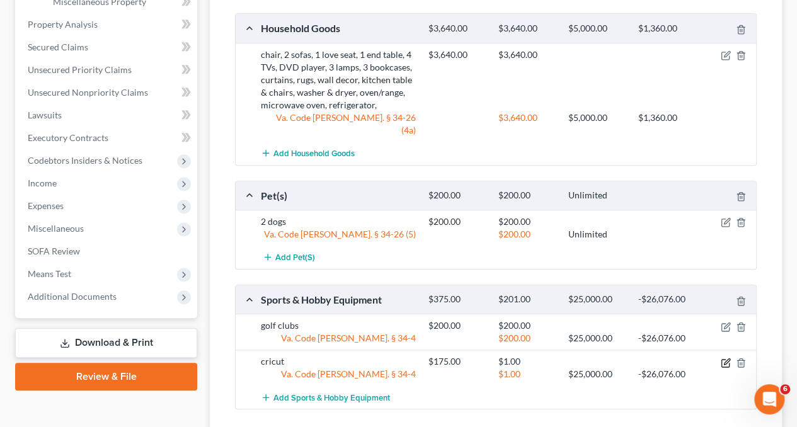
click at [727, 358] on icon "button" at bounding box center [727, 361] width 6 height 6
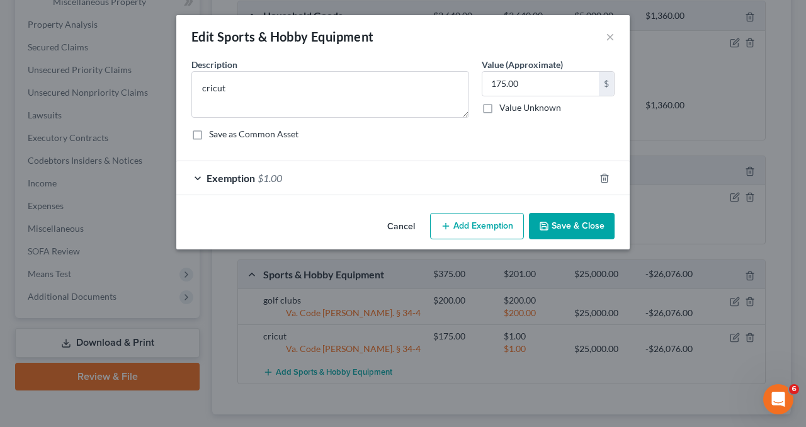
click at [387, 171] on div "Exemption $1.00" at bounding box center [385, 177] width 418 height 33
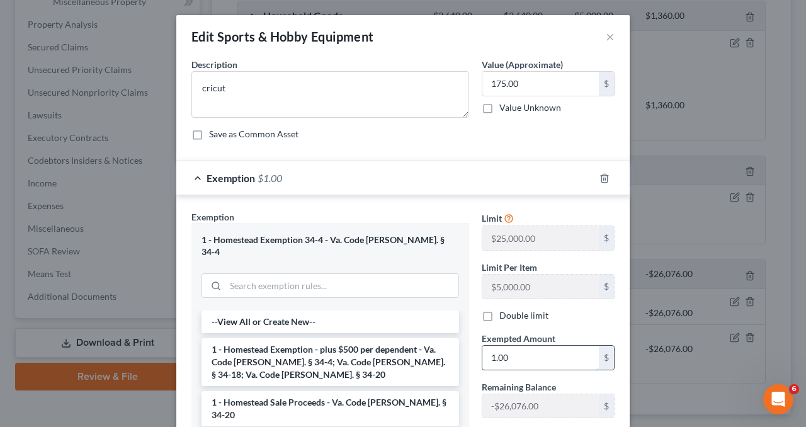
click at [513, 347] on input "1.00" at bounding box center [540, 358] width 117 height 24
type input "175"
click at [475, 350] on div "Exempted Amount * 175 $" at bounding box center [547, 351] width 145 height 38
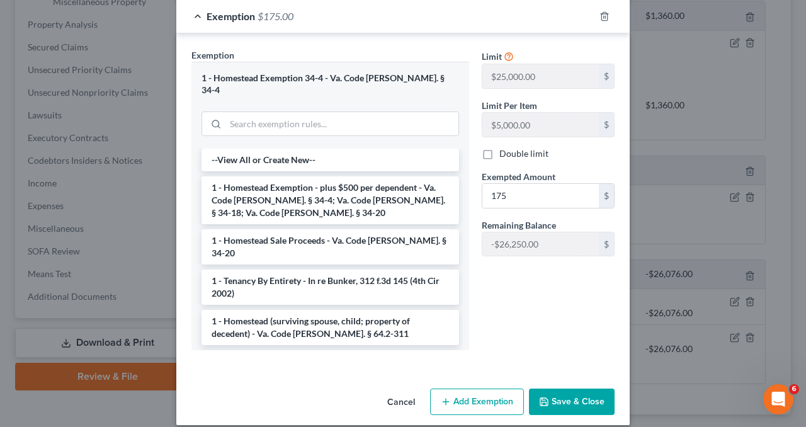
click at [565, 389] on button "Save & Close" at bounding box center [572, 402] width 86 height 26
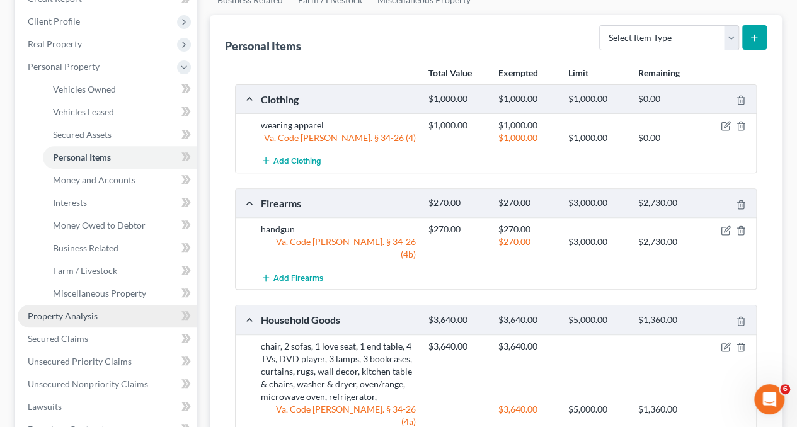
scroll to position [164, 0]
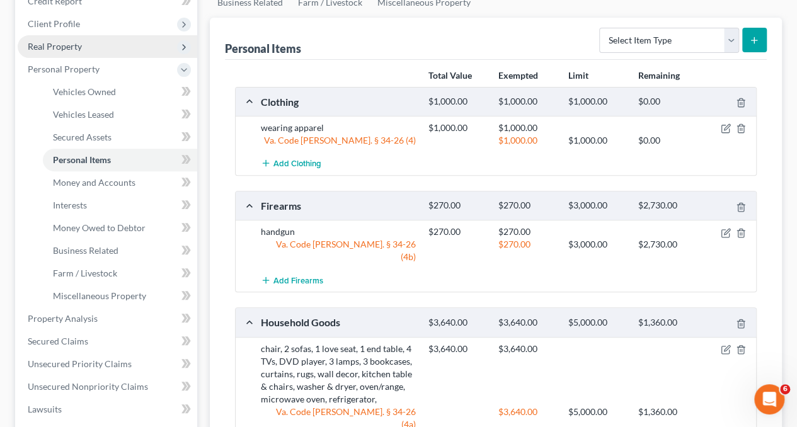
click at [57, 49] on span "Real Property" at bounding box center [55, 46] width 54 height 11
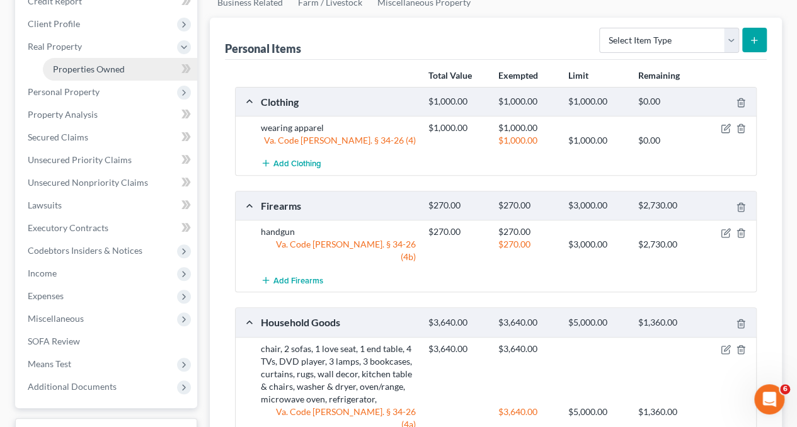
click at [73, 64] on span "Properties Owned" at bounding box center [89, 69] width 72 height 11
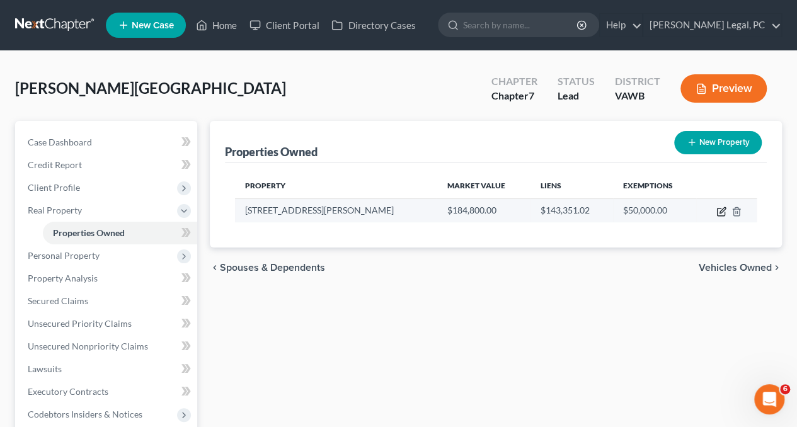
click at [723, 207] on icon "button" at bounding box center [722, 210] width 6 height 6
select select "48"
select select "82"
select select "3"
select select "6"
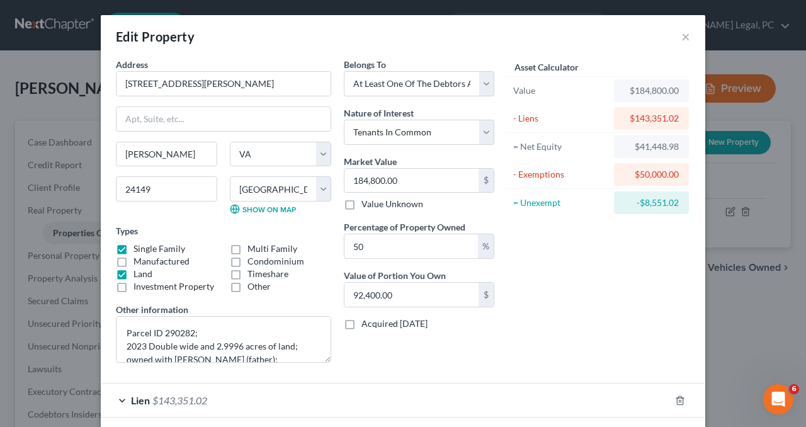
scroll to position [91, 0]
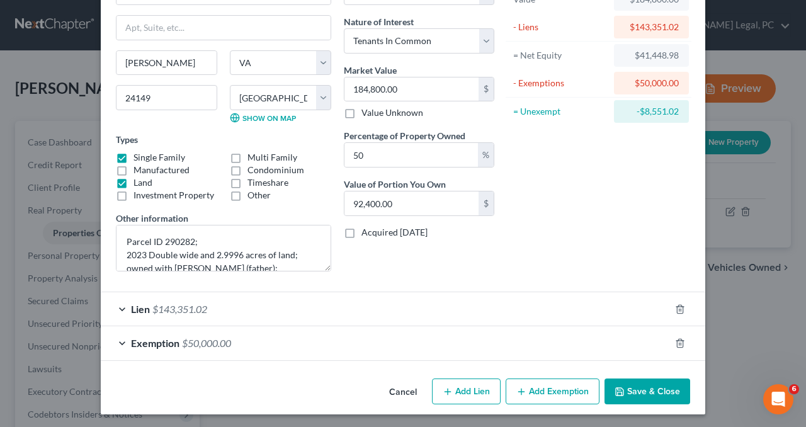
click at [353, 331] on div "Exemption $50,000.00" at bounding box center [385, 342] width 569 height 33
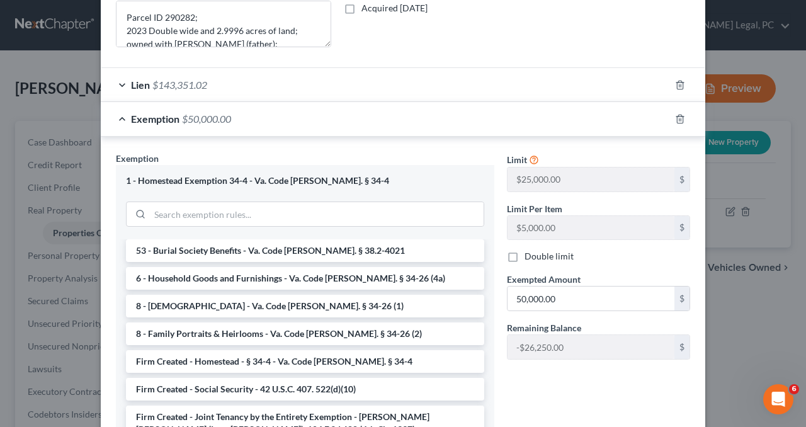
scroll to position [416, 0]
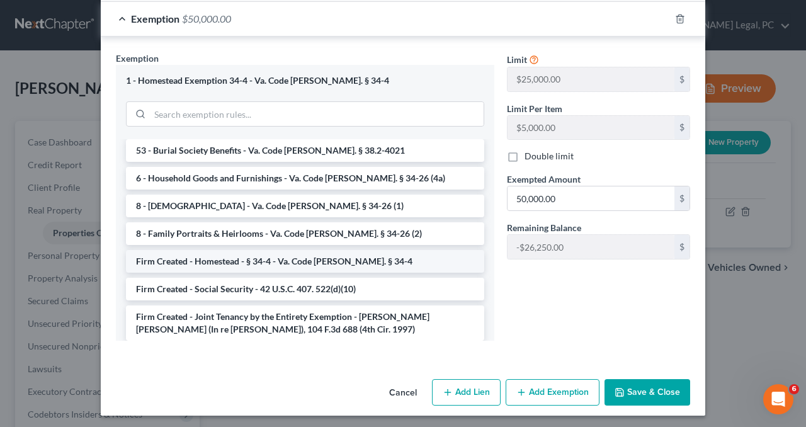
click at [259, 250] on li "Firm Created - Homestead - § 34-4 - Va. Code [PERSON_NAME]. § 34-4" at bounding box center [305, 261] width 358 height 23
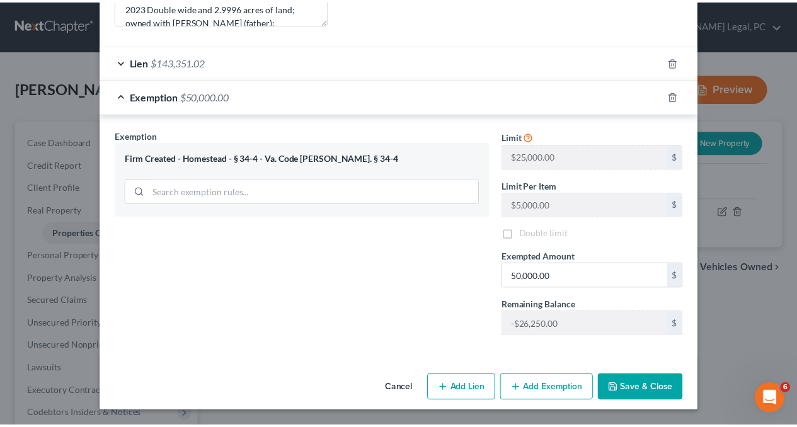
scroll to position [333, 0]
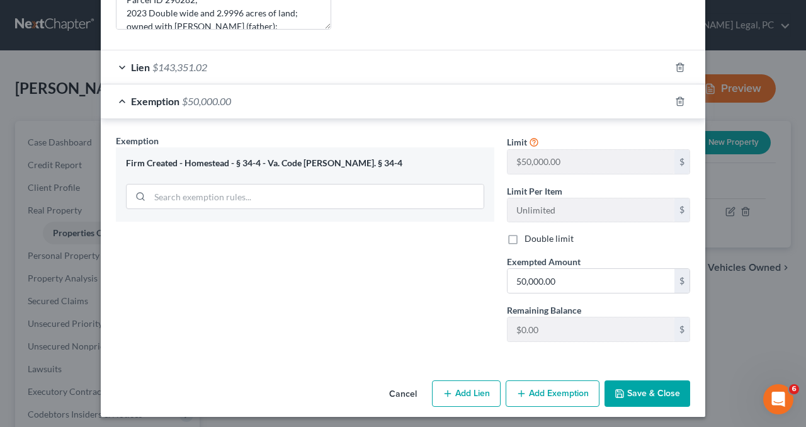
click at [634, 395] on button "Save & Close" at bounding box center [648, 393] width 86 height 26
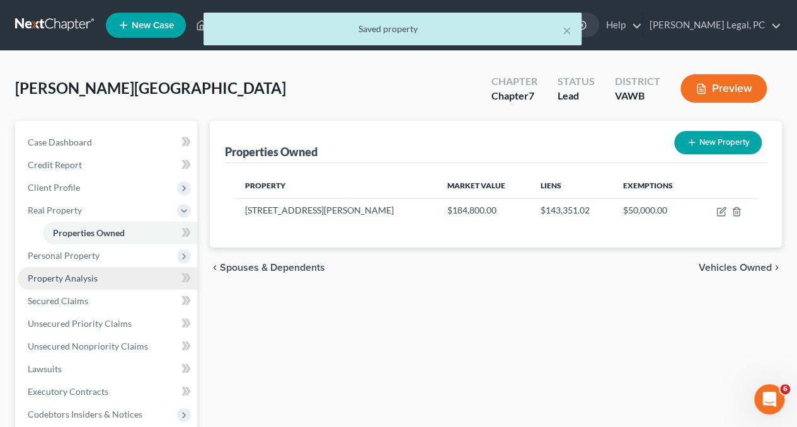
scroll to position [39, 0]
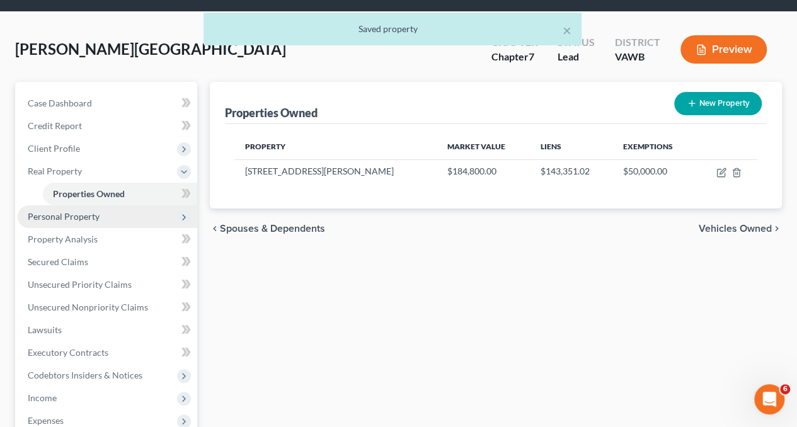
click at [67, 220] on span "Personal Property" at bounding box center [64, 216] width 72 height 11
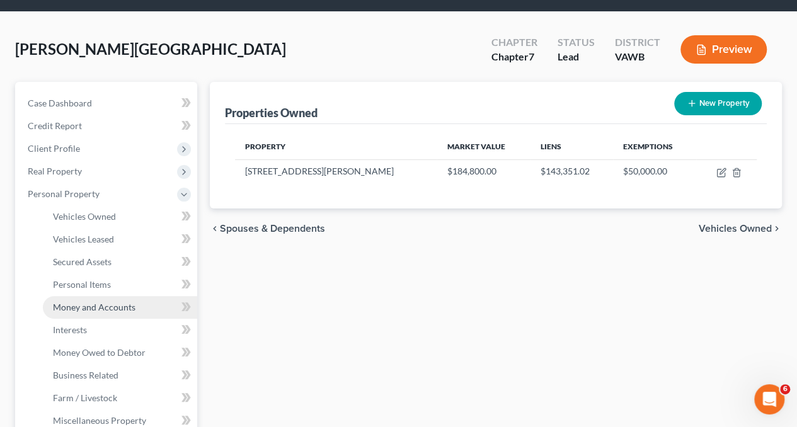
click at [71, 302] on span "Money and Accounts" at bounding box center [94, 307] width 82 height 11
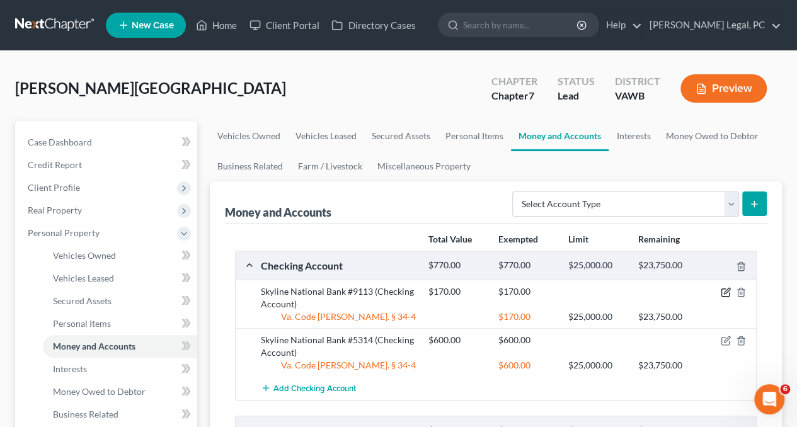
click at [724, 291] on icon "button" at bounding box center [727, 291] width 6 height 6
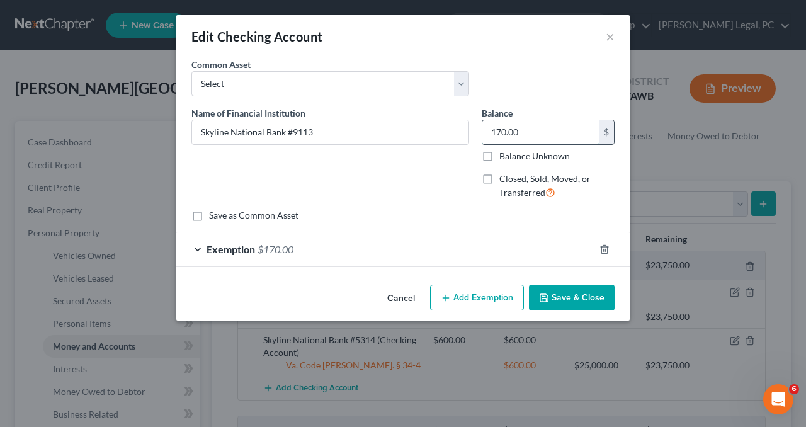
click at [529, 125] on input "170.00" at bounding box center [540, 132] width 117 height 24
type input "767"
click at [506, 238] on div "Exemption $170.00" at bounding box center [385, 248] width 418 height 33
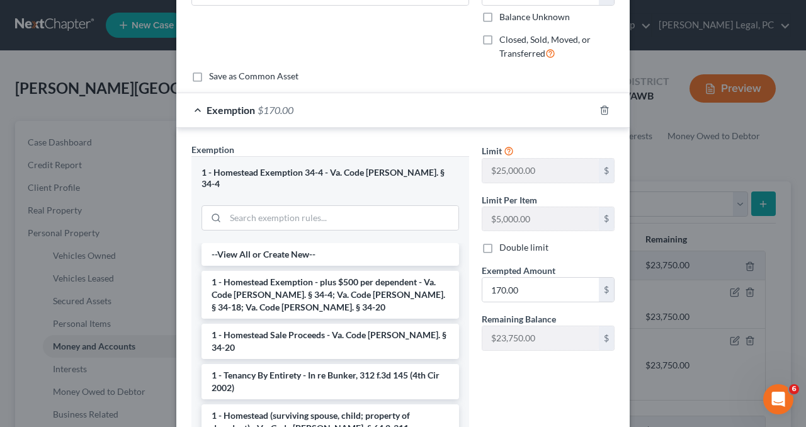
scroll to position [140, 0]
click at [524, 286] on input "170.00" at bounding box center [540, 289] width 117 height 24
type input "767"
drag, startPoint x: 524, startPoint y: 376, endPoint x: 490, endPoint y: 372, distance: 34.3
click at [490, 372] on div "Limit $25,000.00 $ Limit Per Item $5,000.00 $ Double limit Exempted Amount * 76…" at bounding box center [547, 298] width 145 height 312
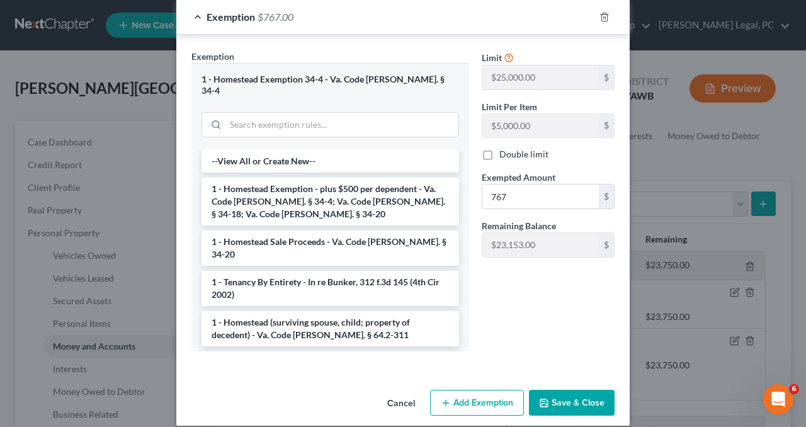
scroll to position [233, 0]
click at [560, 389] on button "Save & Close" at bounding box center [572, 402] width 86 height 26
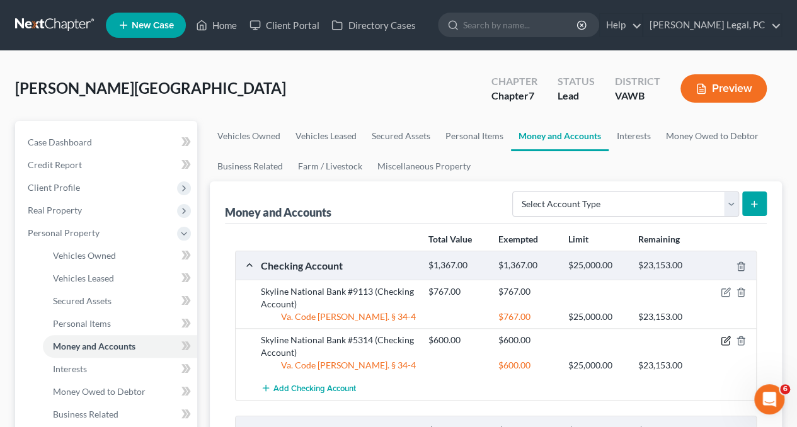
click at [724, 339] on icon "button" at bounding box center [727, 340] width 6 height 6
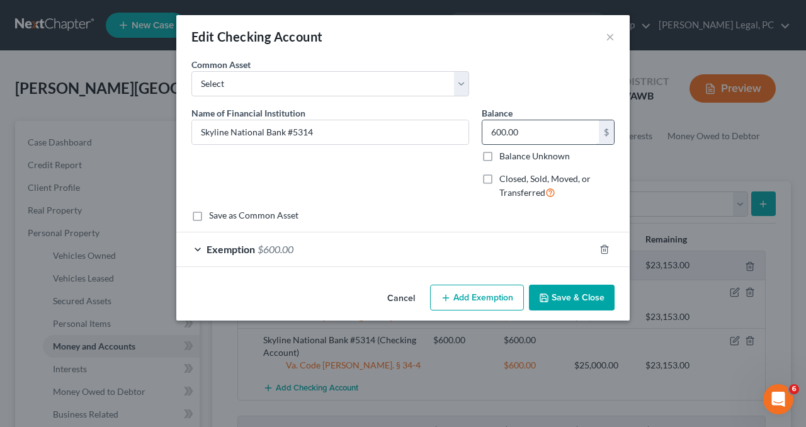
click at [524, 125] on input "600.00" at bounding box center [540, 132] width 117 height 24
type input "202"
click at [492, 247] on div "Exemption $600.00" at bounding box center [385, 248] width 418 height 33
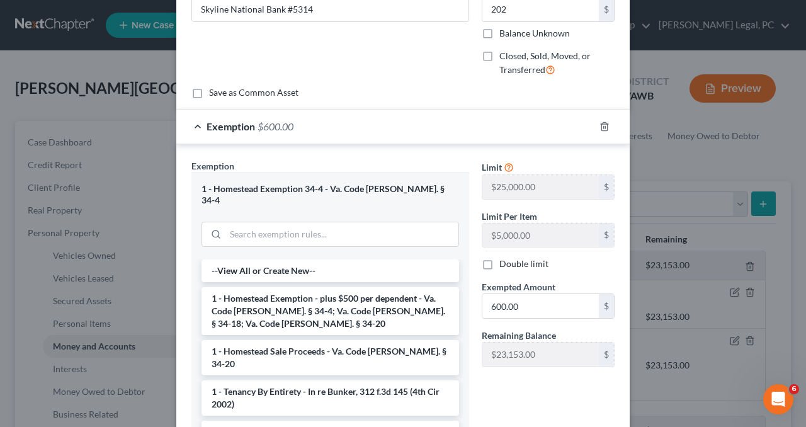
scroll to position [123, 0]
click at [525, 300] on input "600.00" at bounding box center [540, 305] width 117 height 24
type input "202"
click at [493, 392] on div "Limit $25,000.00 $ Limit Per Item $5,000.00 $ Double limit Exempted Amount * 20…" at bounding box center [547, 315] width 145 height 312
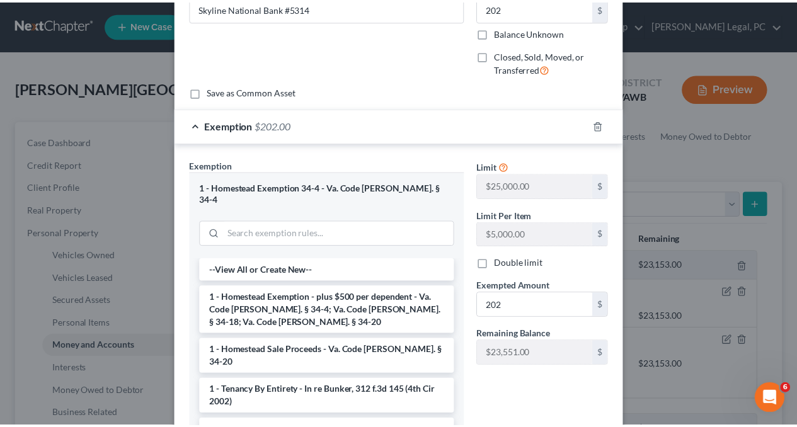
scroll to position [233, 0]
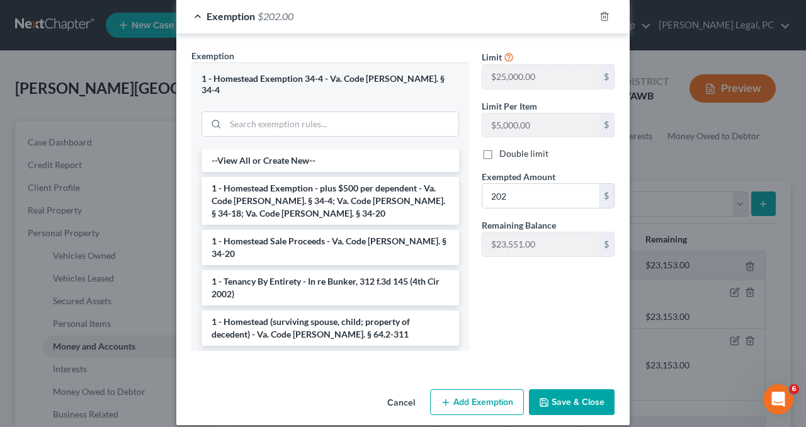
click at [551, 389] on button "Save & Close" at bounding box center [572, 402] width 86 height 26
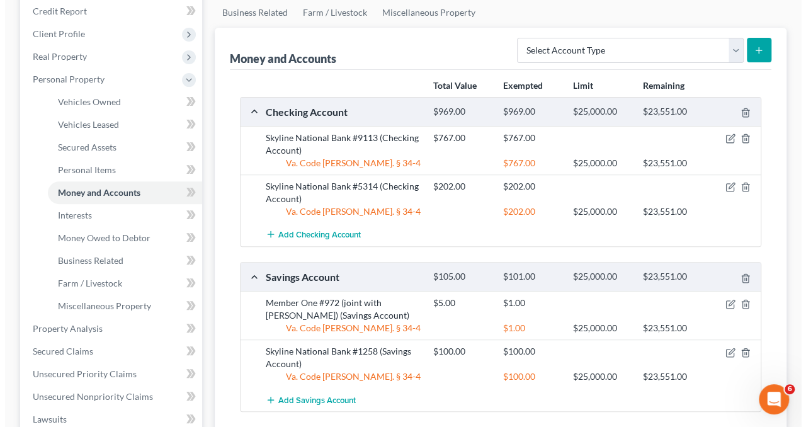
scroll to position [208, 0]
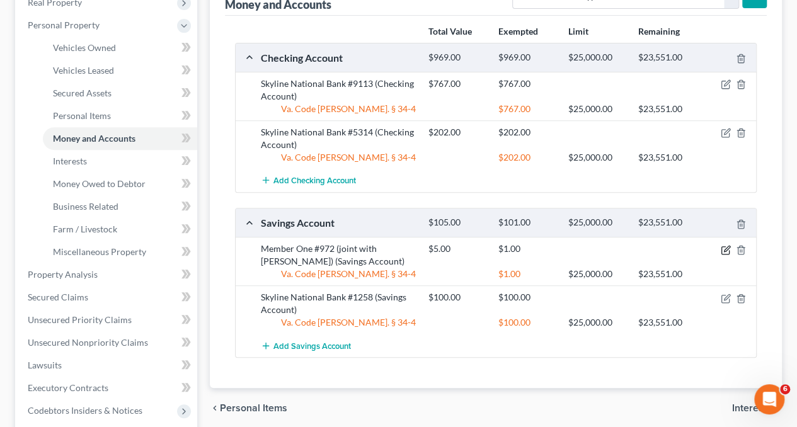
click at [723, 245] on icon "button" at bounding box center [725, 250] width 10 height 10
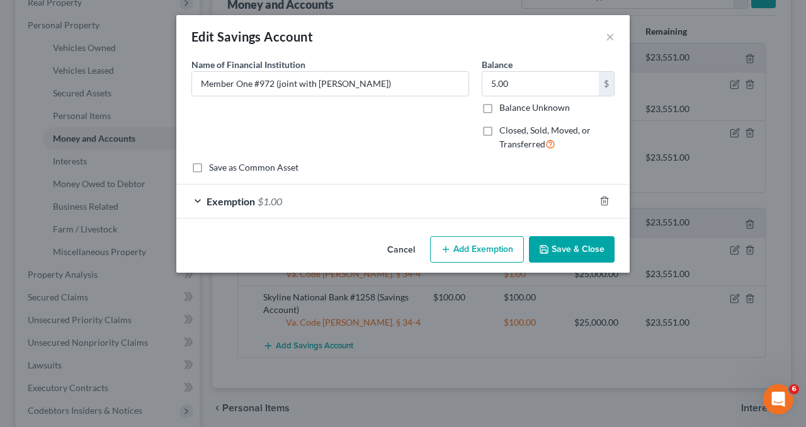
click at [458, 244] on button "Add Exemption" at bounding box center [477, 249] width 94 height 26
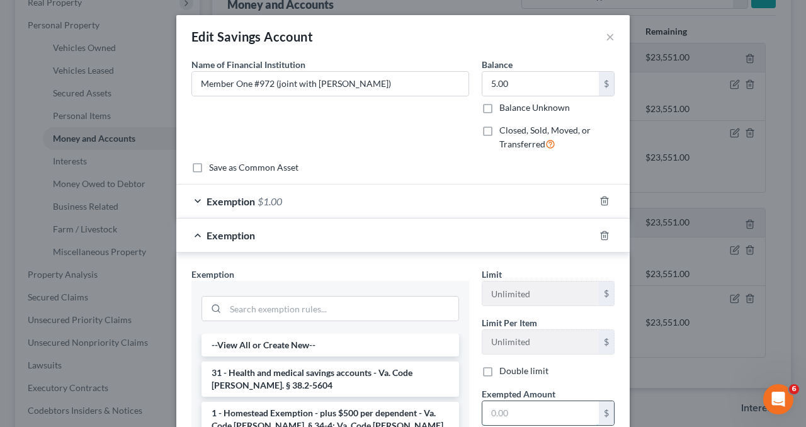
click at [523, 401] on input "text" at bounding box center [540, 413] width 117 height 24
click at [600, 230] on icon "button" at bounding box center [605, 235] width 10 height 10
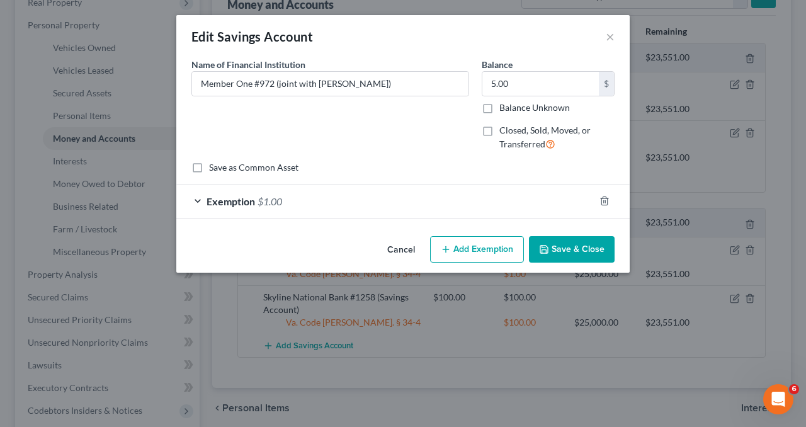
click at [542, 198] on div "Exemption $1.00" at bounding box center [385, 201] width 418 height 33
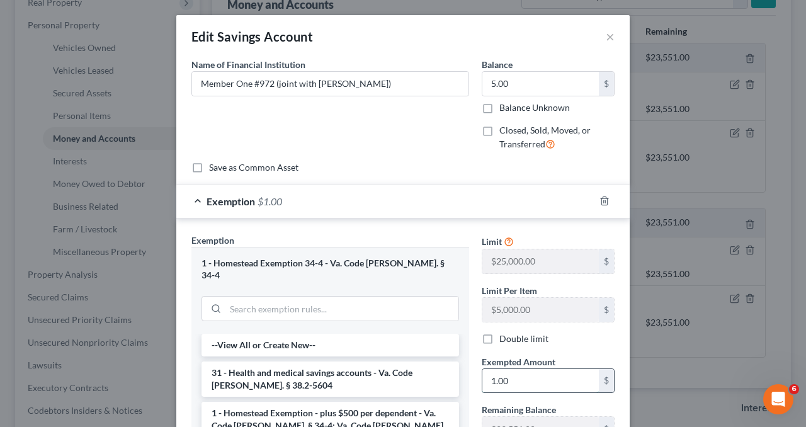
click at [513, 380] on input "1.00" at bounding box center [540, 381] width 117 height 24
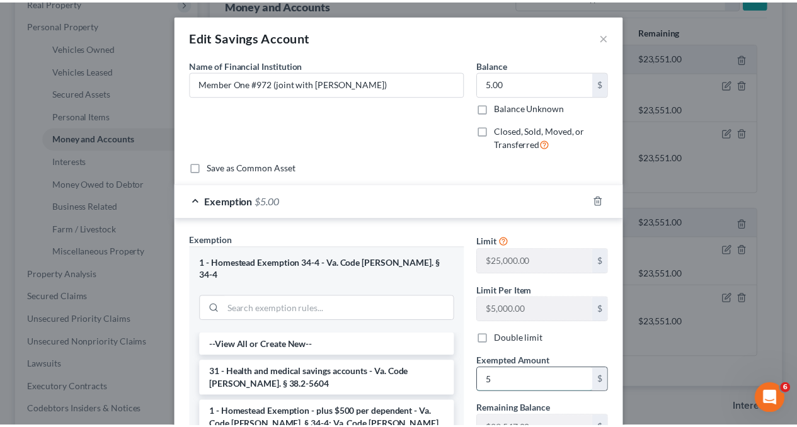
scroll to position [185, 0]
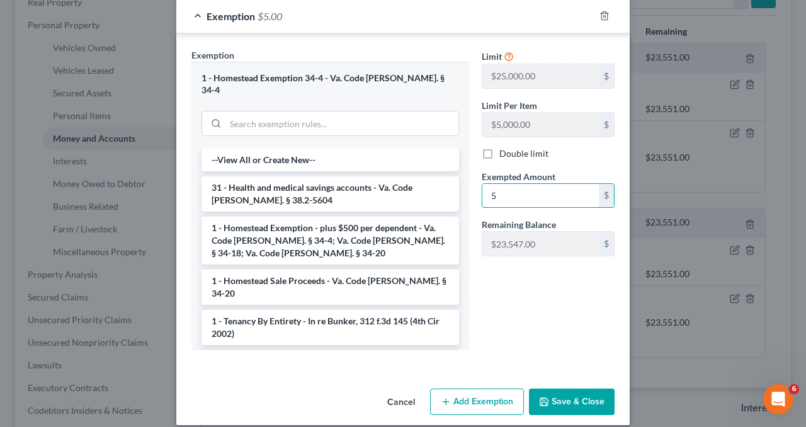
type input "5"
click at [535, 395] on button "Save & Close" at bounding box center [572, 402] width 86 height 26
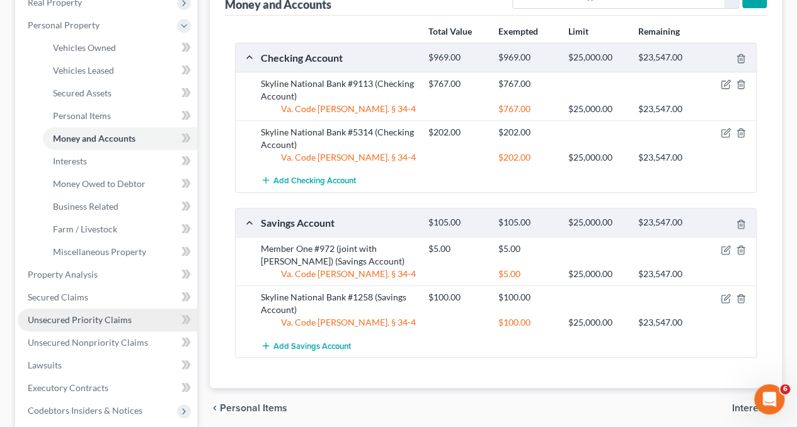
scroll to position [312, 0]
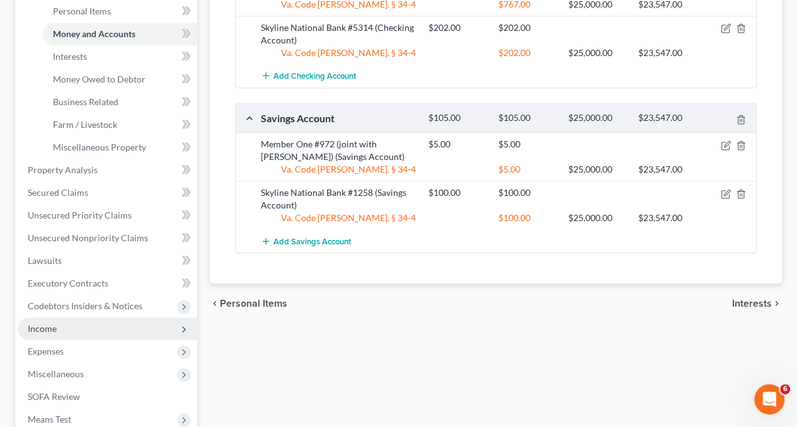
click at [50, 326] on span "Income" at bounding box center [42, 328] width 29 height 11
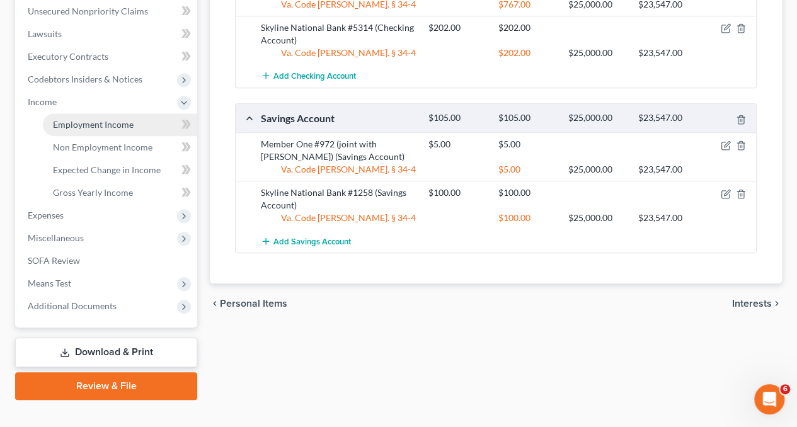
click at [101, 125] on span "Employment Income" at bounding box center [93, 124] width 81 height 11
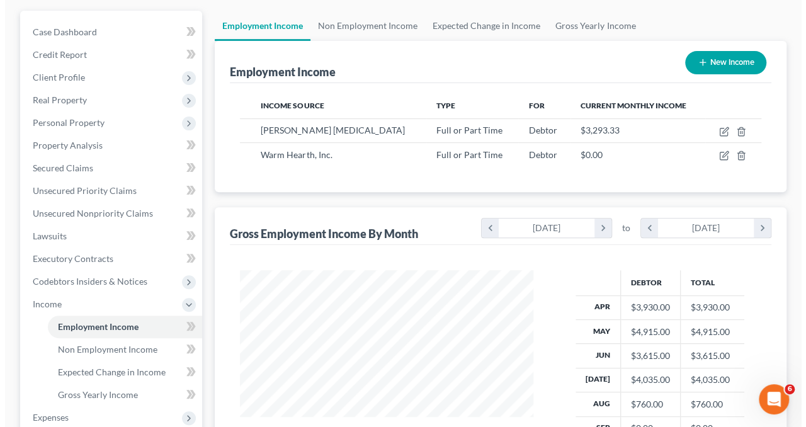
scroll to position [110, 0]
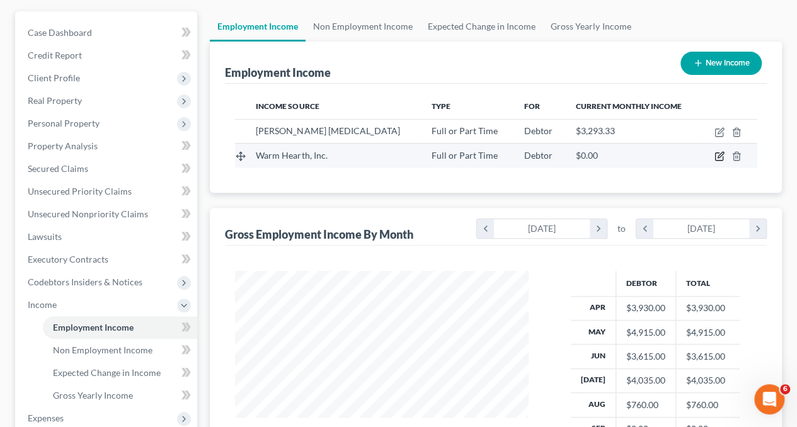
click at [720, 156] on icon "button" at bounding box center [720, 155] width 6 height 6
select select "0"
select select "48"
select select "0"
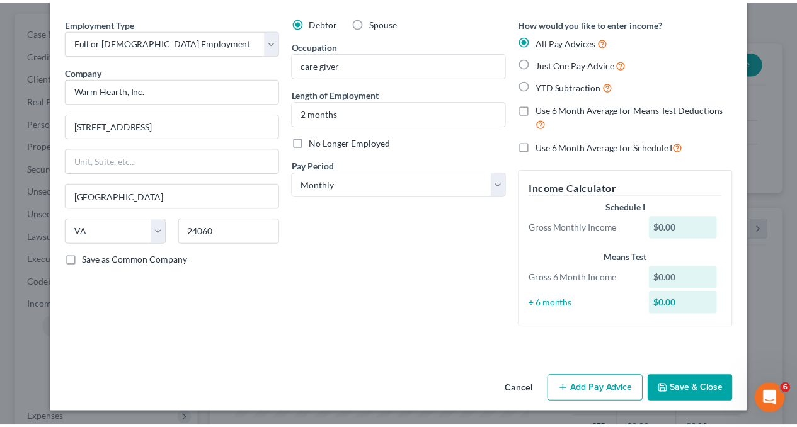
scroll to position [0, 0]
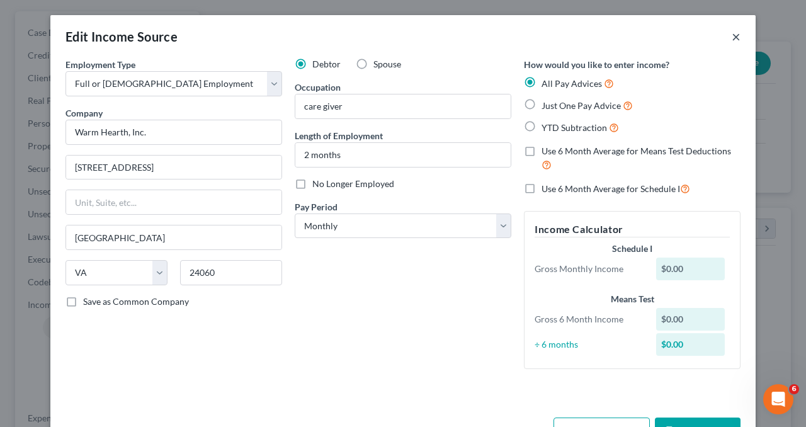
click at [732, 40] on button "×" at bounding box center [736, 36] width 9 height 15
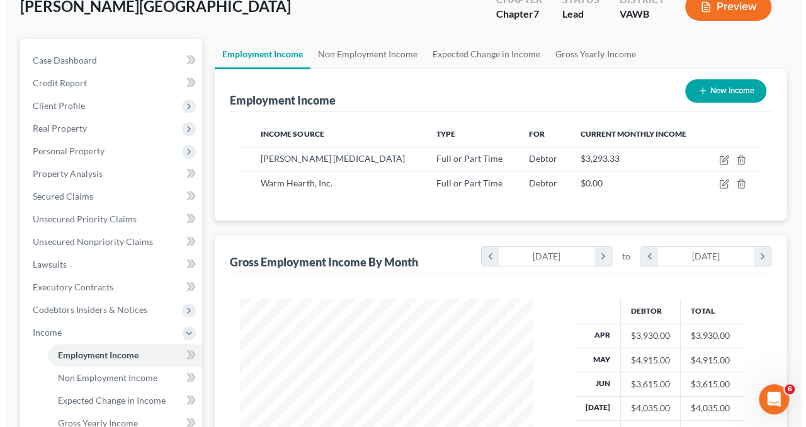
scroll to position [75, 0]
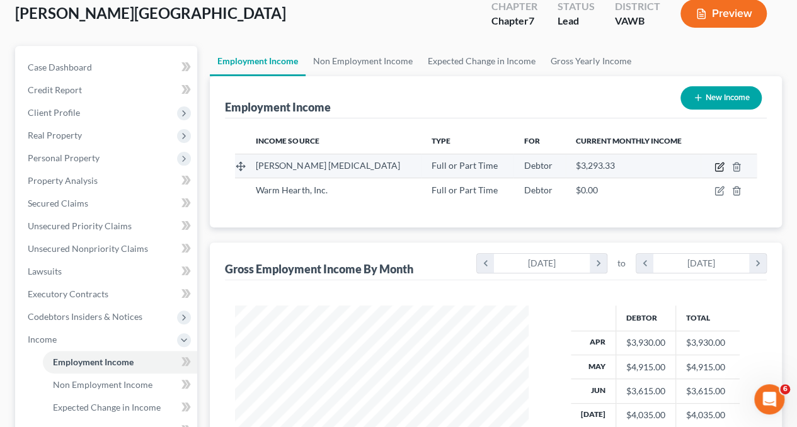
click at [719, 168] on icon "button" at bounding box center [719, 167] width 10 height 10
select select "0"
select select "48"
select select "3"
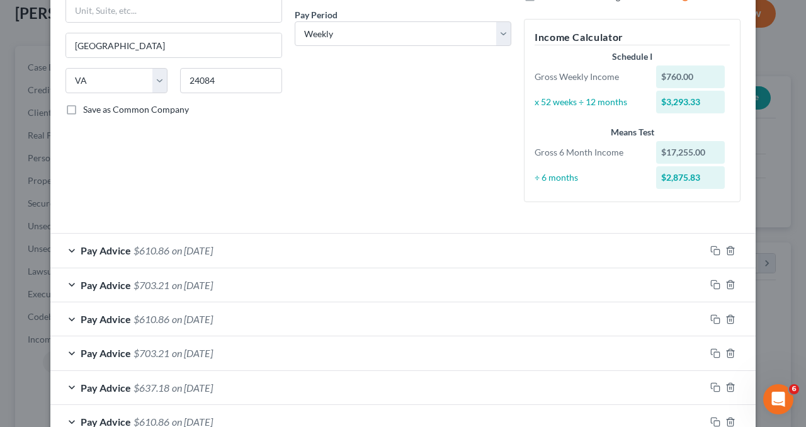
scroll to position [266, 0]
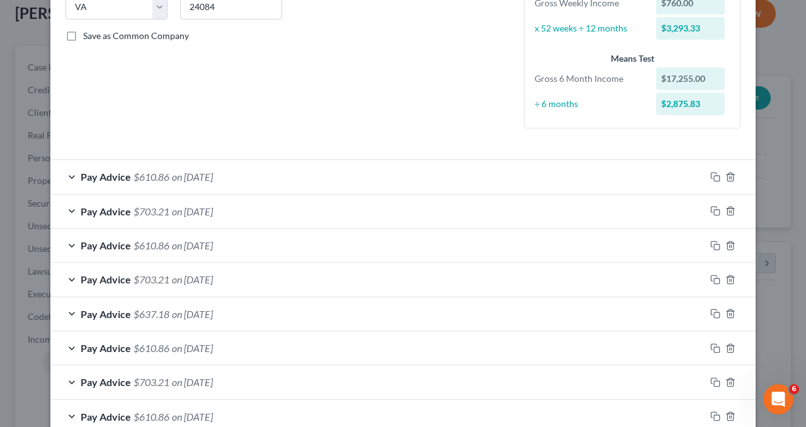
click at [272, 211] on div "Pay Advice $703.21 on [DATE]" at bounding box center [377, 211] width 655 height 33
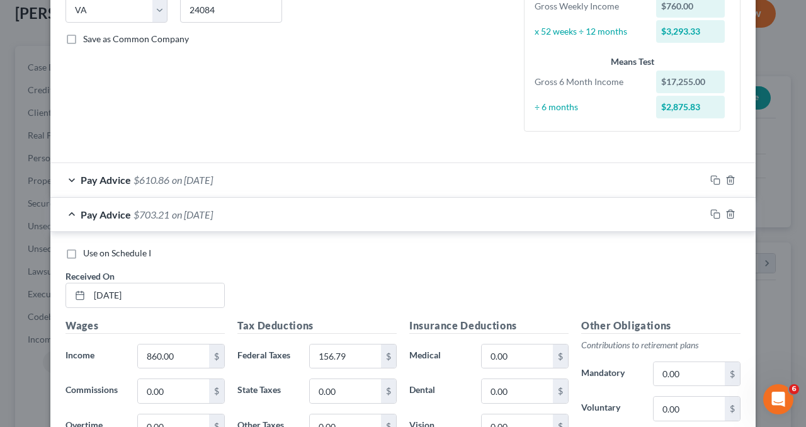
scroll to position [262, 0]
click at [711, 211] on icon "button" at bounding box center [715, 215] width 10 height 10
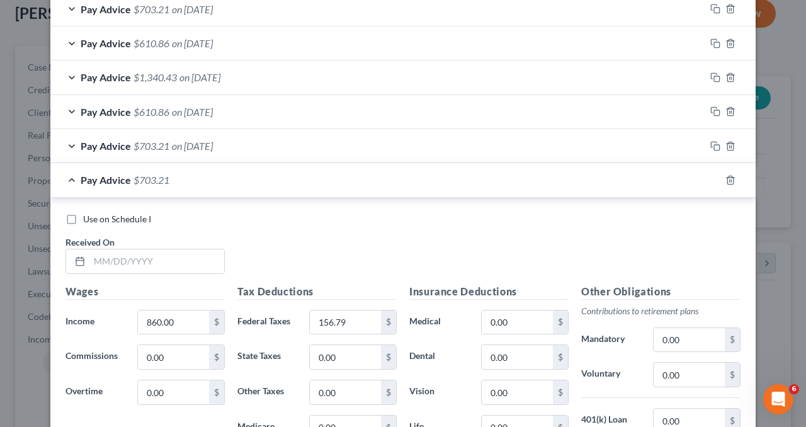
scroll to position [980, 0]
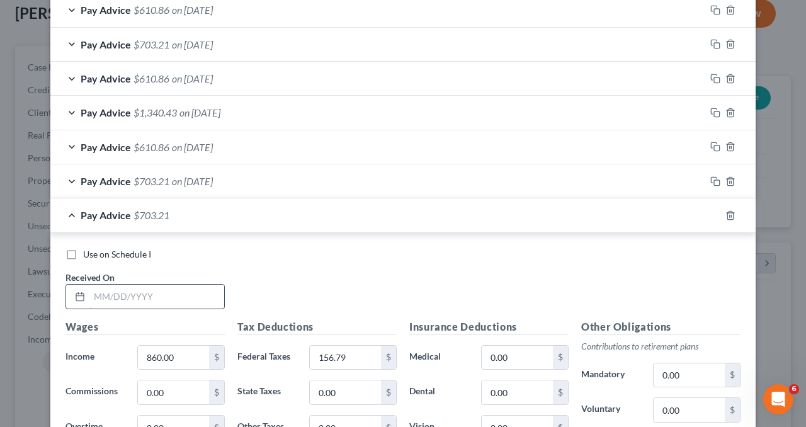
click at [126, 299] on input "text" at bounding box center [156, 297] width 135 height 24
type input "[DATE]"
click at [711, 210] on icon "button" at bounding box center [715, 215] width 10 height 10
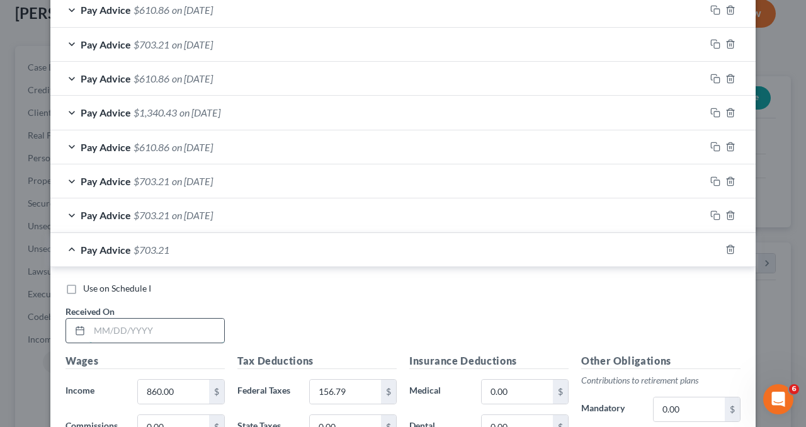
click at [159, 322] on input "text" at bounding box center [156, 331] width 135 height 24
type input "[DATE]"
click at [714, 245] on icon "button" at bounding box center [715, 249] width 10 height 10
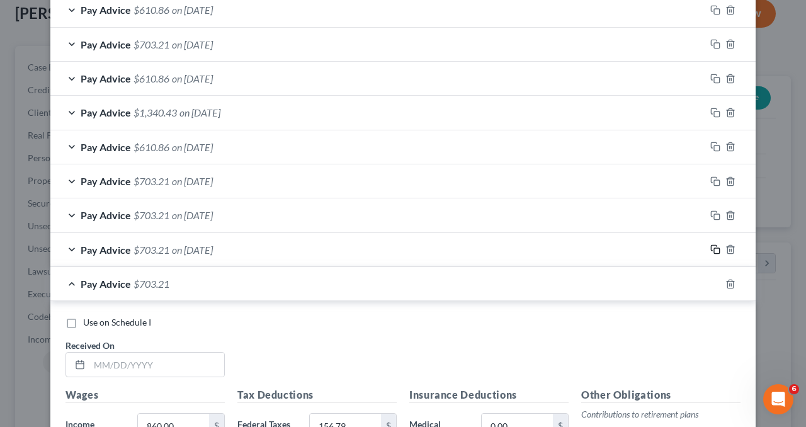
scroll to position [1292, 0]
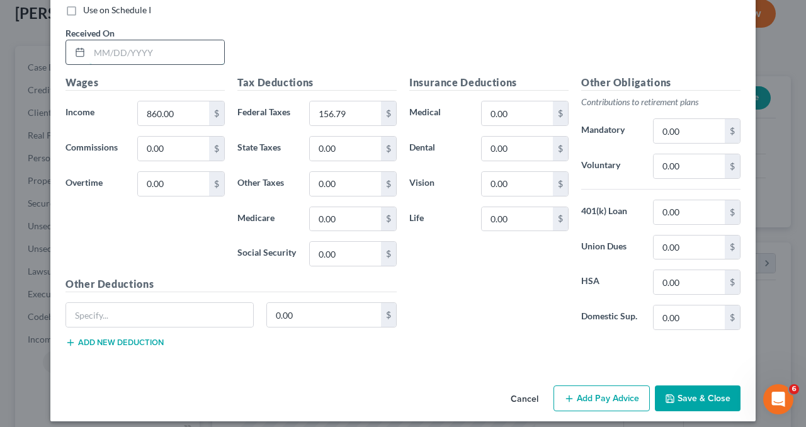
click at [108, 48] on input "text" at bounding box center [156, 52] width 135 height 24
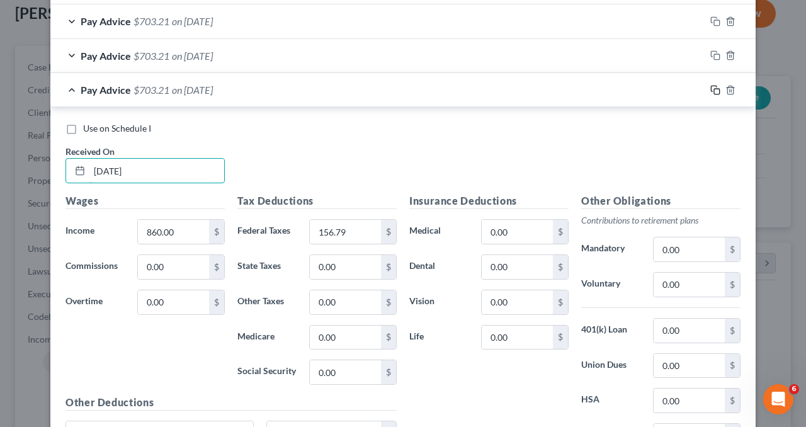
type input "[DATE]"
click at [710, 85] on icon "button" at bounding box center [715, 90] width 10 height 10
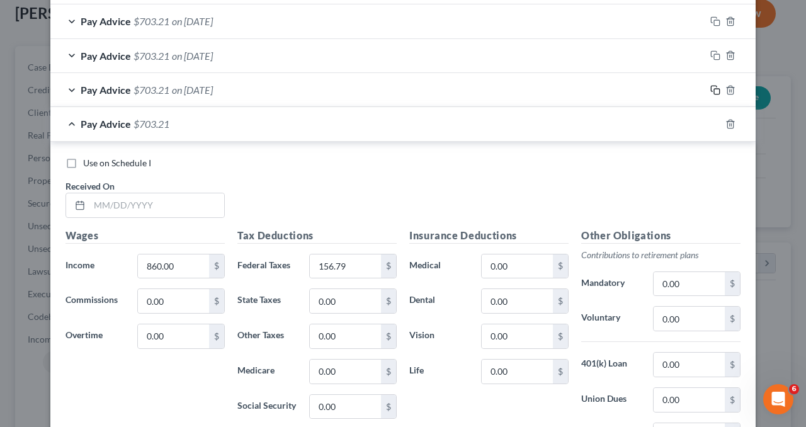
scroll to position [1237, 0]
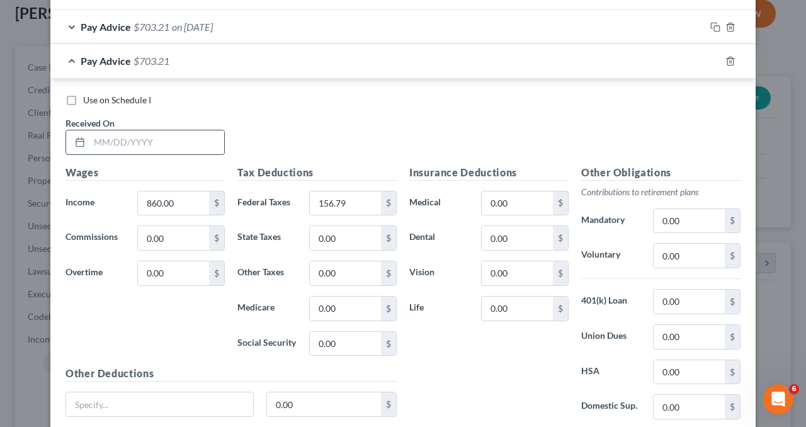
click at [123, 132] on input "text" at bounding box center [156, 142] width 135 height 24
type input "[DATE]"
click at [710, 56] on icon "button" at bounding box center [715, 61] width 10 height 10
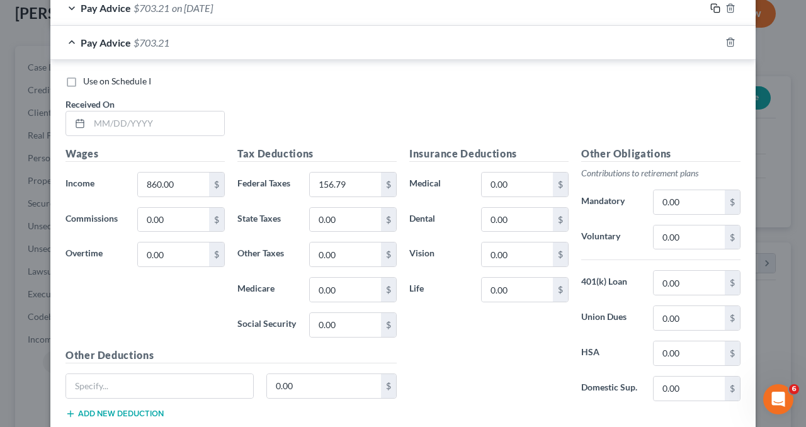
scroll to position [1288, 0]
click at [75, 121] on icon at bounding box center [80, 125] width 10 height 10
click at [113, 118] on input "text" at bounding box center [156, 125] width 135 height 24
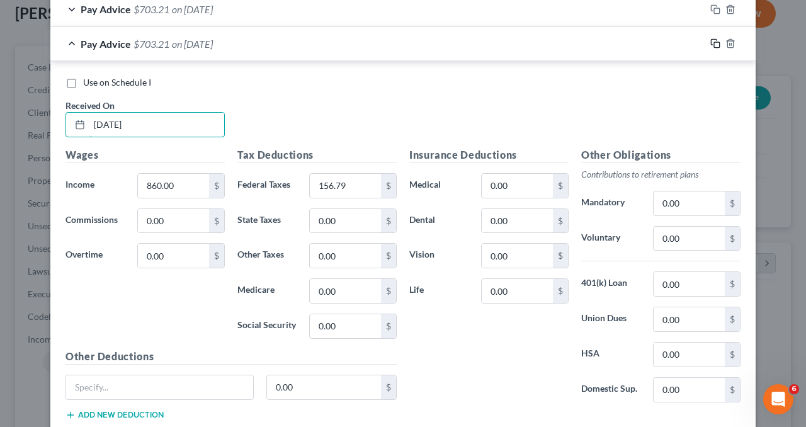
type input "[DATE]"
click at [710, 38] on icon "button" at bounding box center [715, 43] width 10 height 10
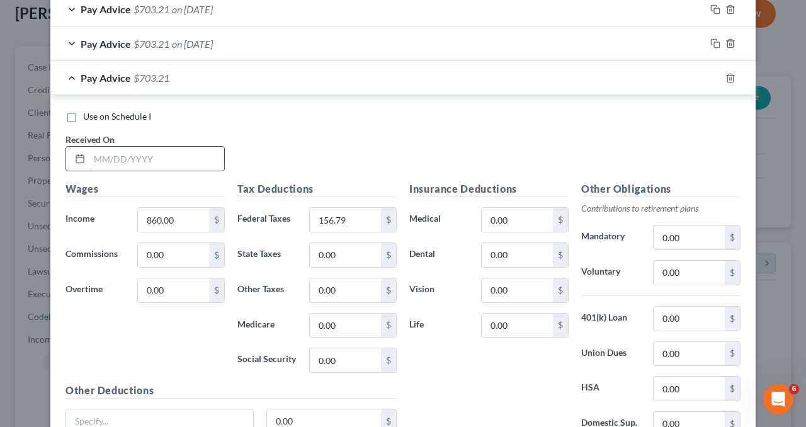
click at [157, 147] on input "text" at bounding box center [156, 159] width 135 height 24
type input "[DATE]"
click at [714, 77] on rect "button" at bounding box center [717, 80] width 6 height 6
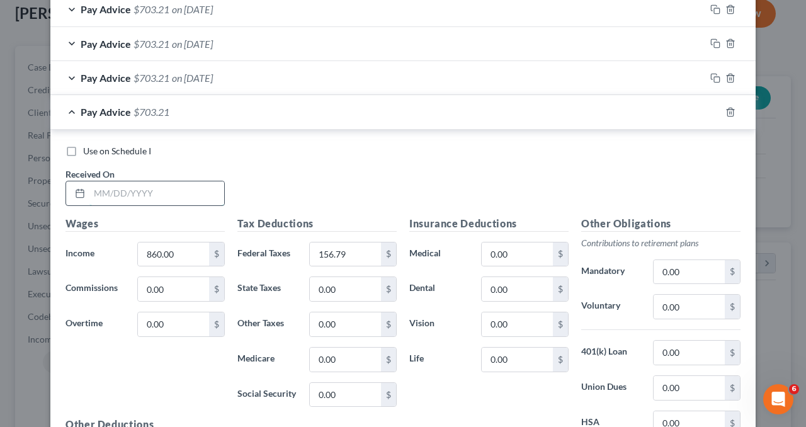
click at [152, 191] on input "text" at bounding box center [156, 193] width 135 height 24
type input "[DATE]"
click at [711, 107] on icon "button" at bounding box center [715, 112] width 10 height 10
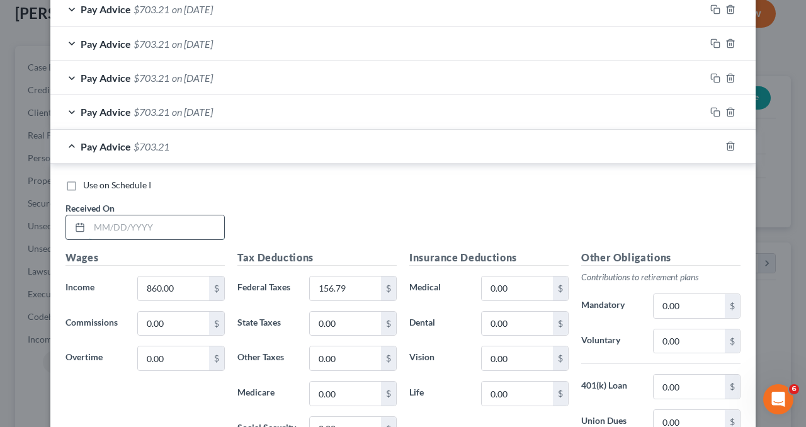
click at [105, 229] on input "text" at bounding box center [156, 227] width 135 height 24
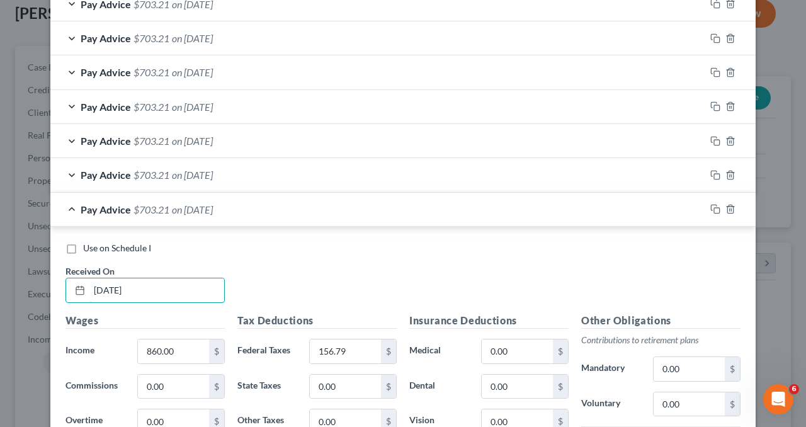
scroll to position [1232, 0]
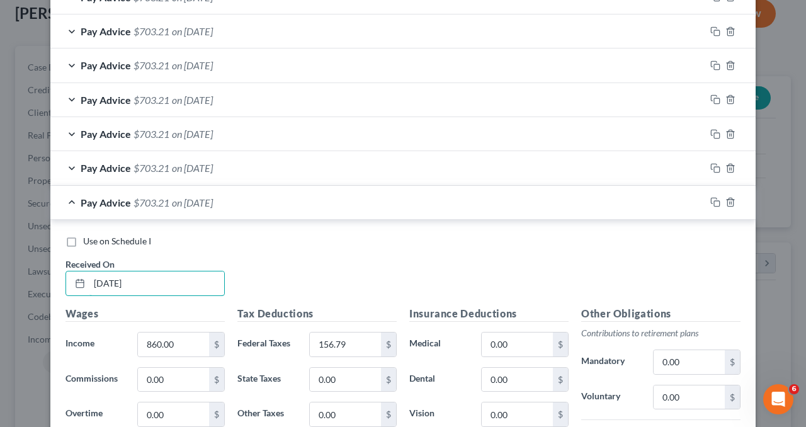
type input "[DATE]"
click at [83, 236] on label "Use on Schedule I" at bounding box center [117, 241] width 68 height 13
click at [88, 236] on input "Use on Schedule I" at bounding box center [92, 239] width 8 height 8
checkbox input "true"
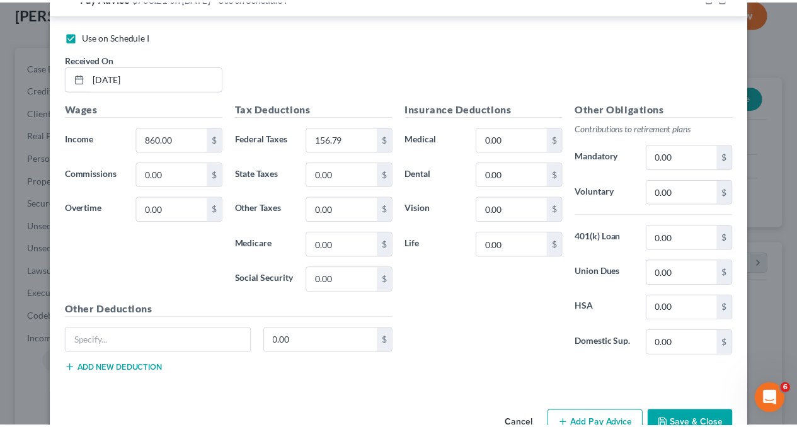
scroll to position [1462, 0]
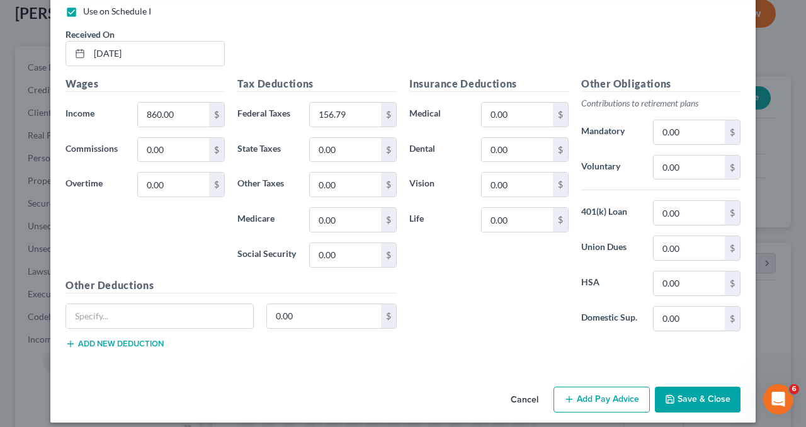
click at [685, 392] on button "Save & Close" at bounding box center [698, 400] width 86 height 26
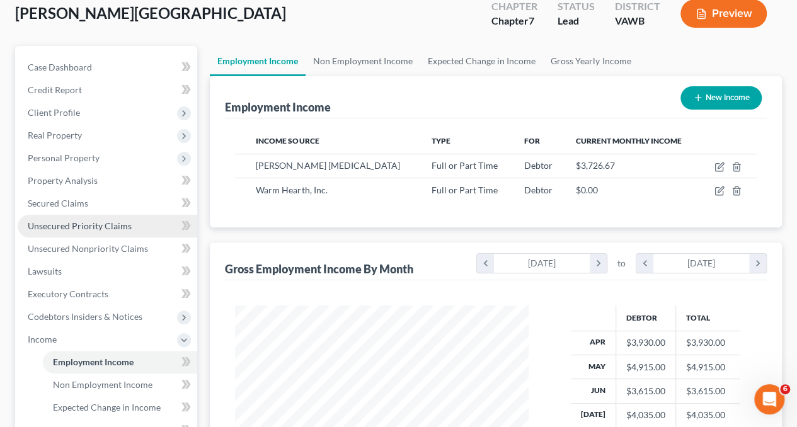
scroll to position [331, 0]
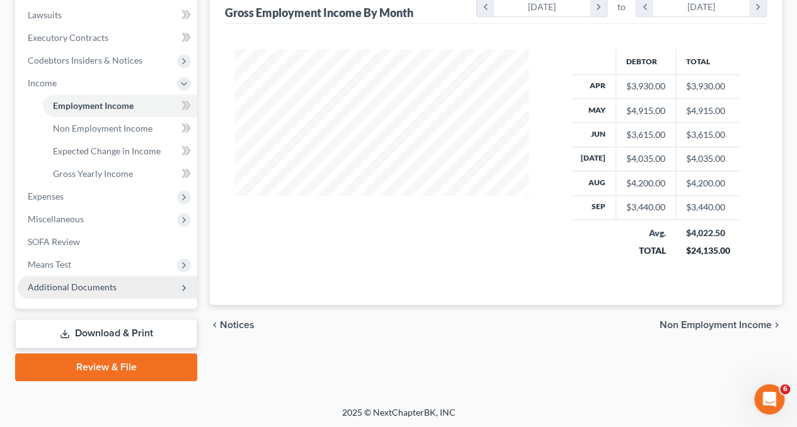
click at [69, 279] on span "Additional Documents" at bounding box center [107, 287] width 179 height 23
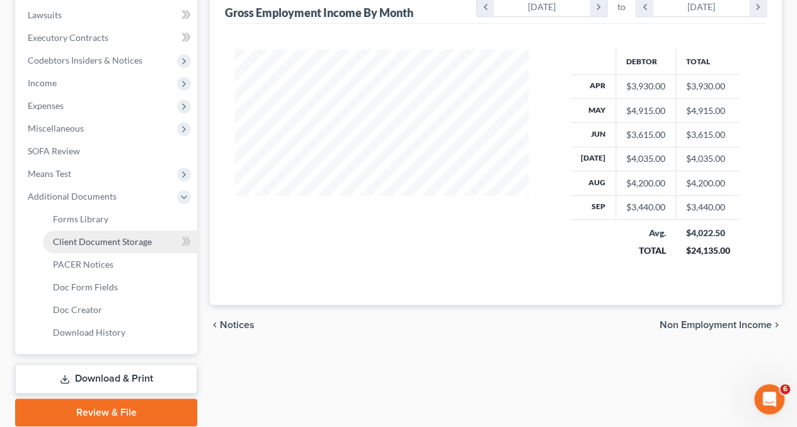
click at [105, 246] on link "Client Document Storage" at bounding box center [120, 241] width 154 height 23
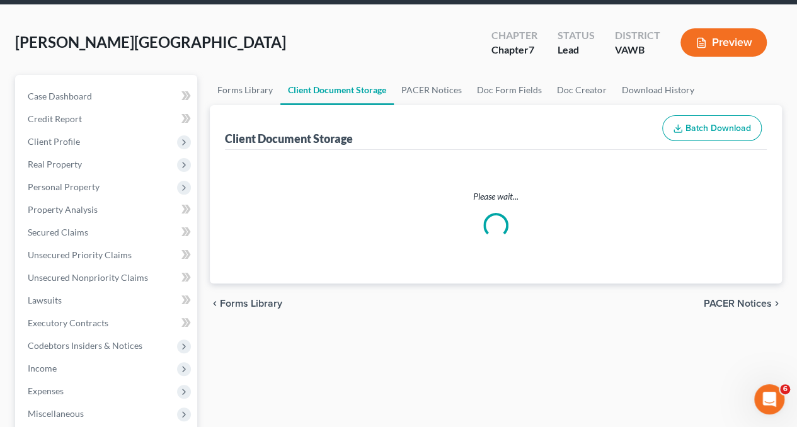
scroll to position [9, 0]
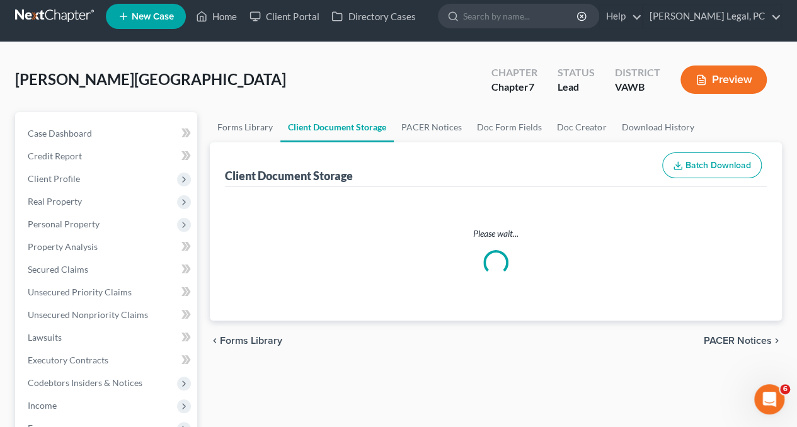
select select "0"
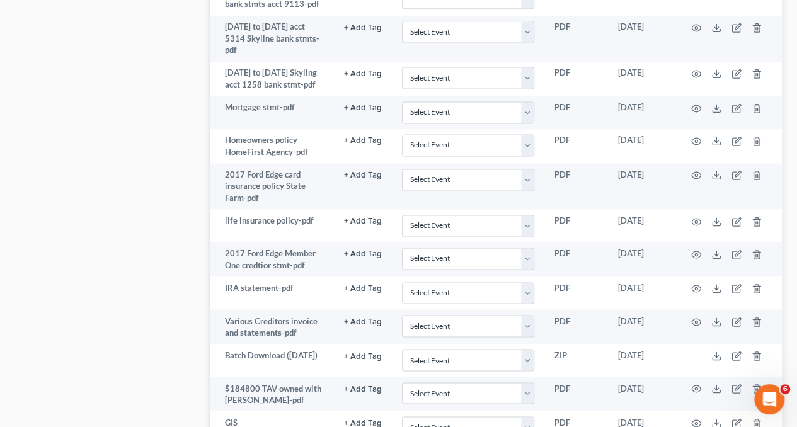
scroll to position [1049, 0]
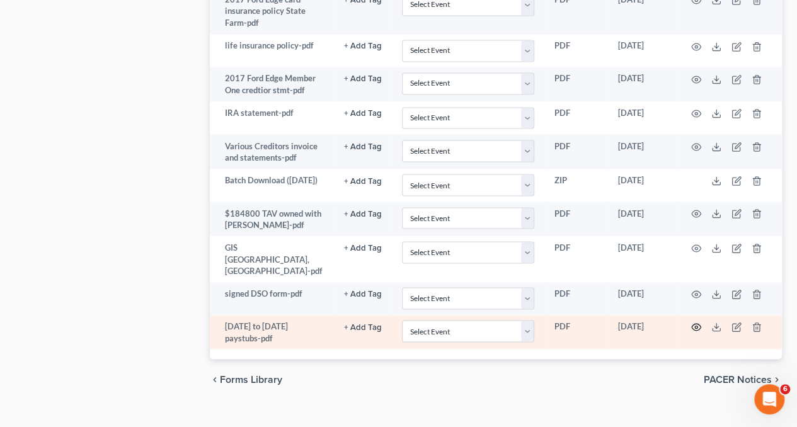
click at [695, 322] on icon "button" at bounding box center [696, 327] width 10 height 10
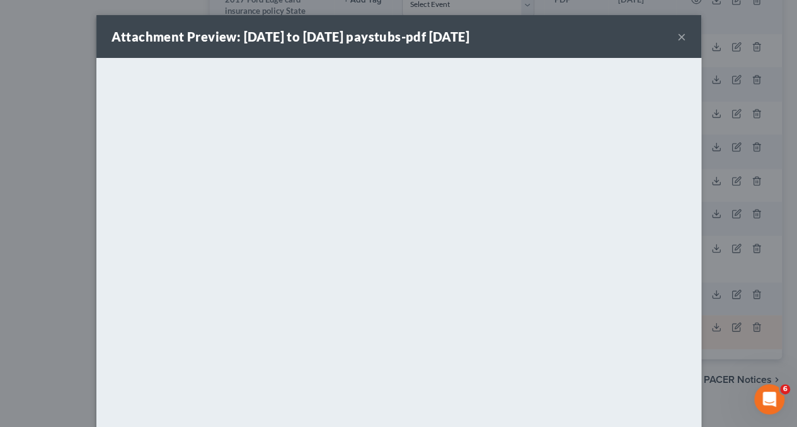
scroll to position [1033, 0]
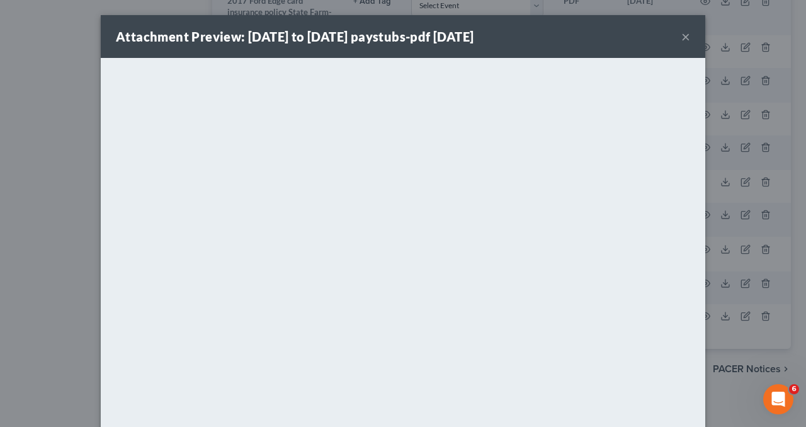
click at [681, 35] on button "×" at bounding box center [685, 36] width 9 height 15
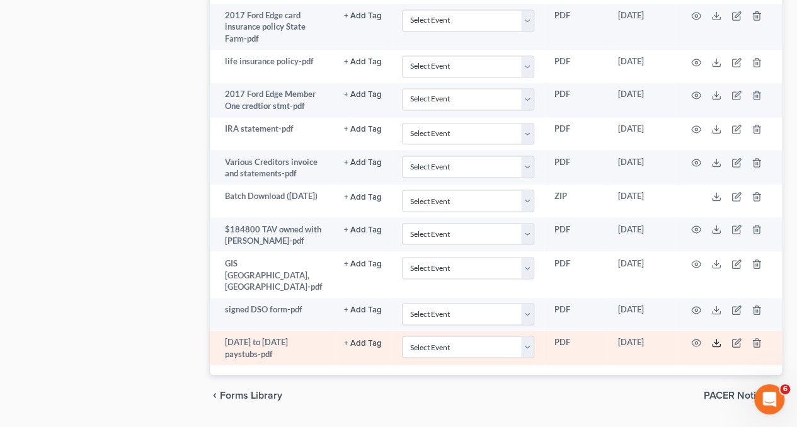
click at [716, 339] on line at bounding box center [716, 341] width 0 height 5
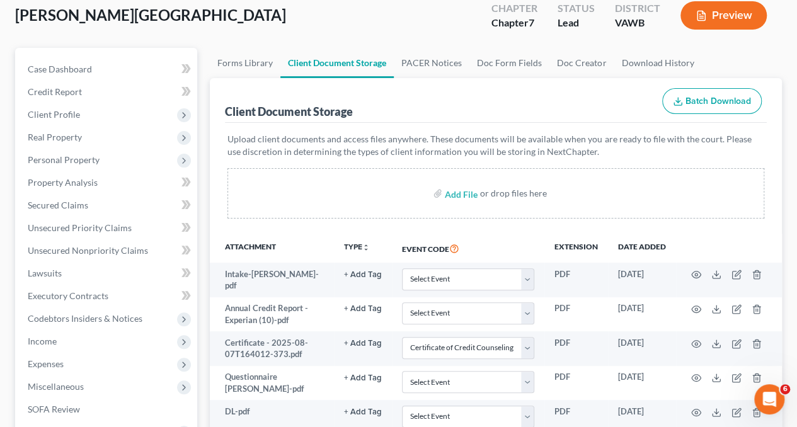
scroll to position [147, 0]
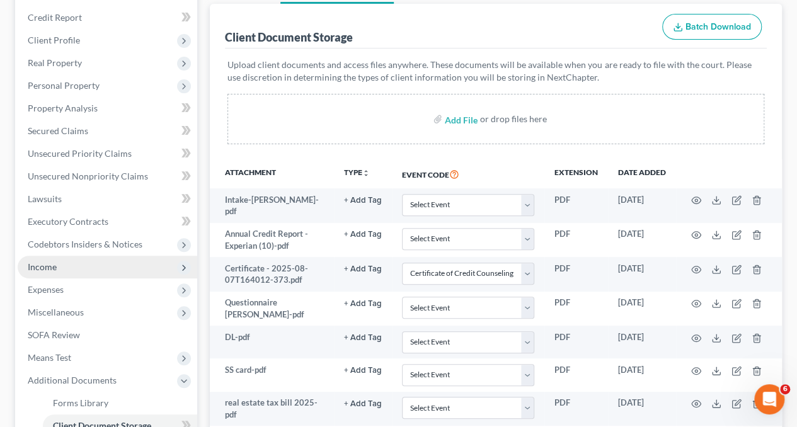
click at [67, 265] on span "Income" at bounding box center [107, 267] width 179 height 23
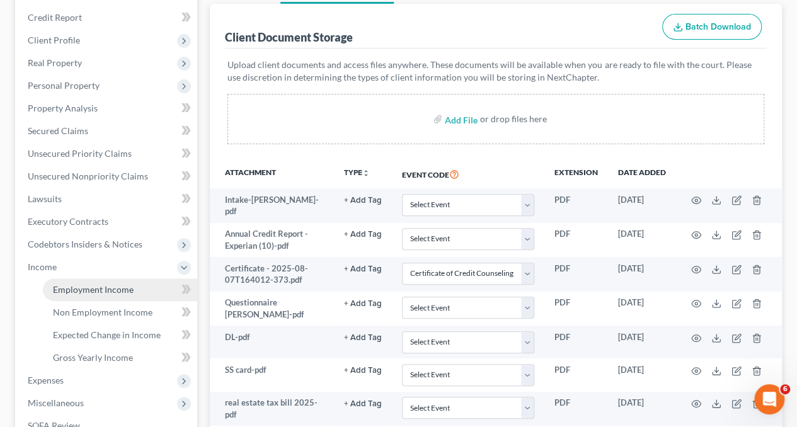
click at [87, 290] on span "Employment Income" at bounding box center [93, 289] width 81 height 11
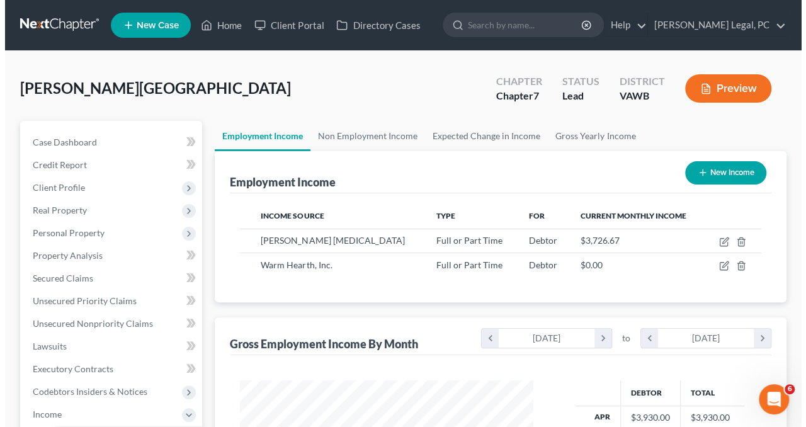
scroll to position [17, 0]
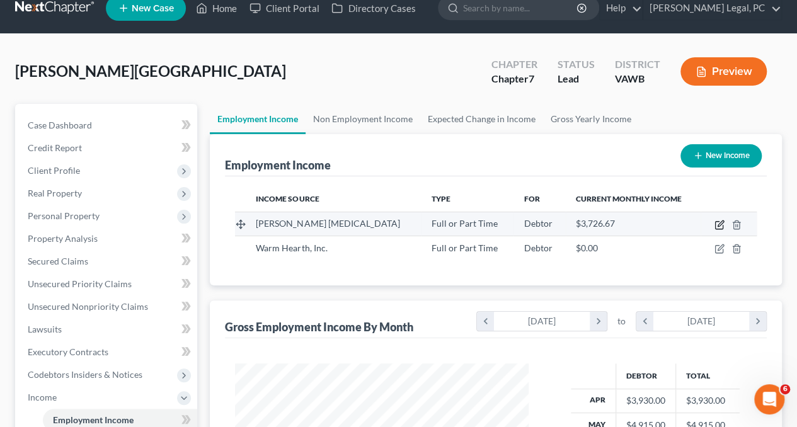
click at [719, 223] on icon "button" at bounding box center [719, 225] width 10 height 10
select select "0"
select select "48"
select select "3"
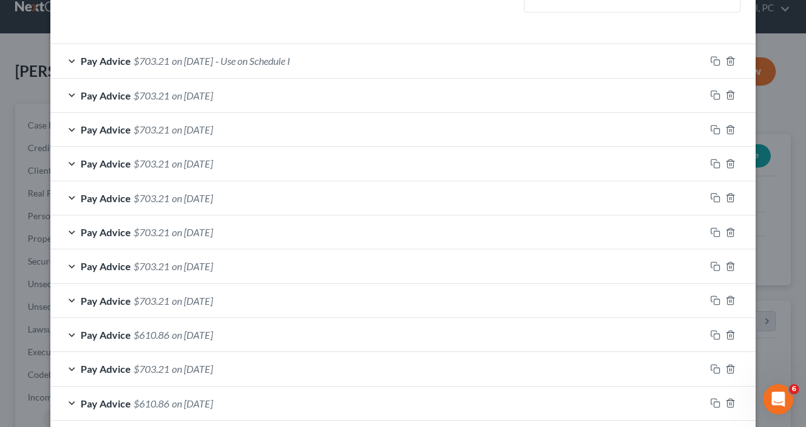
scroll to position [383, 0]
click at [213, 156] on span "on [DATE]" at bounding box center [192, 162] width 41 height 12
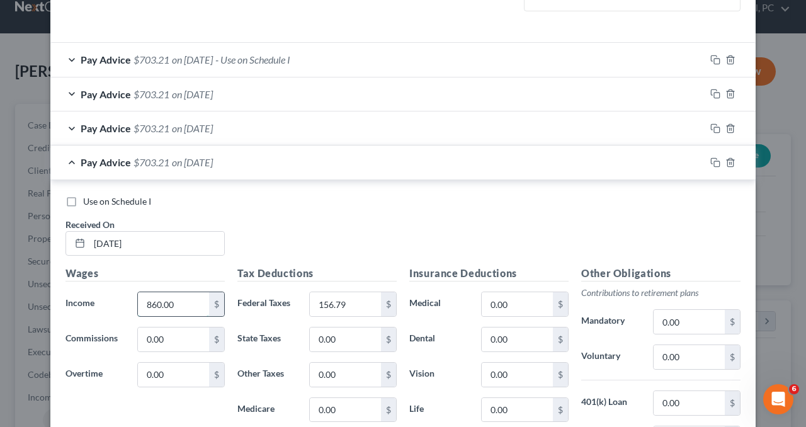
click at [168, 299] on input "860.00" at bounding box center [173, 304] width 71 height 24
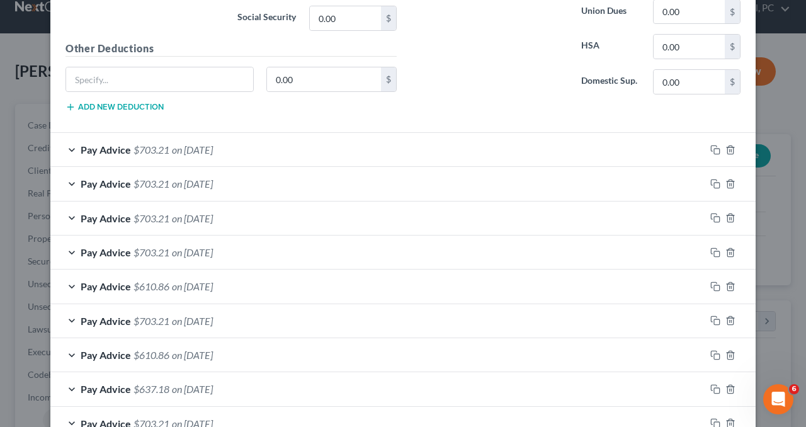
scroll to position [814, 0]
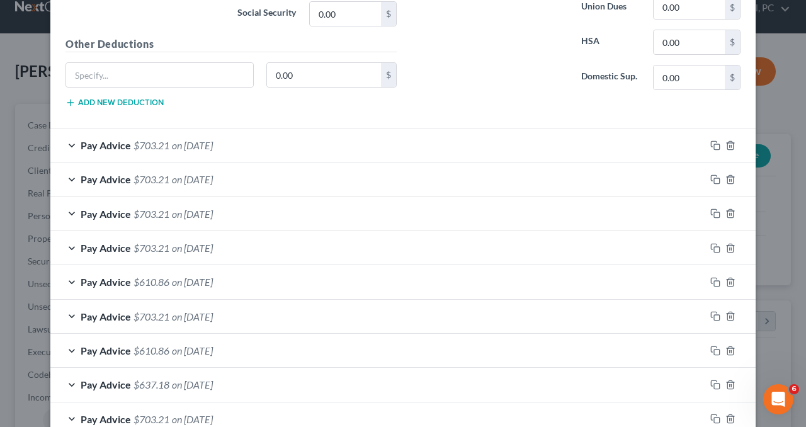
type input "1,580"
click at [273, 242] on div "Pay Advice $703.21 on [DATE]" at bounding box center [377, 247] width 655 height 33
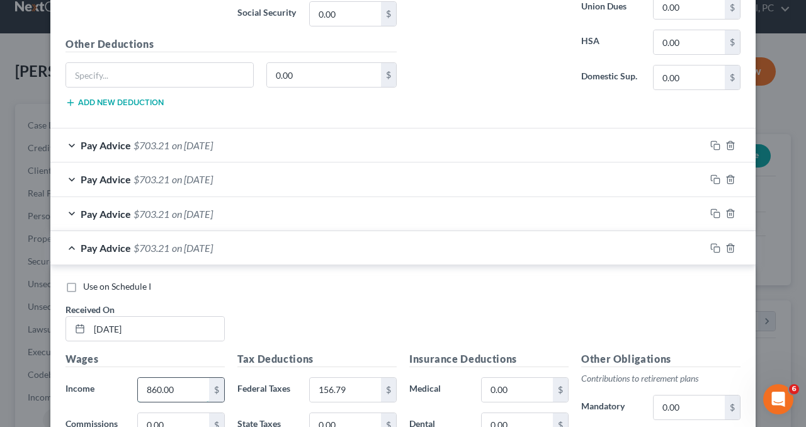
click at [178, 382] on input "860.00" at bounding box center [173, 390] width 71 height 24
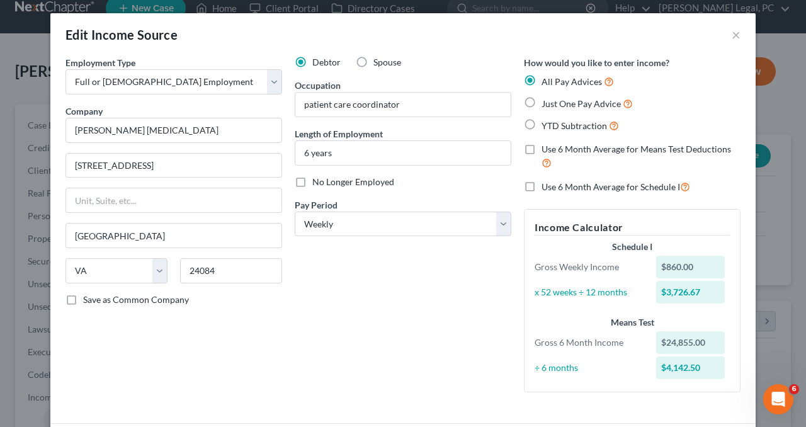
scroll to position [3, 0]
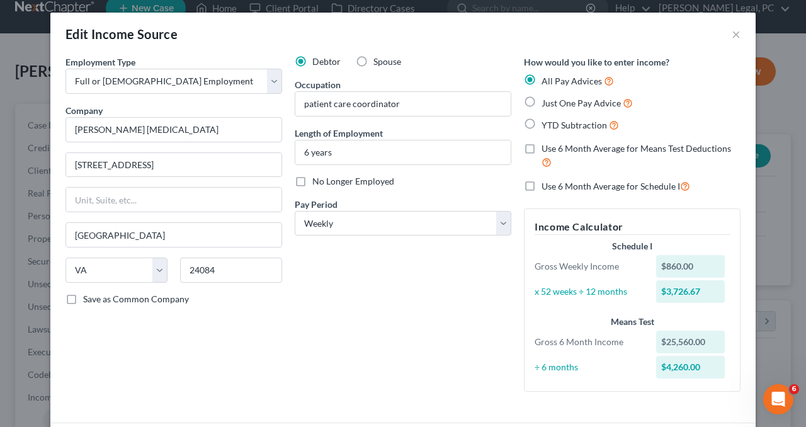
type input "1,565"
click at [542, 184] on label "Use 6 Month Average for Schedule I" at bounding box center [616, 186] width 149 height 14
click at [547, 184] on input "Use 6 Month Average for Schedule I" at bounding box center [551, 183] width 8 height 8
checkbox input "true"
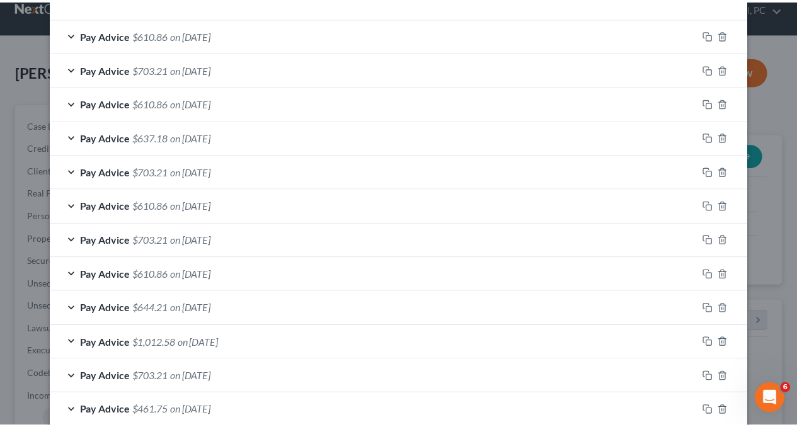
scroll to position [1794, 0]
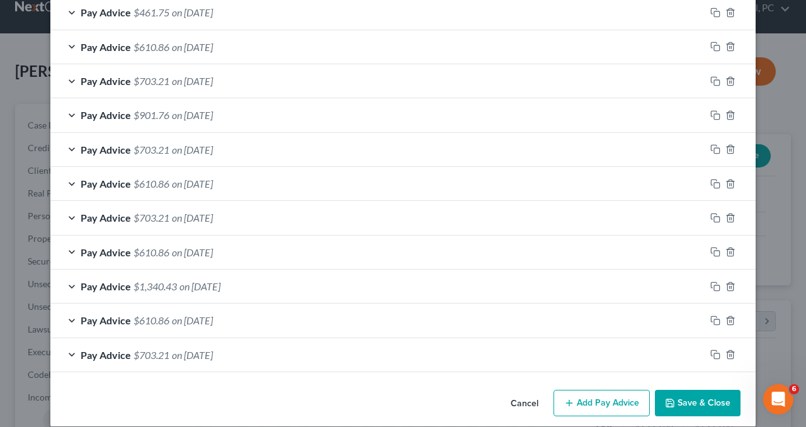
click at [678, 390] on button "Save & Close" at bounding box center [698, 403] width 86 height 26
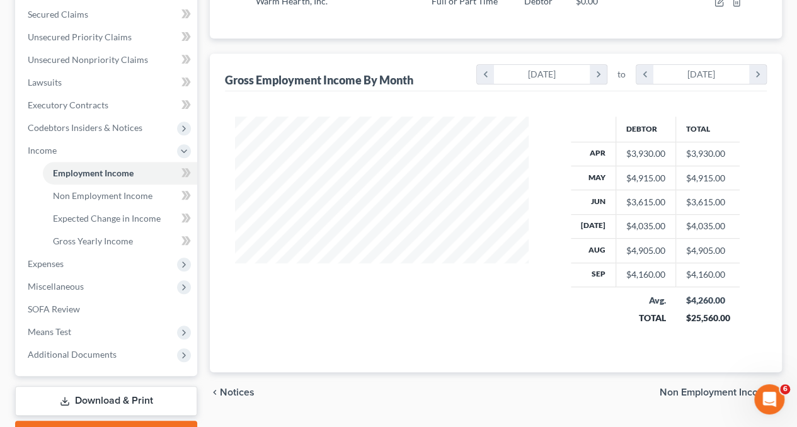
scroll to position [331, 0]
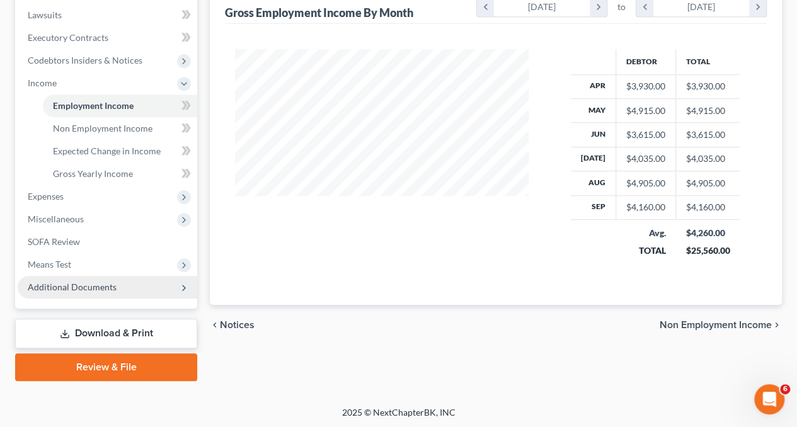
click at [76, 281] on span "Additional Documents" at bounding box center [72, 286] width 89 height 11
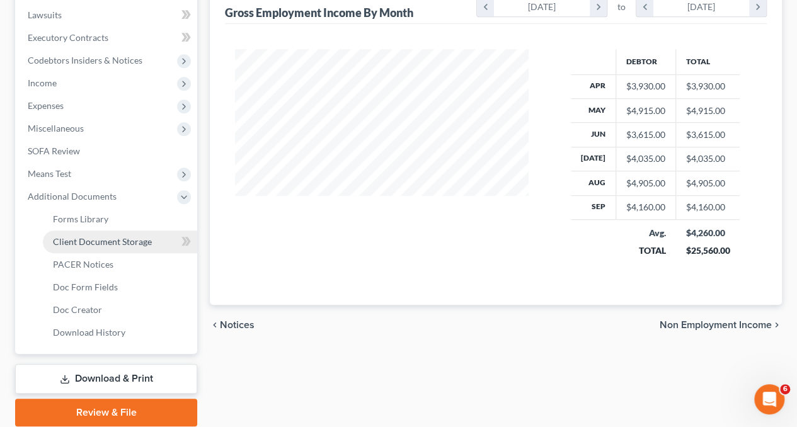
click at [108, 244] on span "Client Document Storage" at bounding box center [102, 241] width 99 height 11
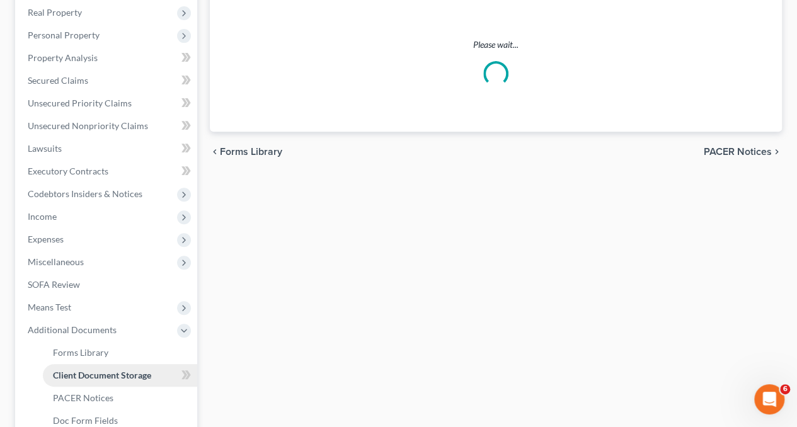
scroll to position [20, 0]
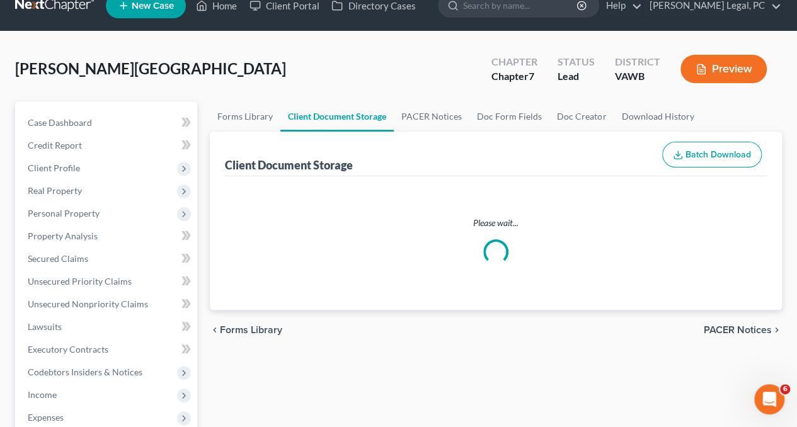
select select "0"
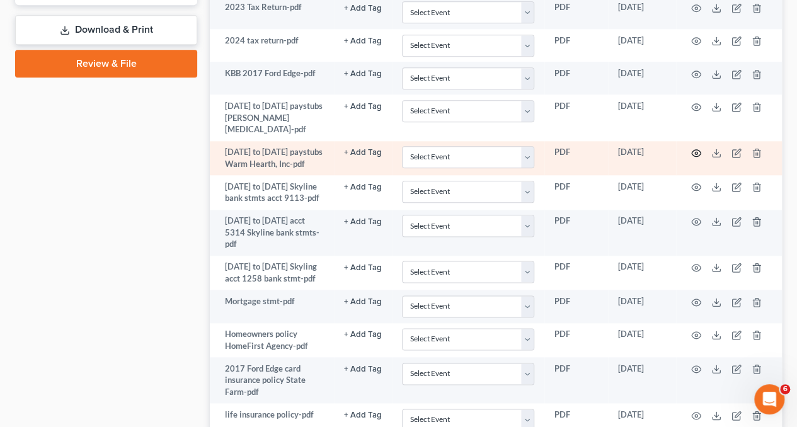
scroll to position [681, 0]
click at [698, 147] on icon "button" at bounding box center [696, 152] width 10 height 10
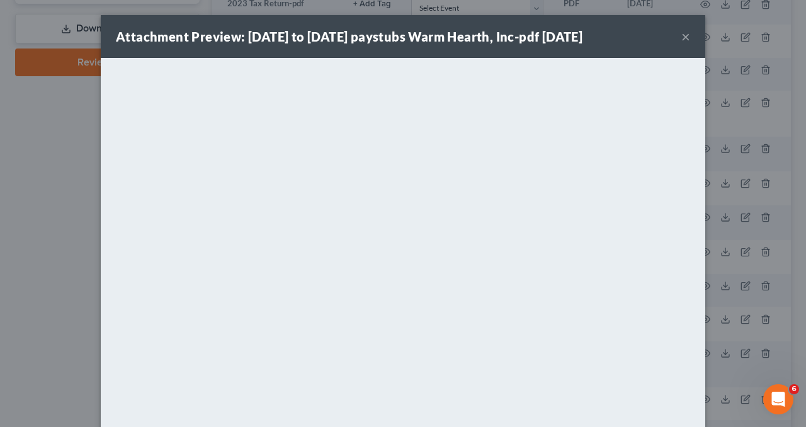
click at [681, 40] on button "×" at bounding box center [685, 36] width 9 height 15
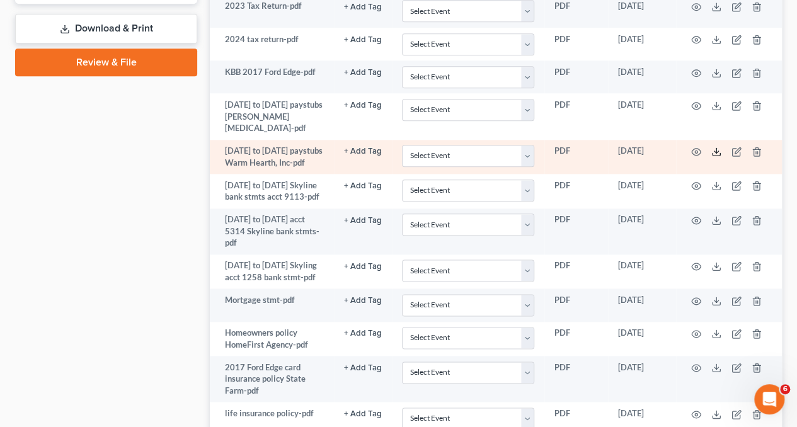
click at [717, 151] on polyline at bounding box center [716, 152] width 4 height 2
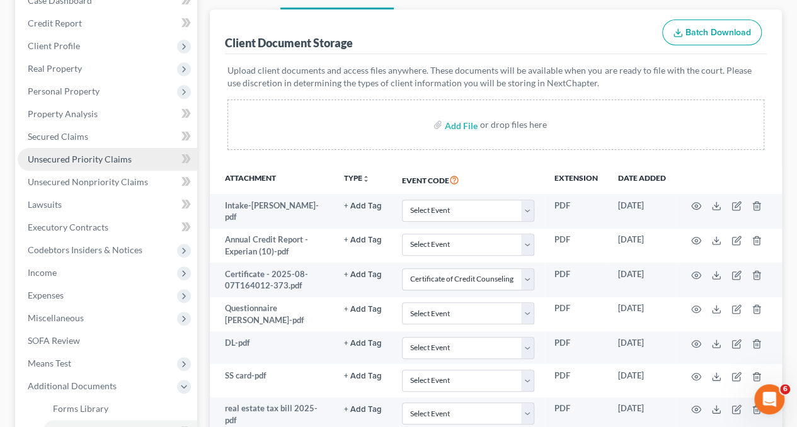
scroll to position [142, 0]
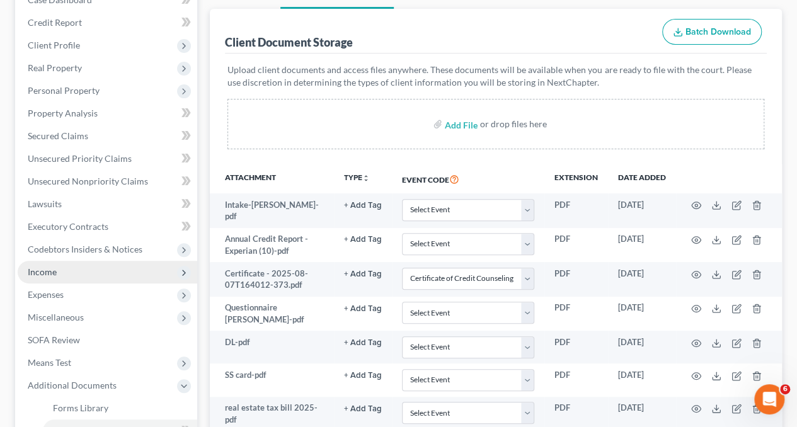
click at [40, 275] on span "Income" at bounding box center [42, 271] width 29 height 11
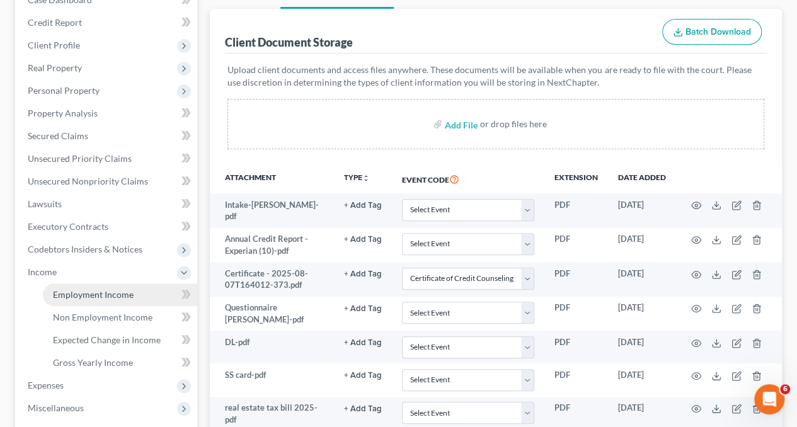
click at [81, 295] on span "Employment Income" at bounding box center [93, 294] width 81 height 11
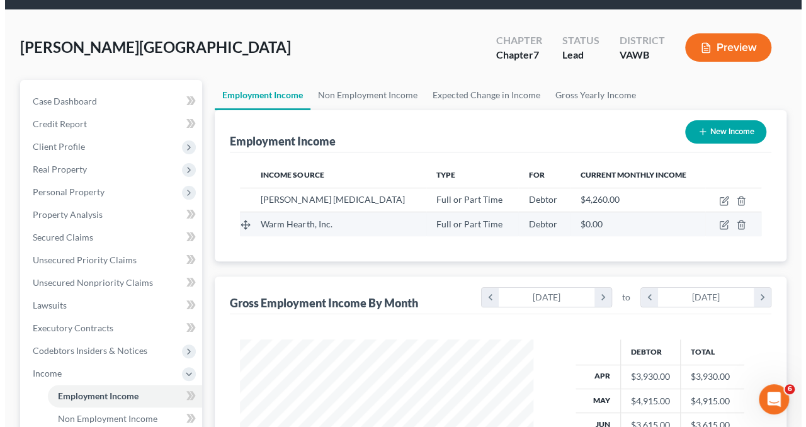
scroll to position [42, 0]
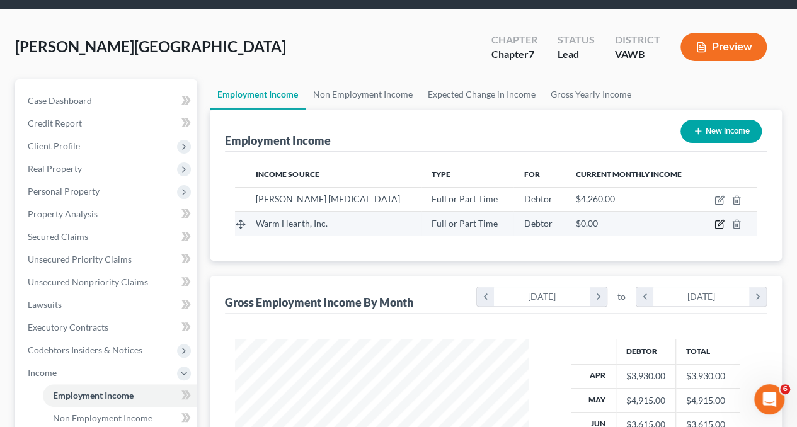
click at [720, 220] on icon "button" at bounding box center [719, 224] width 10 height 10
select select "0"
select select "48"
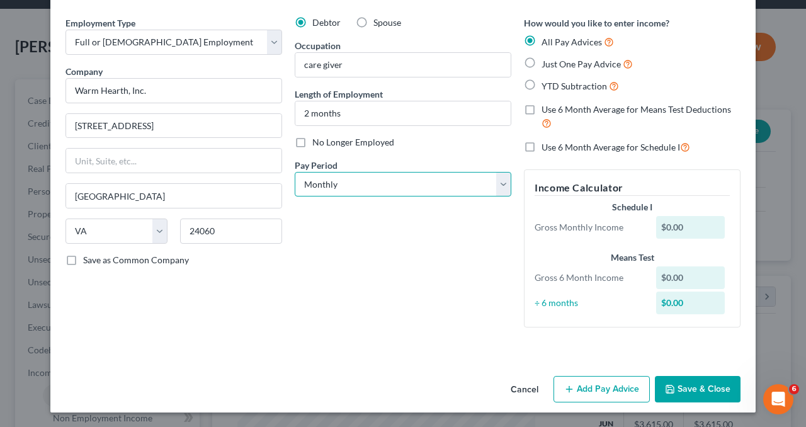
click at [496, 187] on select "Select Monthly Twice Monthly Every Other Week Weekly" at bounding box center [403, 184] width 217 height 25
select select "2"
click at [295, 172] on select "Select Monthly Twice Monthly Every Other Week Weekly" at bounding box center [403, 184] width 217 height 25
click at [580, 390] on button "Add Pay Advice" at bounding box center [602, 389] width 96 height 26
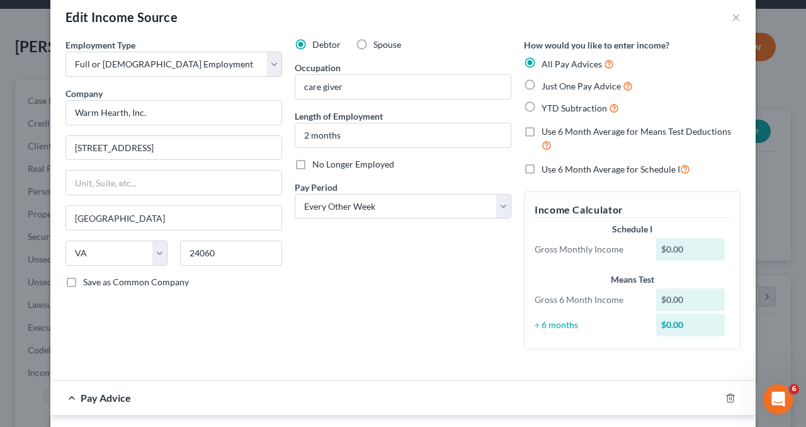
scroll to position [19, 0]
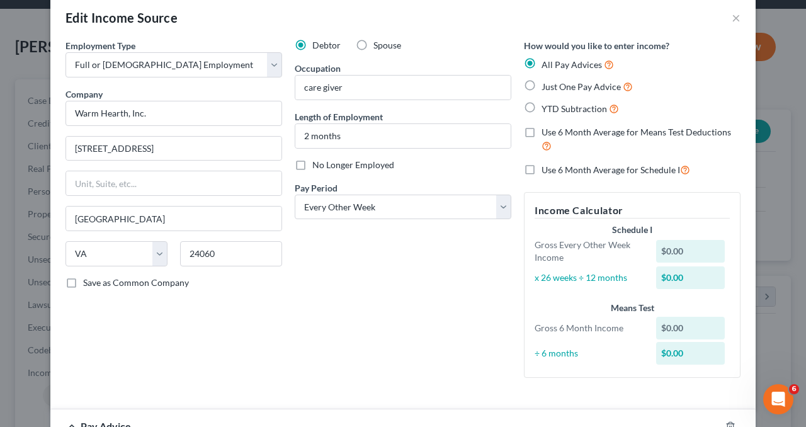
click at [542, 107] on label "YTD Subtraction" at bounding box center [580, 108] width 77 height 14
click at [547, 107] on input "YTD Subtraction" at bounding box center [551, 105] width 8 height 8
radio input "true"
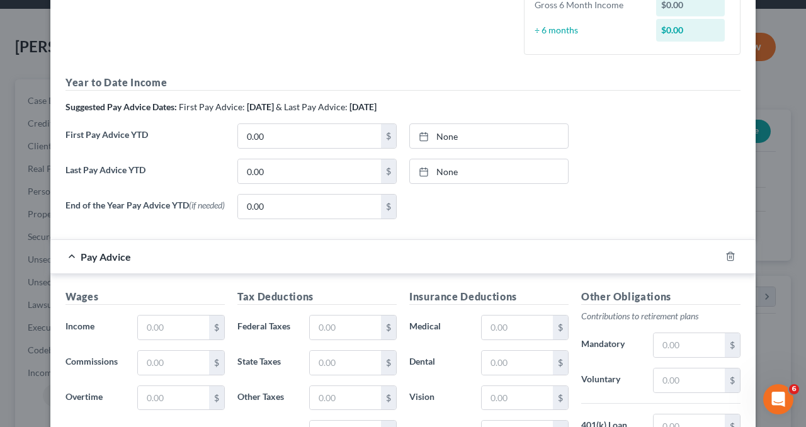
scroll to position [329, 0]
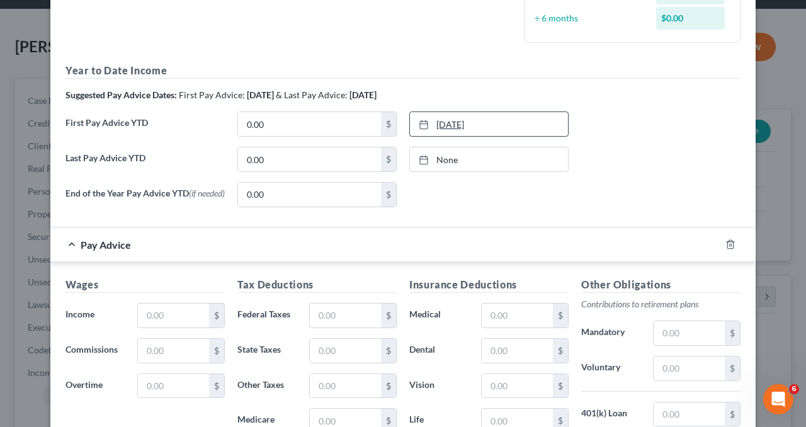
click at [425, 125] on div at bounding box center [428, 124] width 18 height 11
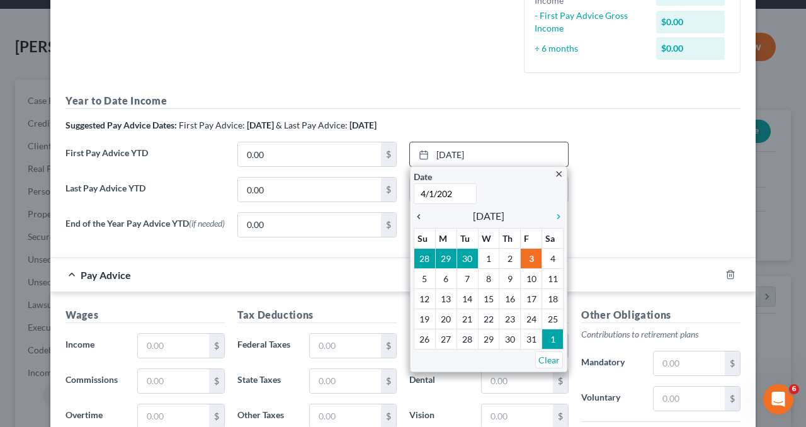
type input "[DATE]"
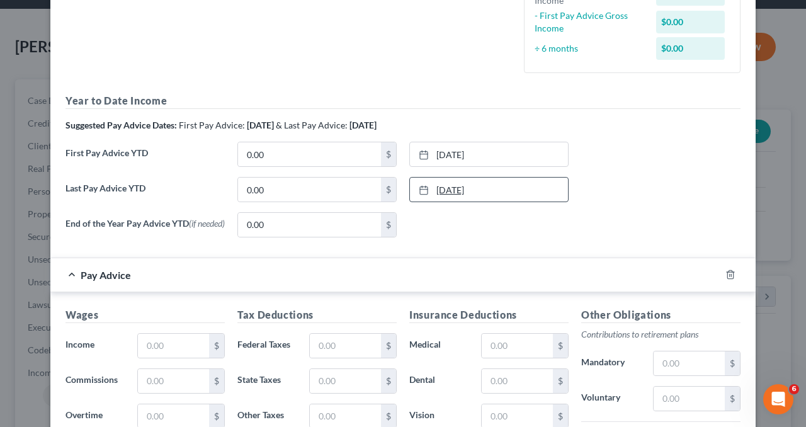
click at [450, 193] on link "[DATE]" at bounding box center [489, 190] width 158 height 24
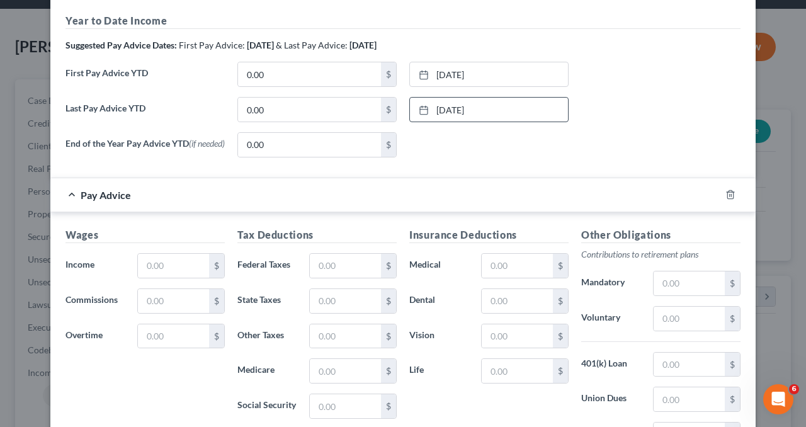
scroll to position [411, 0]
click at [327, 109] on input "0.00" at bounding box center [309, 108] width 143 height 24
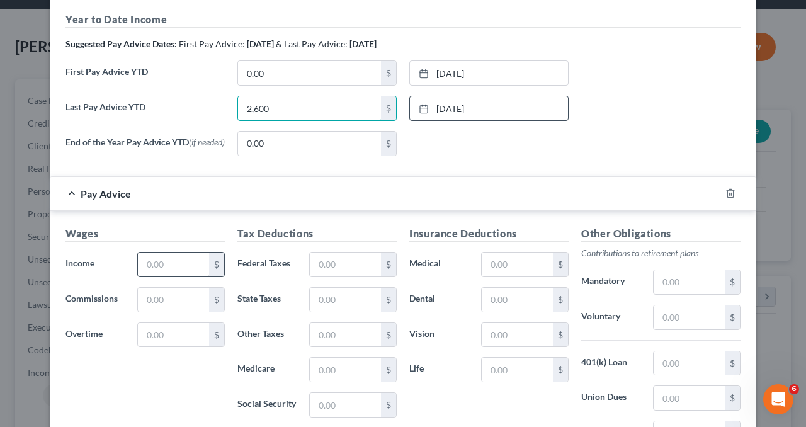
type input "2,600"
click at [184, 276] on input "text" at bounding box center [173, 265] width 71 height 24
type input "353"
click at [341, 262] on input "text" at bounding box center [345, 265] width 71 height 24
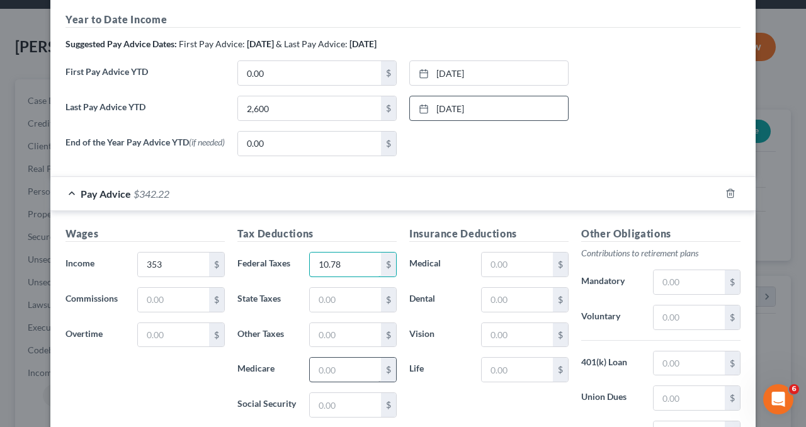
type input "10.78"
click at [325, 366] on input "text" at bounding box center [345, 370] width 71 height 24
type input "5.13"
click at [321, 400] on input "text" at bounding box center [345, 405] width 71 height 24
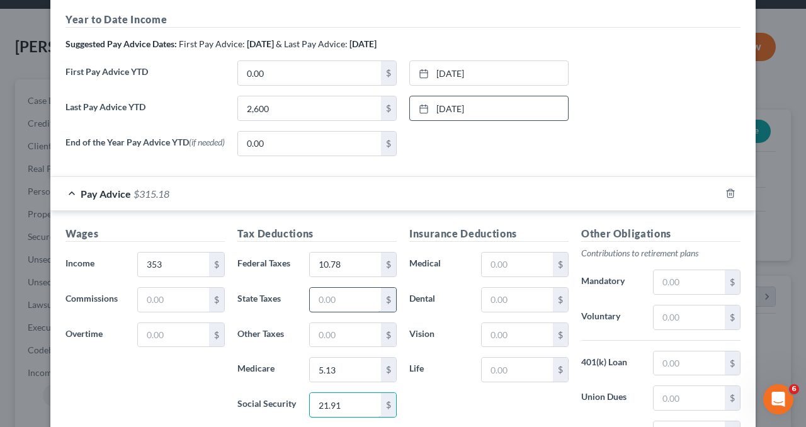
type input "21.91"
click at [334, 288] on input "text" at bounding box center [345, 300] width 71 height 24
type input "0.53"
click at [171, 265] on input "353" at bounding box center [173, 265] width 71 height 24
type input "0"
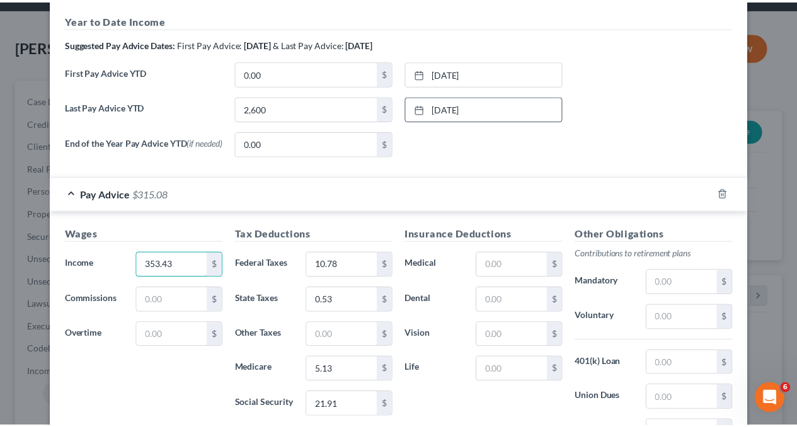
scroll to position [569, 0]
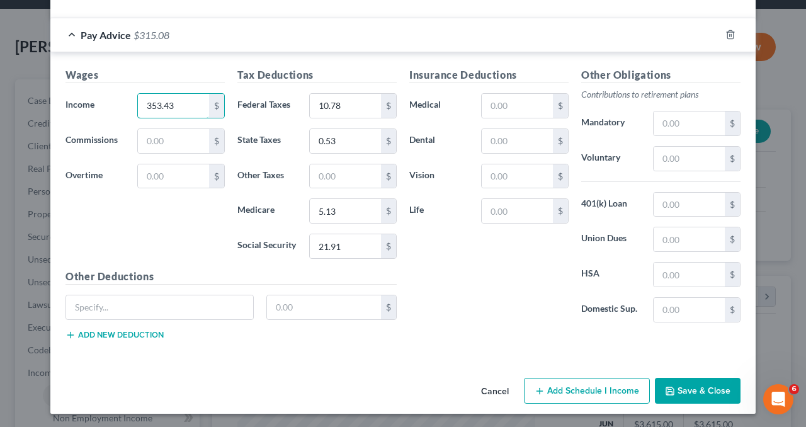
type input "353.43"
click at [705, 385] on button "Save & Close" at bounding box center [698, 391] width 86 height 26
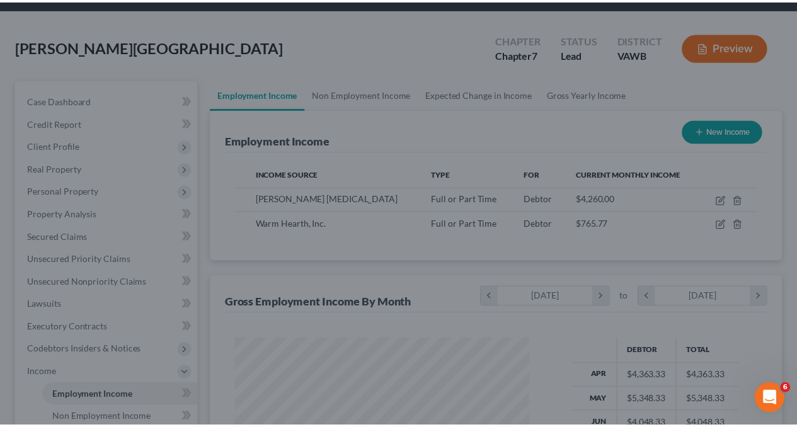
scroll to position [629530, 629435]
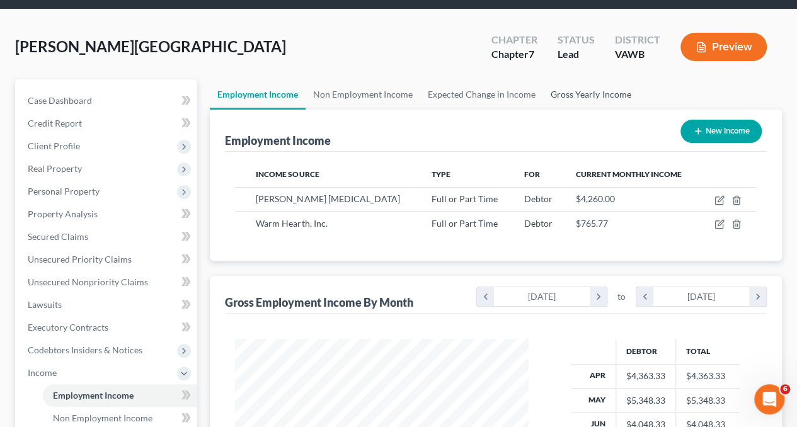
click at [583, 82] on link "Gross Yearly Income" at bounding box center [590, 94] width 95 height 30
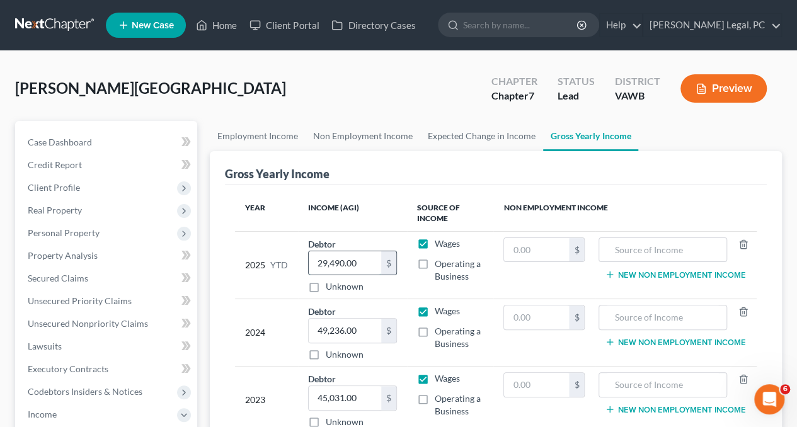
click at [374, 273] on input "29,490.00" at bounding box center [345, 263] width 72 height 24
type input "5"
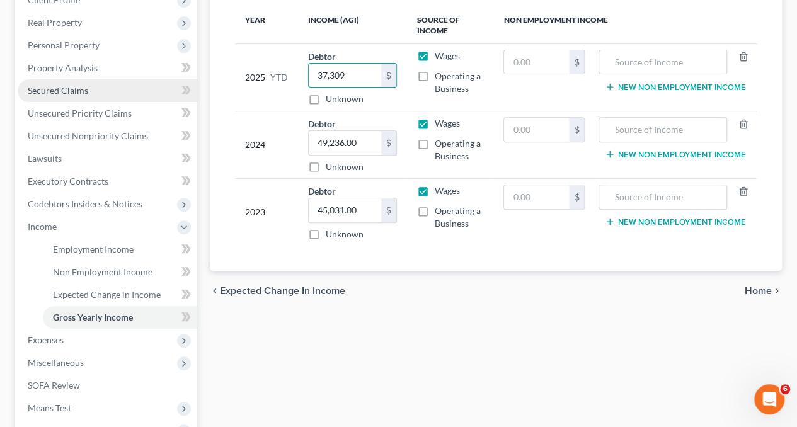
scroll to position [189, 0]
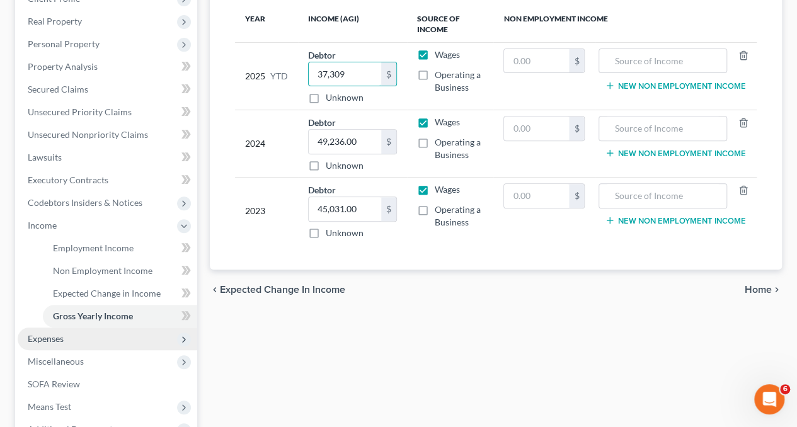
type input "37,309"
click at [74, 329] on span "Expenses" at bounding box center [107, 338] width 179 height 23
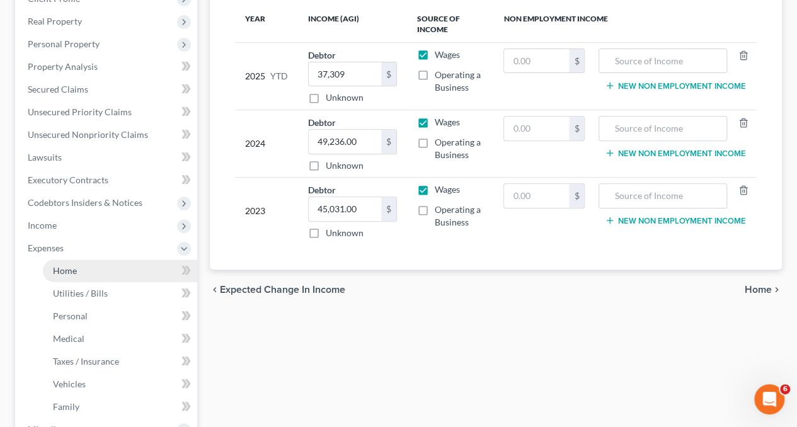
click at [92, 272] on link "Home" at bounding box center [120, 270] width 154 height 23
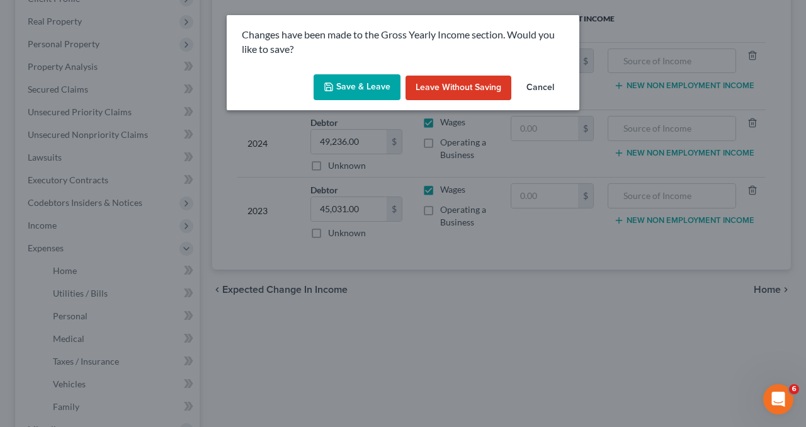
click at [339, 84] on button "Save & Leave" at bounding box center [357, 87] width 87 height 26
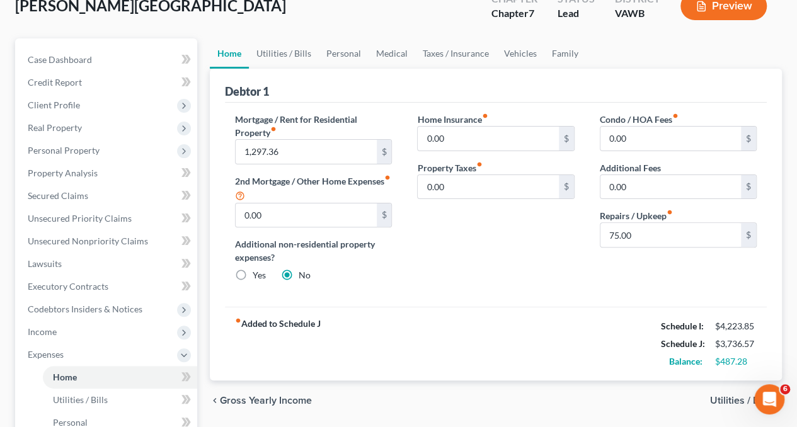
scroll to position [81, 0]
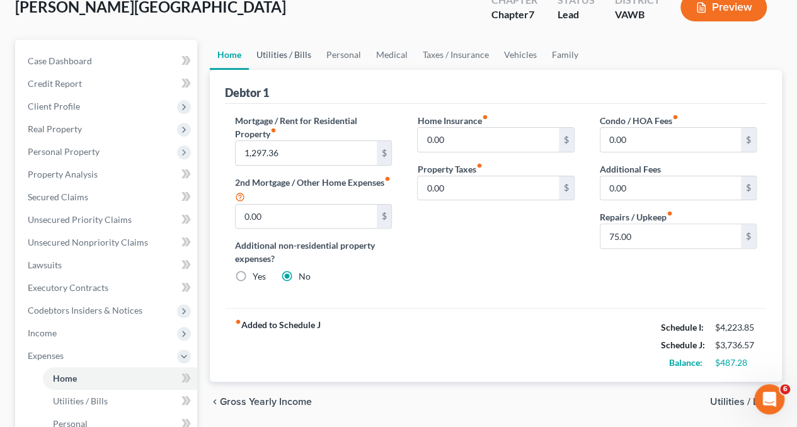
click at [283, 48] on link "Utilities / Bills" at bounding box center [284, 55] width 70 height 30
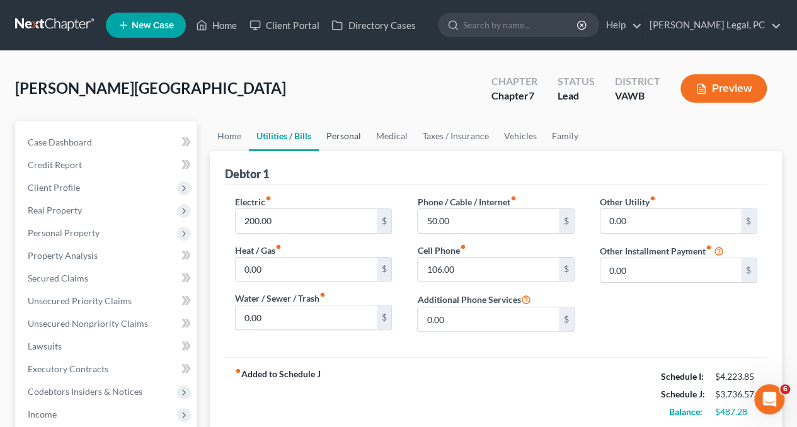
click at [339, 134] on link "Personal" at bounding box center [344, 136] width 50 height 30
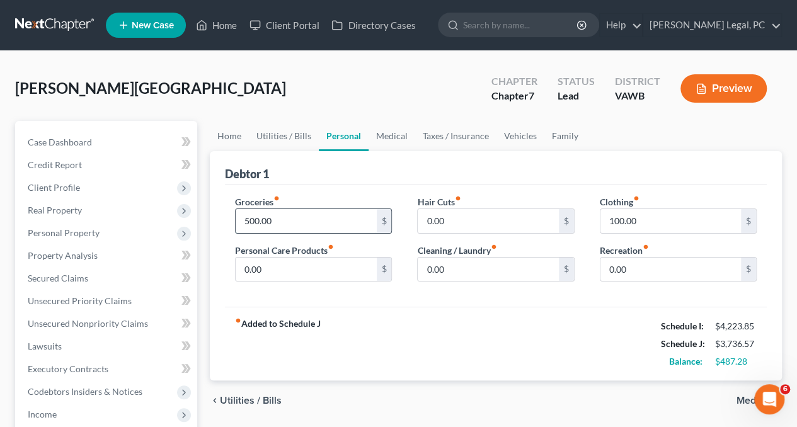
click at [301, 231] on input "500.00" at bounding box center [306, 221] width 140 height 24
type input "800"
click at [274, 268] on input "0.00" at bounding box center [306, 270] width 140 height 24
type input "100"
click at [501, 124] on link "Vehicles" at bounding box center [520, 136] width 48 height 30
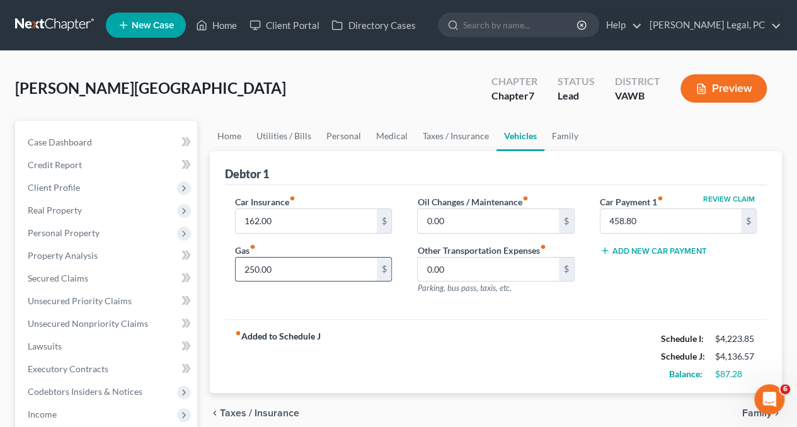
click at [290, 266] on input "250.00" at bounding box center [306, 270] width 140 height 24
click at [491, 331] on div "fiber_manual_record Added to Schedule J Schedule I: $4,223.85 Schedule J: $4,18…" at bounding box center [496, 356] width 542 height 74
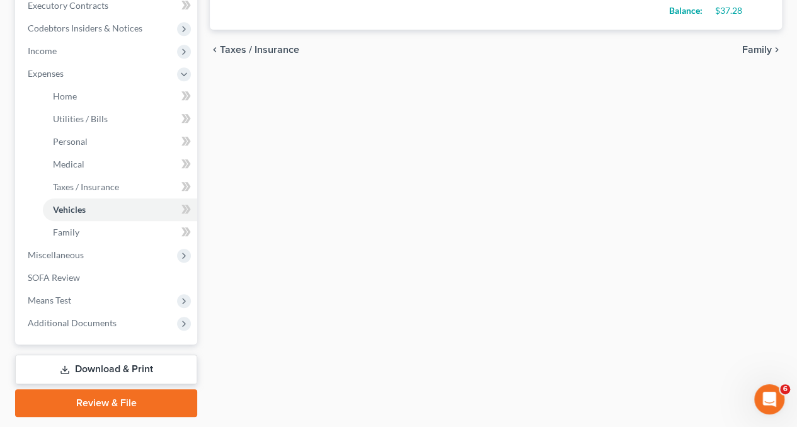
scroll to position [399, 0]
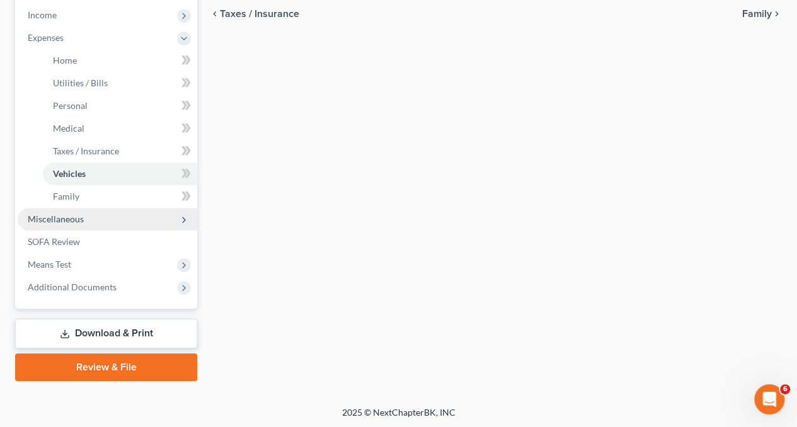
click at [63, 217] on span "Miscellaneous" at bounding box center [56, 218] width 56 height 11
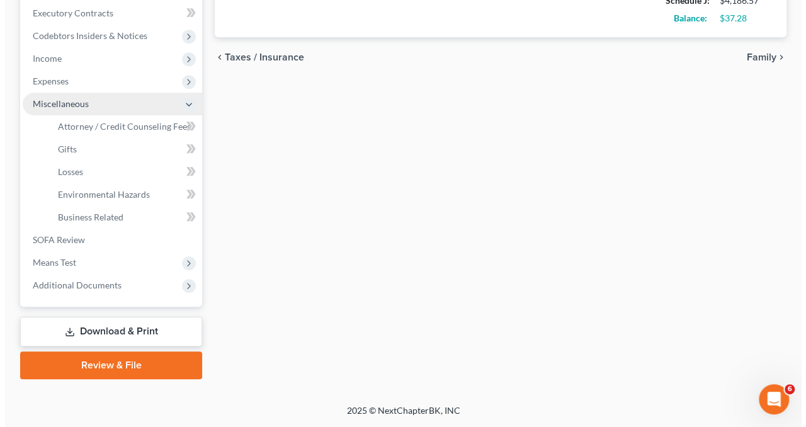
scroll to position [354, 0]
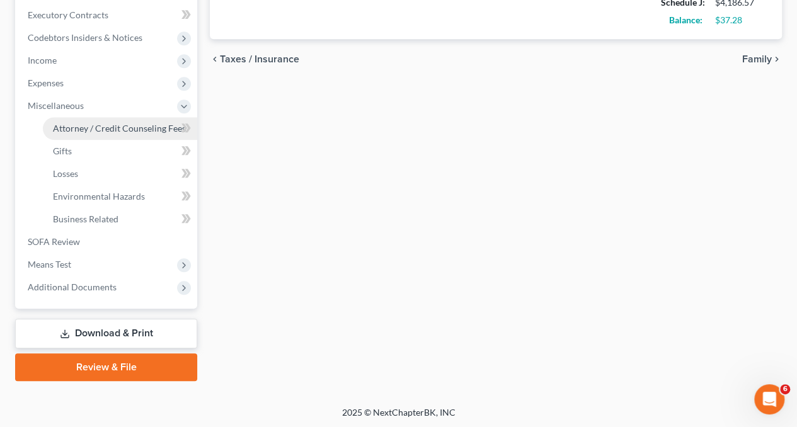
click at [106, 123] on span "Attorney / Credit Counseling Fees" at bounding box center [119, 128] width 133 height 11
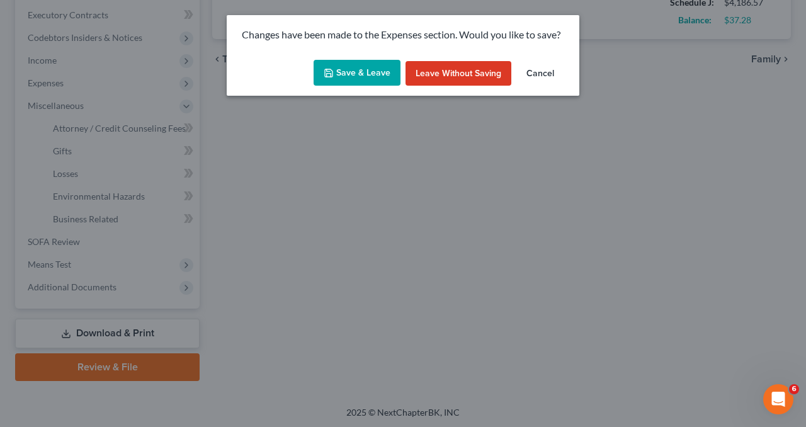
click at [368, 75] on button "Save & Leave" at bounding box center [357, 73] width 87 height 26
type input "300.00"
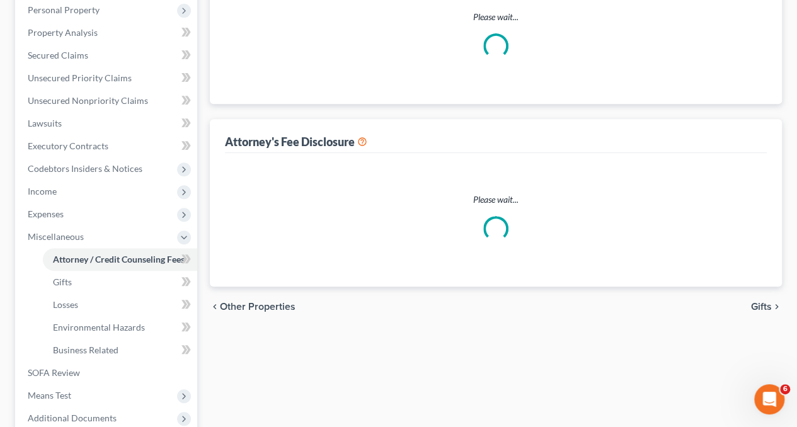
select select "0"
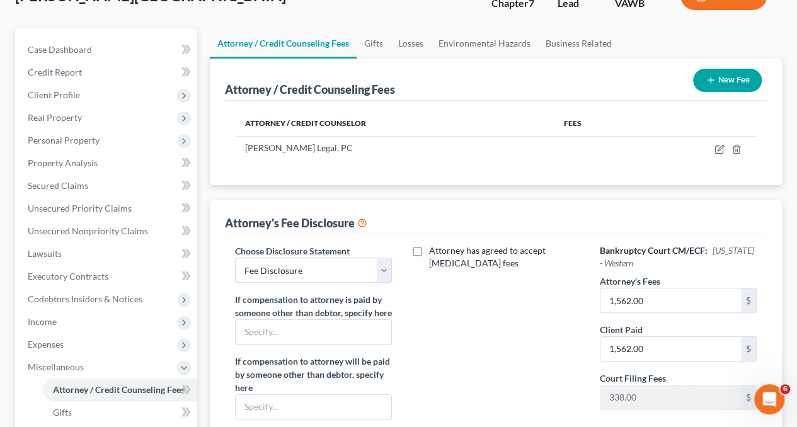
scroll to position [98, 0]
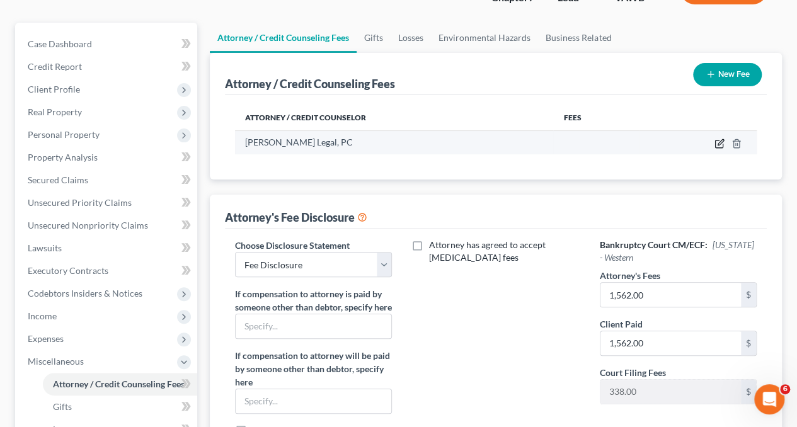
click at [719, 140] on icon "button" at bounding box center [720, 142] width 6 height 6
select select "48"
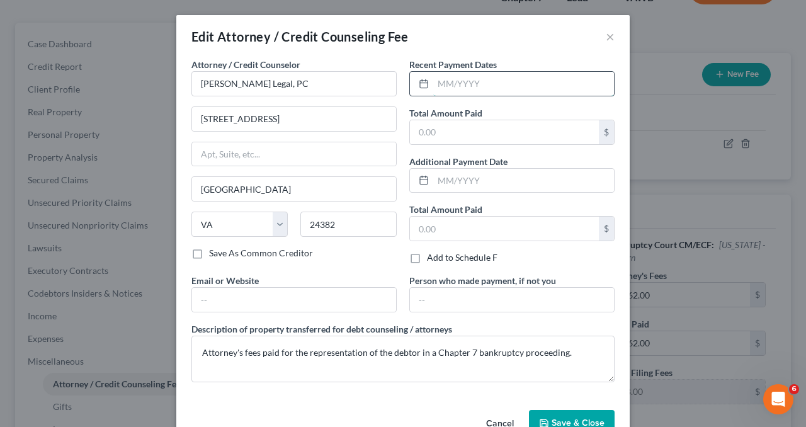
click at [523, 84] on input "text" at bounding box center [523, 84] width 181 height 24
type input "06/2025"
click at [485, 141] on input "text" at bounding box center [504, 132] width 189 height 24
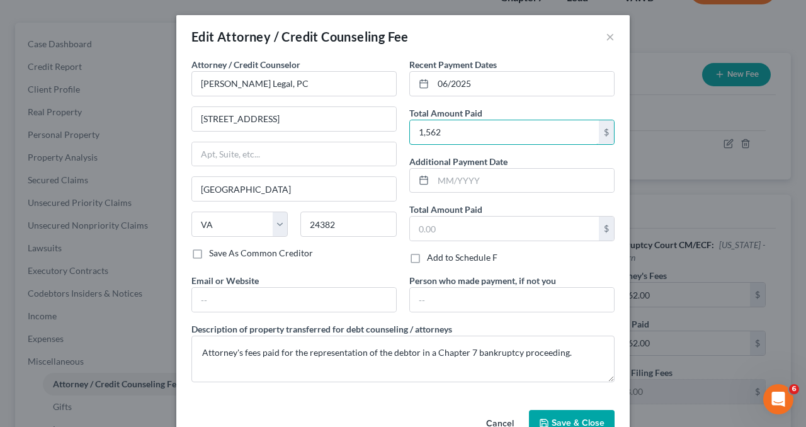
type input "1,562"
click at [557, 418] on span "Save & Close" at bounding box center [578, 423] width 53 height 11
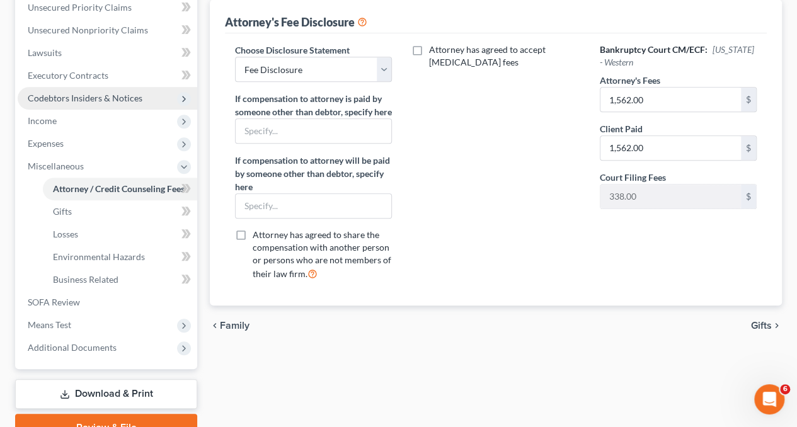
scroll to position [295, 0]
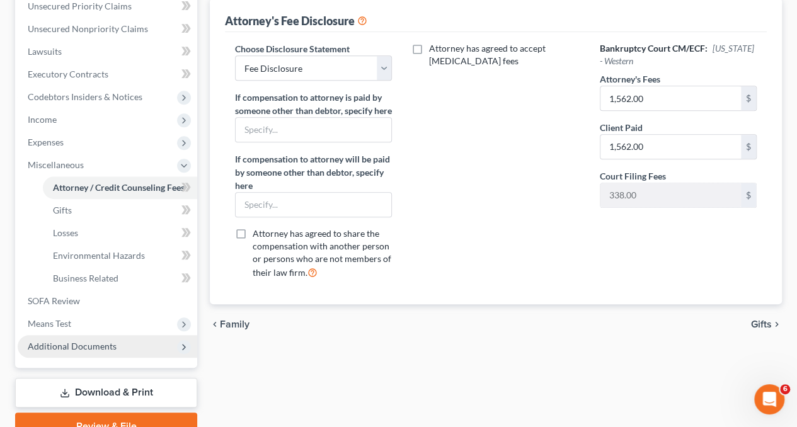
click at [63, 338] on span "Additional Documents" at bounding box center [107, 346] width 179 height 23
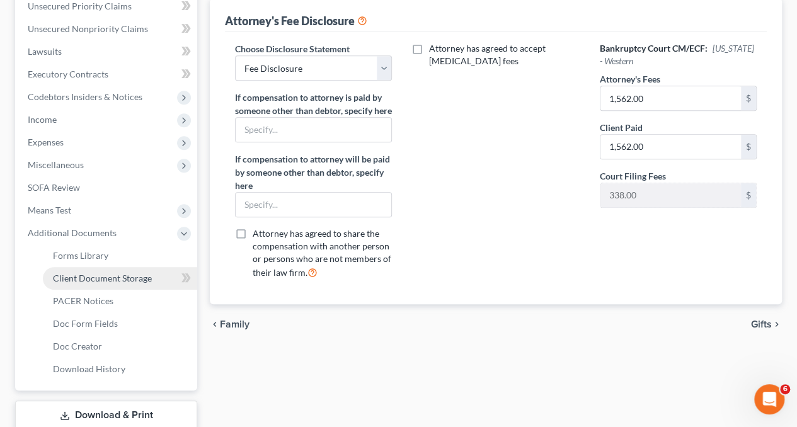
click at [82, 276] on span "Client Document Storage" at bounding box center [102, 278] width 99 height 11
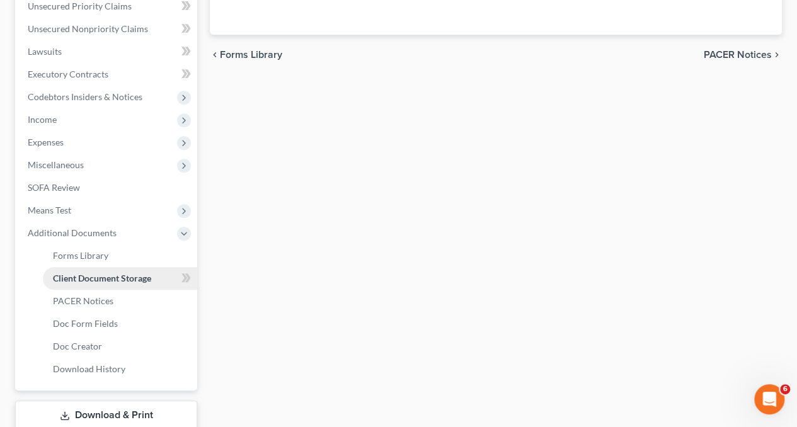
scroll to position [43, 0]
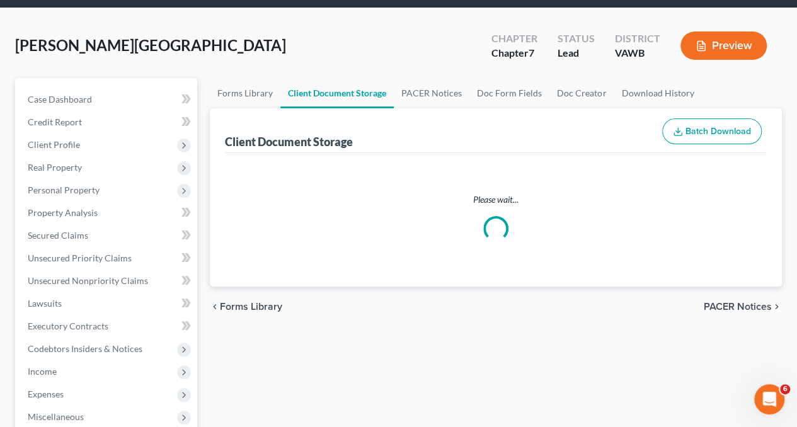
select select "0"
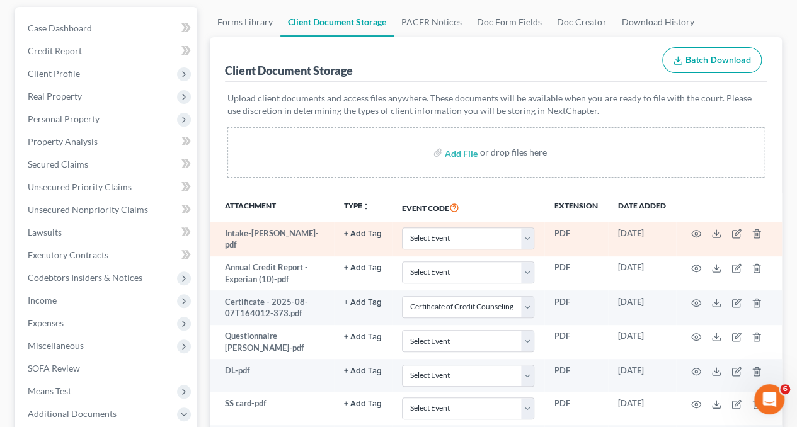
scroll to position [116, 0]
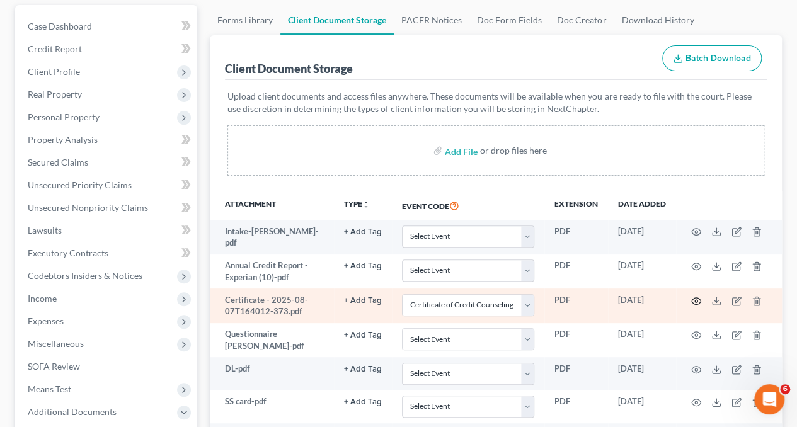
click at [697, 297] on icon "button" at bounding box center [696, 301] width 10 height 10
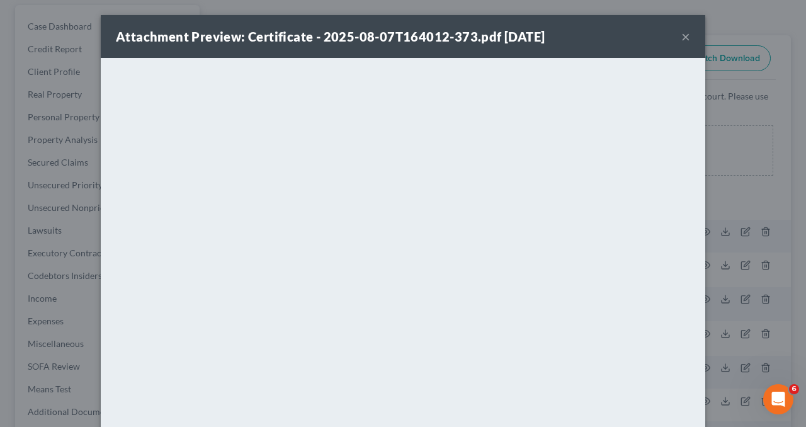
click at [681, 40] on button "×" at bounding box center [685, 36] width 9 height 15
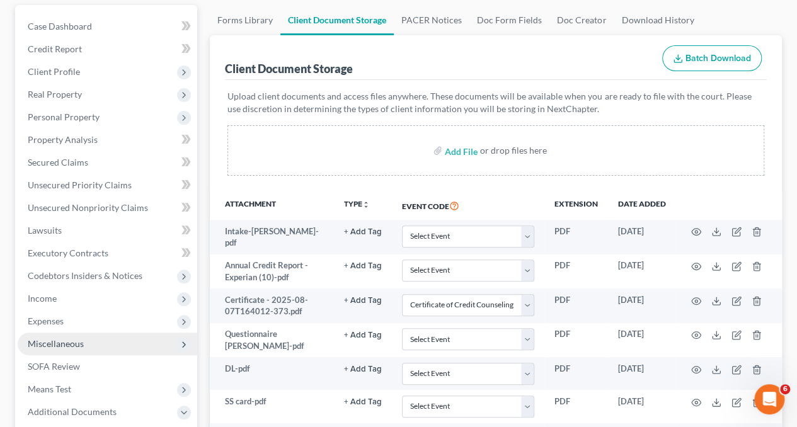
click at [66, 348] on span "Miscellaneous" at bounding box center [56, 343] width 56 height 11
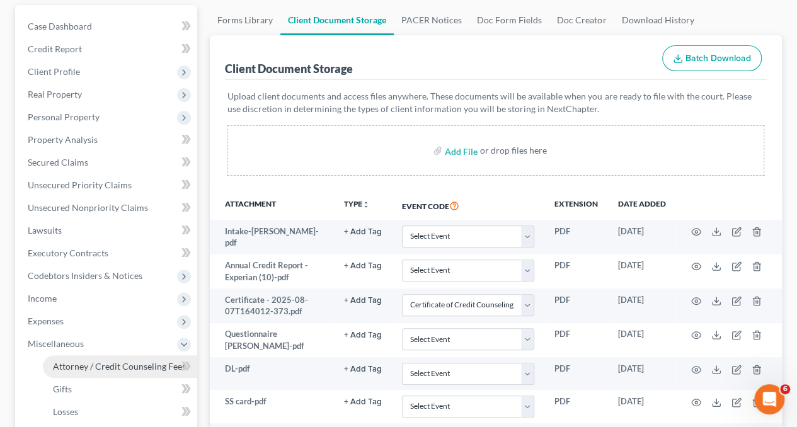
click at [96, 361] on span "Attorney / Credit Counseling Fees" at bounding box center [119, 366] width 133 height 11
select select "0"
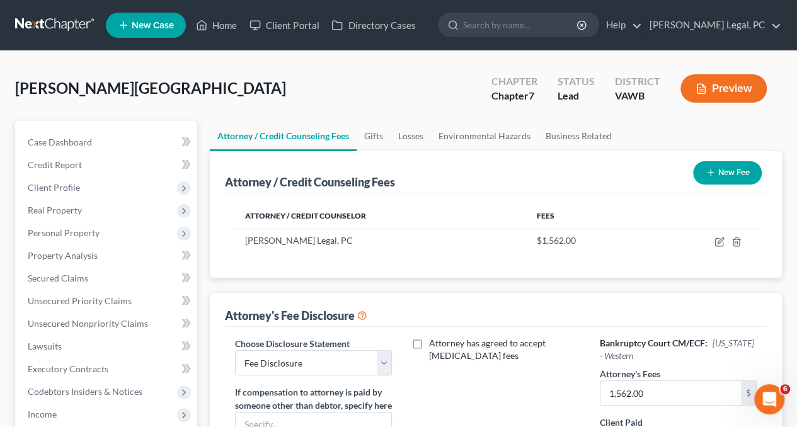
click at [712, 164] on button "New Fee" at bounding box center [727, 172] width 69 height 23
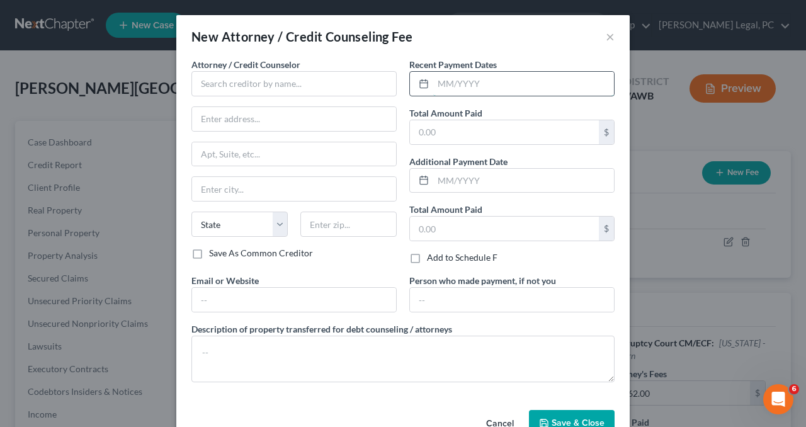
click at [484, 86] on input "text" at bounding box center [523, 84] width 181 height 24
type input "08/2025"
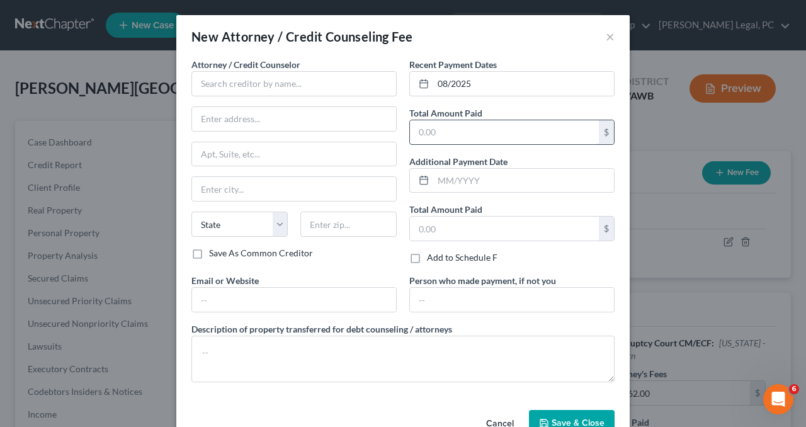
click at [474, 126] on input "text" at bounding box center [504, 132] width 189 height 24
type input "20"
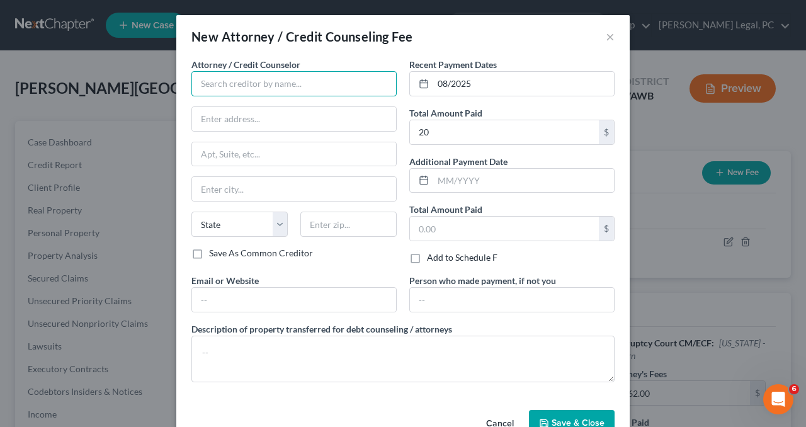
click at [327, 85] on input "text" at bounding box center [293, 83] width 205 height 25
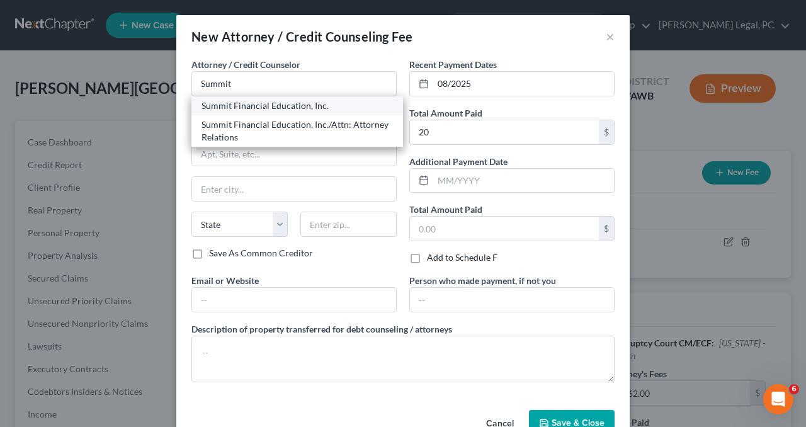
click at [293, 113] on div "Summit Financial Education, Inc." at bounding box center [297, 105] width 212 height 19
type input "Summit Financial Education, Inc."
type input "[STREET_ADDRESS]"
type input "[GEOGRAPHIC_DATA]"
select select "3"
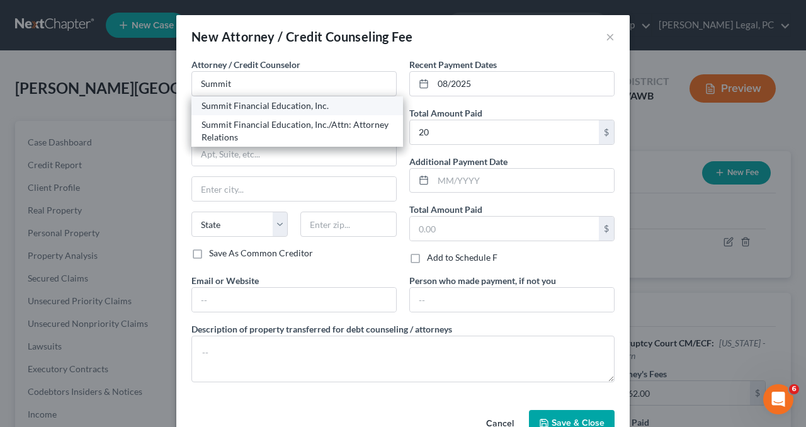
type input "85712"
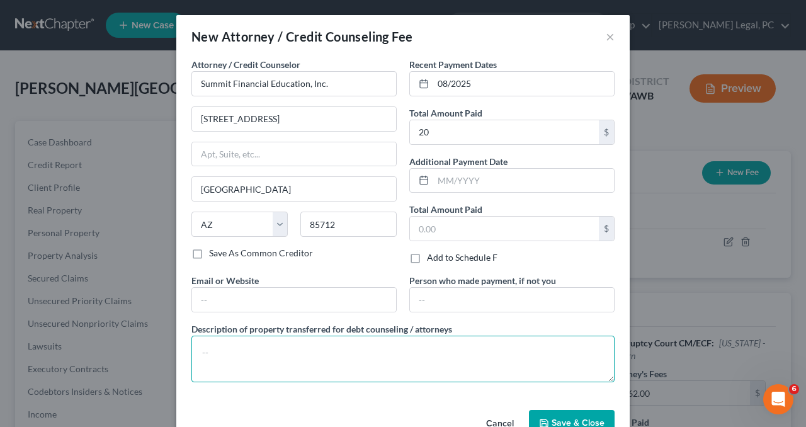
click at [244, 353] on textarea at bounding box center [402, 359] width 423 height 47
type textarea "Credit counseling"
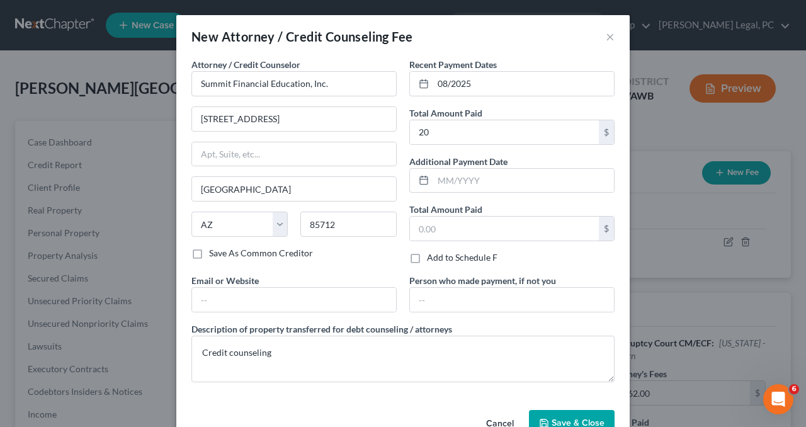
click at [554, 421] on span "Save & Close" at bounding box center [578, 423] width 53 height 11
